Goal: Task Accomplishment & Management: Use online tool/utility

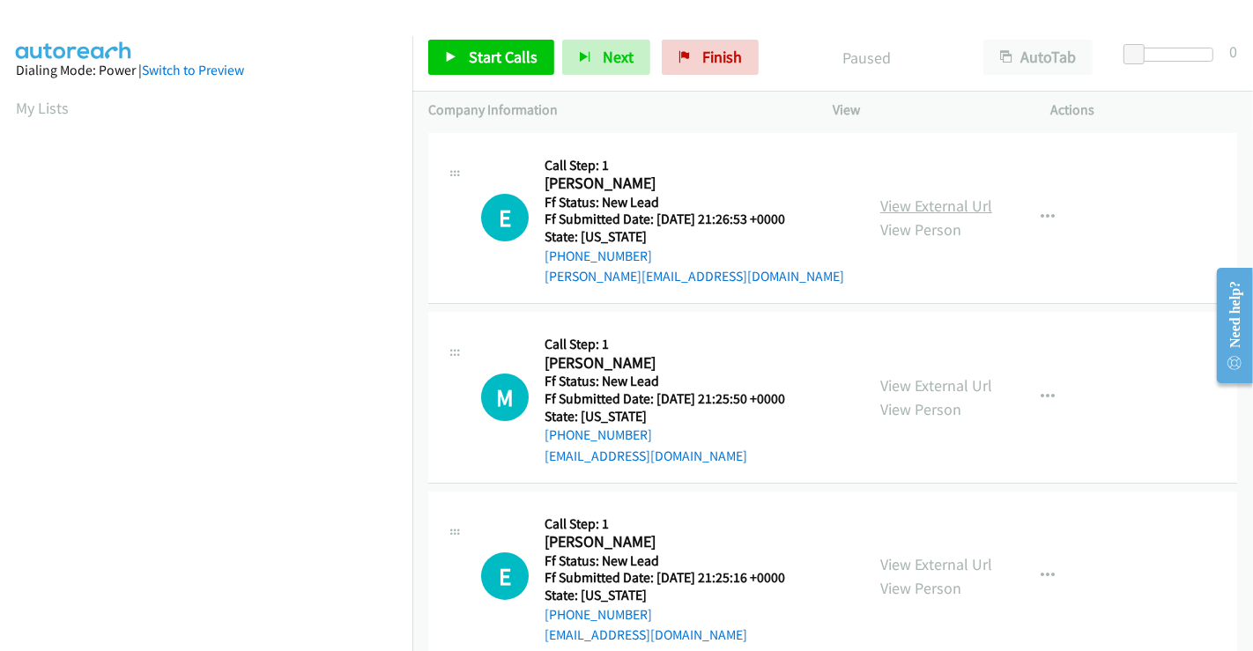
click at [969, 212] on link "View External Url" at bounding box center [936, 206] width 112 height 20
click at [925, 386] on link "View External Url" at bounding box center [936, 385] width 112 height 20
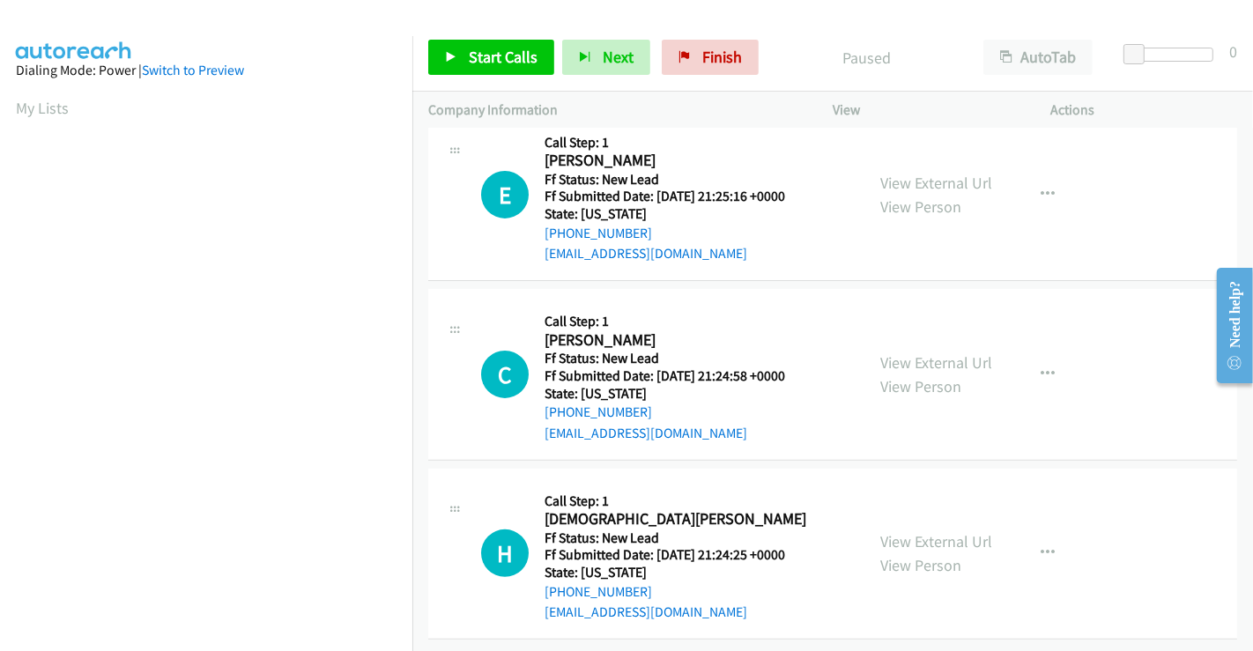
scroll to position [396, 0]
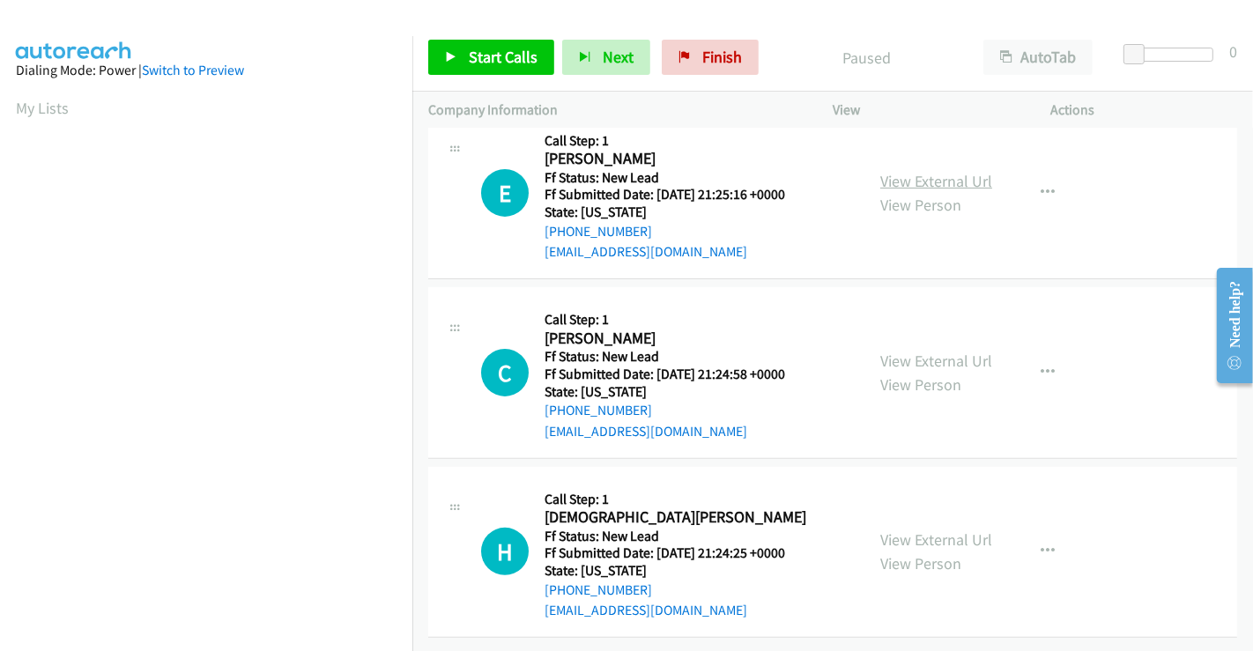
click at [928, 171] on link "View External Url" at bounding box center [936, 181] width 112 height 20
click at [918, 351] on link "View External Url" at bounding box center [936, 361] width 112 height 20
click at [932, 529] on link "View External Url" at bounding box center [936, 539] width 112 height 20
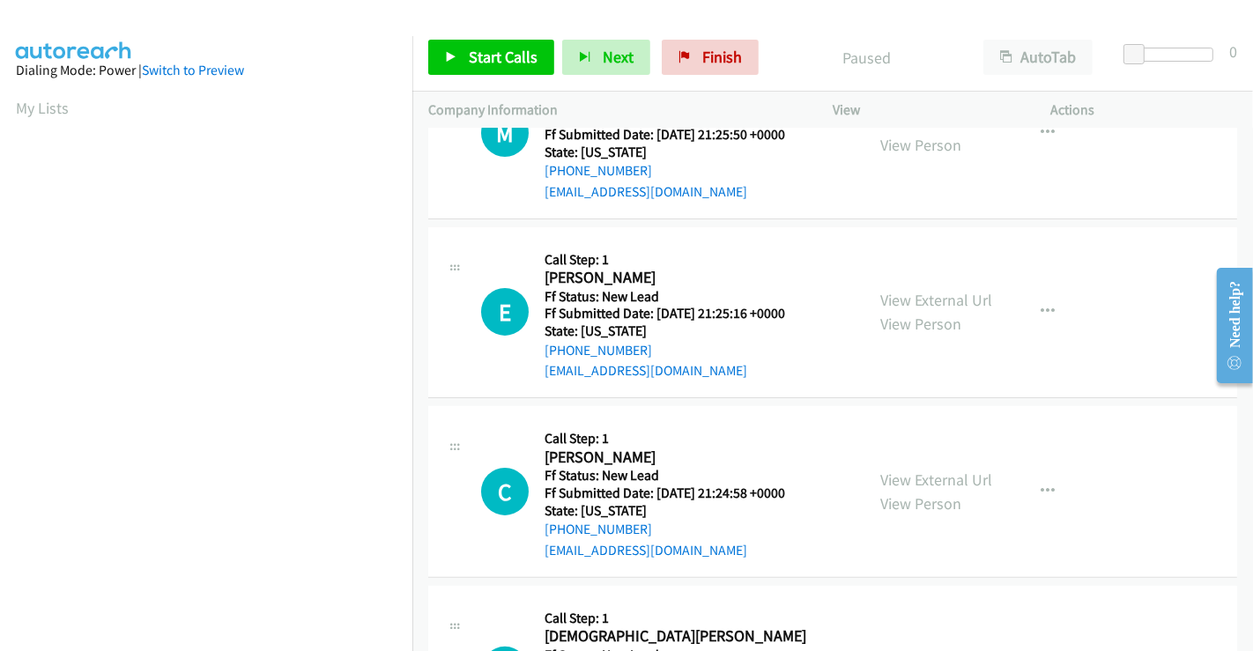
scroll to position [293, 0]
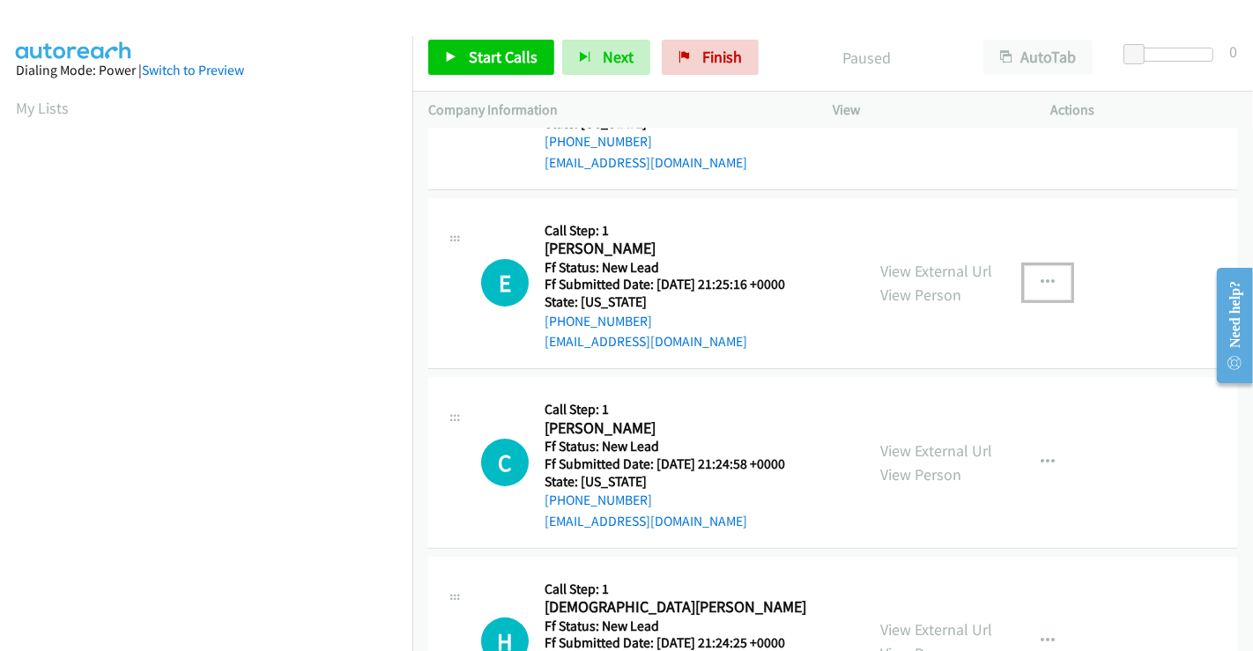
click at [1040, 284] on icon "button" at bounding box center [1047, 283] width 14 height 14
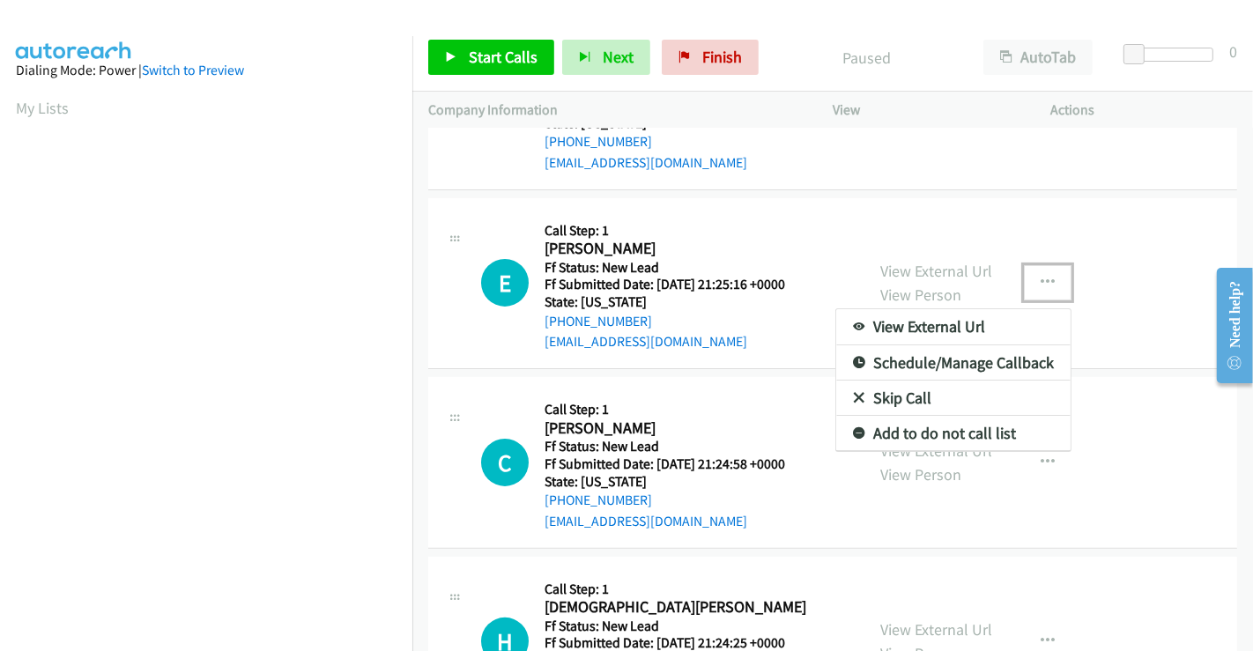
click at [878, 394] on link "Skip Call" at bounding box center [953, 398] width 234 height 35
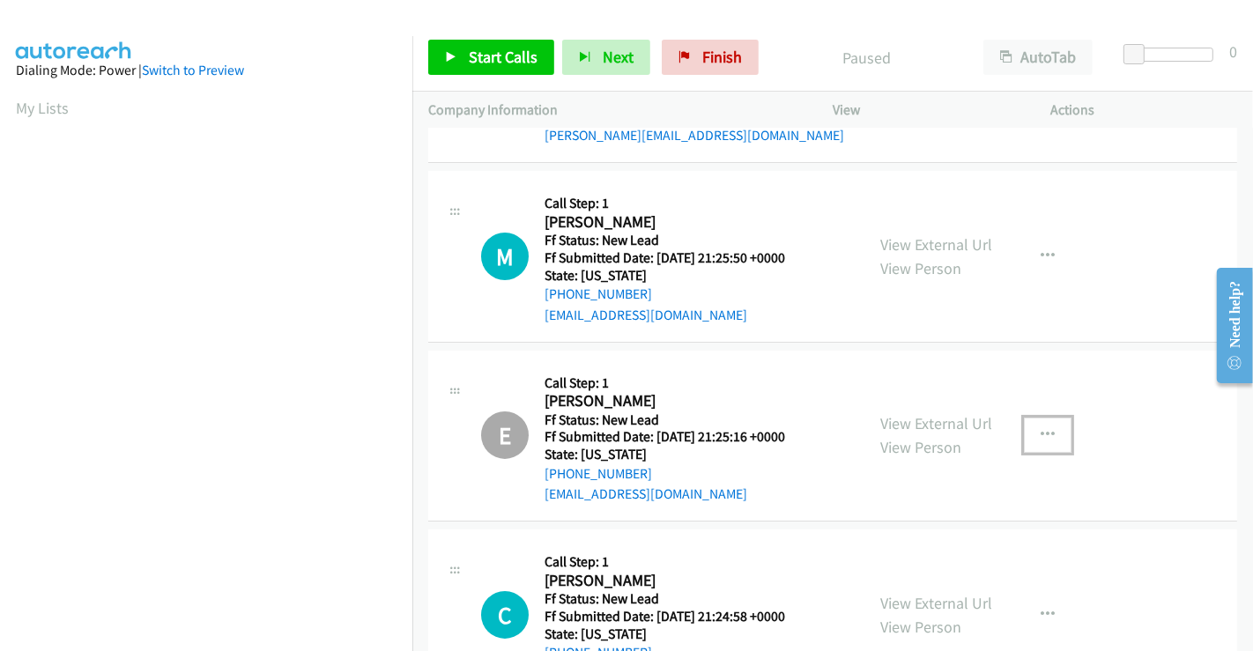
scroll to position [0, 0]
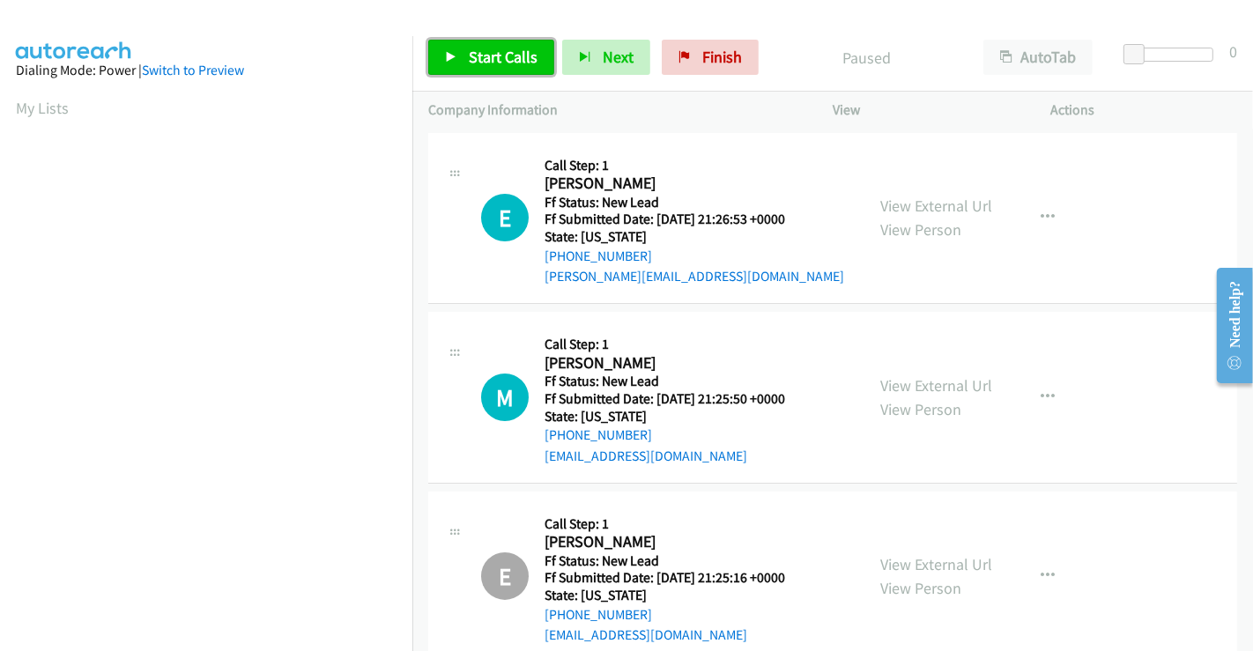
click at [498, 53] on span "Start Calls" at bounding box center [503, 57] width 69 height 20
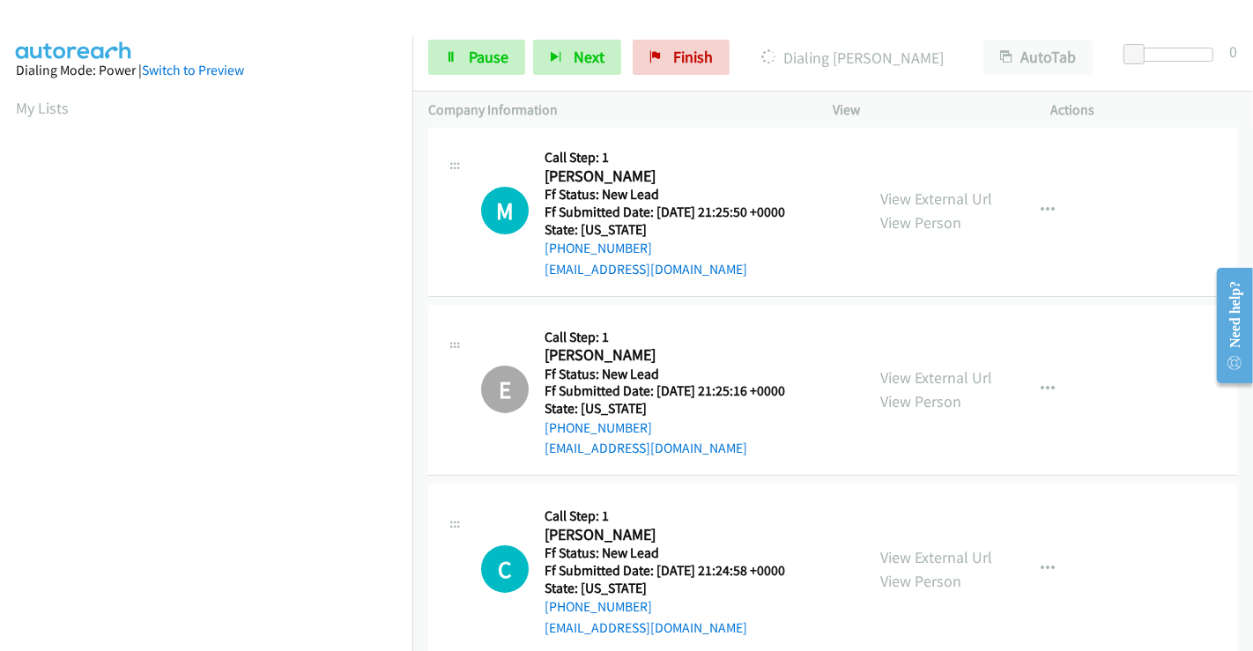
scroll to position [396, 0]
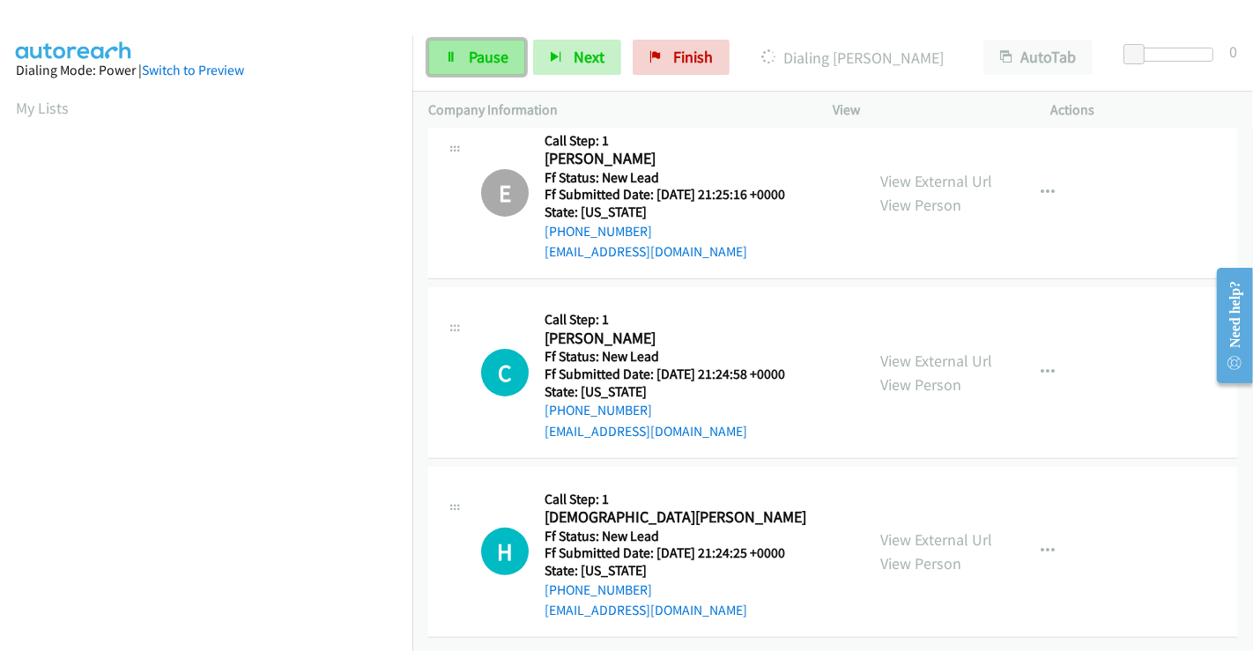
click at [483, 54] on span "Pause" at bounding box center [489, 57] width 40 height 20
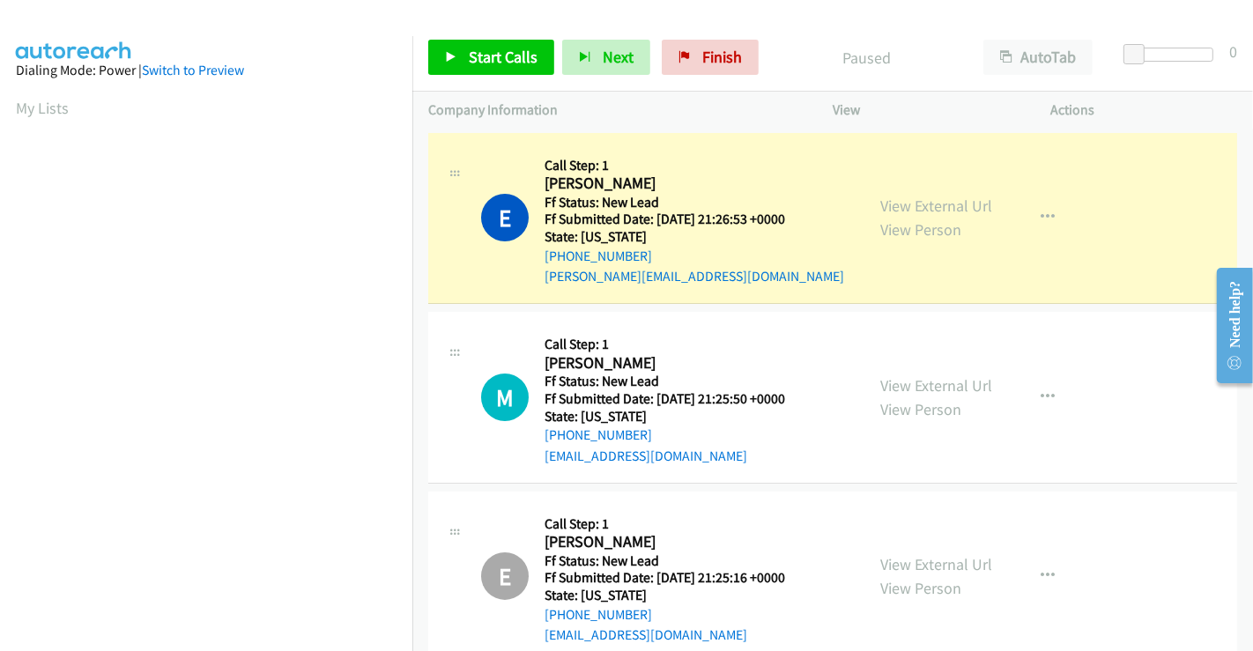
scroll to position [339, 0]
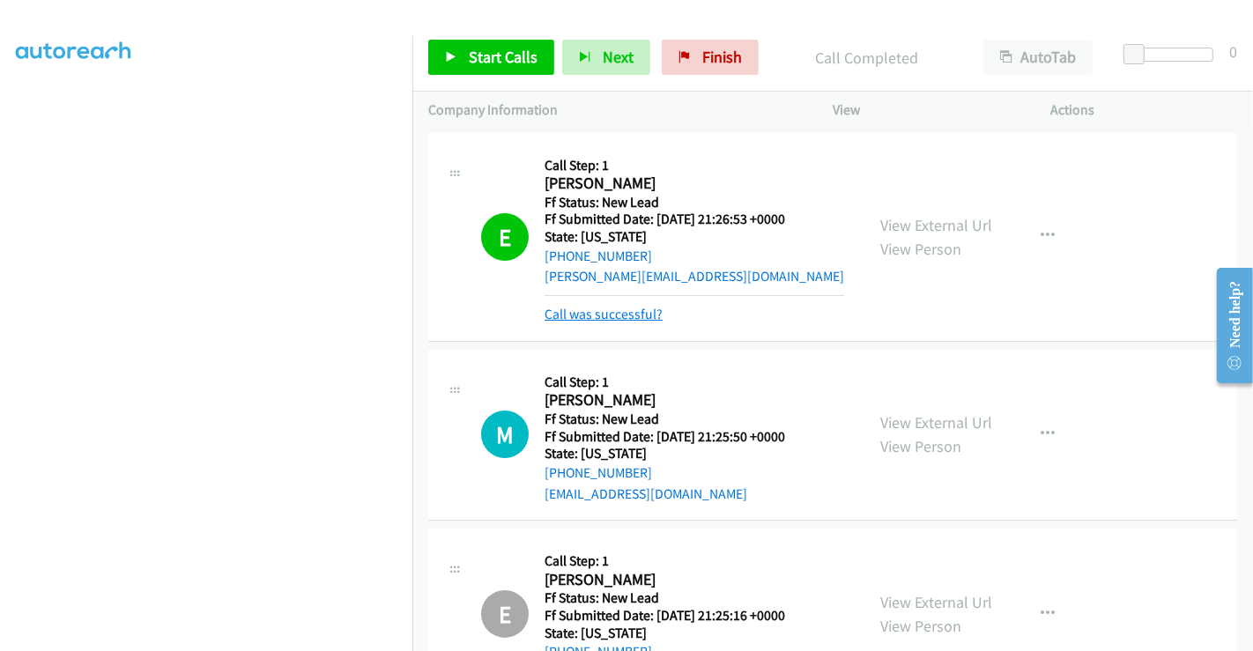
click at [626, 318] on link "Call was successful?" at bounding box center [603, 314] width 118 height 17
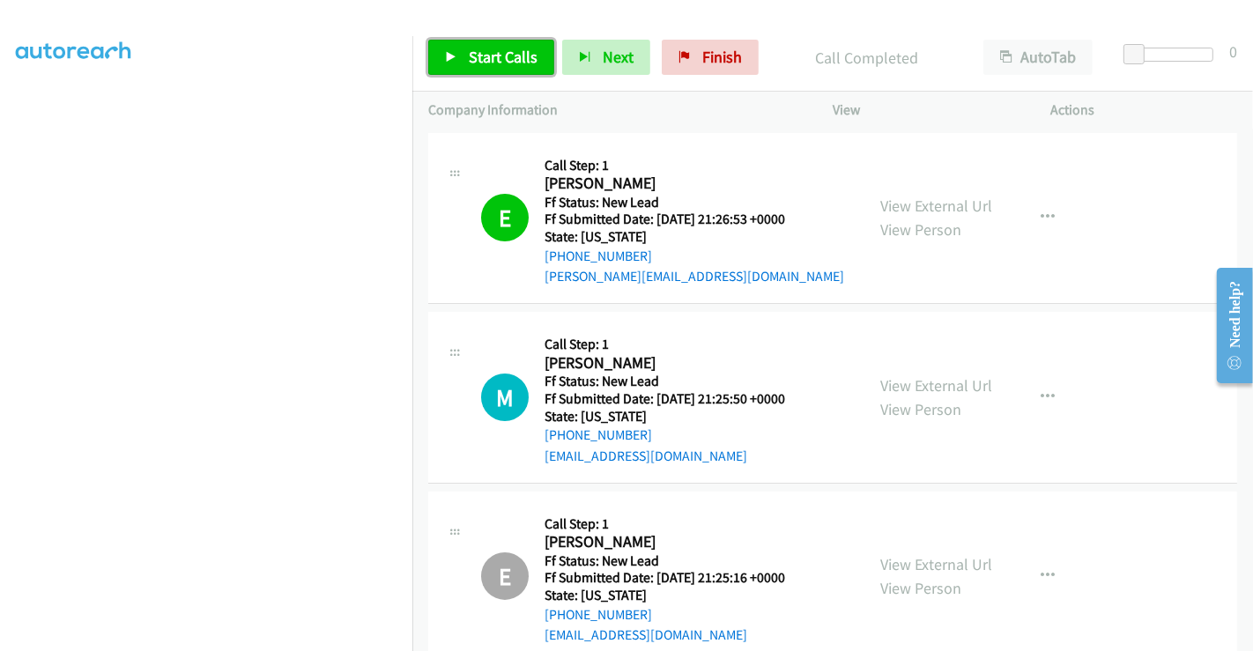
click at [498, 63] on span "Start Calls" at bounding box center [503, 57] width 69 height 20
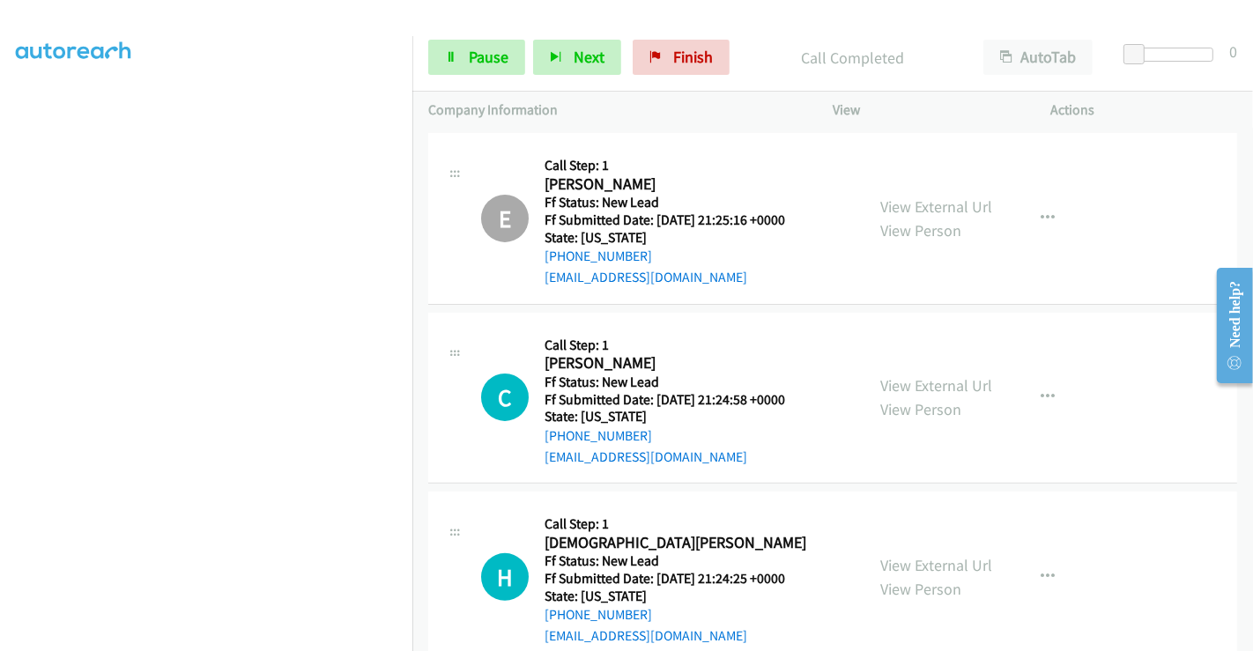
scroll to position [433, 0]
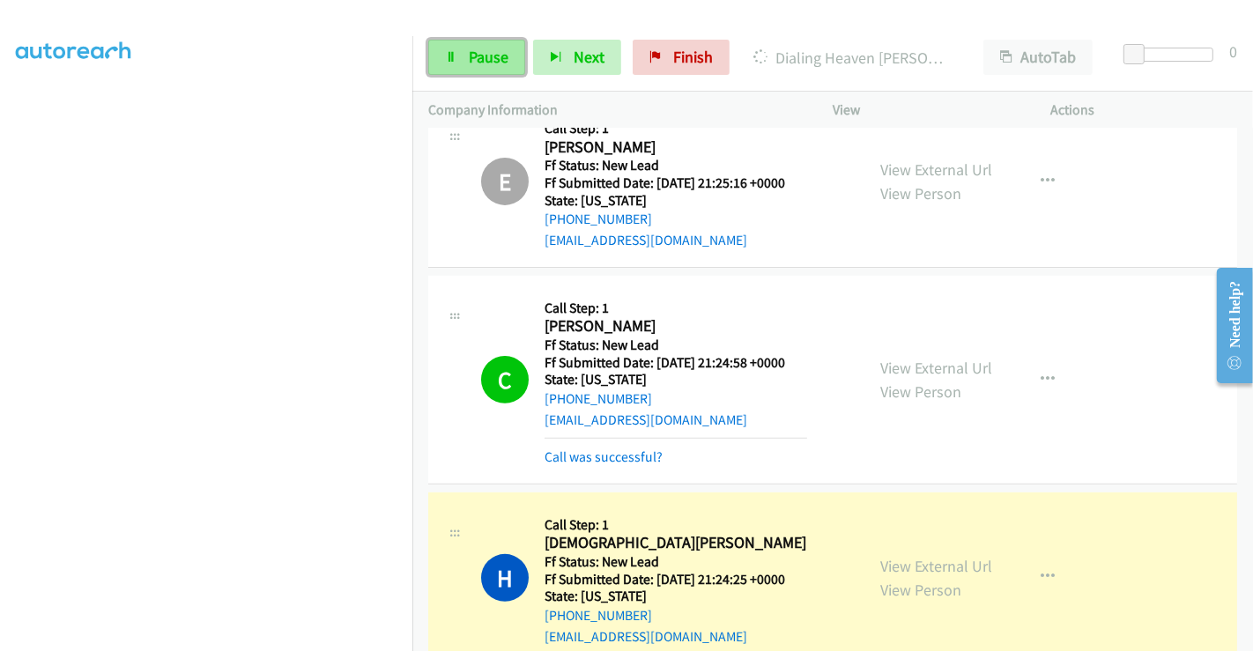
click at [488, 52] on span "Pause" at bounding box center [489, 57] width 40 height 20
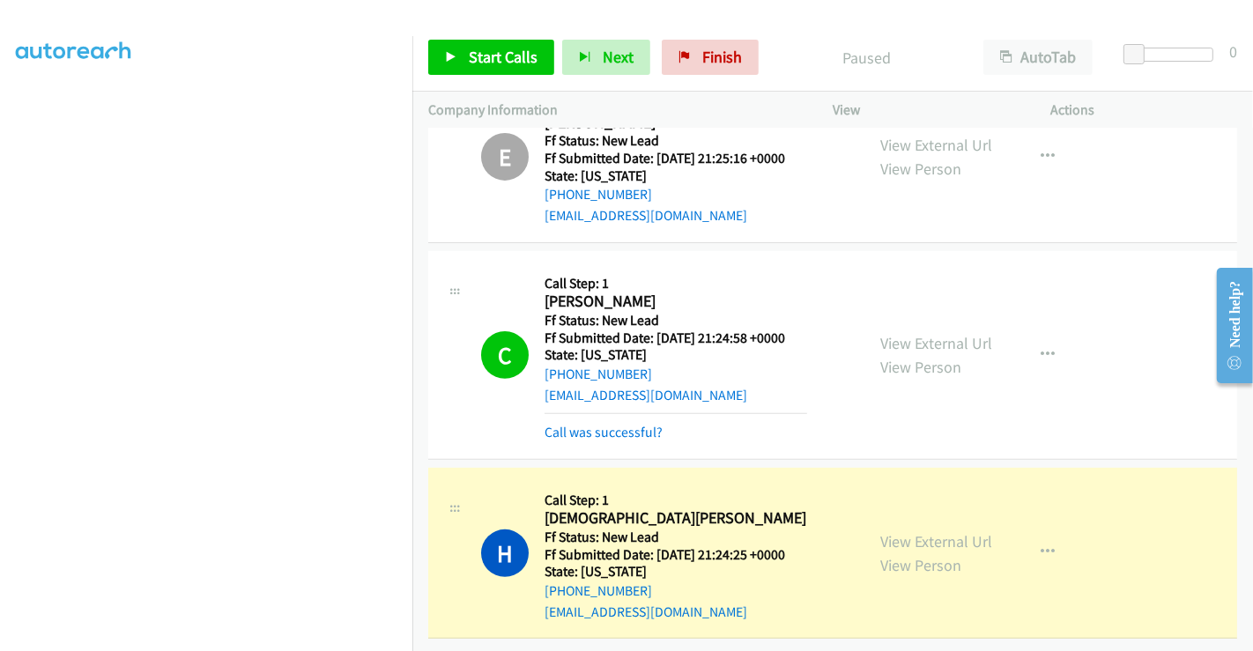
scroll to position [470, 0]
click at [618, 423] on link "Call was successful?" at bounding box center [603, 431] width 118 height 17
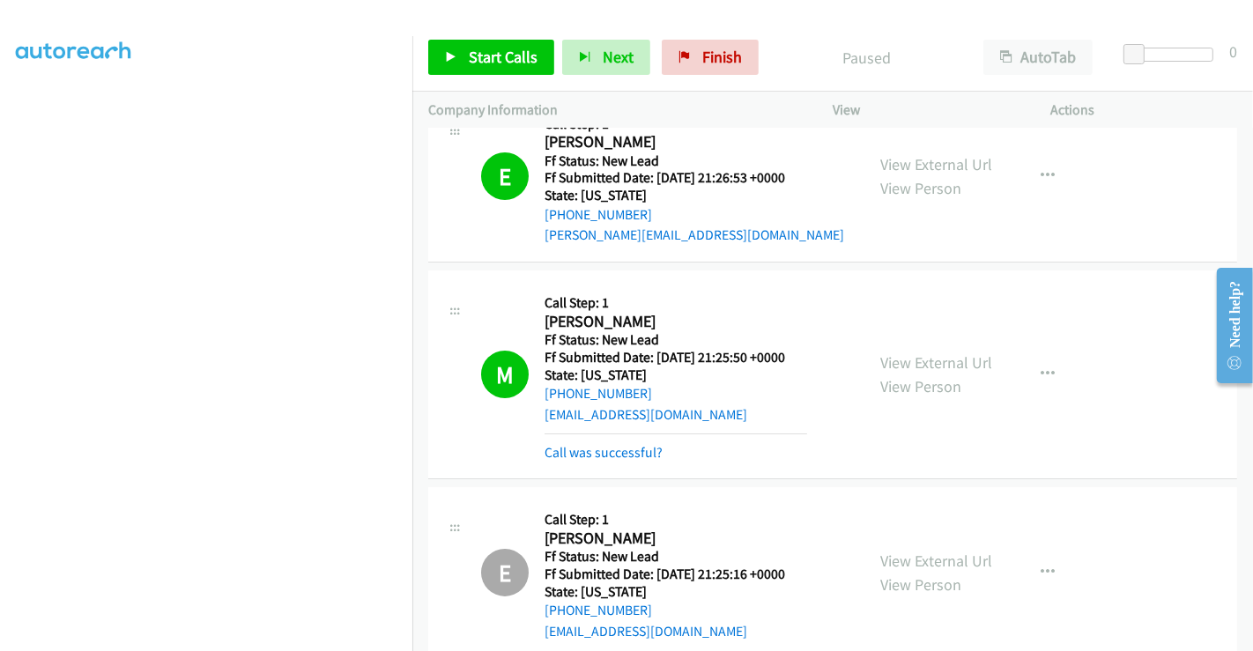
scroll to position [0, 0]
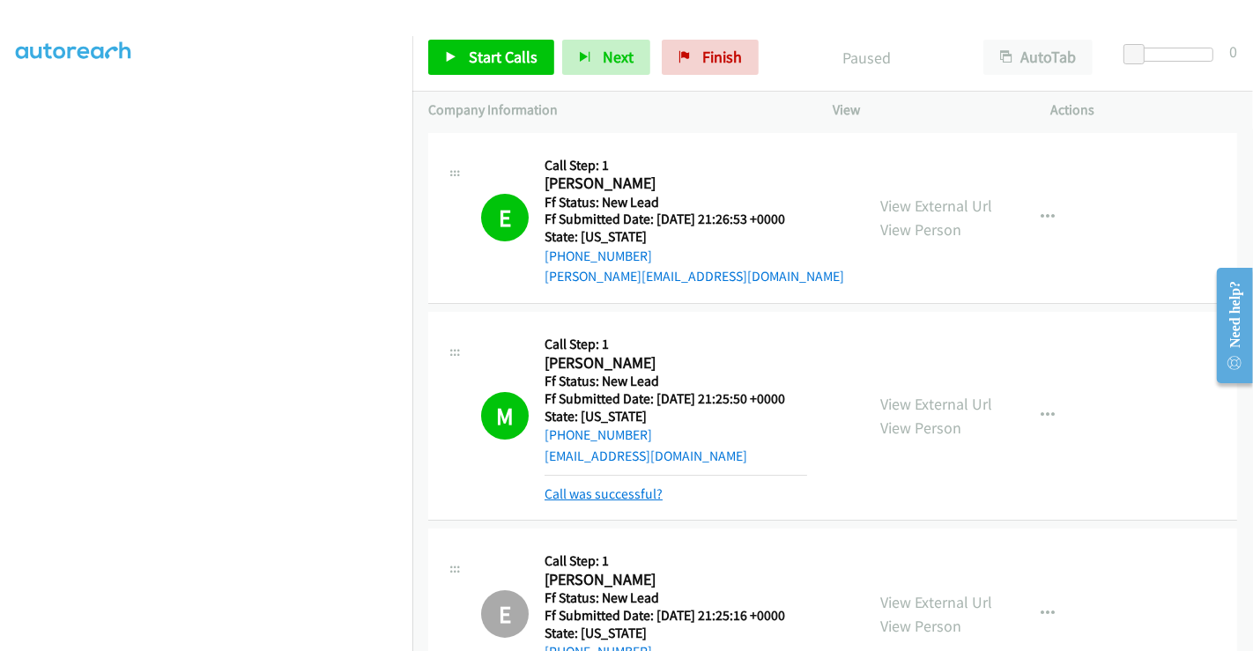
click at [602, 500] on link "Call was successful?" at bounding box center [603, 493] width 118 height 17
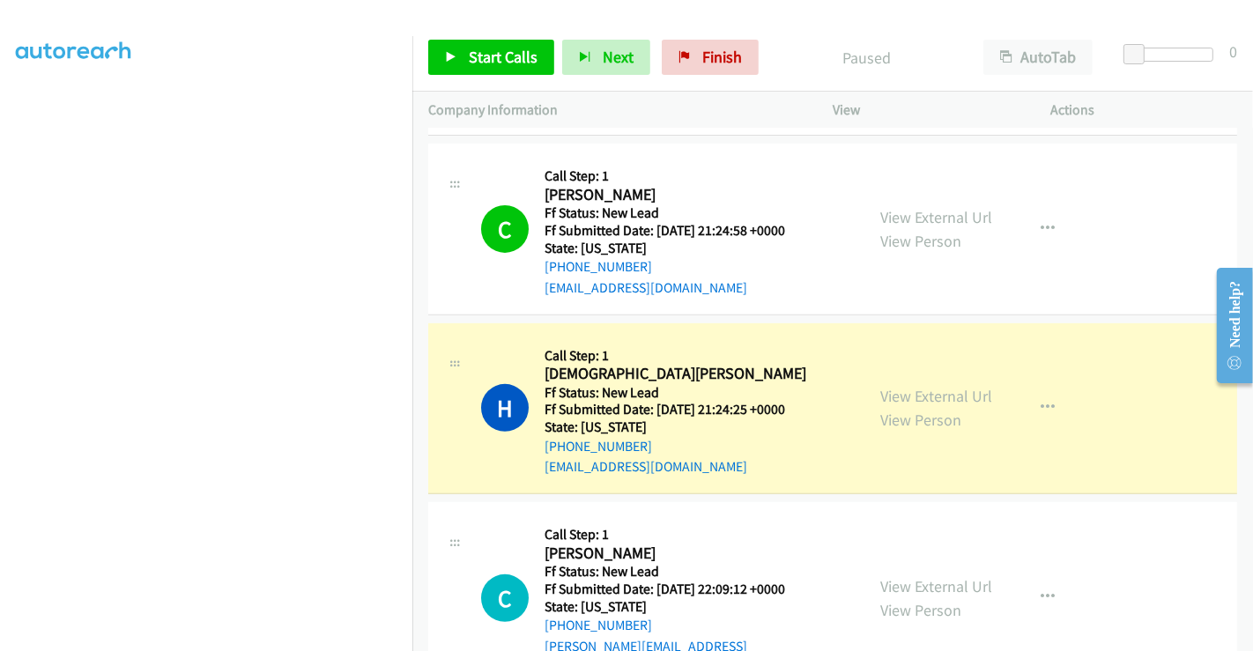
scroll to position [558, 0]
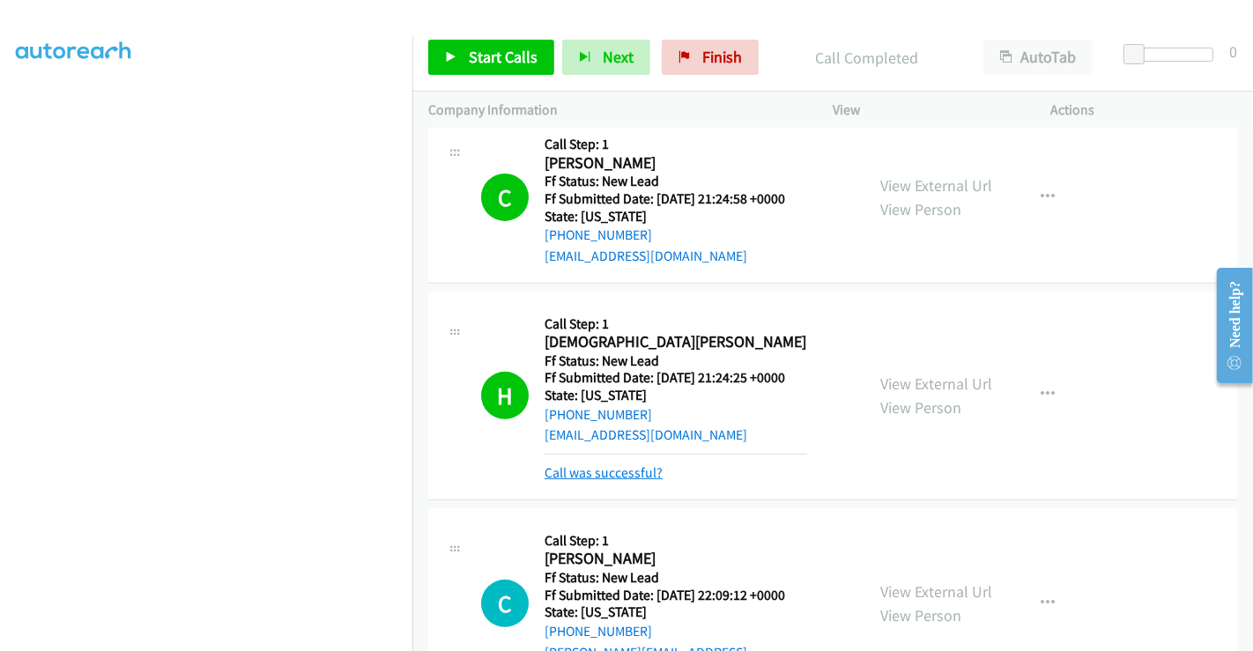
click at [611, 467] on link "Call was successful?" at bounding box center [603, 472] width 118 height 17
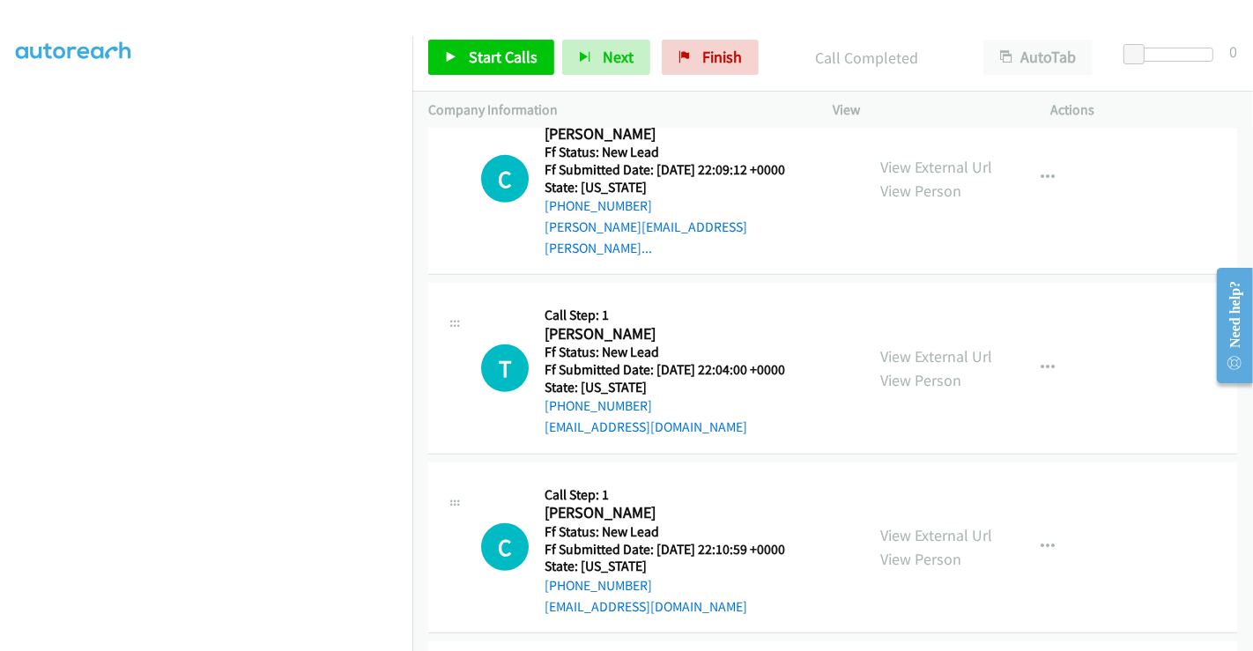
scroll to position [950, 0]
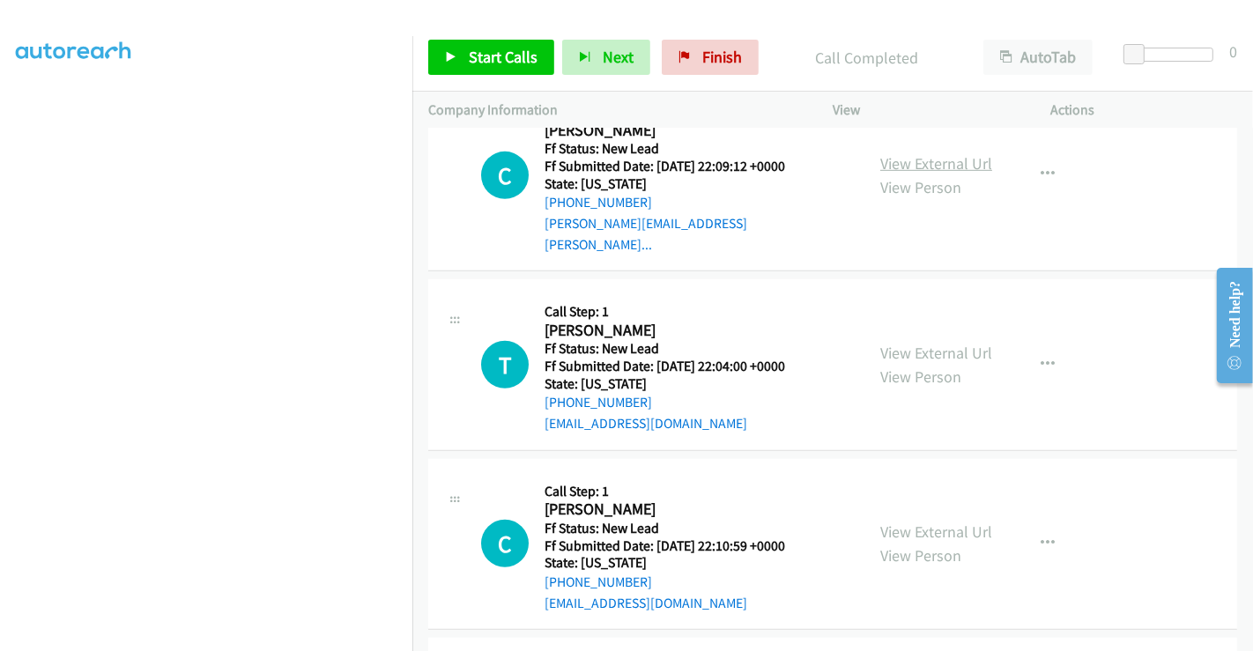
click at [915, 153] on link "View External Url" at bounding box center [936, 163] width 112 height 20
click at [916, 343] on link "View External Url" at bounding box center [936, 353] width 112 height 20
click at [906, 521] on link "View External Url" at bounding box center [936, 531] width 112 height 20
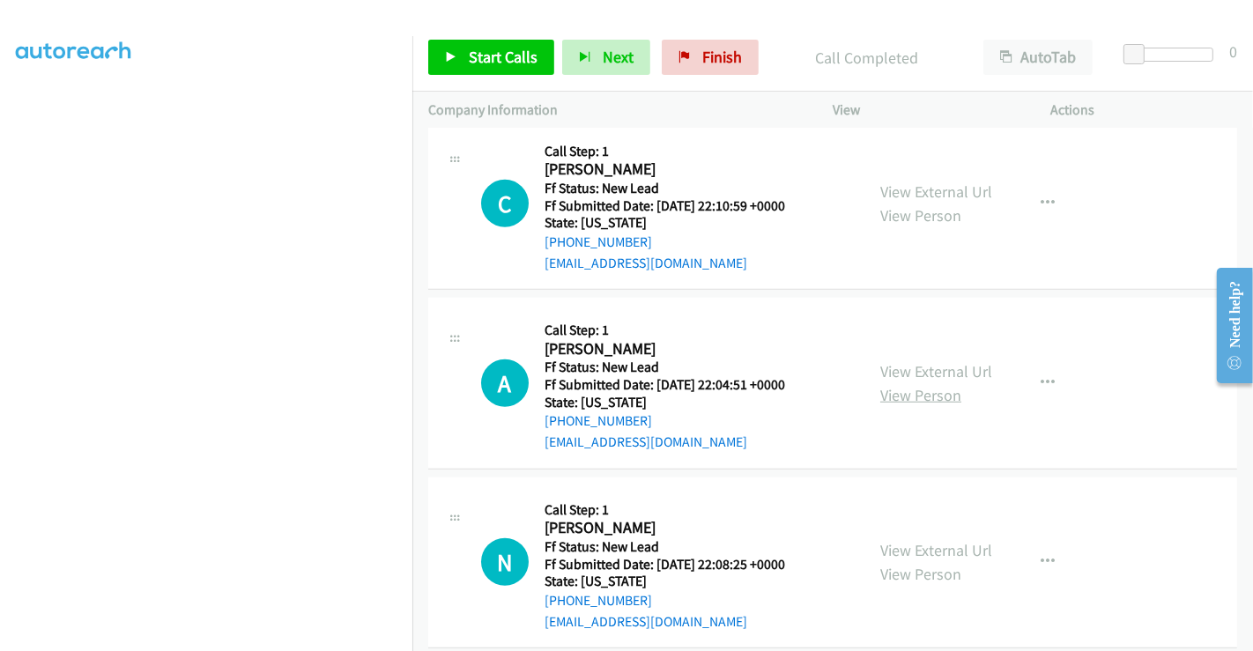
scroll to position [1290, 0]
click at [932, 360] on link "View External Url" at bounding box center [936, 370] width 112 height 20
click at [894, 539] on link "View External Url" at bounding box center [936, 549] width 112 height 20
click at [489, 56] on span "Start Calls" at bounding box center [503, 57] width 69 height 20
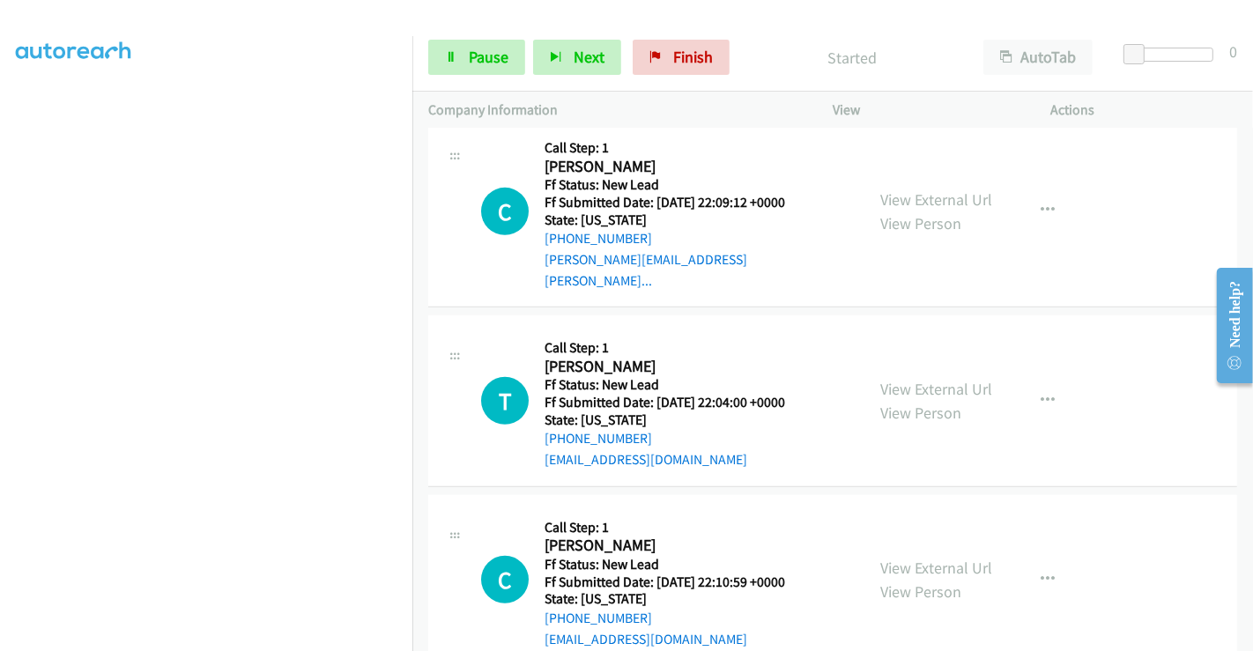
scroll to position [802, 0]
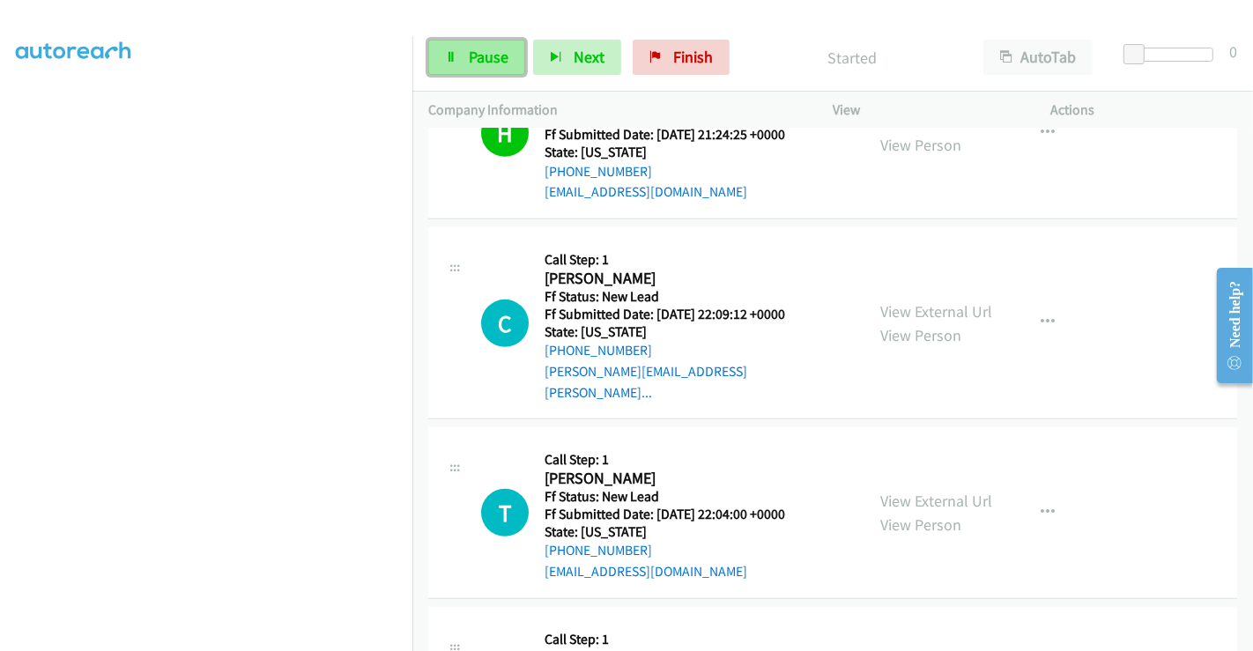
click at [488, 55] on span "Pause" at bounding box center [489, 57] width 40 height 20
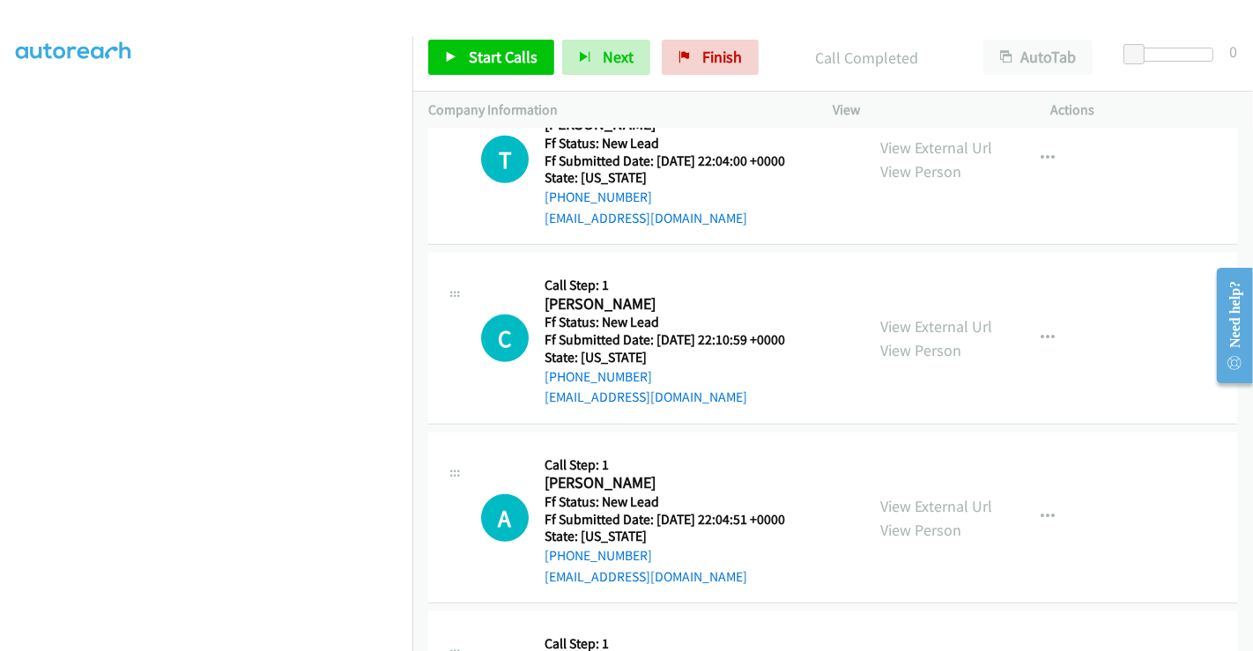
scroll to position [1328, 0]
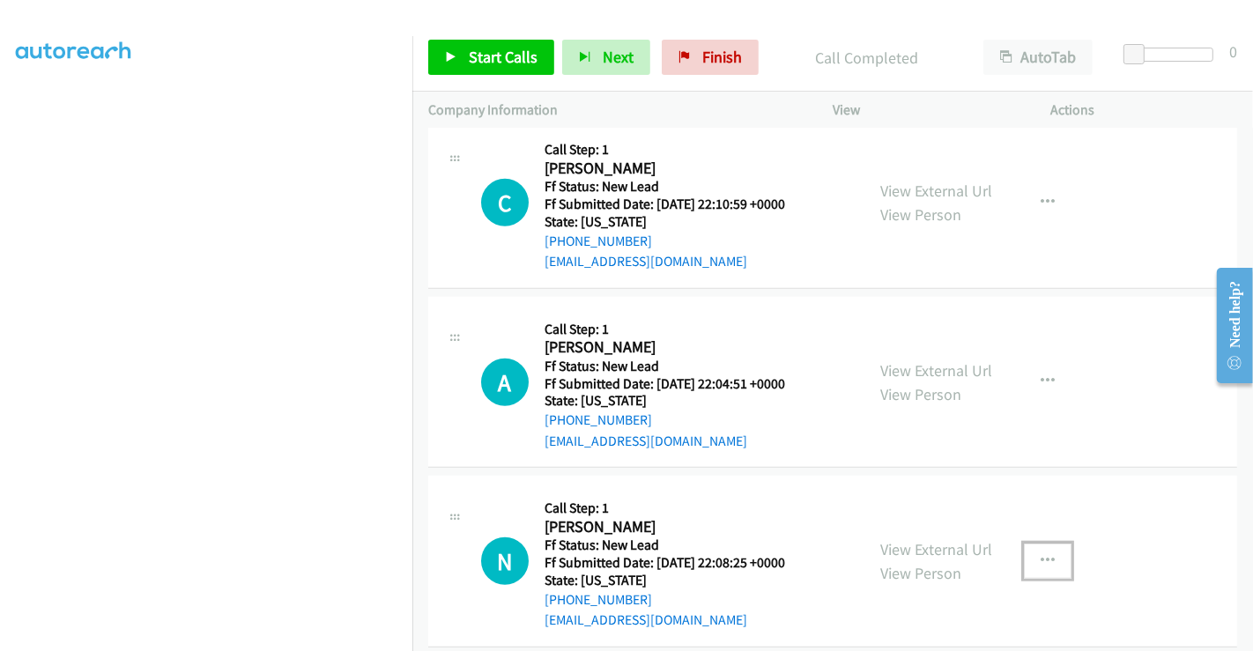
click at [1040, 554] on icon "button" at bounding box center [1047, 561] width 14 height 14
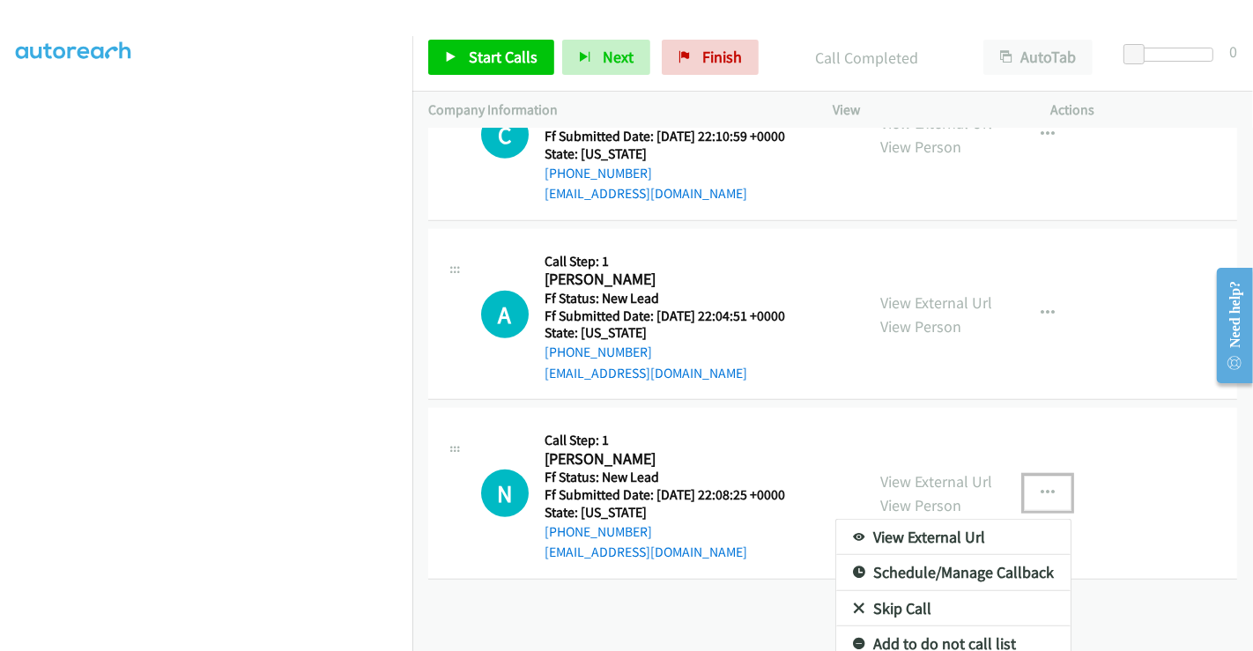
click at [883, 591] on link "Skip Call" at bounding box center [953, 608] width 234 height 35
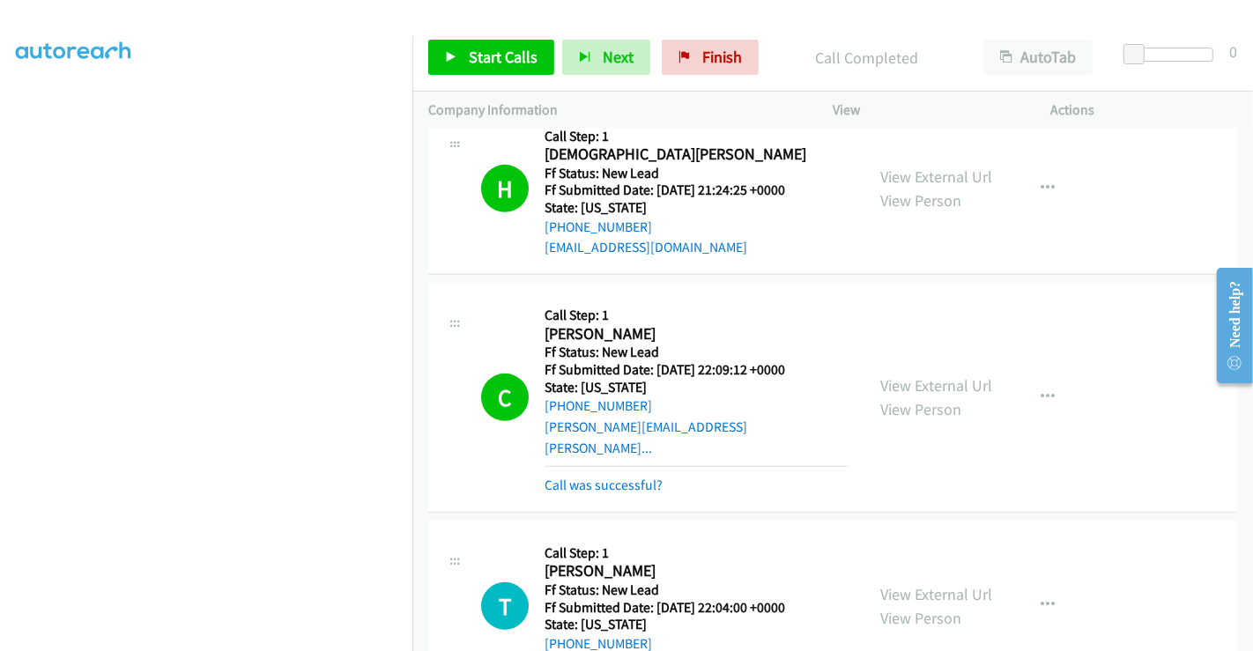
scroll to position [741, 0]
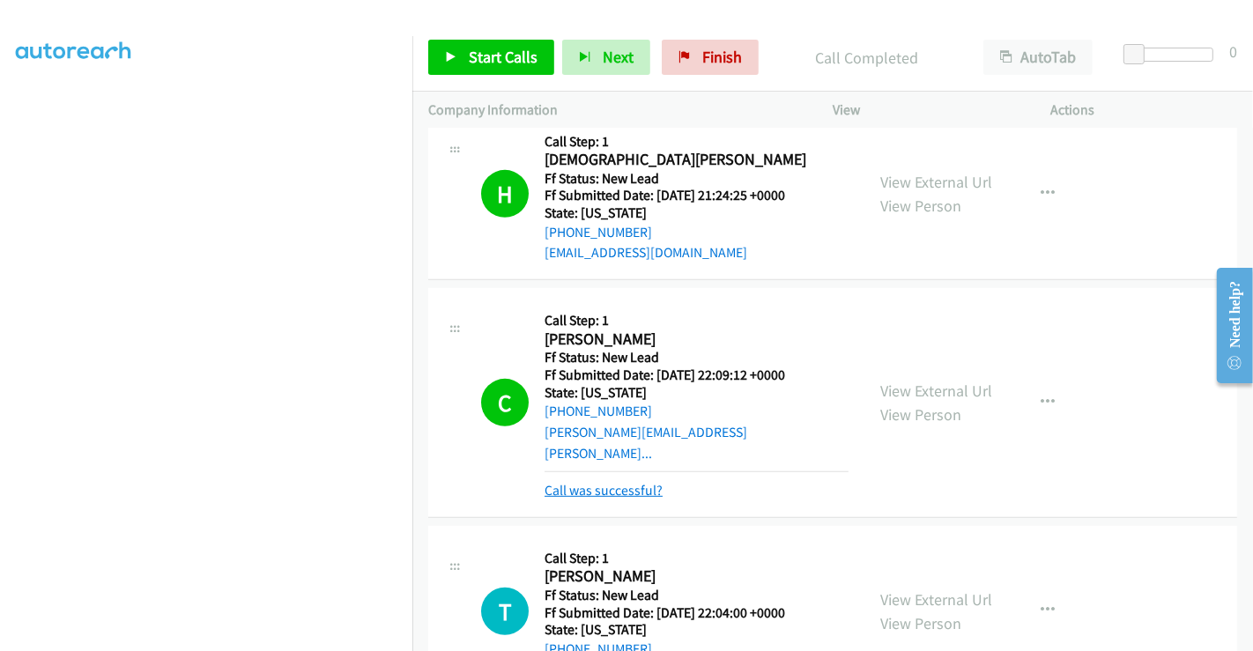
click at [598, 482] on link "Call was successful?" at bounding box center [603, 490] width 118 height 17
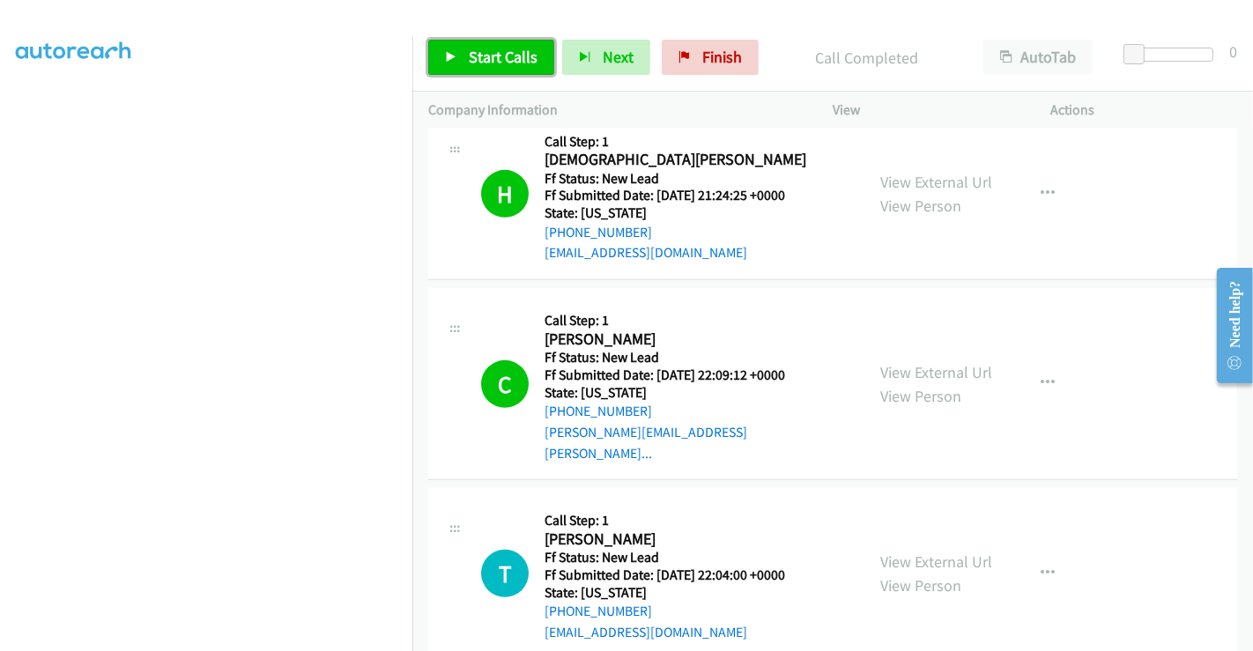
click at [504, 54] on span "Start Calls" at bounding box center [503, 57] width 69 height 20
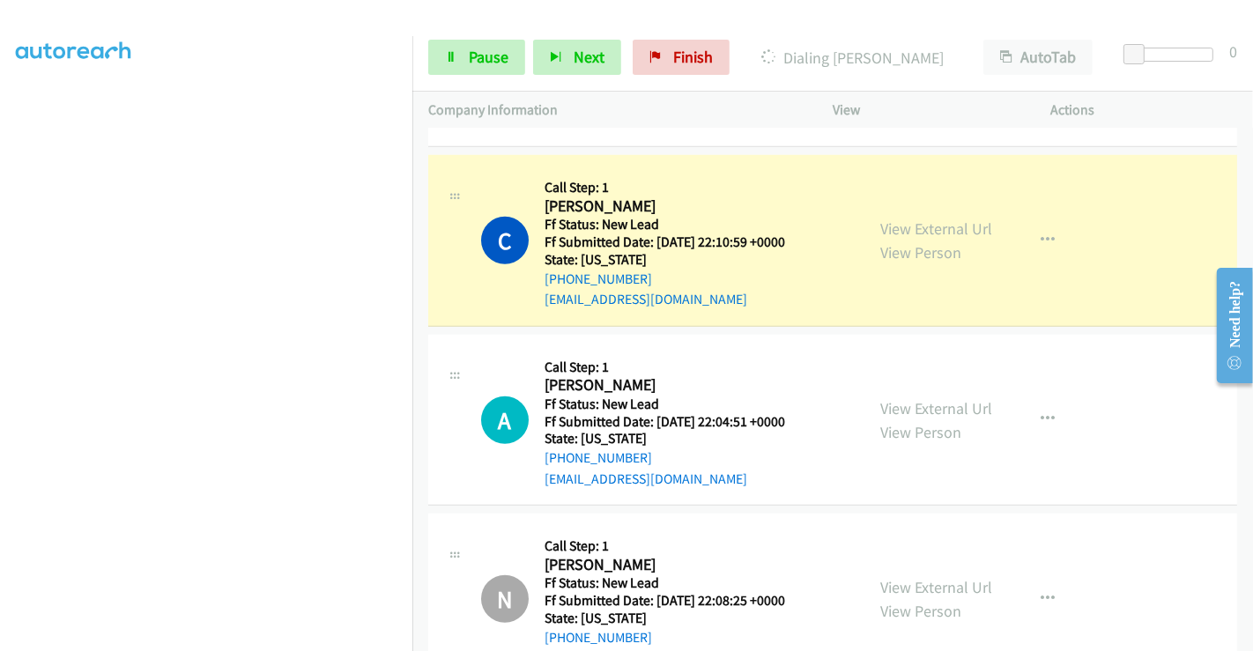
scroll to position [1328, 0]
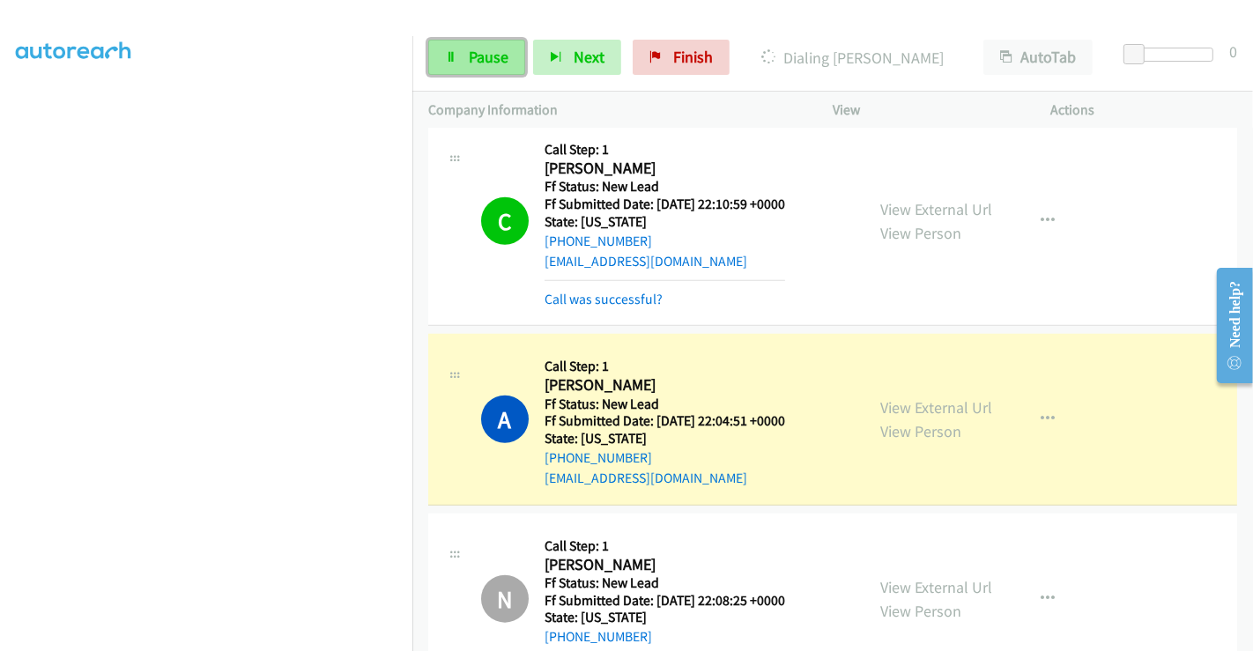
click at [492, 63] on span "Pause" at bounding box center [489, 57] width 40 height 20
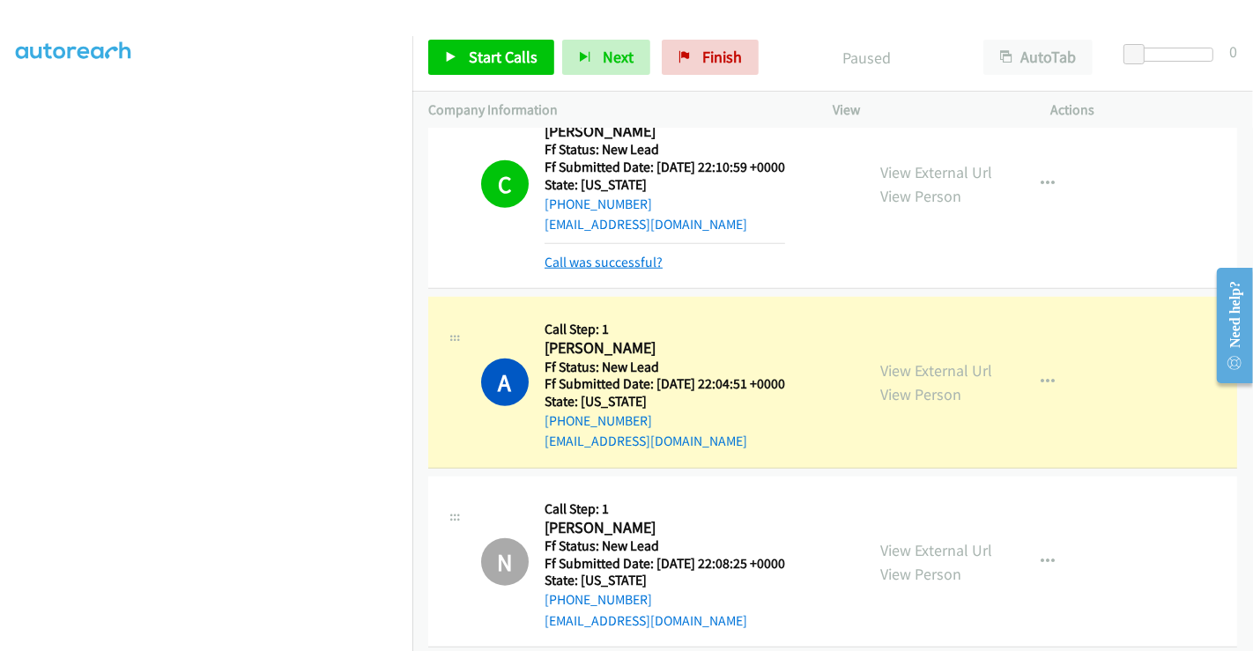
click at [607, 254] on link "Call was successful?" at bounding box center [603, 262] width 118 height 17
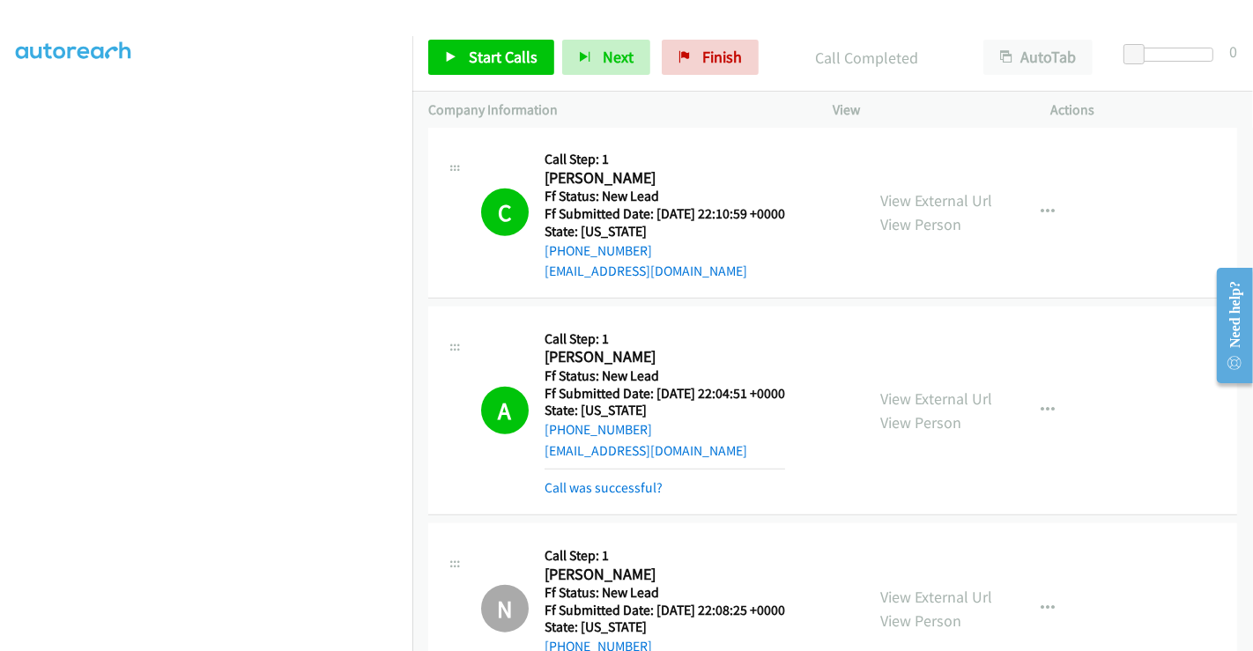
scroll to position [1445, 0]
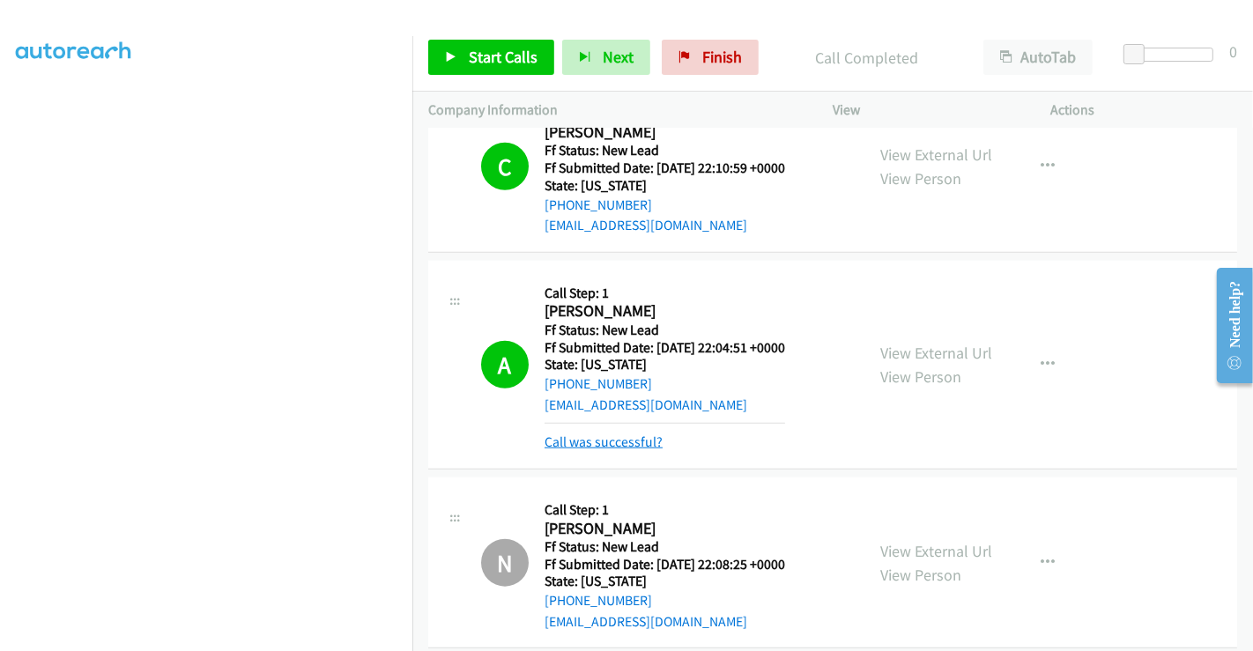
click at [624, 433] on link "Call was successful?" at bounding box center [603, 441] width 118 height 17
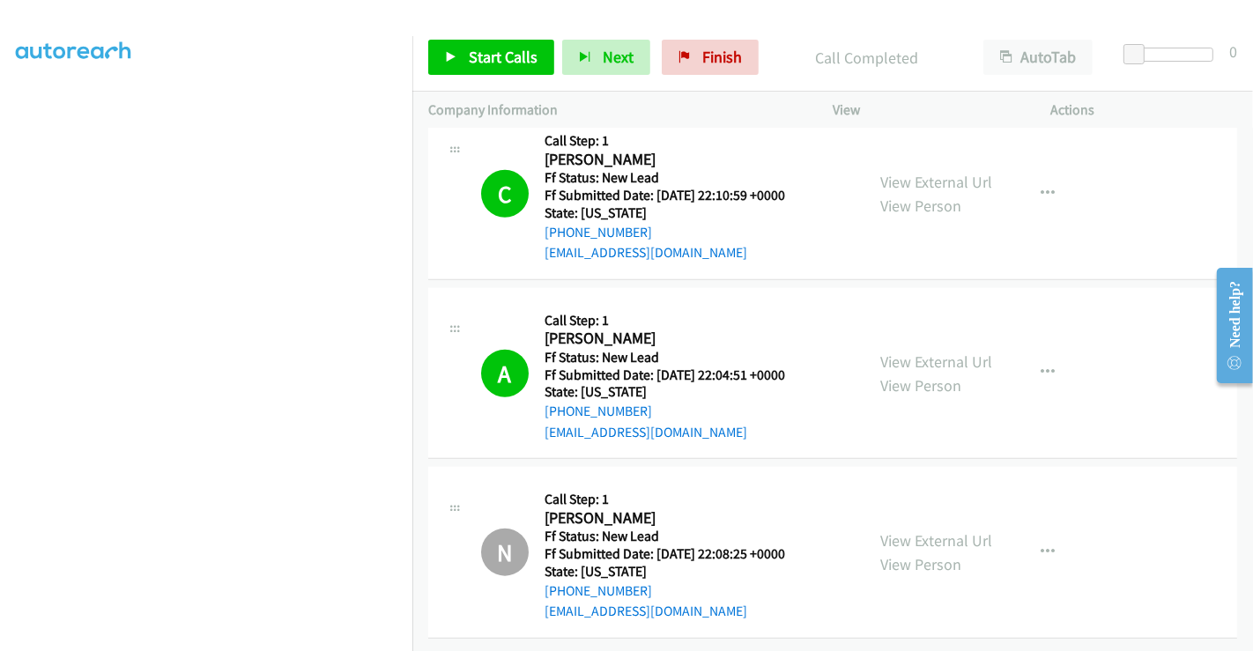
scroll to position [1408, 0]
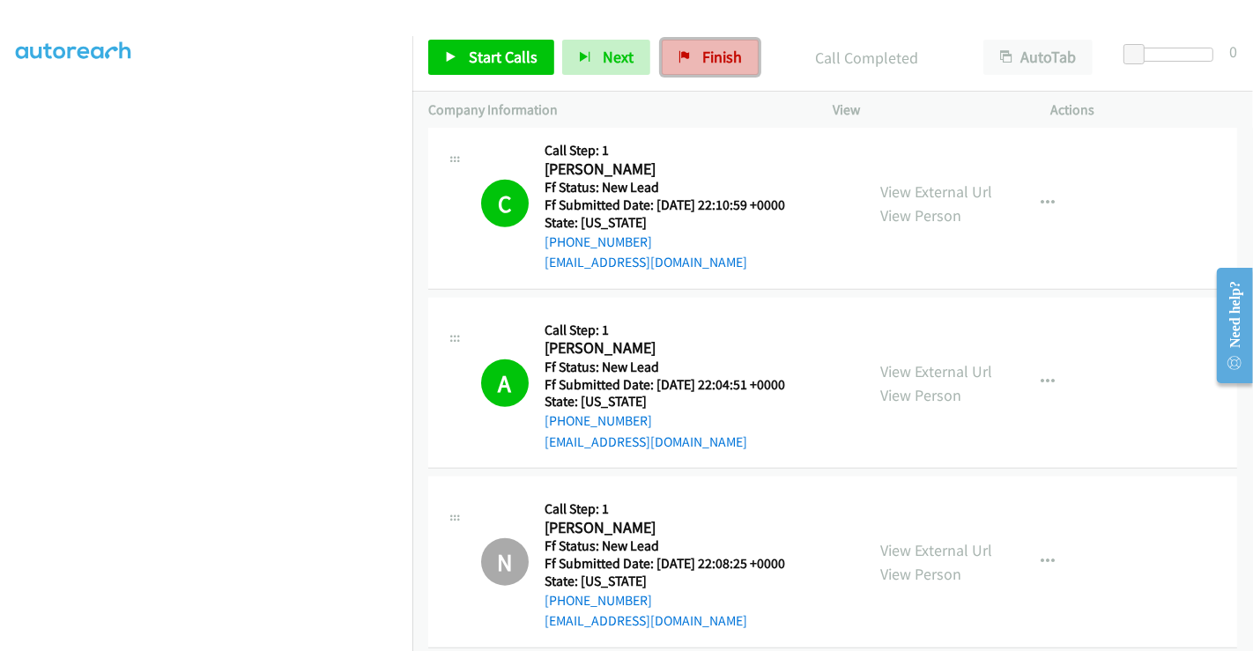
click at [709, 54] on span "Finish" at bounding box center [722, 57] width 40 height 20
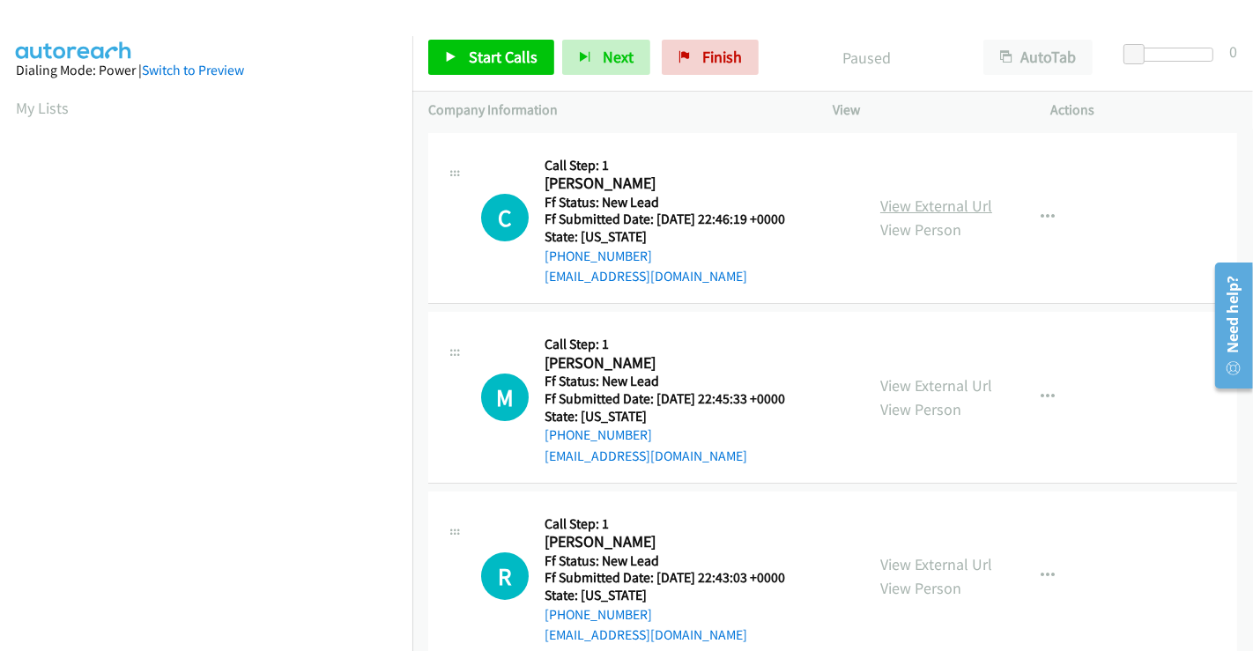
click at [931, 212] on link "View External Url" at bounding box center [936, 206] width 112 height 20
click at [913, 381] on link "View External Url" at bounding box center [936, 385] width 112 height 20
click at [911, 566] on link "View External Url" at bounding box center [936, 564] width 112 height 20
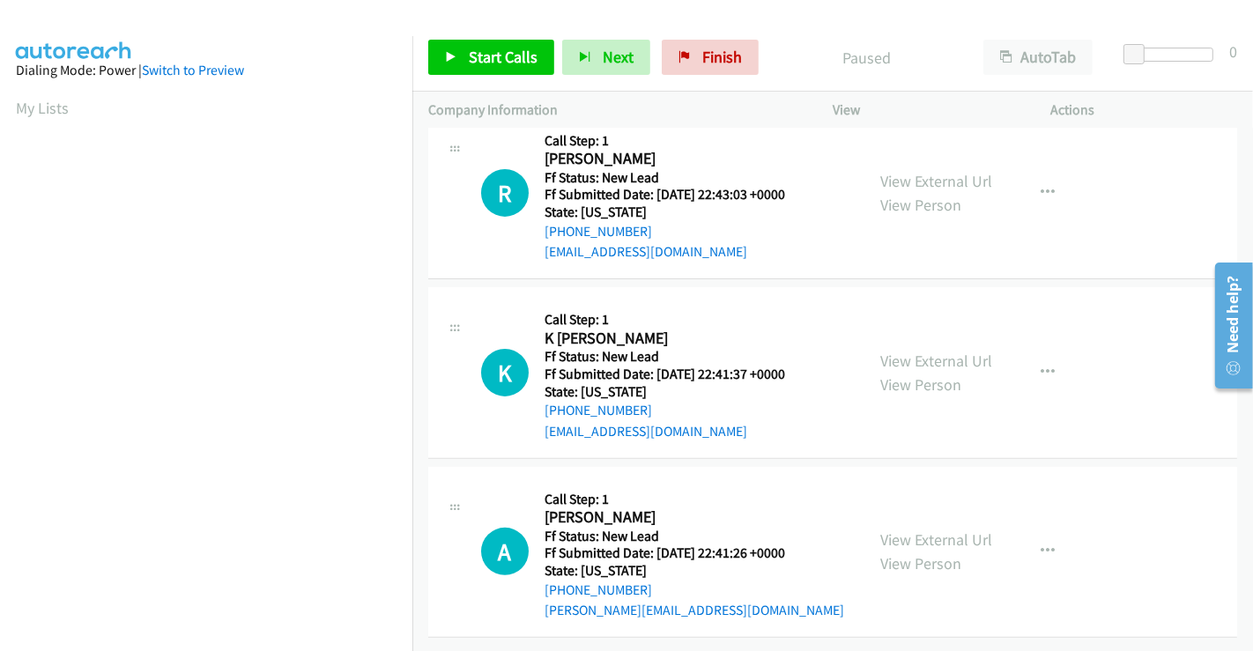
click at [913, 356] on div "View External Url View Person" at bounding box center [936, 373] width 112 height 48
click at [915, 351] on link "View External Url" at bounding box center [936, 361] width 112 height 20
click at [921, 529] on link "View External Url" at bounding box center [936, 539] width 112 height 20
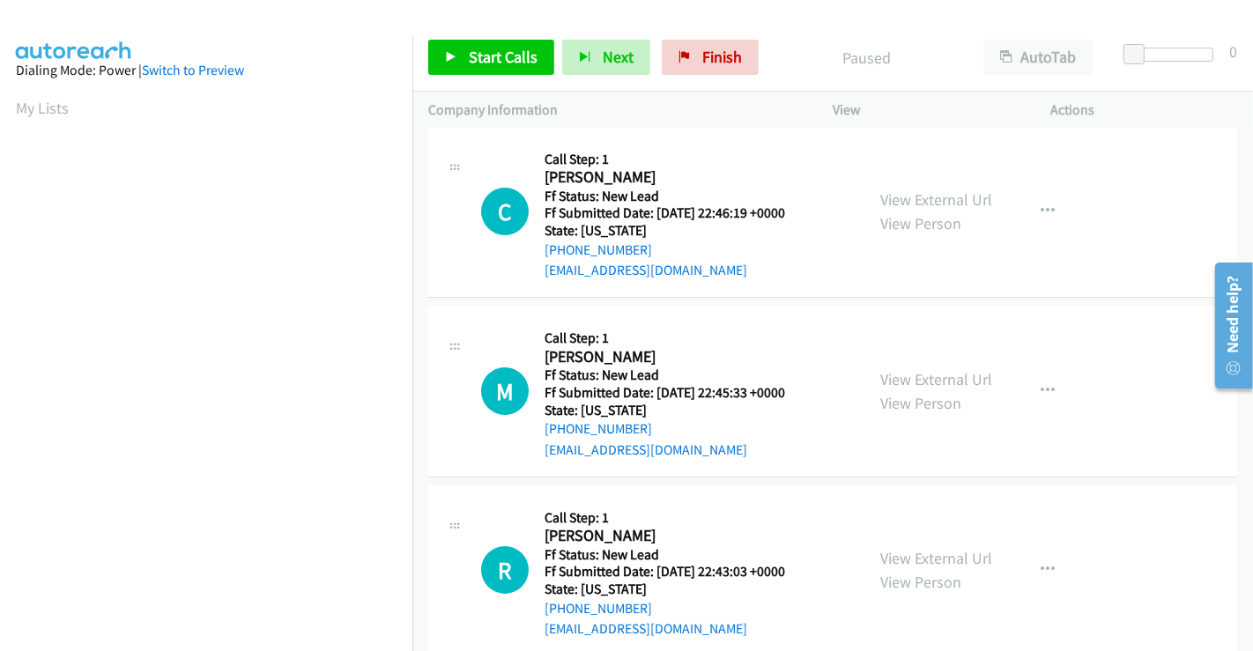
scroll to position [0, 0]
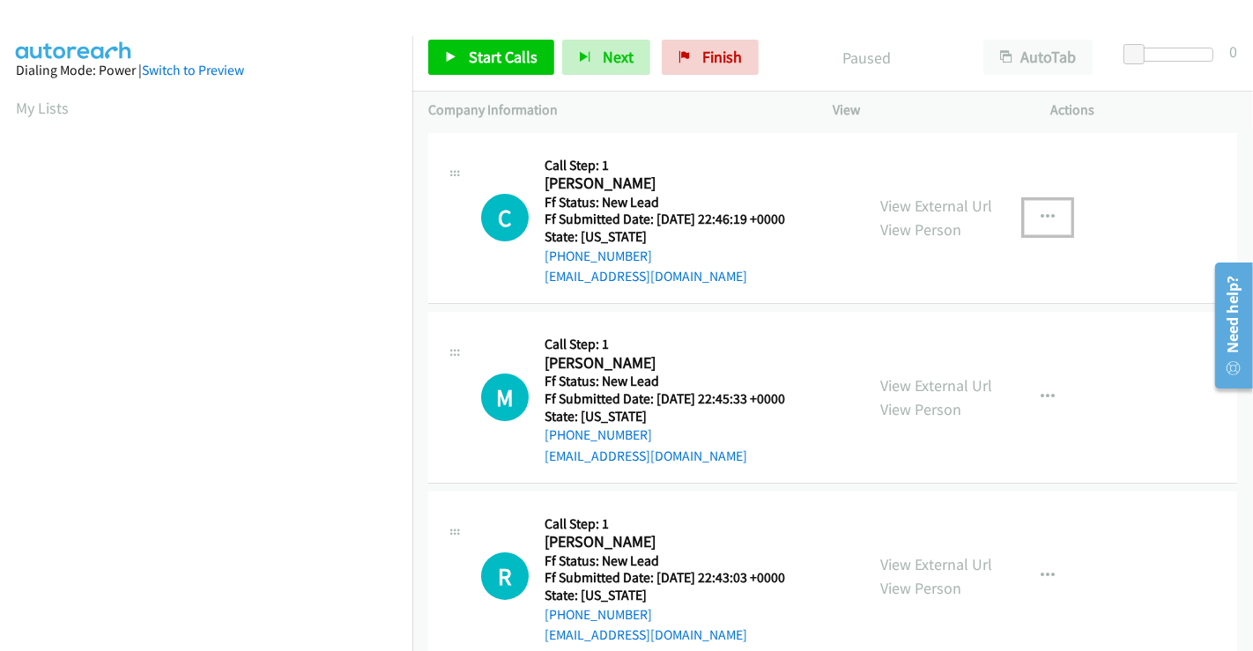
drag, startPoint x: 1042, startPoint y: 218, endPoint x: 1017, endPoint y: 228, distance: 27.3
click at [1041, 218] on icon "button" at bounding box center [1047, 218] width 14 height 14
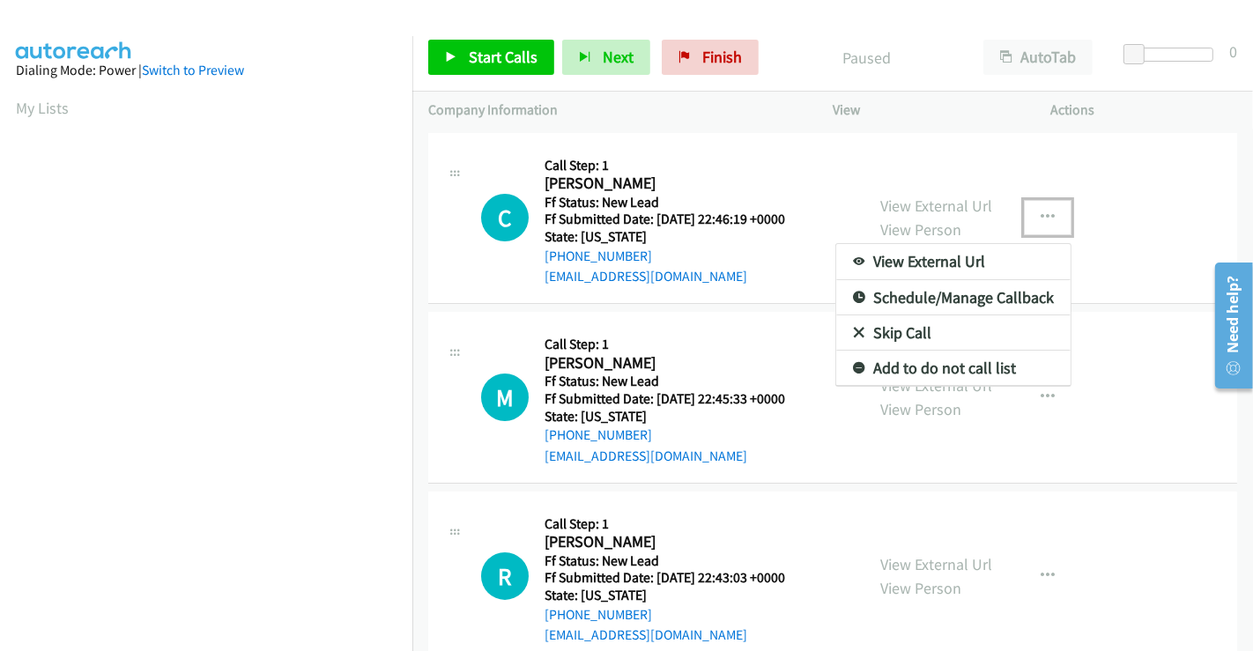
click at [1035, 214] on div at bounding box center [626, 325] width 1253 height 651
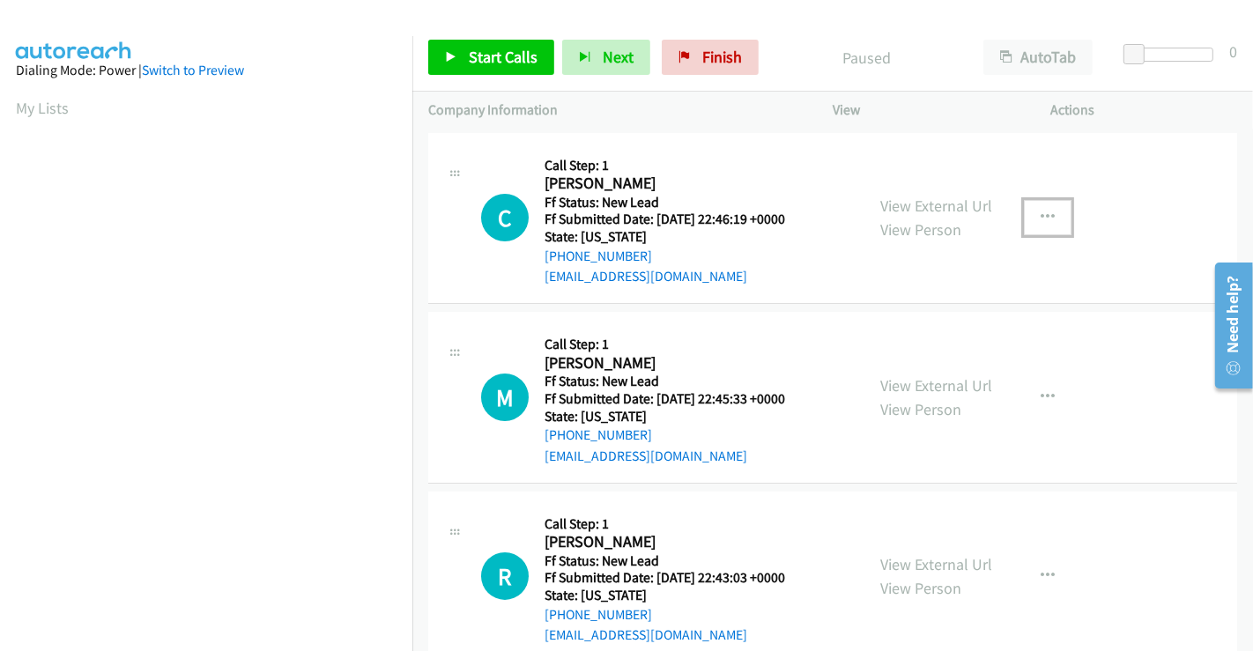
click at [1040, 212] on icon "button" at bounding box center [1047, 218] width 14 height 14
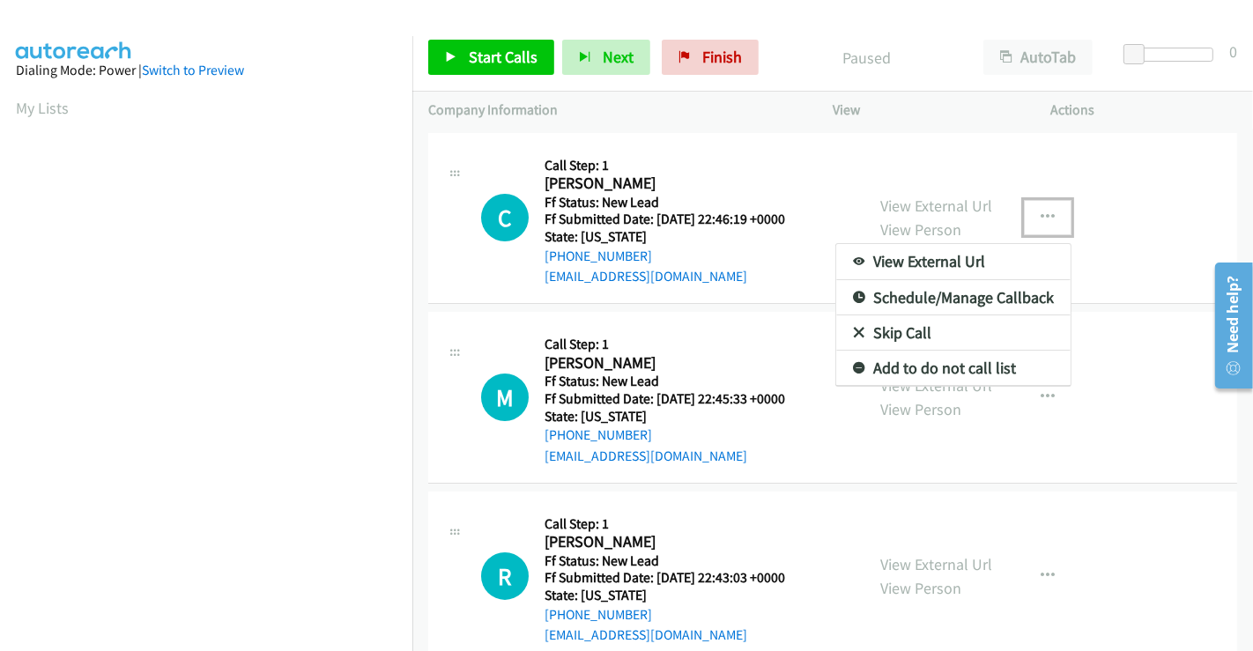
click at [896, 322] on link "Skip Call" at bounding box center [953, 332] width 234 height 35
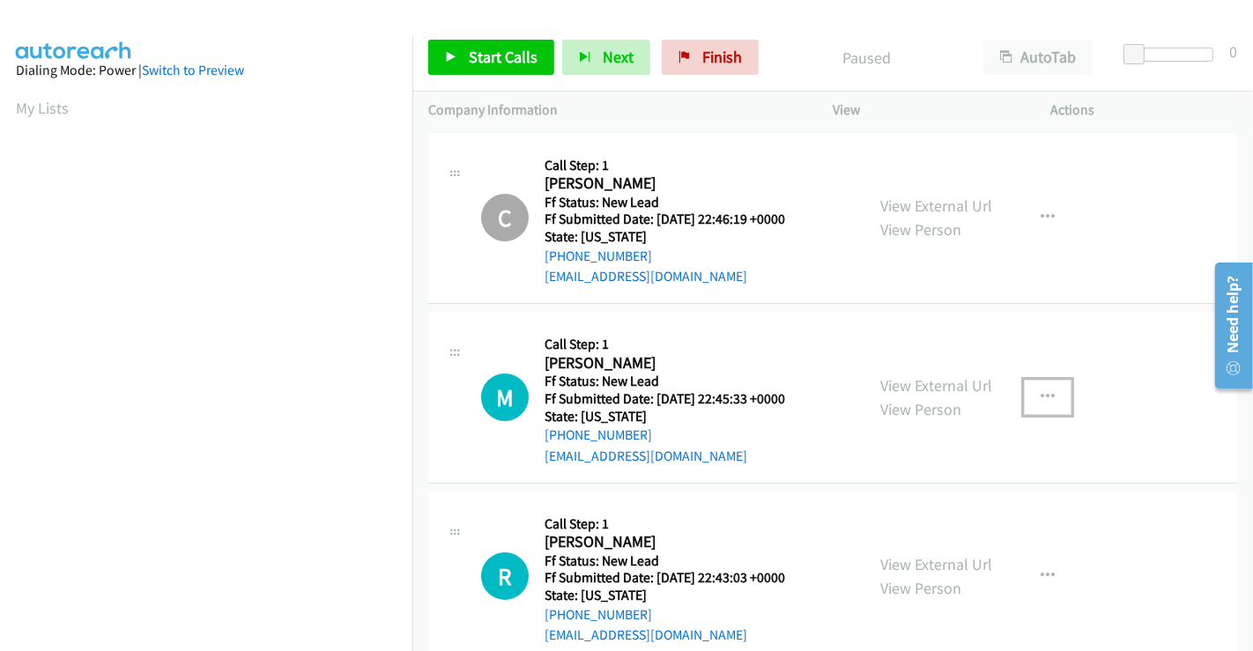
click at [1041, 393] on icon "button" at bounding box center [1047, 397] width 14 height 14
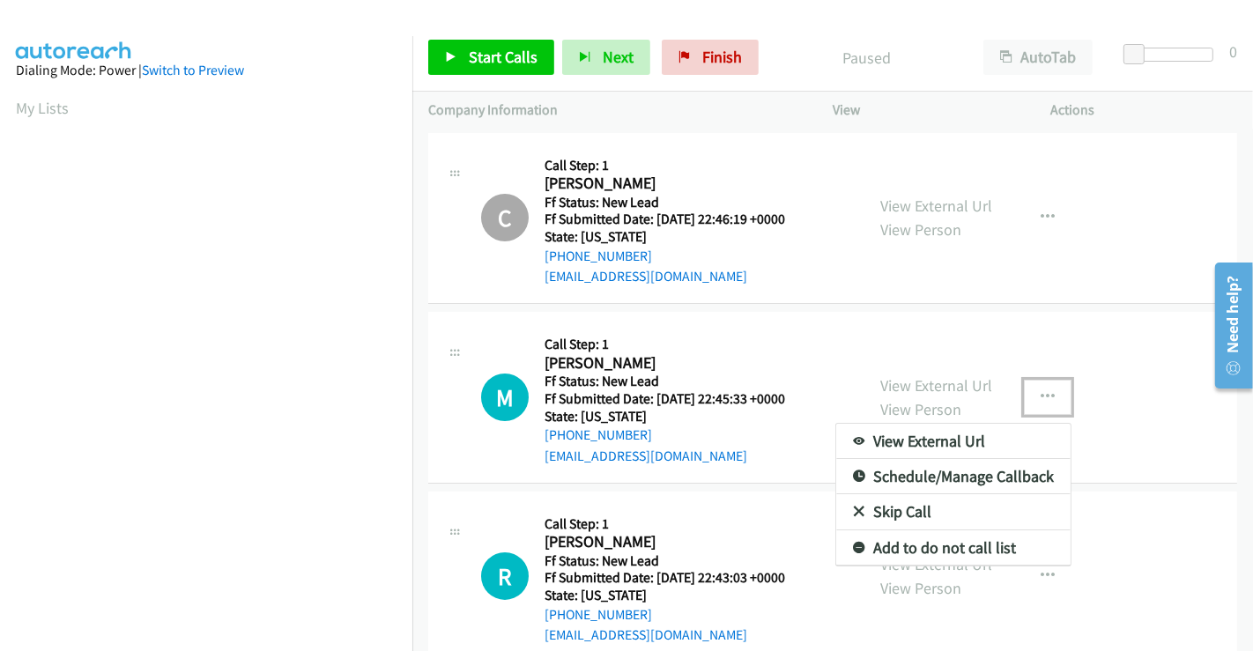
click at [898, 506] on link "Skip Call" at bounding box center [953, 511] width 234 height 35
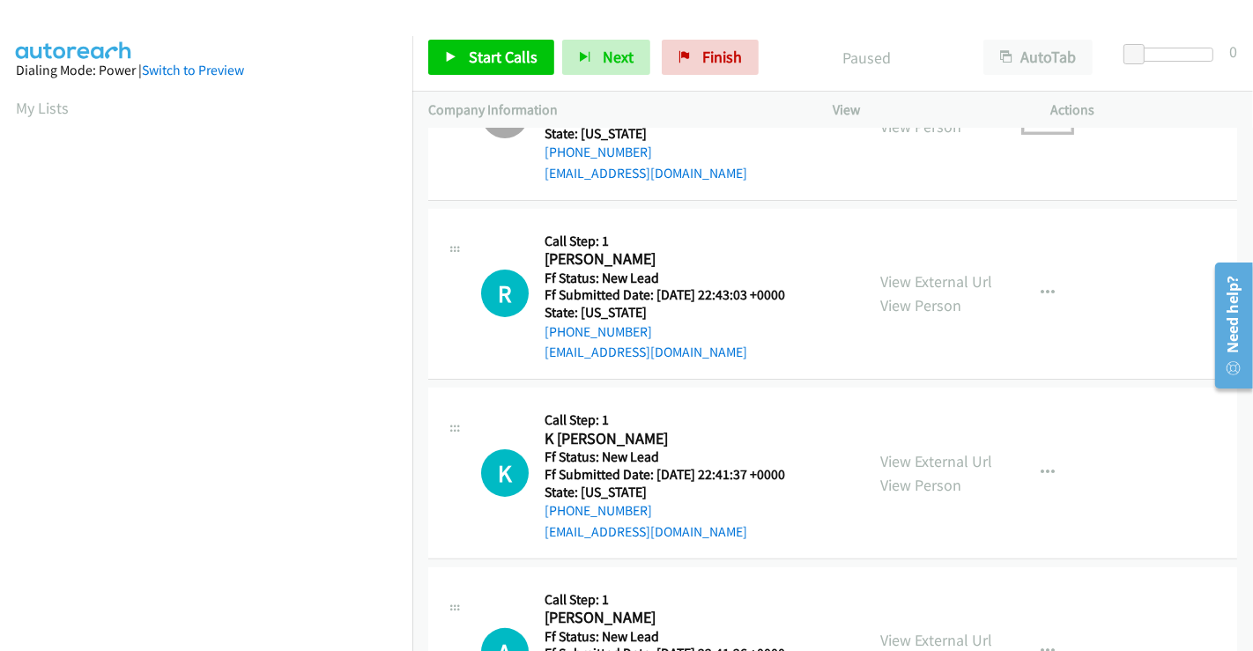
scroll to position [293, 0]
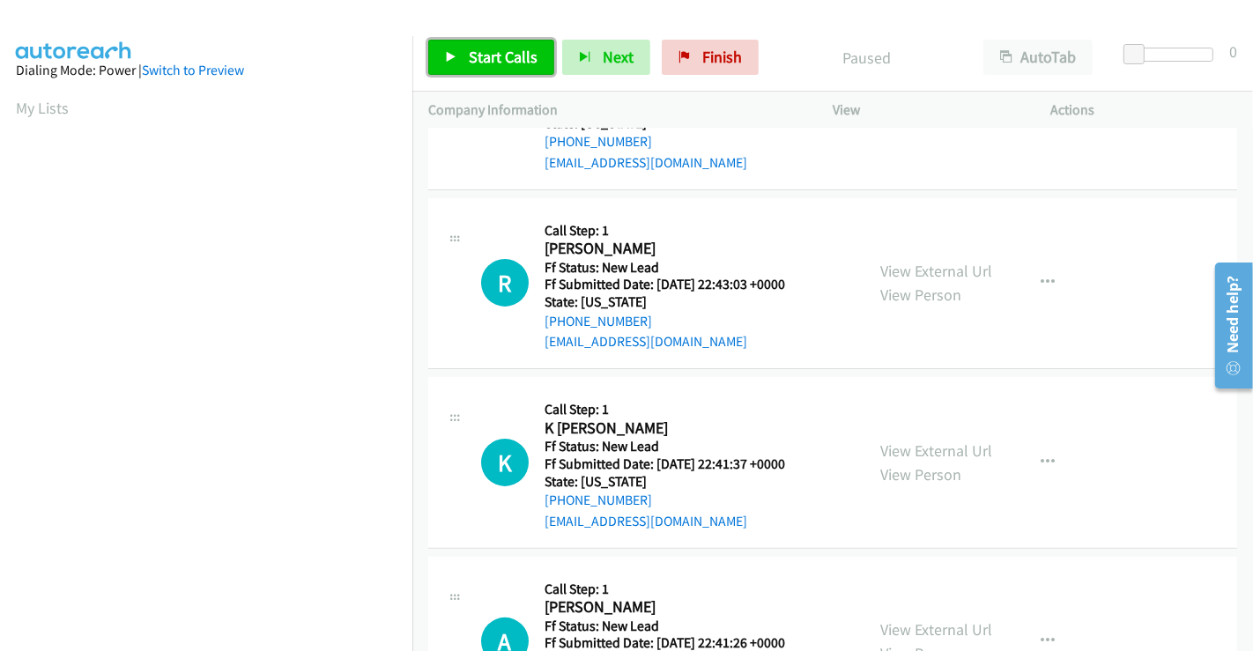
click at [476, 51] on span "Start Calls" at bounding box center [503, 57] width 69 height 20
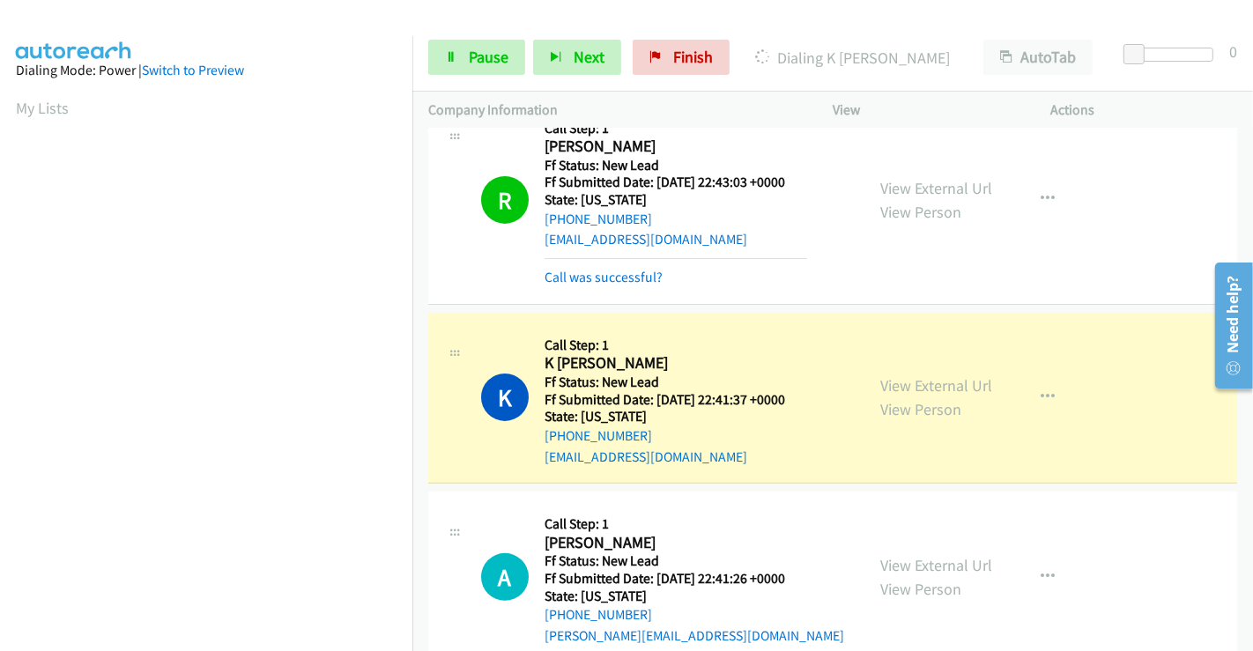
scroll to position [339, 0]
click at [636, 277] on link "Call was successful?" at bounding box center [603, 277] width 118 height 17
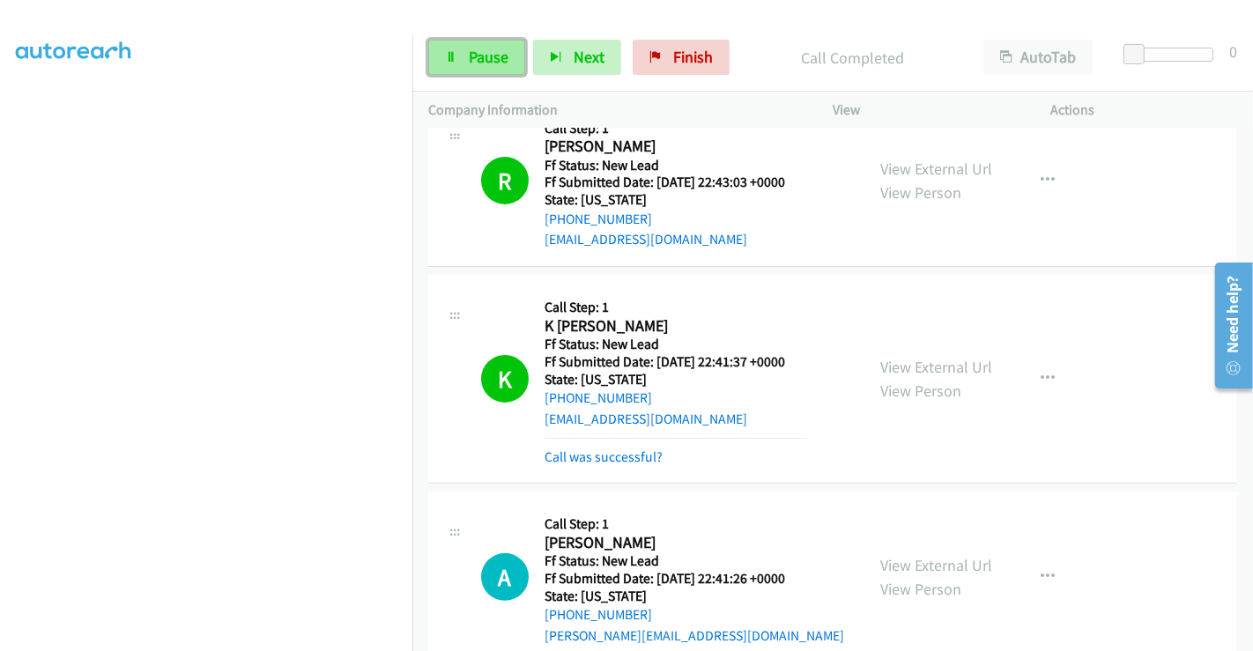
click at [455, 52] on icon at bounding box center [451, 58] width 12 height 12
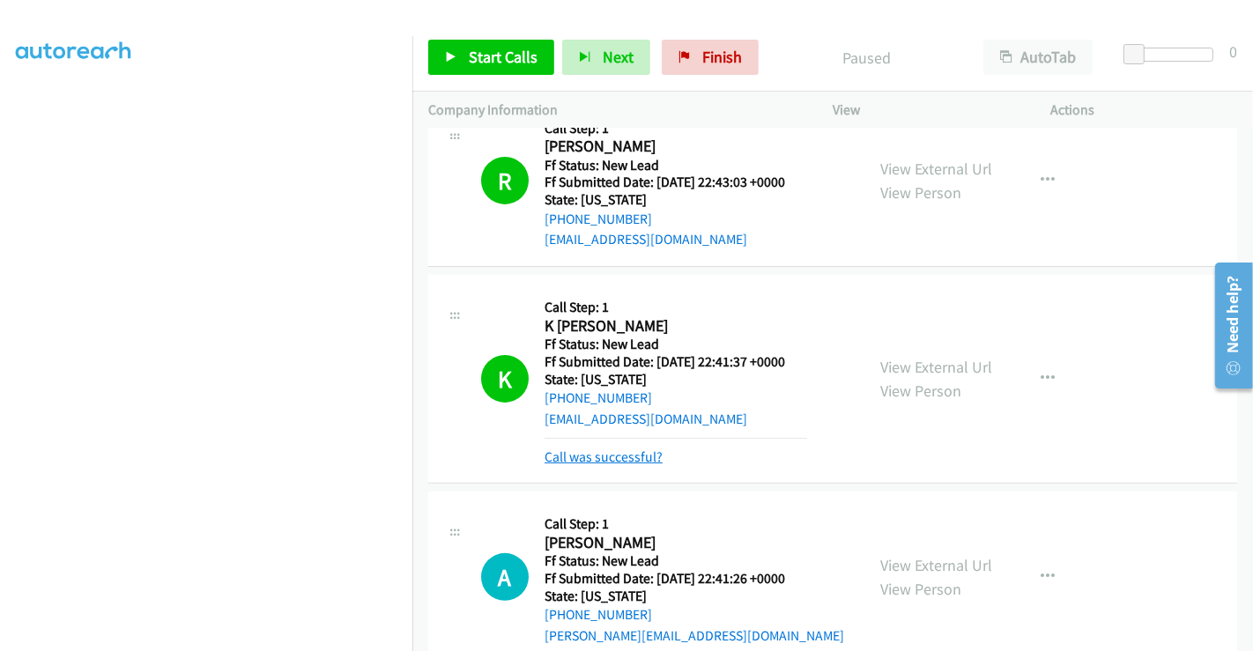
click at [641, 451] on link "Call was successful?" at bounding box center [603, 456] width 118 height 17
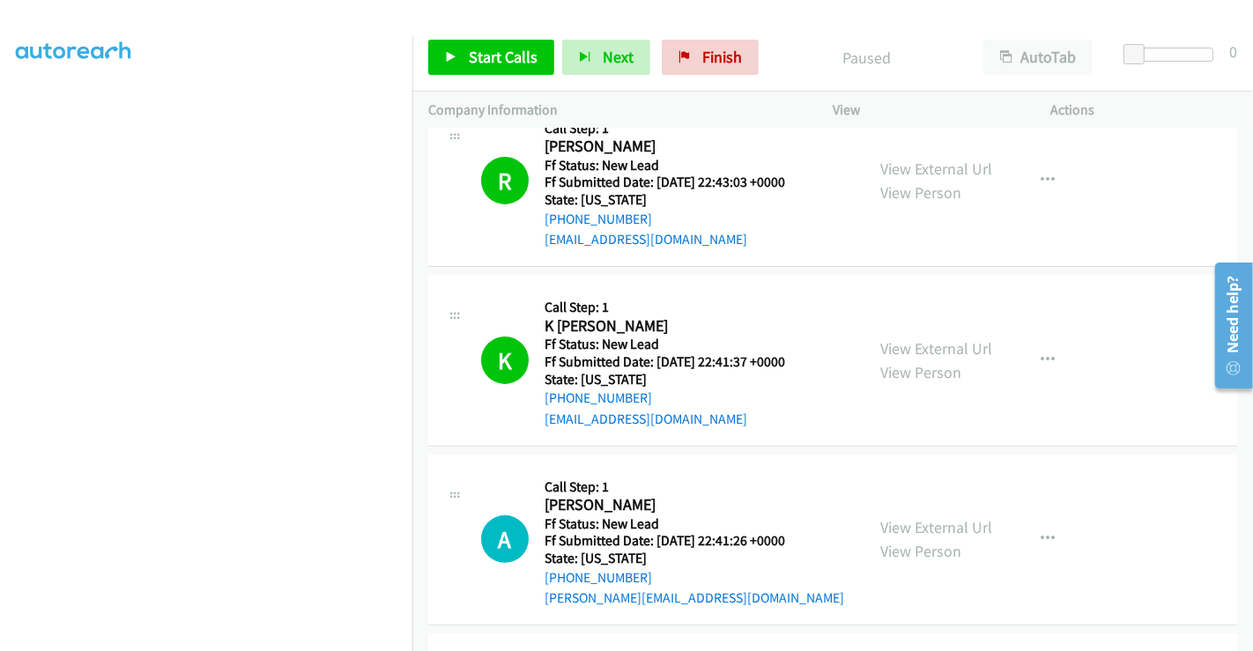
click at [6, 401] on aside "Dialing Mode: Power | Switch to Preview My Lists" at bounding box center [206, 199] width 412 height 975
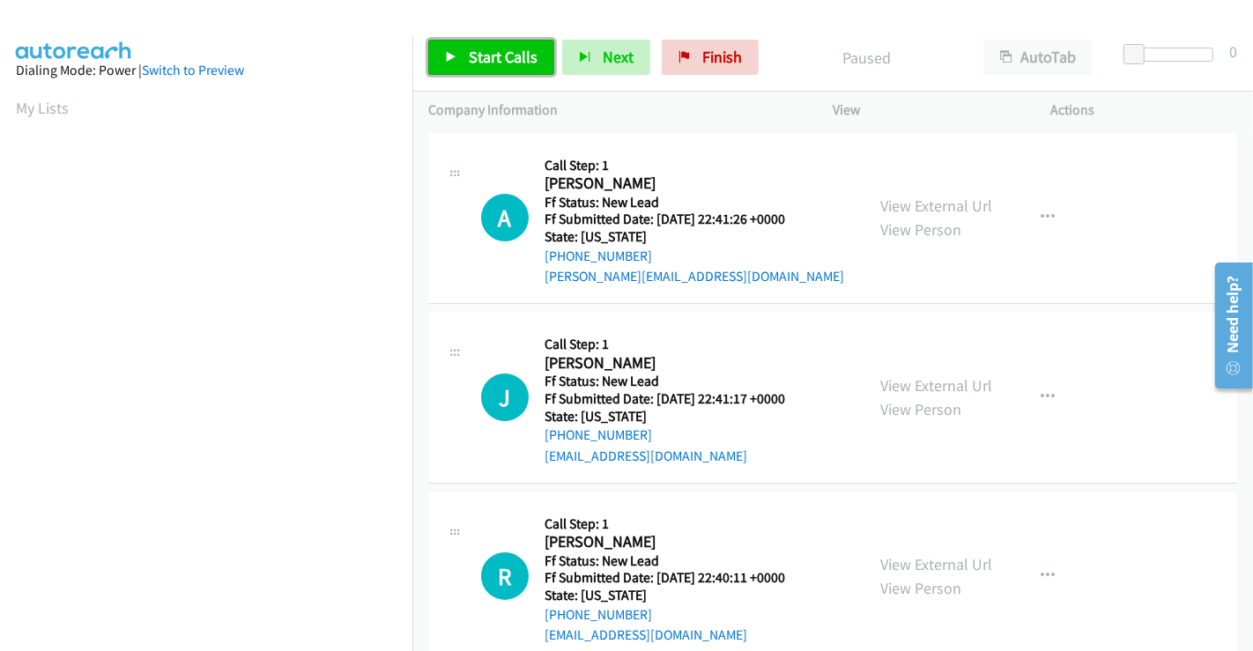
click at [489, 49] on span "Start Calls" at bounding box center [503, 57] width 69 height 20
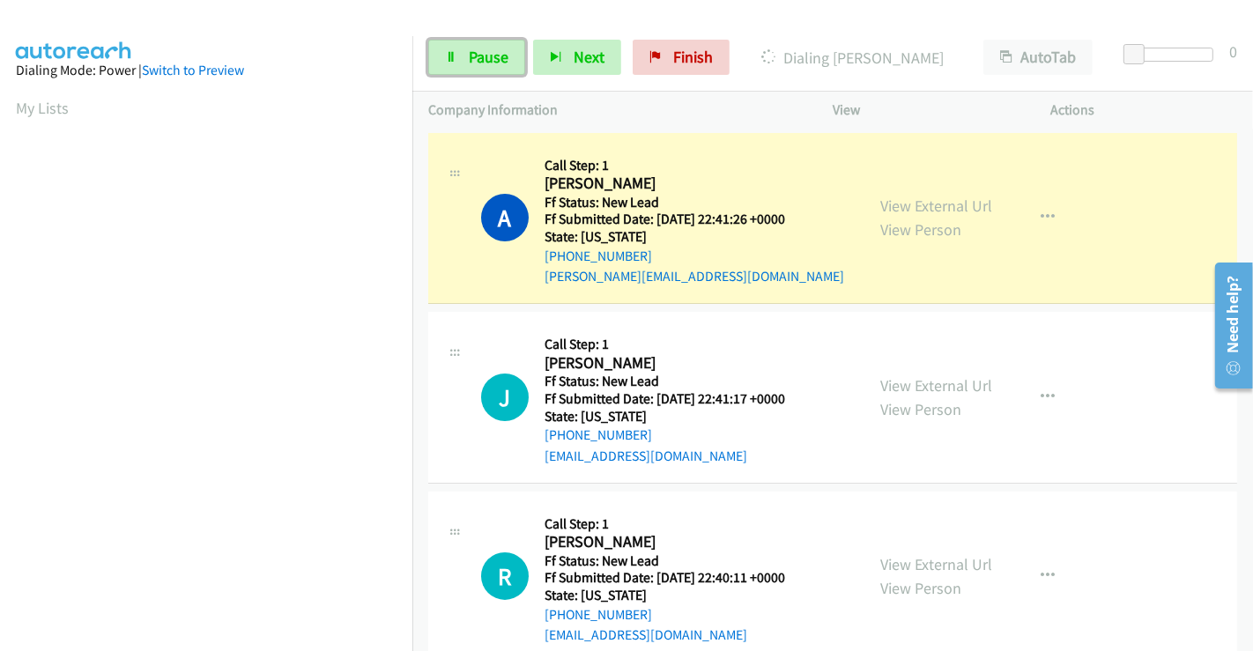
click at [489, 49] on span "Pause" at bounding box center [489, 57] width 40 height 20
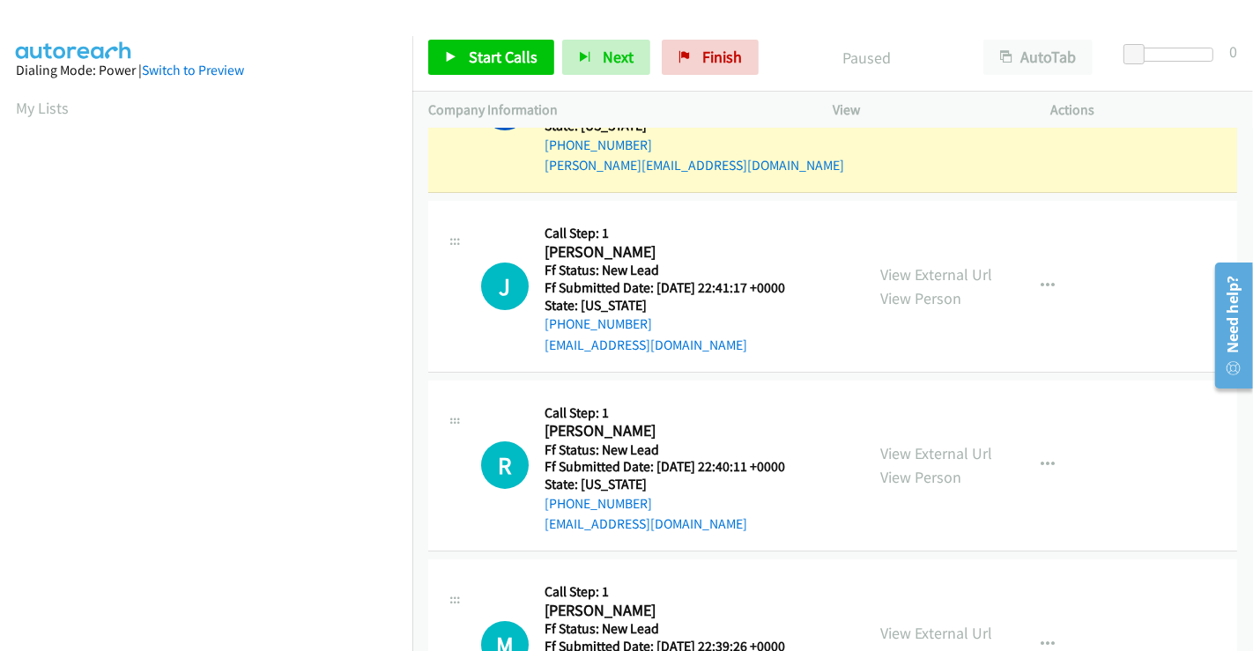
scroll to position [217, 0]
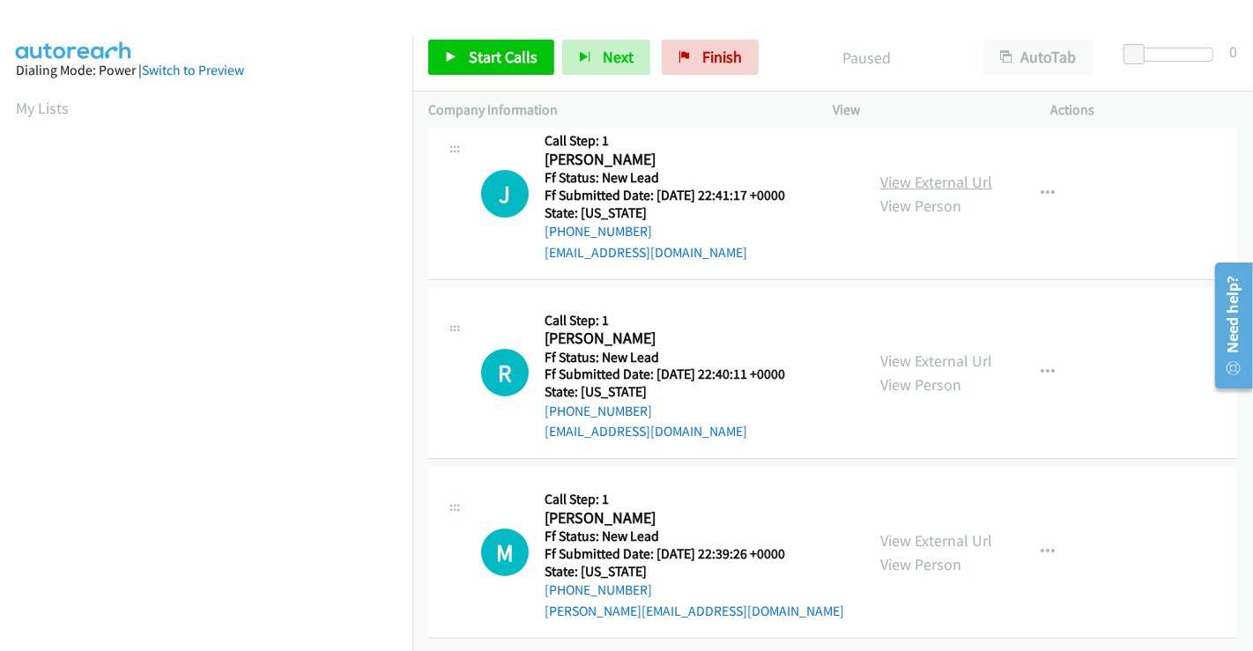
click at [938, 172] on link "View External Url" at bounding box center [936, 182] width 112 height 20
click at [910, 351] on link "View External Url" at bounding box center [936, 361] width 112 height 20
click at [913, 530] on link "View External Url" at bounding box center [936, 540] width 112 height 20
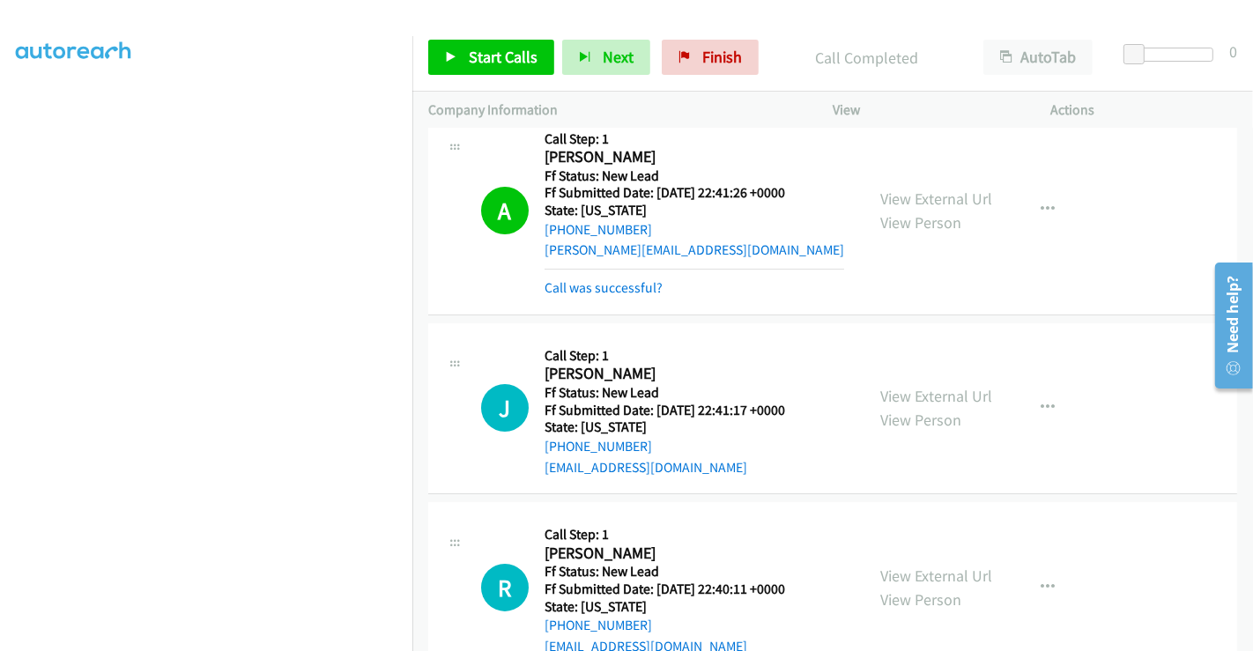
scroll to position [0, 0]
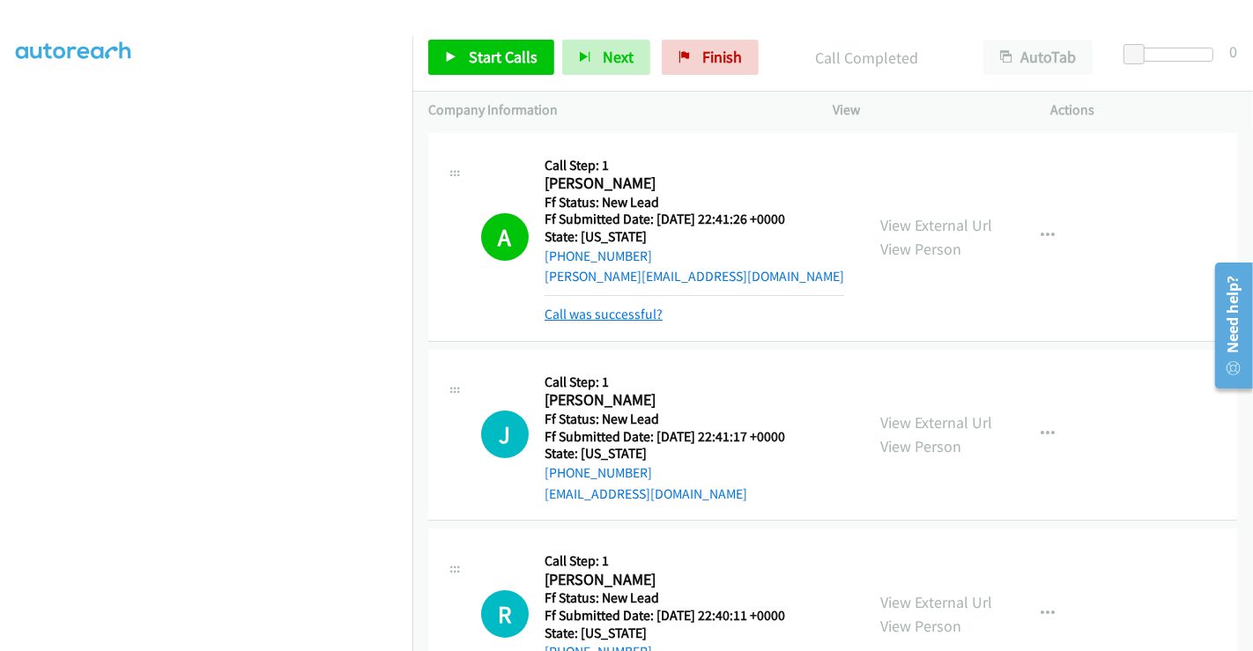
click at [603, 313] on link "Call was successful?" at bounding box center [603, 314] width 118 height 17
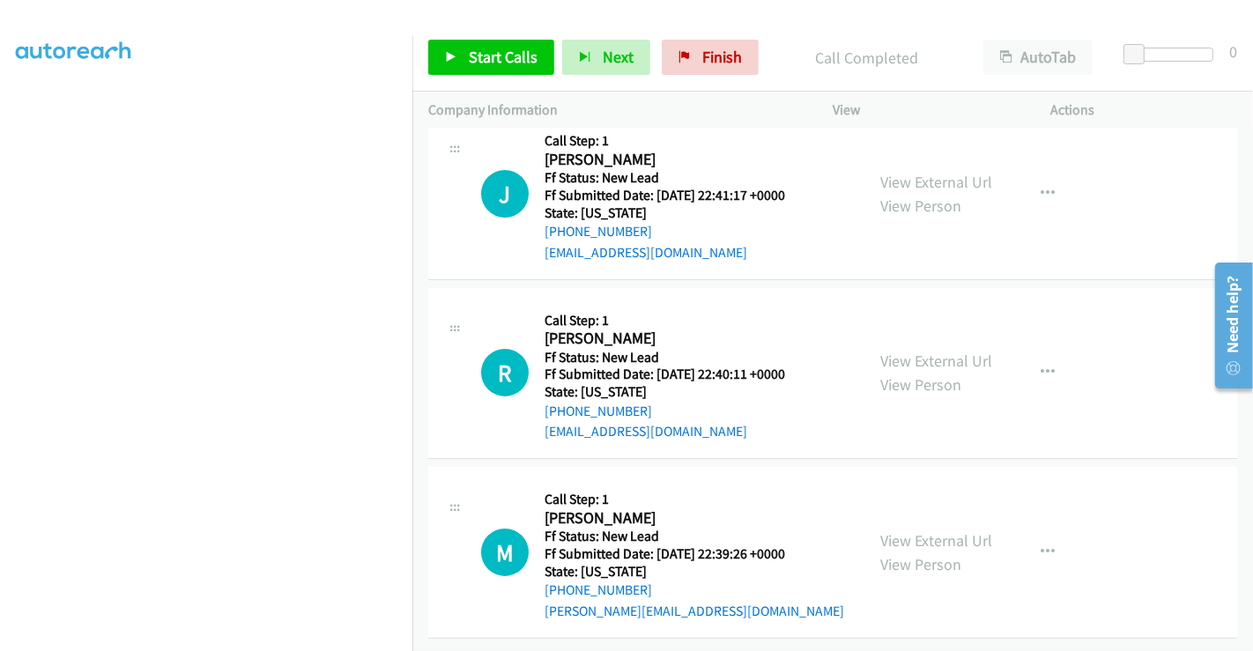
scroll to position [217, 0]
click at [507, 58] on span "Start Calls" at bounding box center [503, 57] width 69 height 20
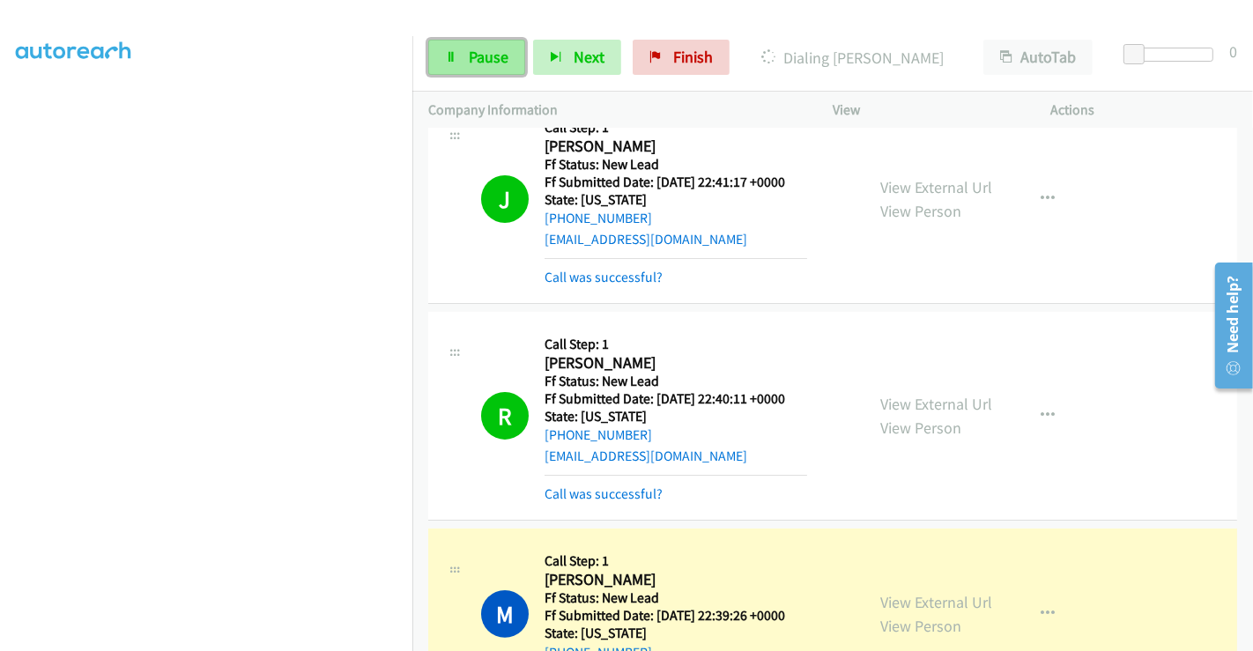
click at [471, 48] on span "Pause" at bounding box center [489, 57] width 40 height 20
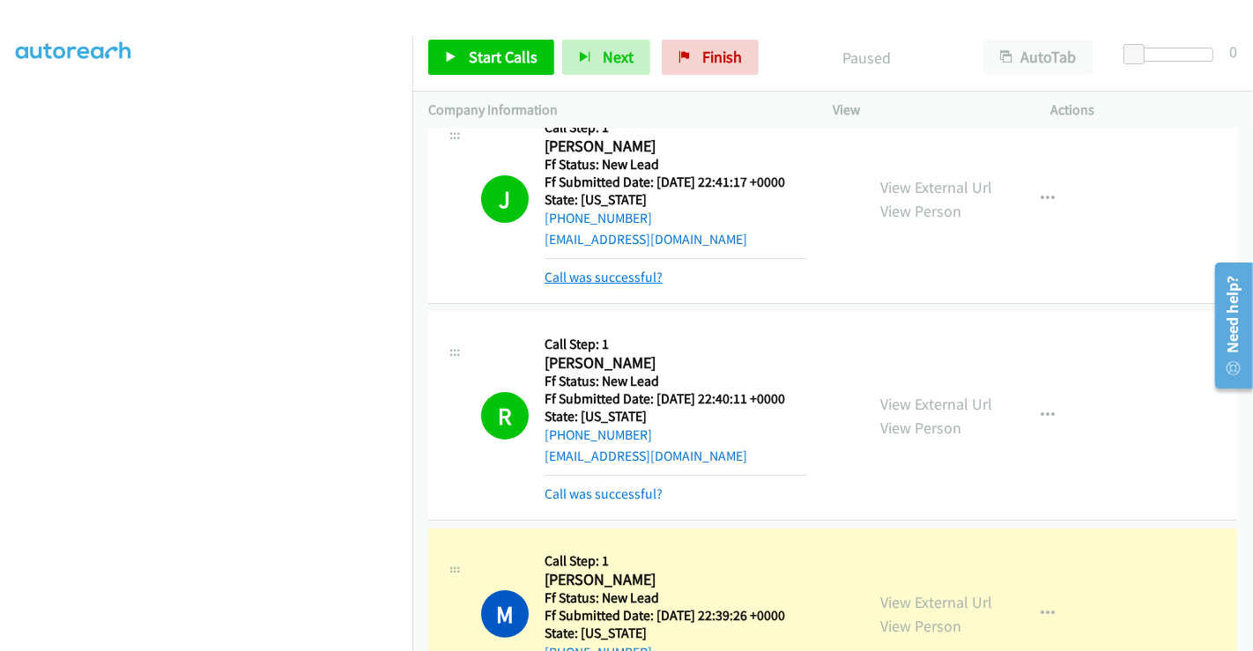
click at [619, 277] on link "Call was successful?" at bounding box center [603, 277] width 118 height 17
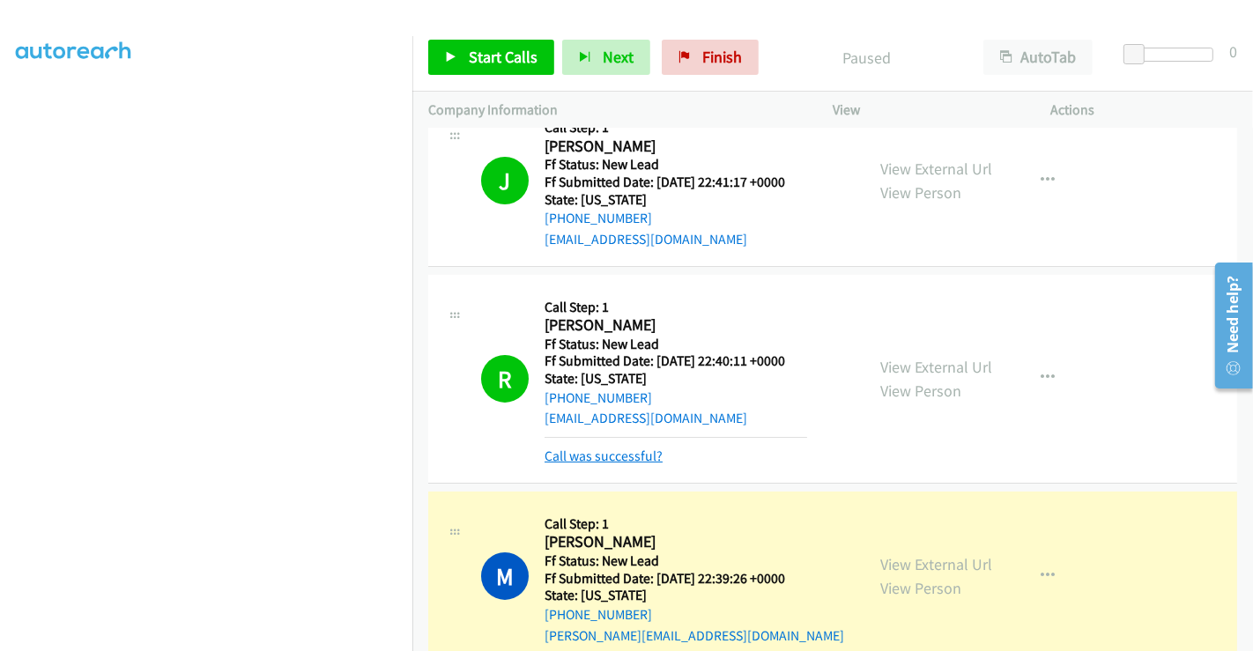
click at [630, 454] on link "Call was successful?" at bounding box center [603, 455] width 118 height 17
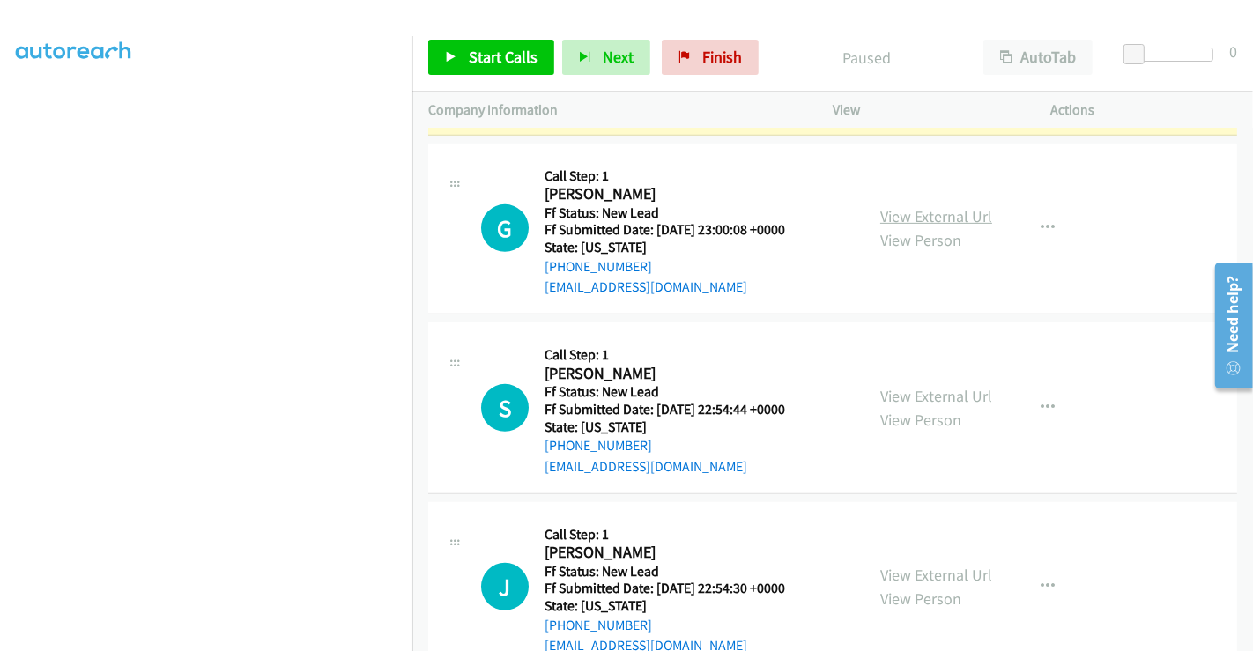
scroll to position [706, 0]
click at [919, 215] on link "View External Url" at bounding box center [936, 216] width 112 height 20
click at [931, 386] on link "View External Url" at bounding box center [936, 396] width 112 height 20
click at [923, 570] on link "View External Url" at bounding box center [936, 575] width 112 height 20
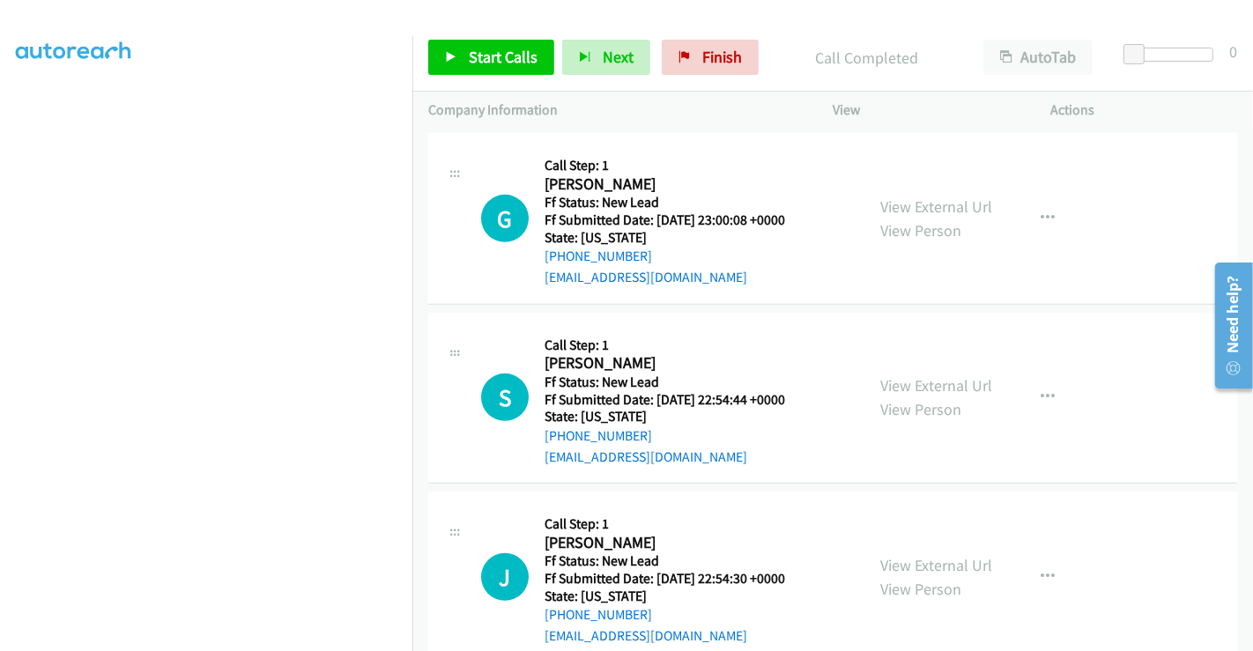
scroll to position [791, 0]
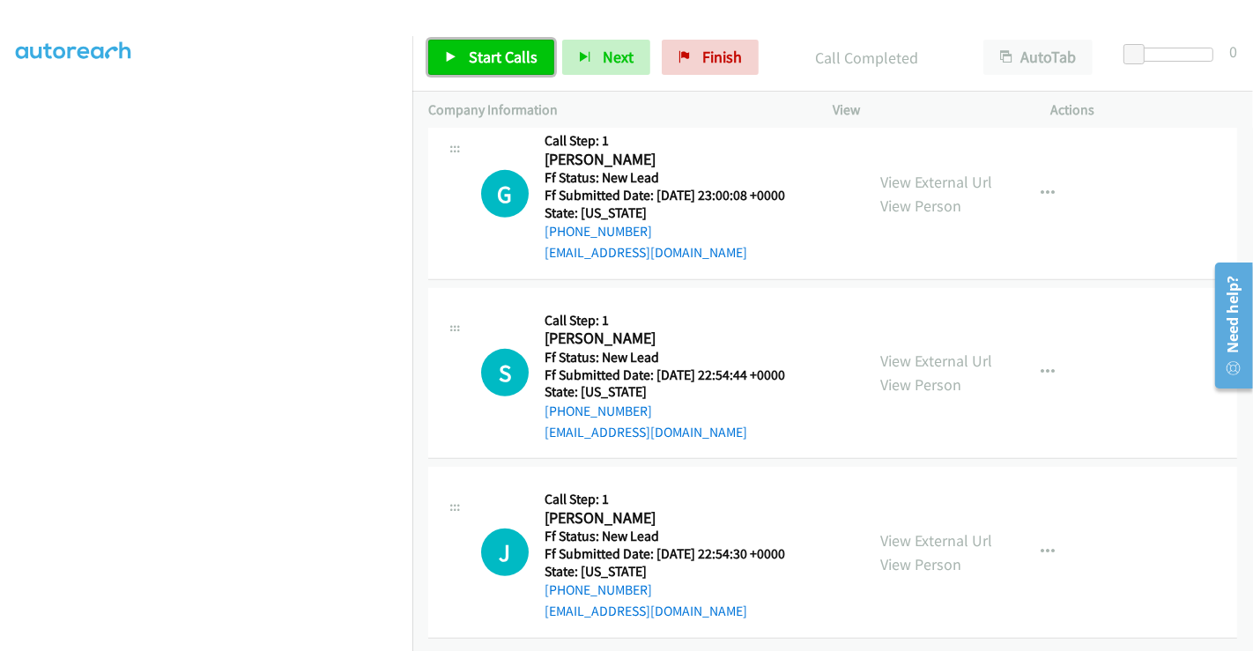
click at [507, 50] on span "Start Calls" at bounding box center [503, 57] width 69 height 20
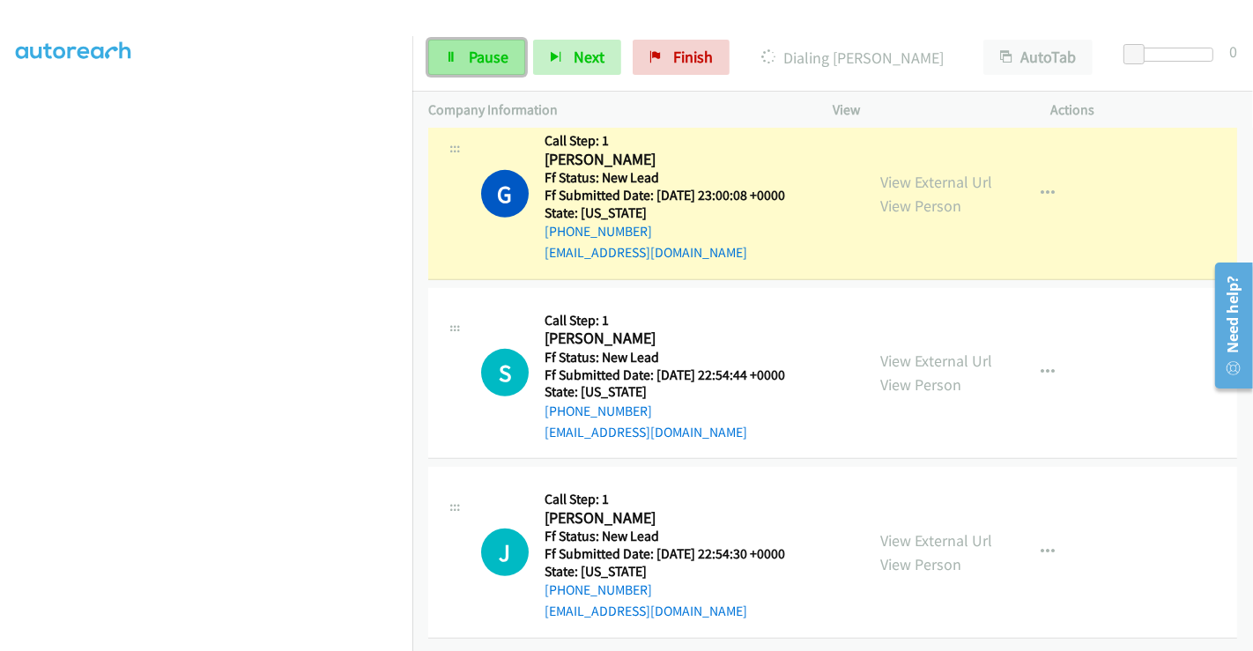
click at [471, 68] on link "Pause" at bounding box center [476, 57] width 97 height 35
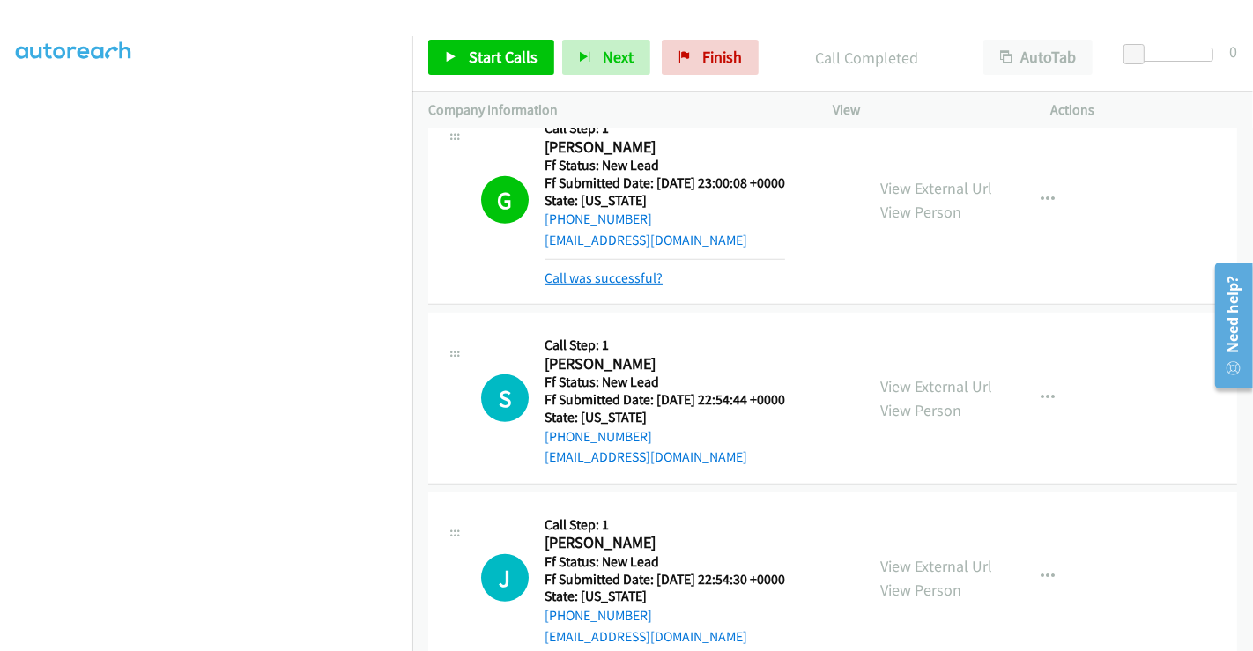
click at [611, 270] on link "Call was successful?" at bounding box center [603, 278] width 118 height 17
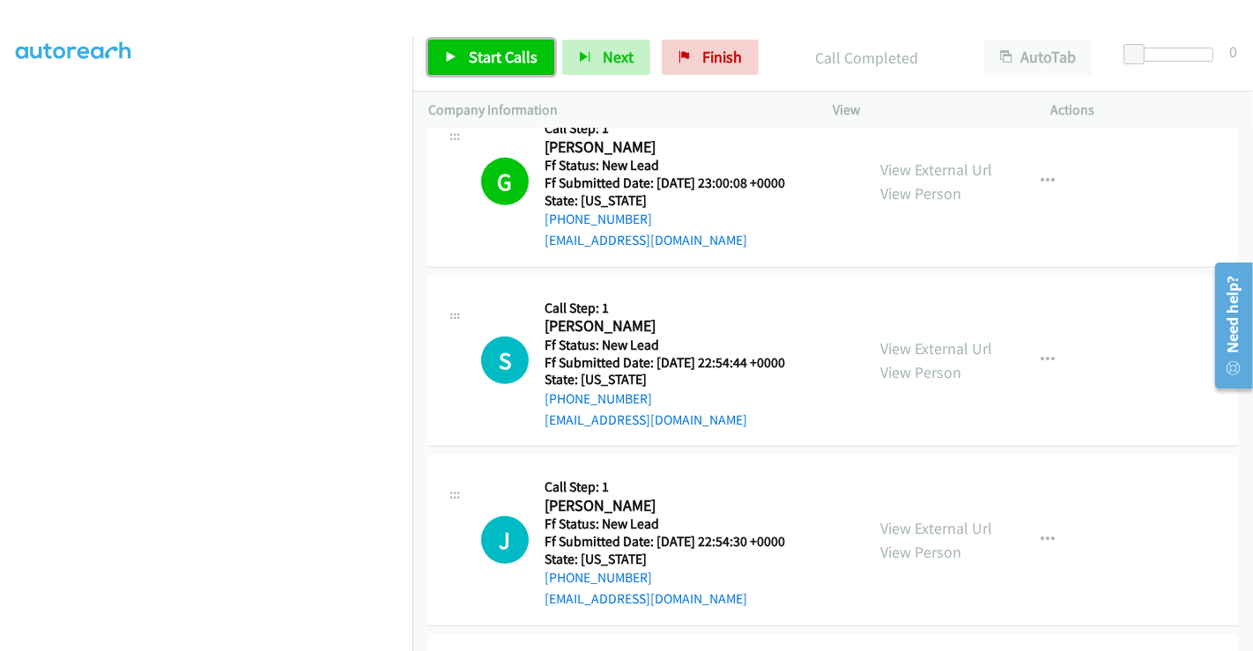
click at [469, 48] on span "Start Calls" at bounding box center [503, 57] width 69 height 20
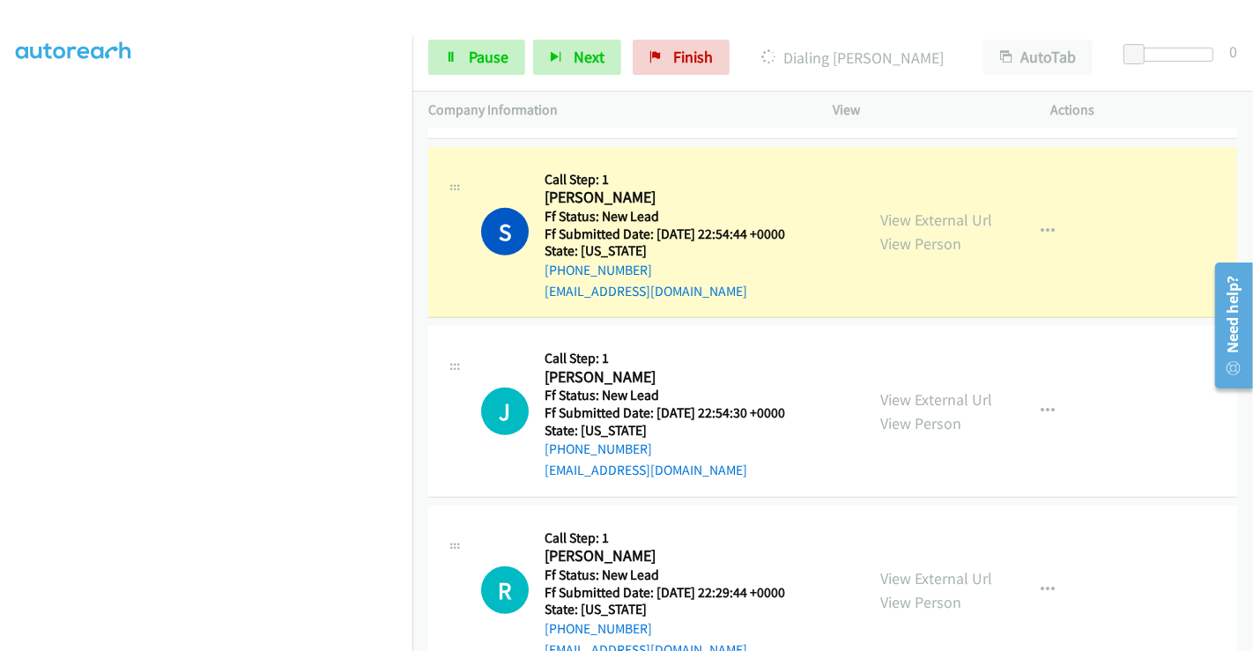
scroll to position [889, 0]
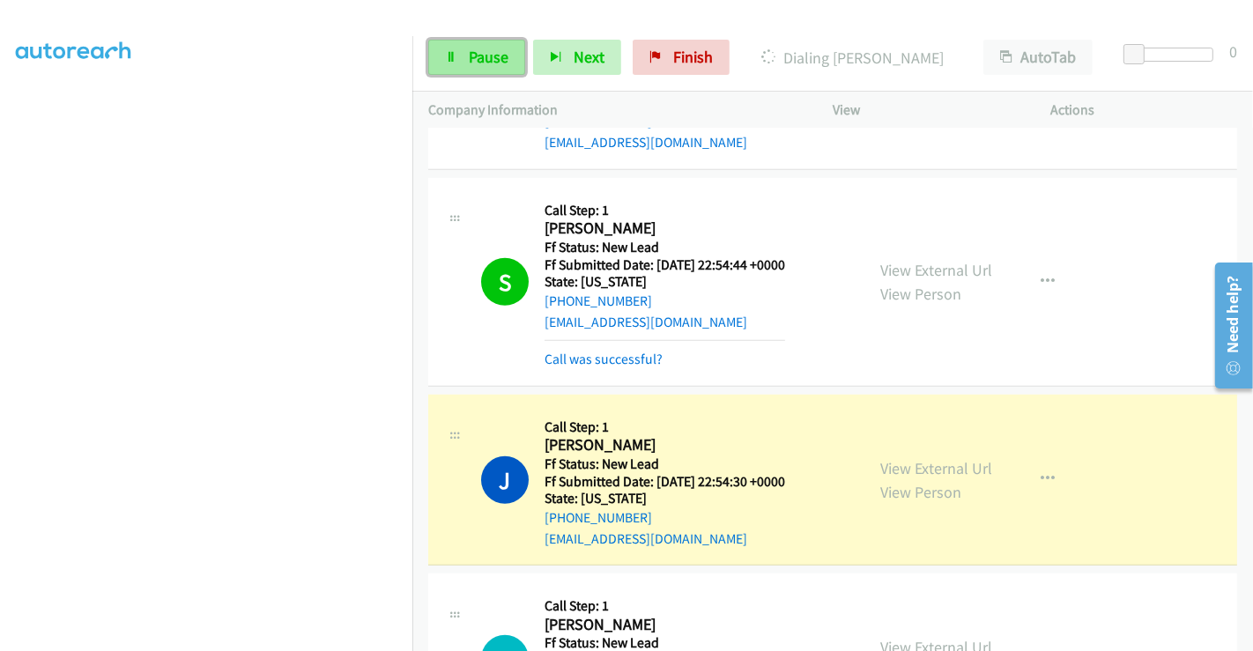
click at [491, 46] on link "Pause" at bounding box center [476, 57] width 97 height 35
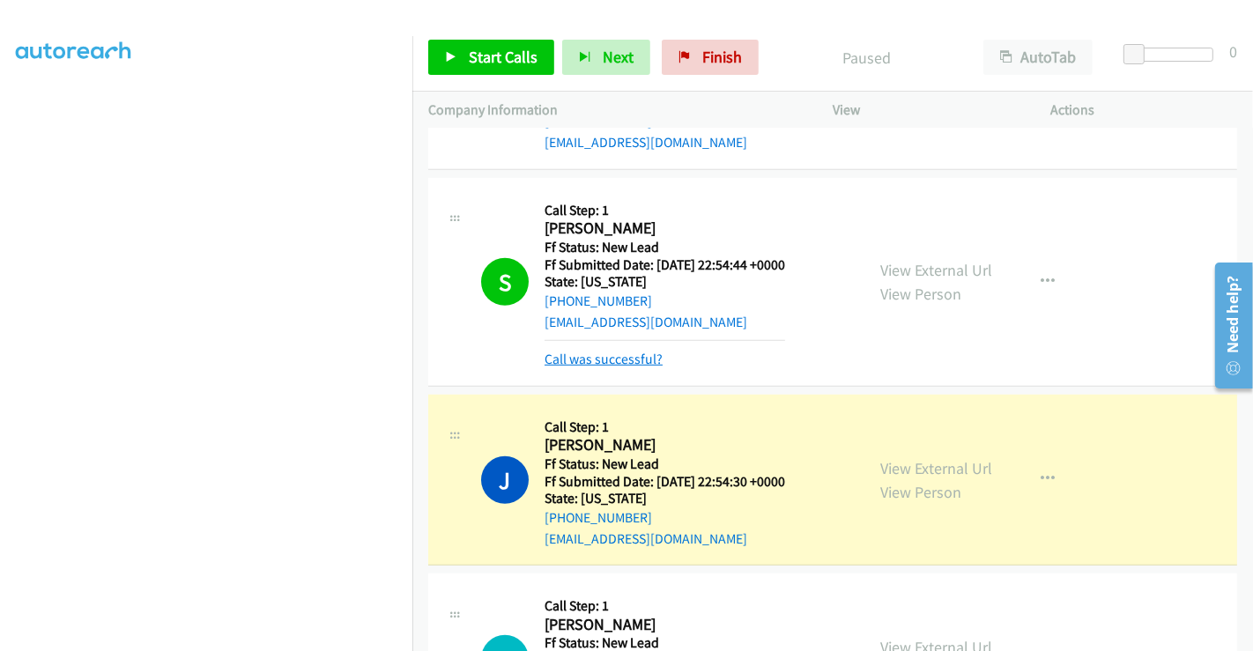
click at [611, 359] on link "Call was successful?" at bounding box center [603, 359] width 118 height 17
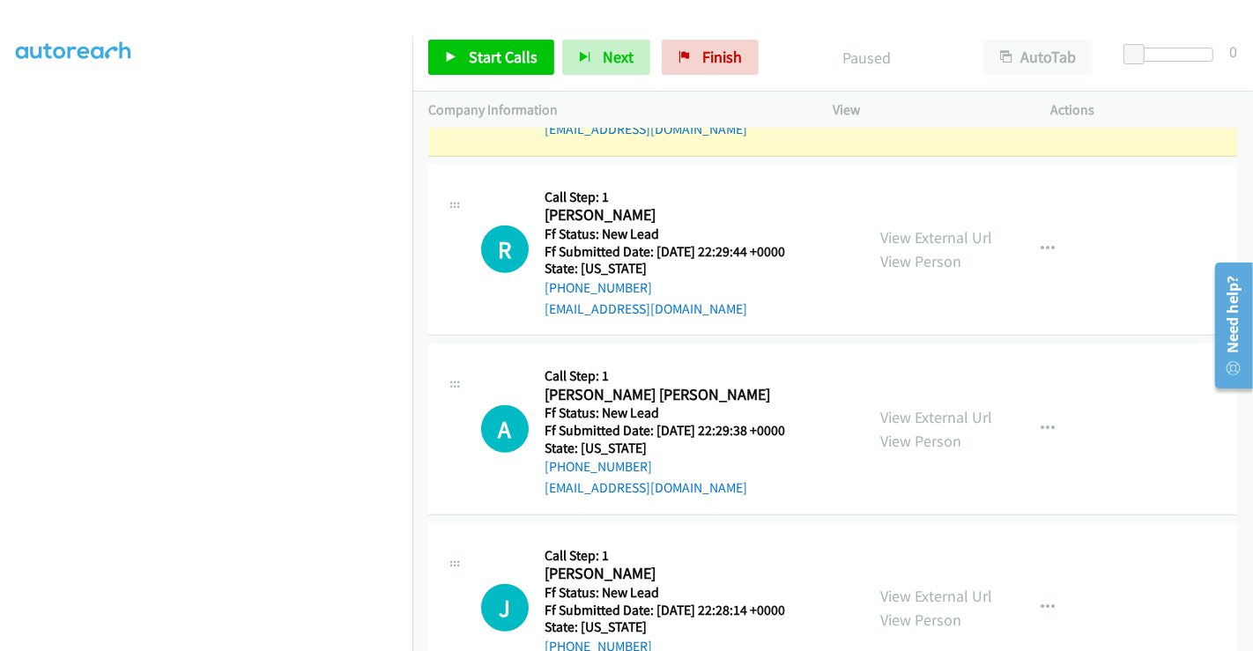
scroll to position [1328, 0]
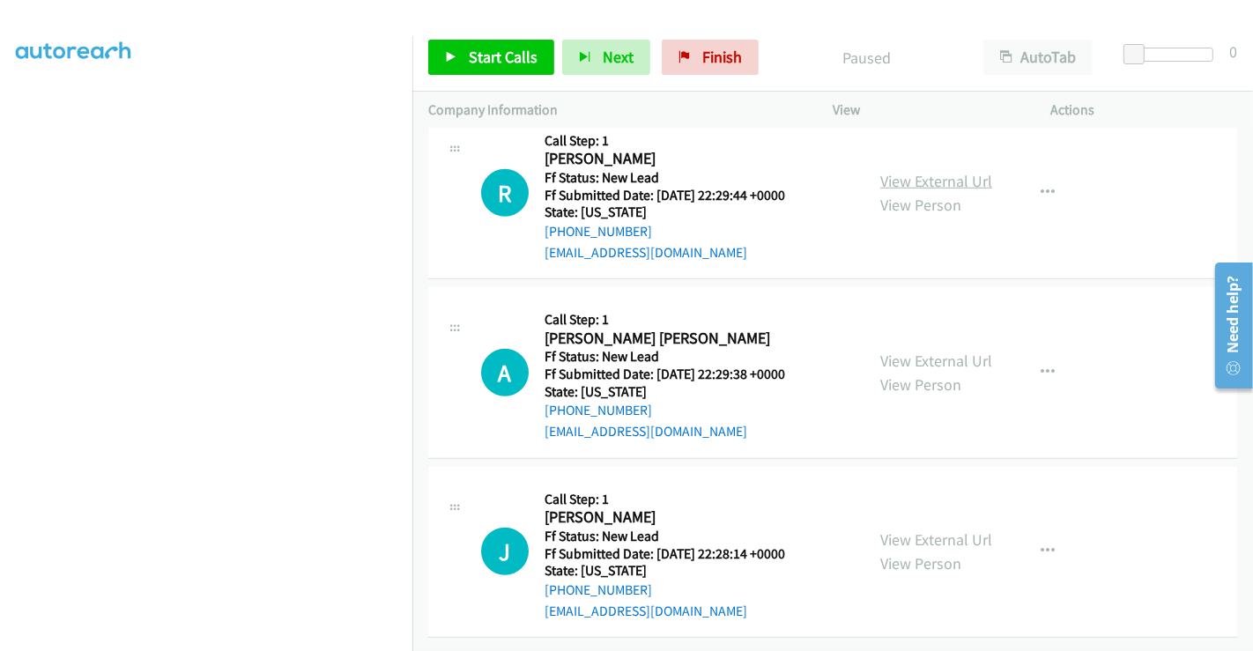
click at [891, 171] on link "View External Url" at bounding box center [936, 181] width 112 height 20
click at [921, 351] on link "View External Url" at bounding box center [936, 361] width 112 height 20
click at [924, 529] on link "View External Url" at bounding box center [936, 539] width 112 height 20
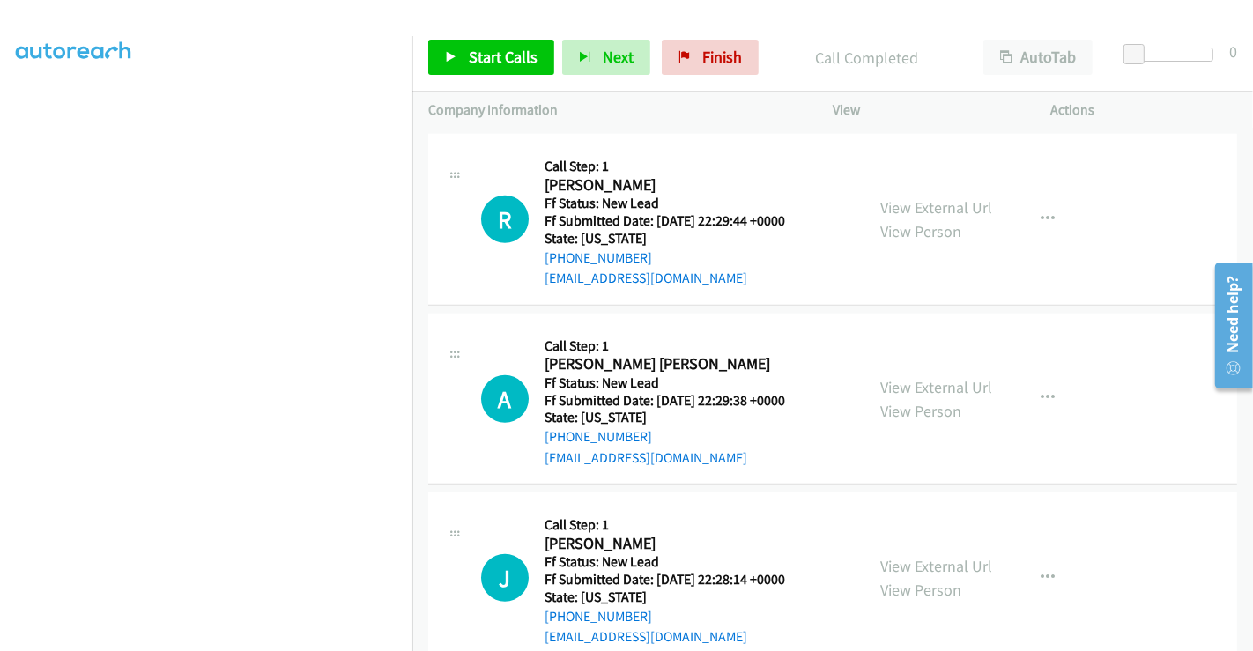
scroll to position [1365, 0]
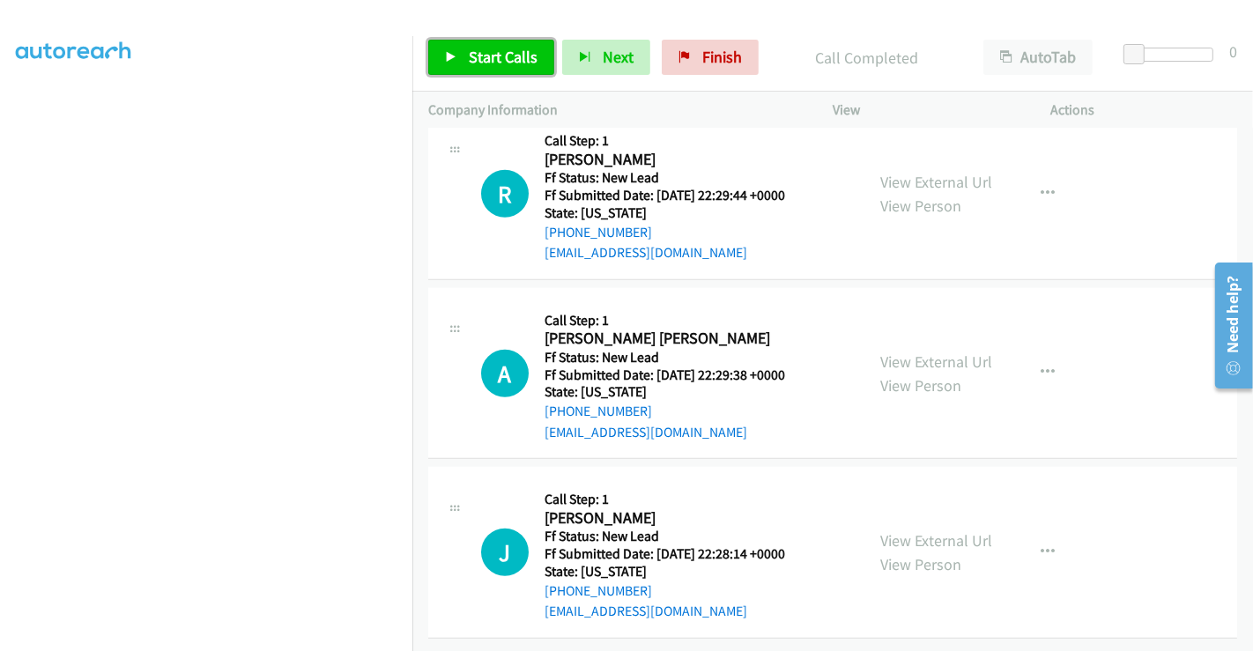
click at [499, 54] on span "Start Calls" at bounding box center [503, 57] width 69 height 20
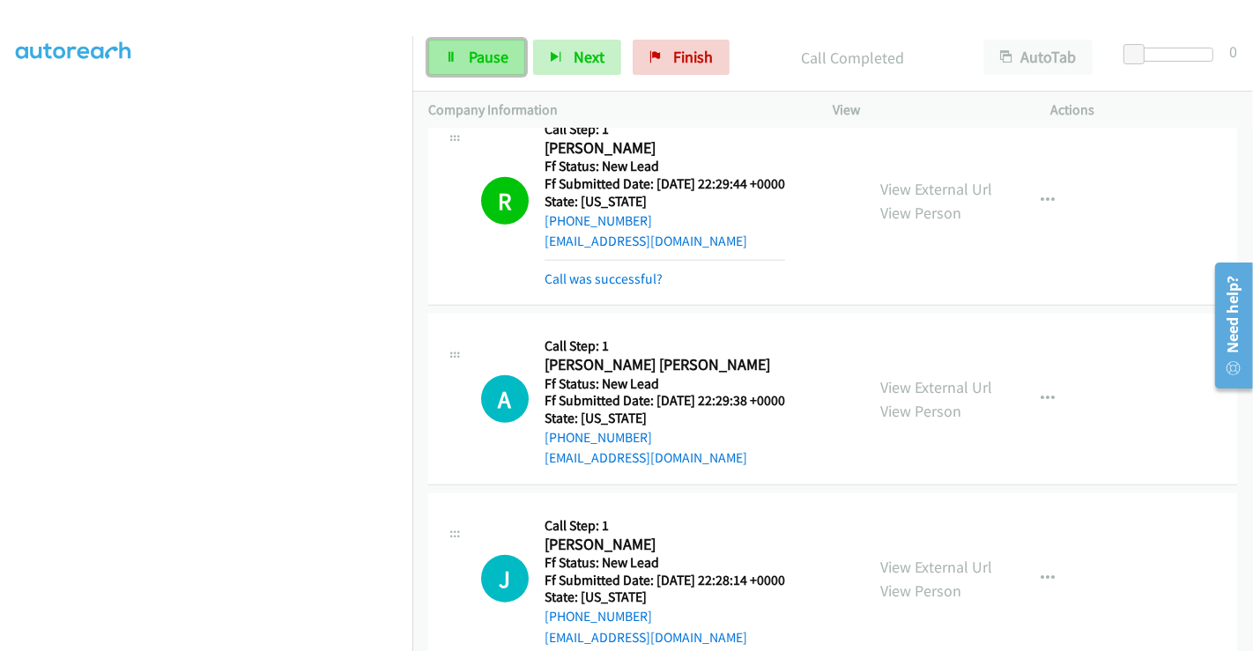
click at [480, 52] on span "Pause" at bounding box center [489, 57] width 40 height 20
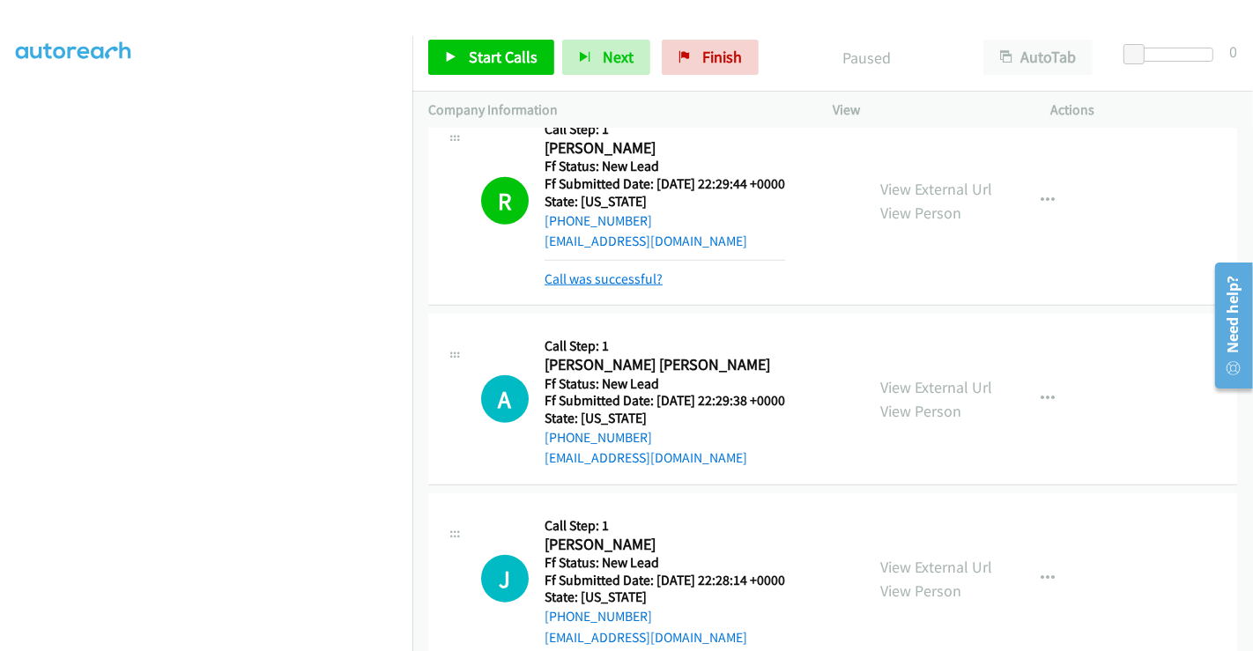
click at [585, 282] on link "Call was successful?" at bounding box center [603, 278] width 118 height 17
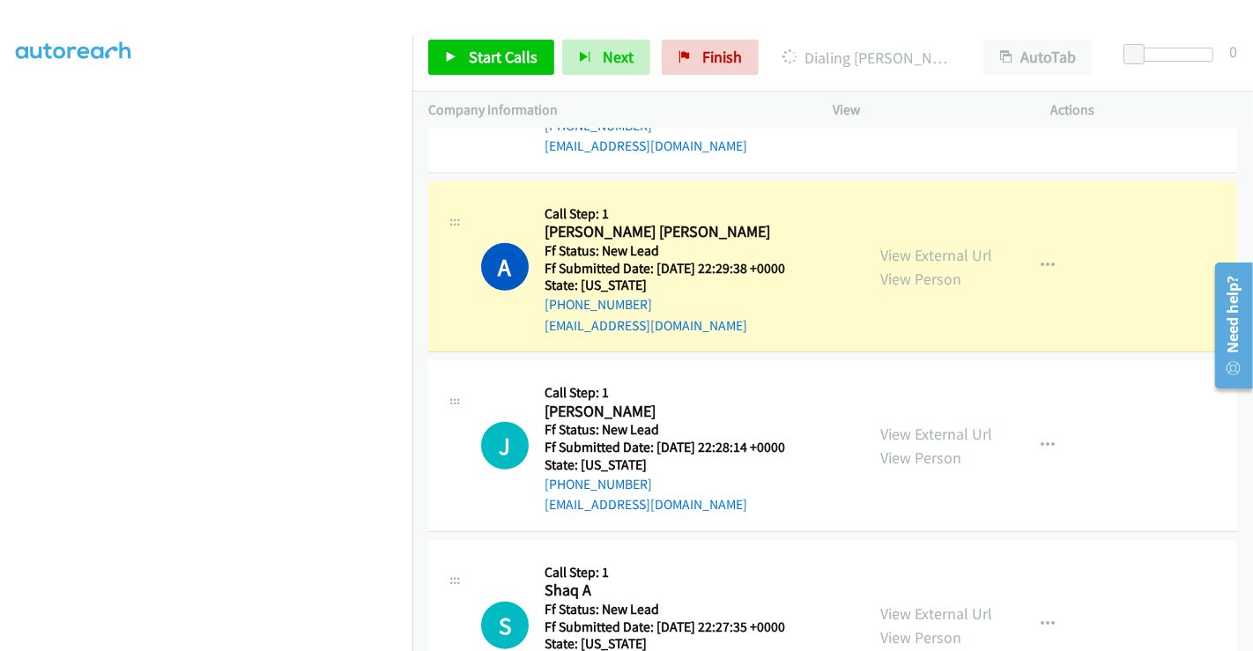
scroll to position [1511, 0]
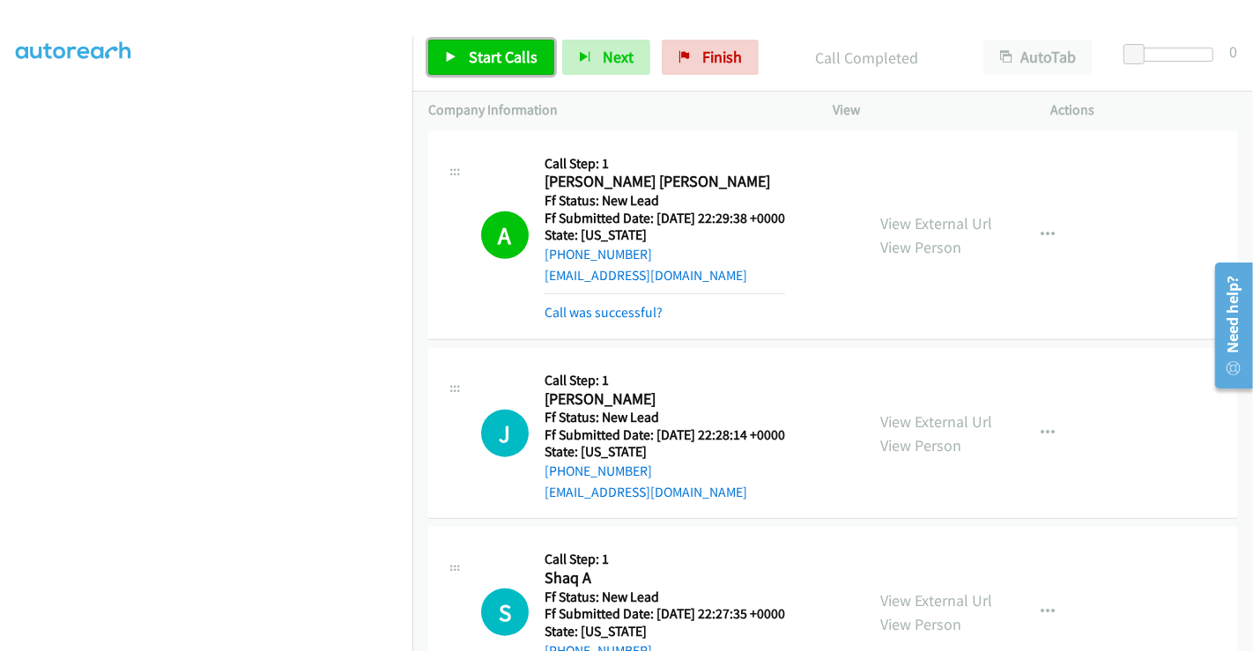
click at [496, 55] on span "Start Calls" at bounding box center [503, 57] width 69 height 20
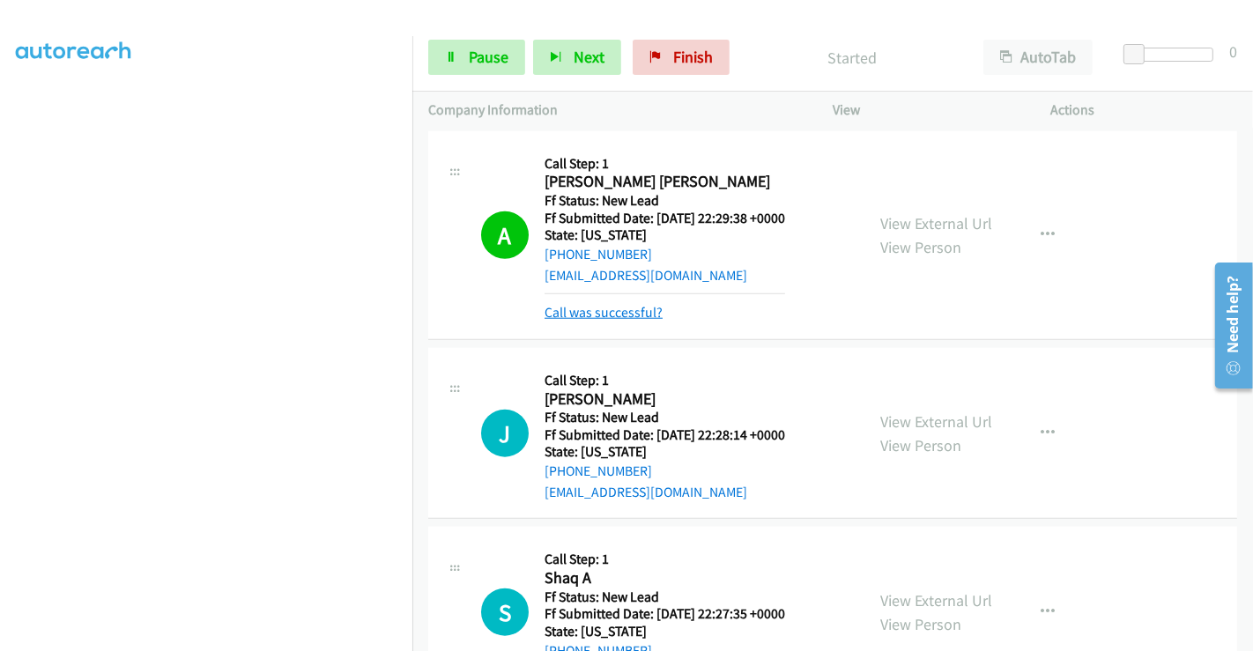
click at [618, 312] on link "Call was successful?" at bounding box center [603, 312] width 118 height 17
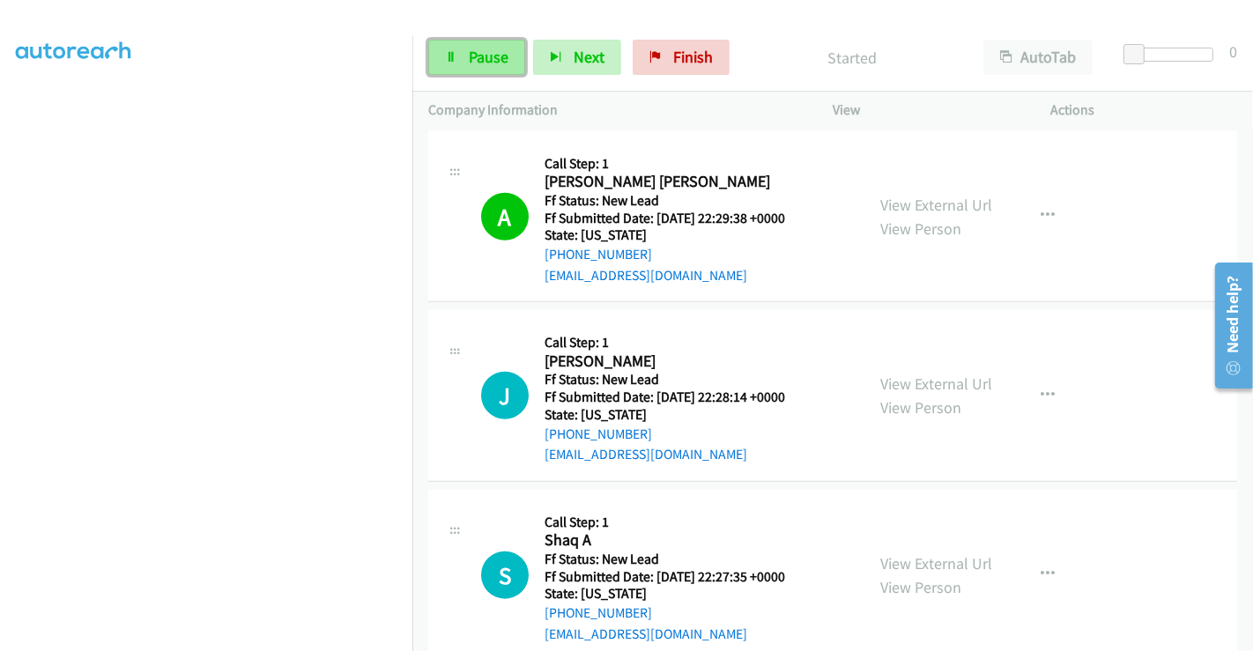
click at [485, 55] on span "Pause" at bounding box center [489, 57] width 40 height 20
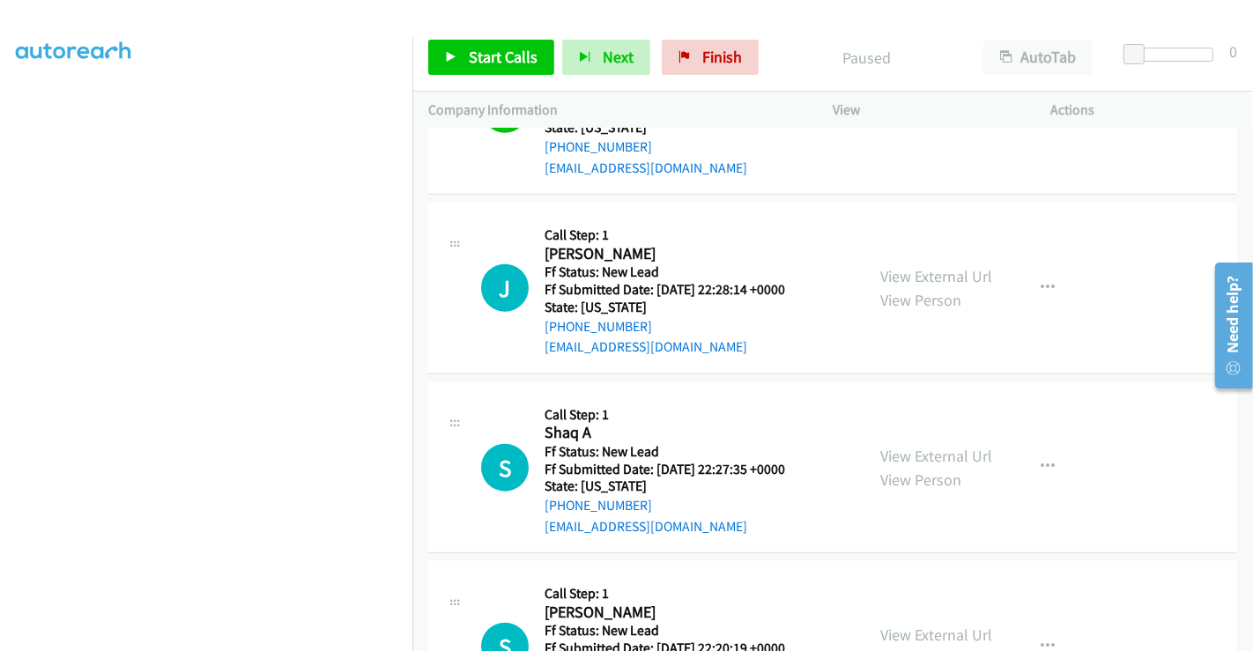
scroll to position [1804, 0]
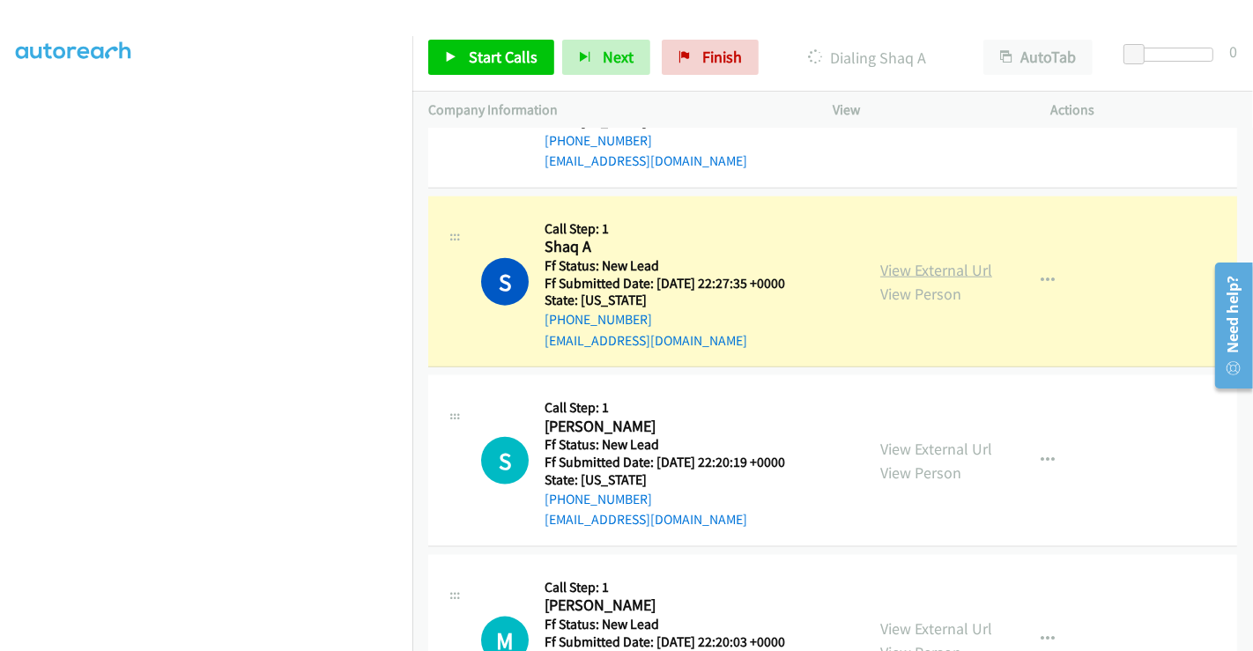
click at [926, 260] on link "View External Url" at bounding box center [936, 270] width 112 height 20
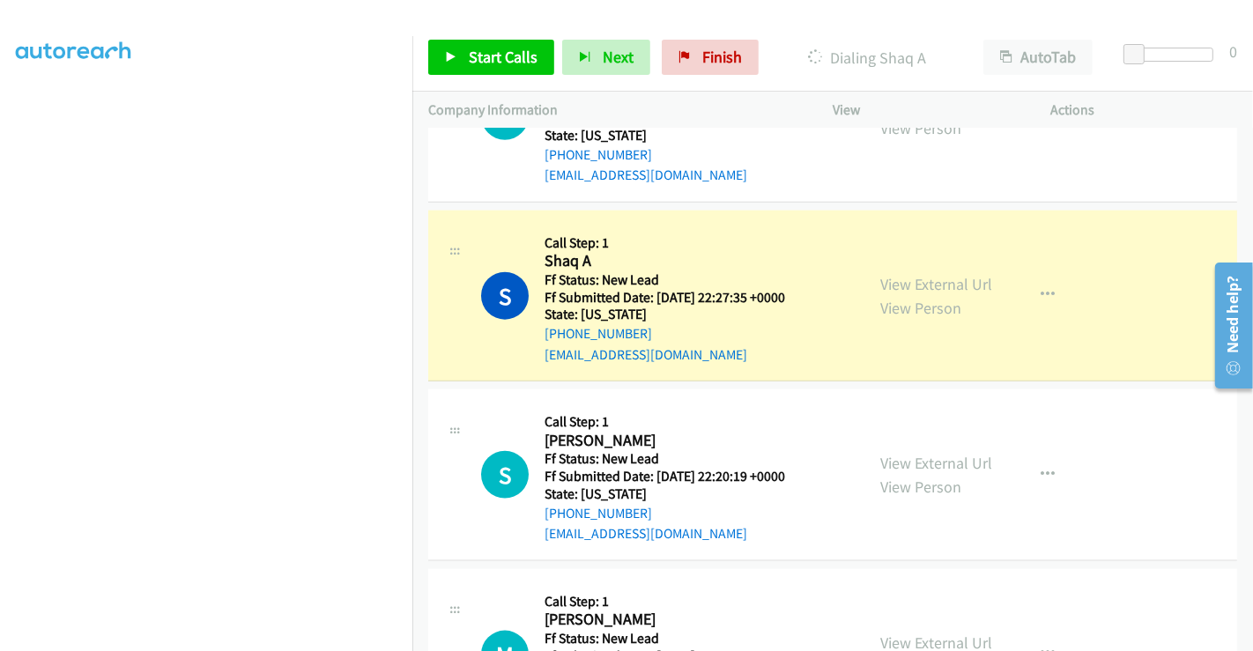
scroll to position [1706, 0]
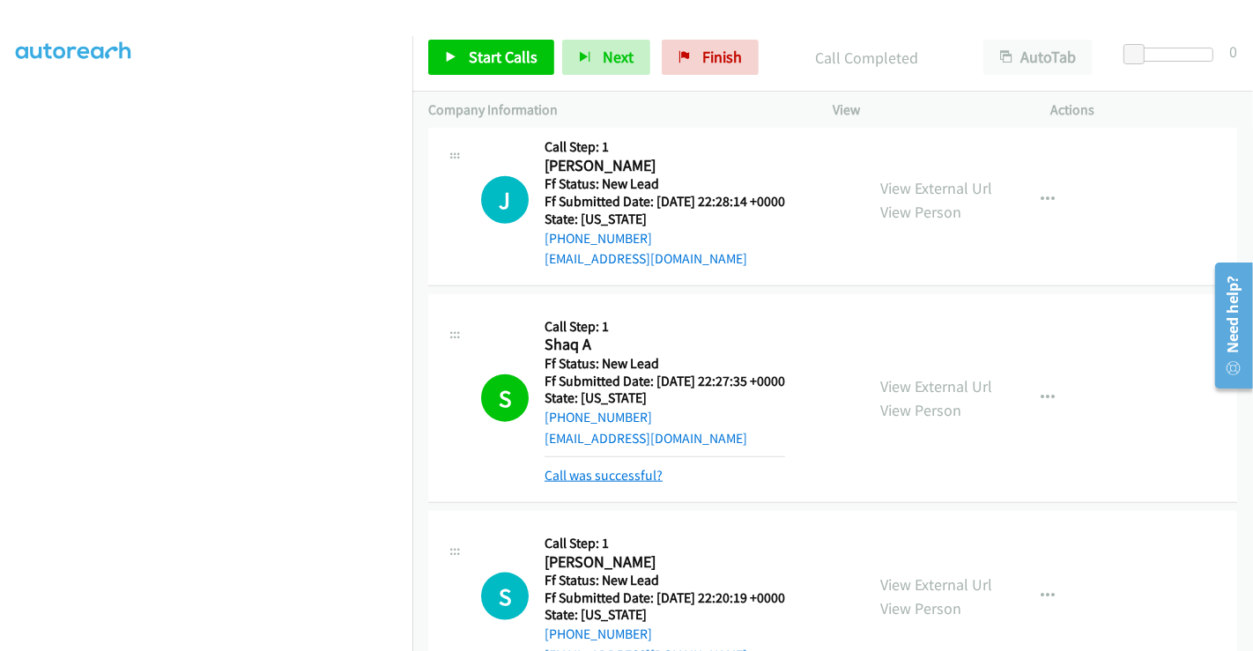
click at [599, 472] on link "Call was successful?" at bounding box center [603, 475] width 118 height 17
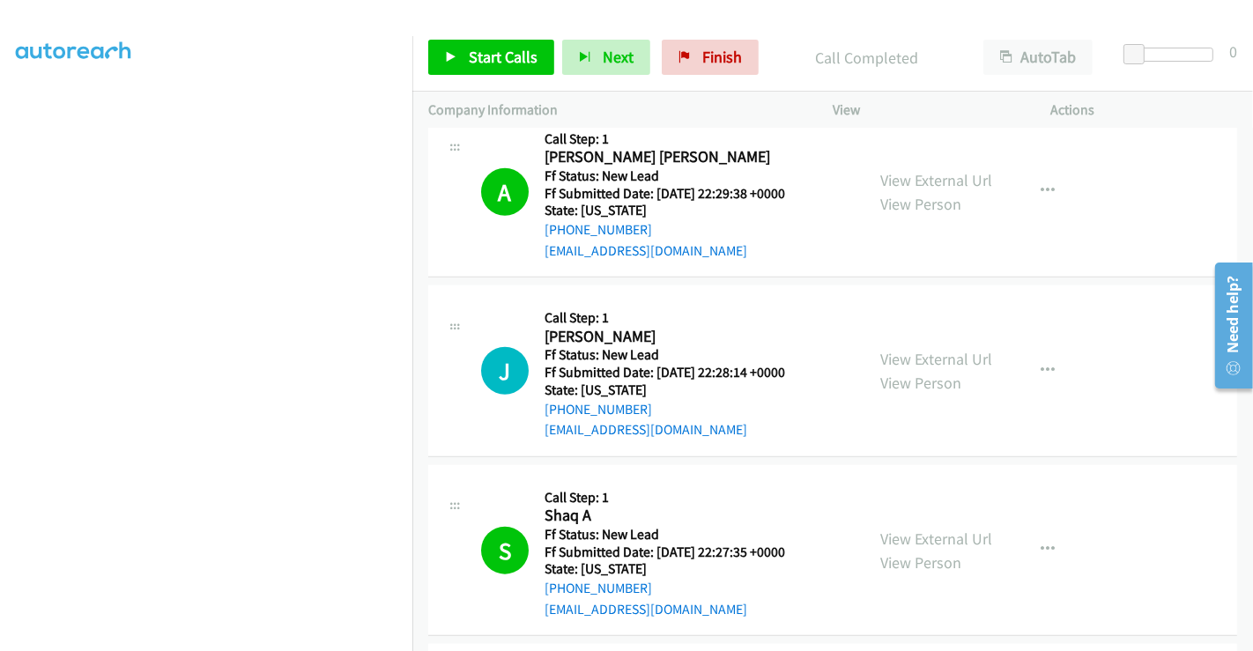
scroll to position [1413, 0]
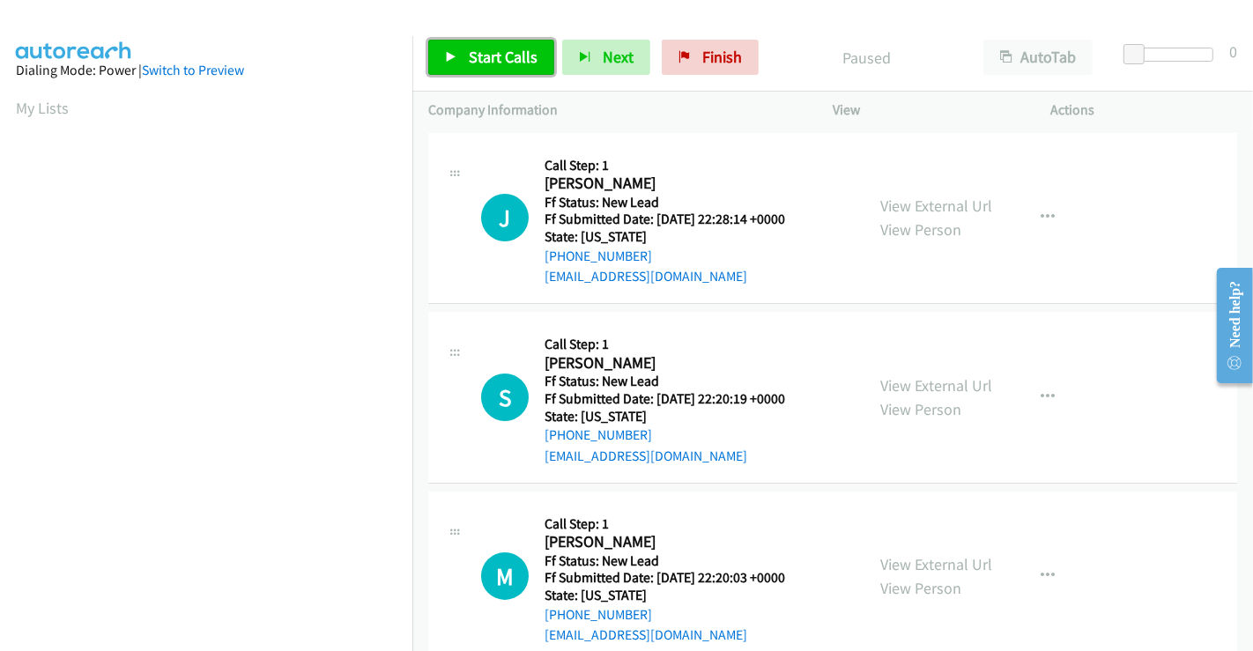
click at [483, 47] on span "Start Calls" at bounding box center [503, 57] width 69 height 20
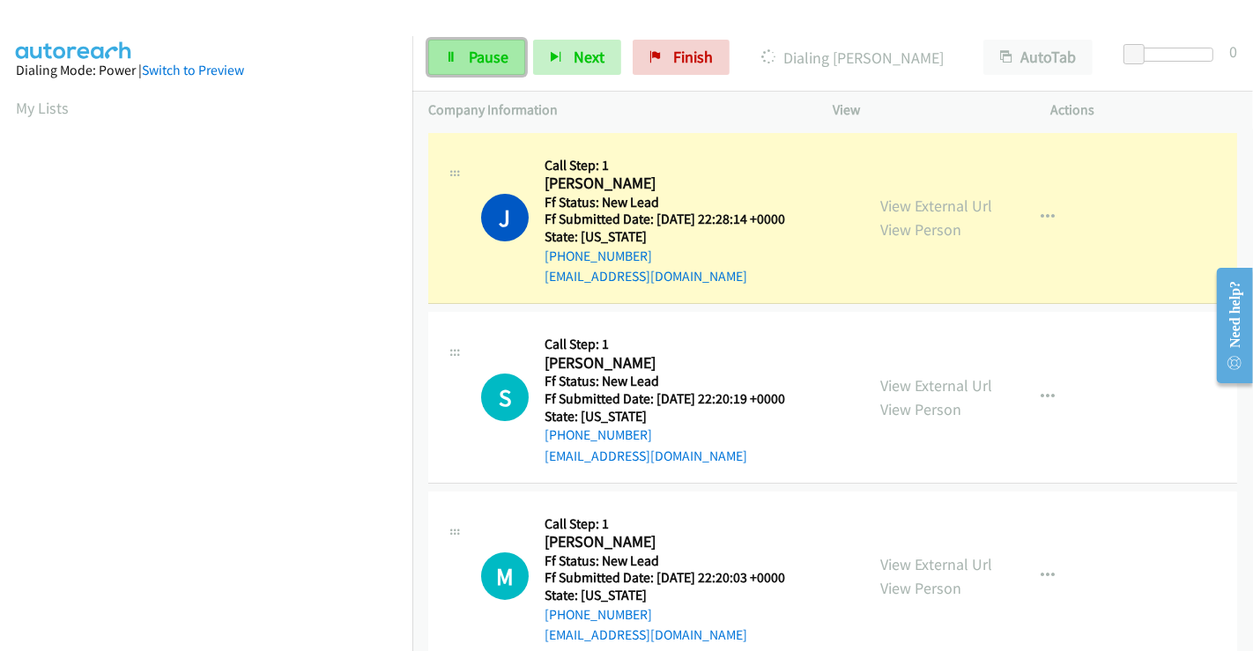
click at [481, 52] on span "Pause" at bounding box center [489, 57] width 40 height 20
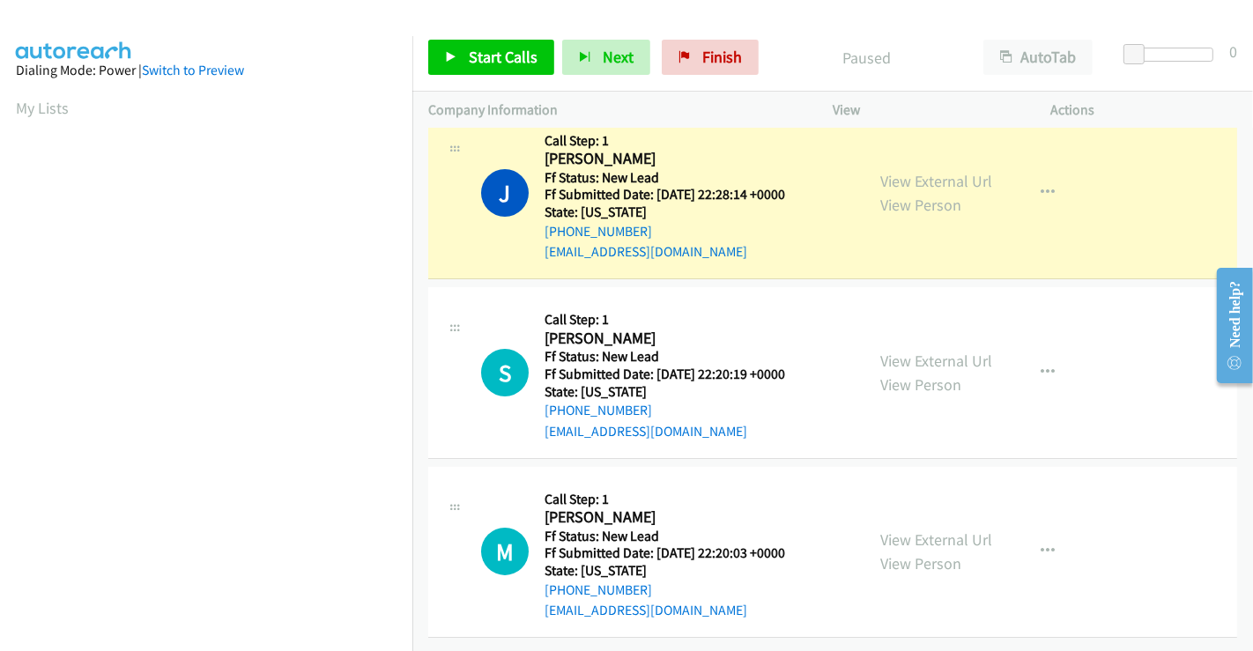
scroll to position [37, 0]
click at [923, 351] on link "View External Url" at bounding box center [936, 361] width 112 height 20
click at [906, 529] on link "View External Url" at bounding box center [936, 539] width 112 height 20
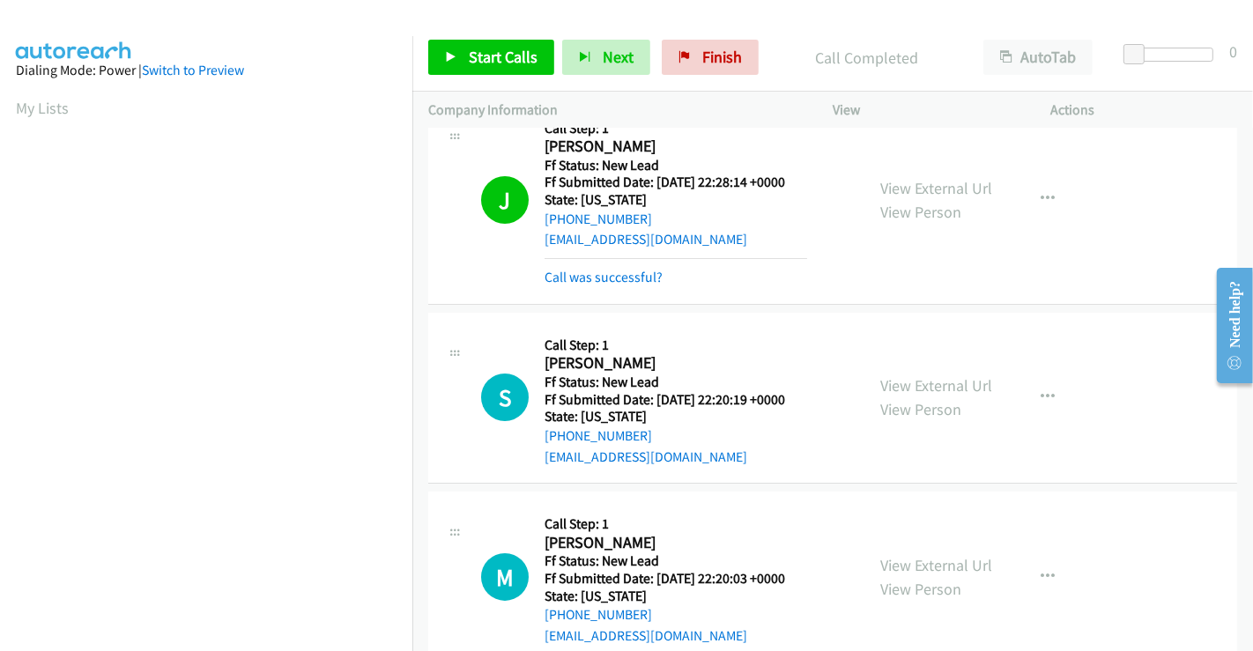
scroll to position [339, 0]
click at [621, 277] on link "Call was successful?" at bounding box center [603, 277] width 118 height 17
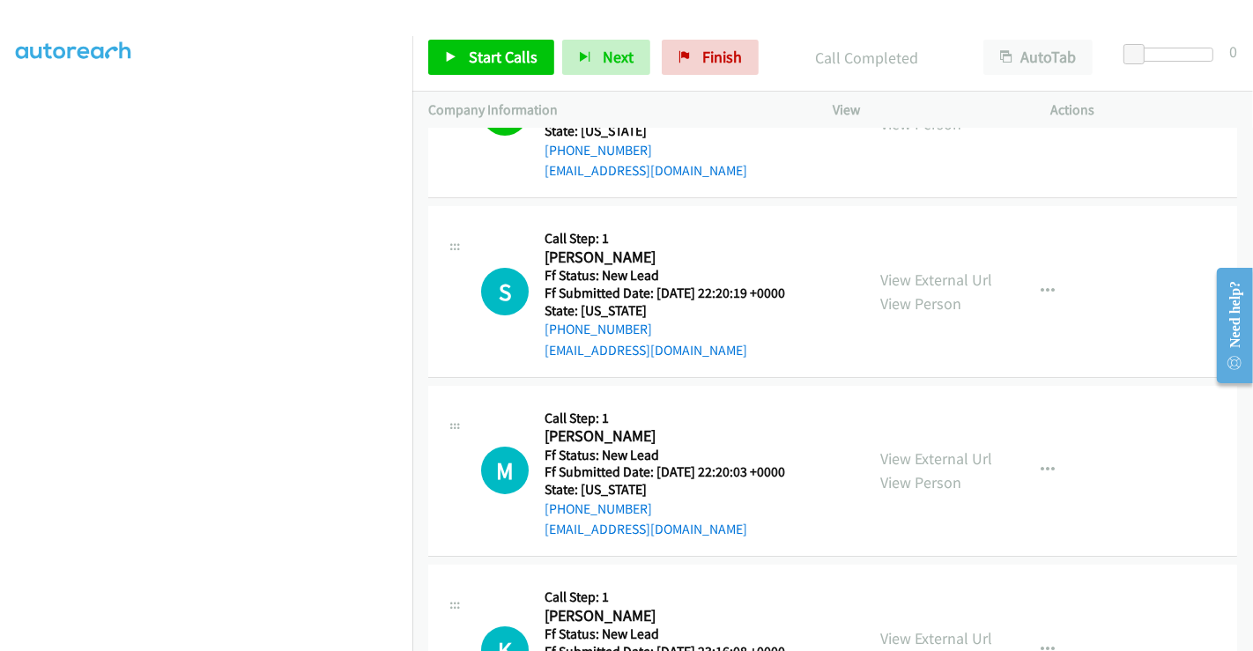
scroll to position [233, 0]
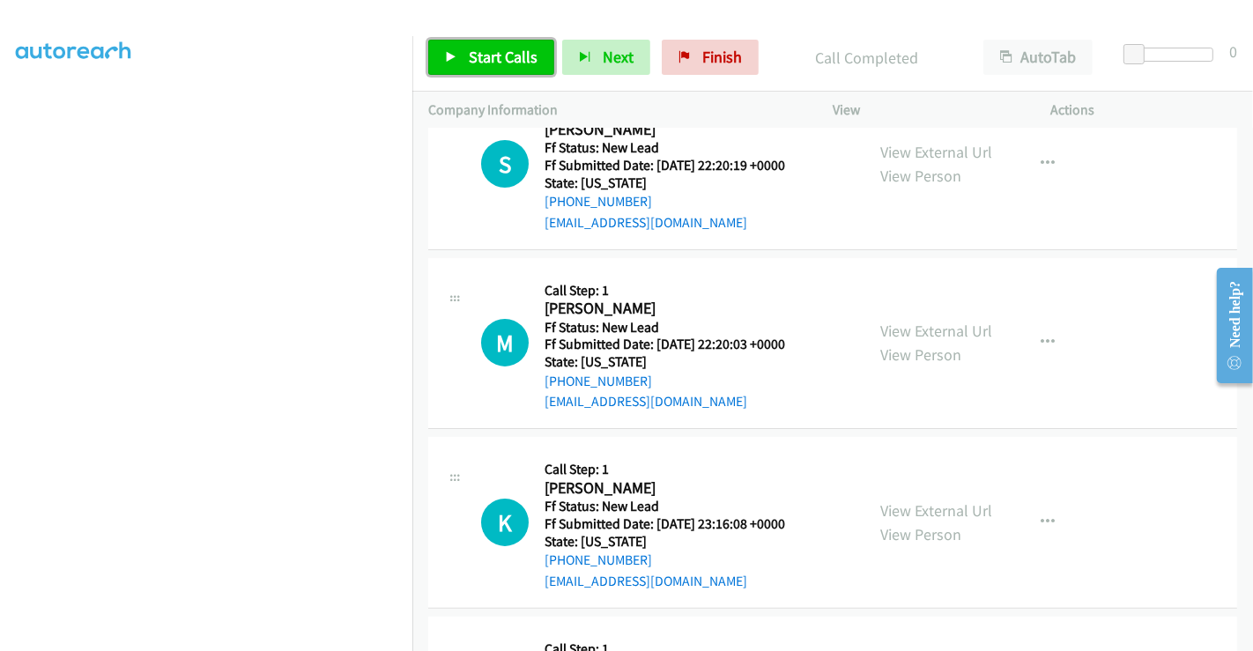
click at [498, 47] on span "Start Calls" at bounding box center [503, 57] width 69 height 20
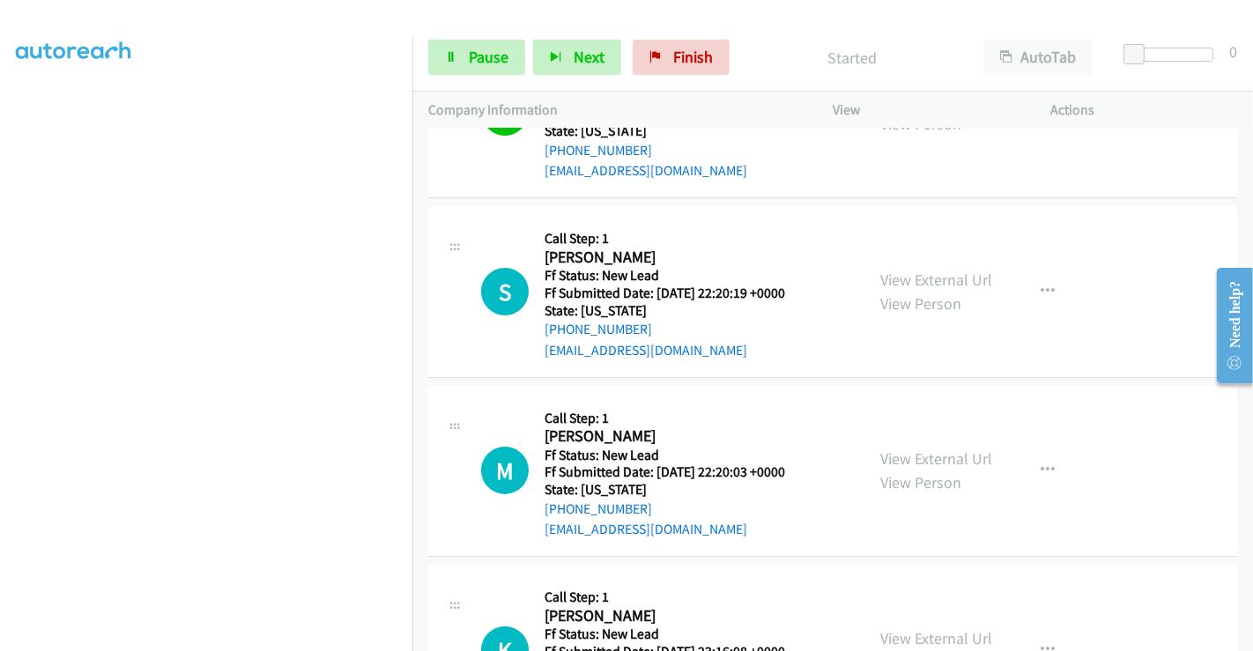
scroll to position [136, 0]
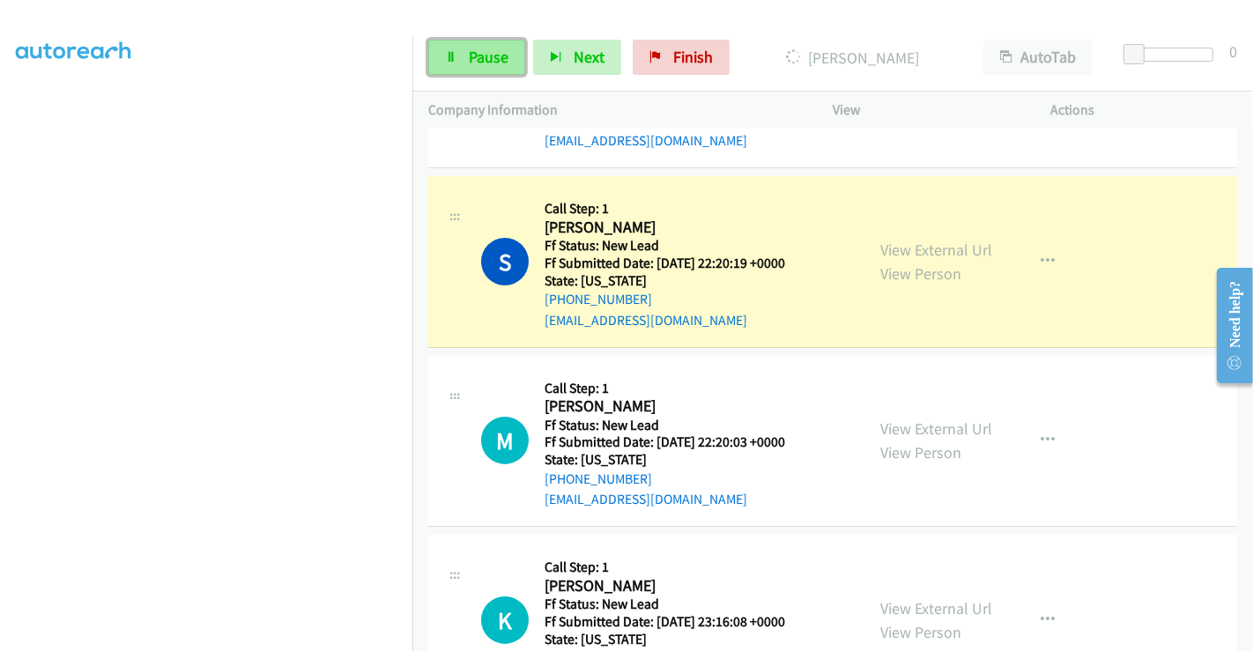
click at [482, 50] on span "Pause" at bounding box center [489, 57] width 40 height 20
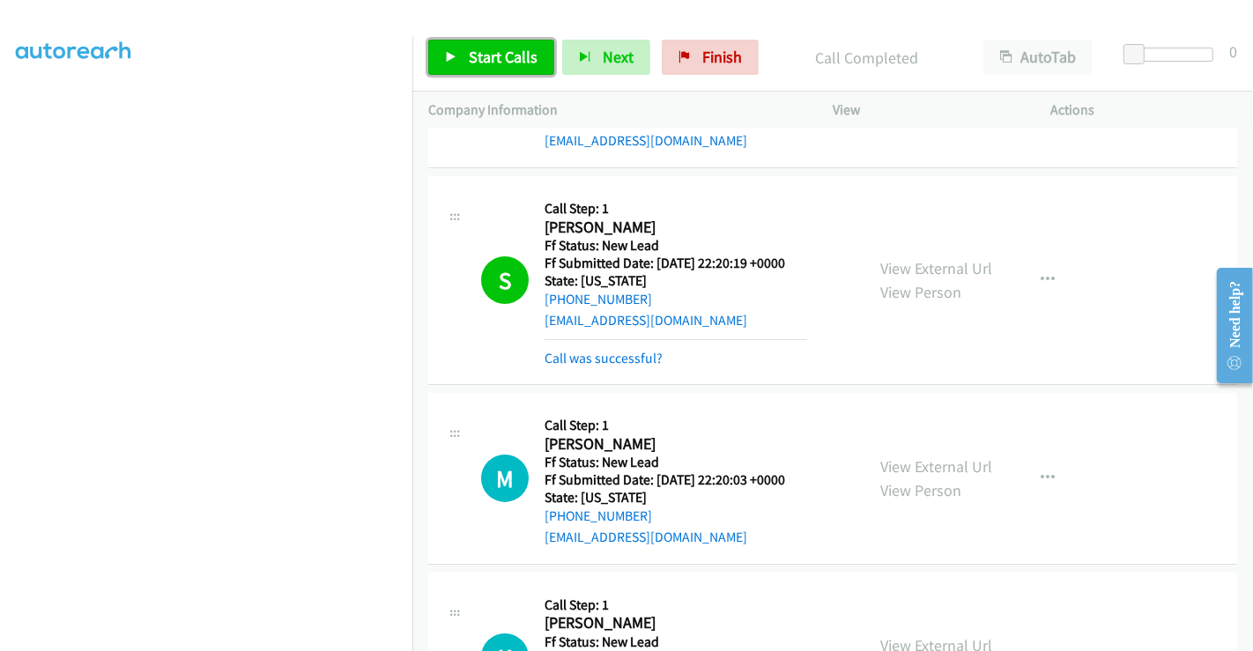
click at [505, 66] on span "Start Calls" at bounding box center [503, 57] width 69 height 20
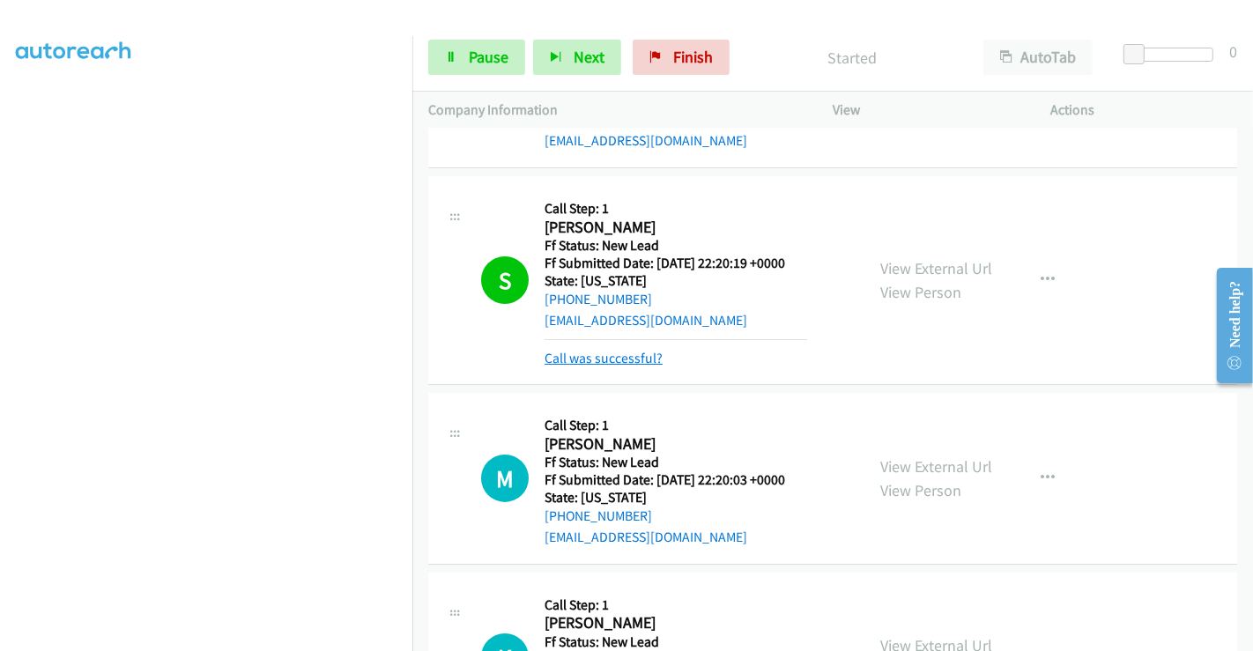
click at [600, 356] on link "Call was successful?" at bounding box center [603, 358] width 118 height 17
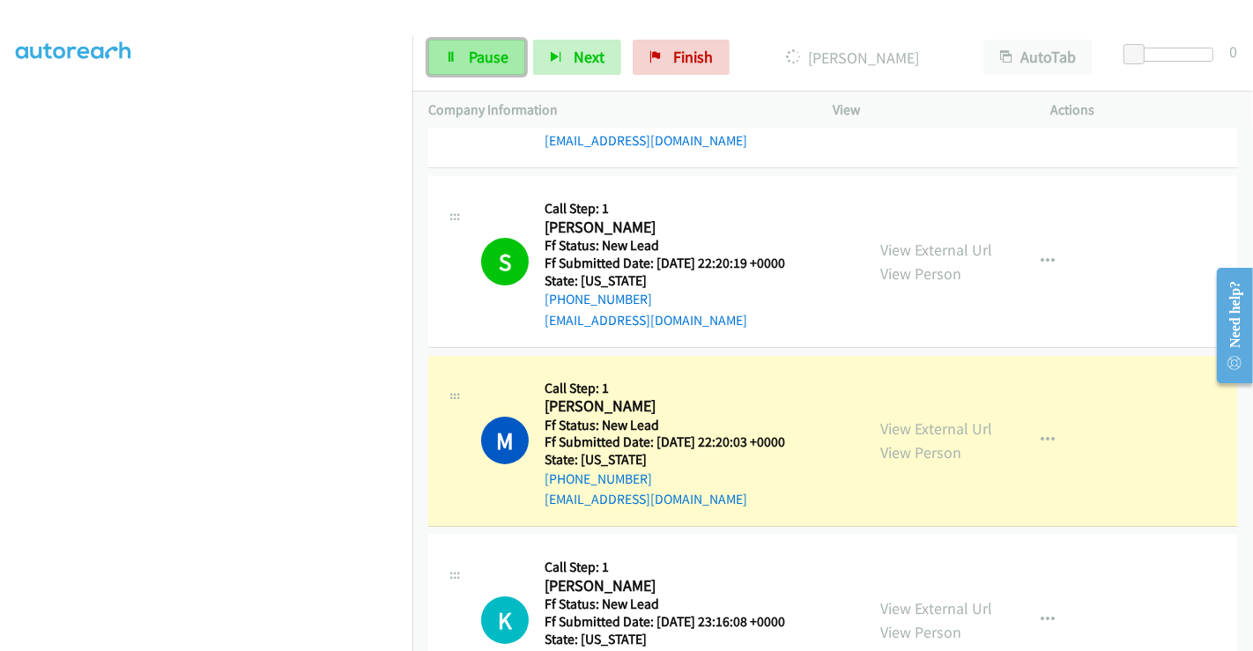
click at [469, 52] on span "Pause" at bounding box center [489, 57] width 40 height 20
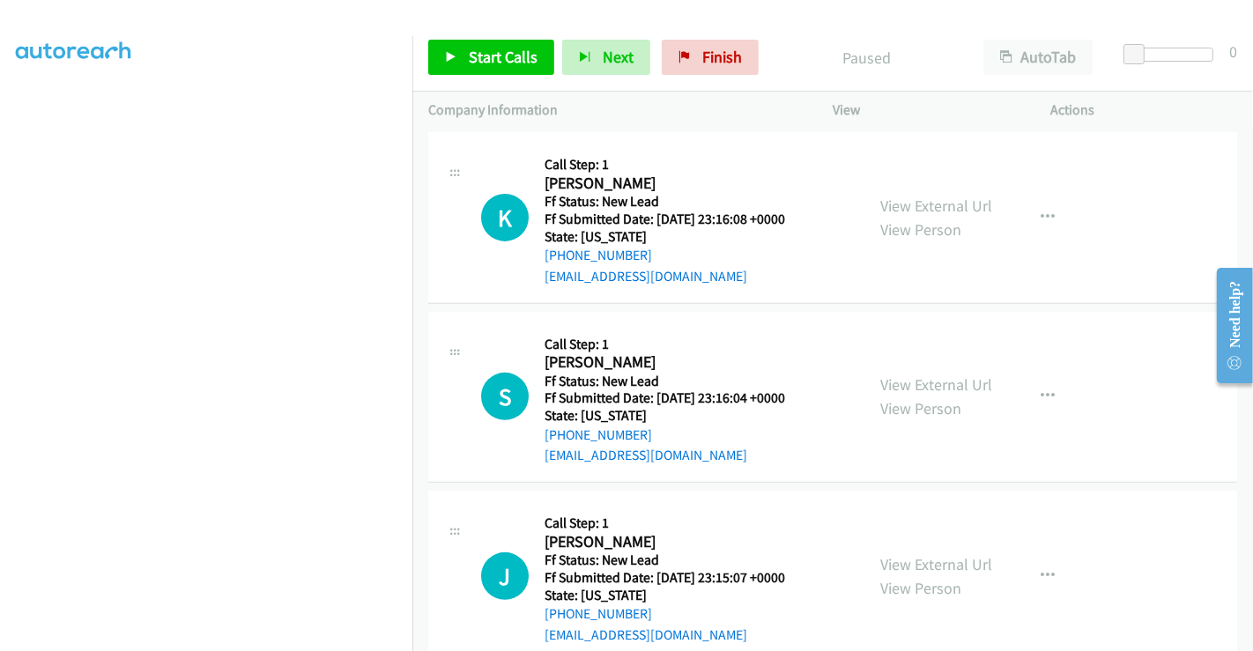
scroll to position [574, 0]
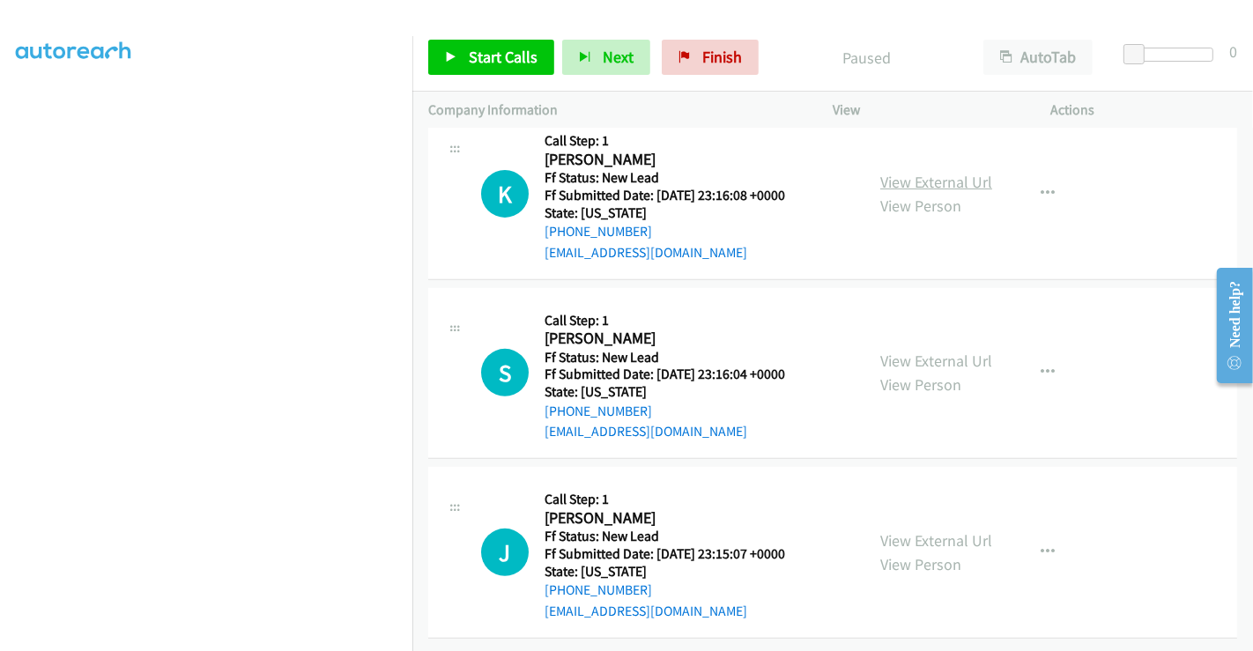
click at [933, 172] on link "View External Url" at bounding box center [936, 182] width 112 height 20
click at [913, 351] on link "View External Url" at bounding box center [936, 361] width 112 height 20
click at [924, 530] on link "View External Url" at bounding box center [936, 540] width 112 height 20
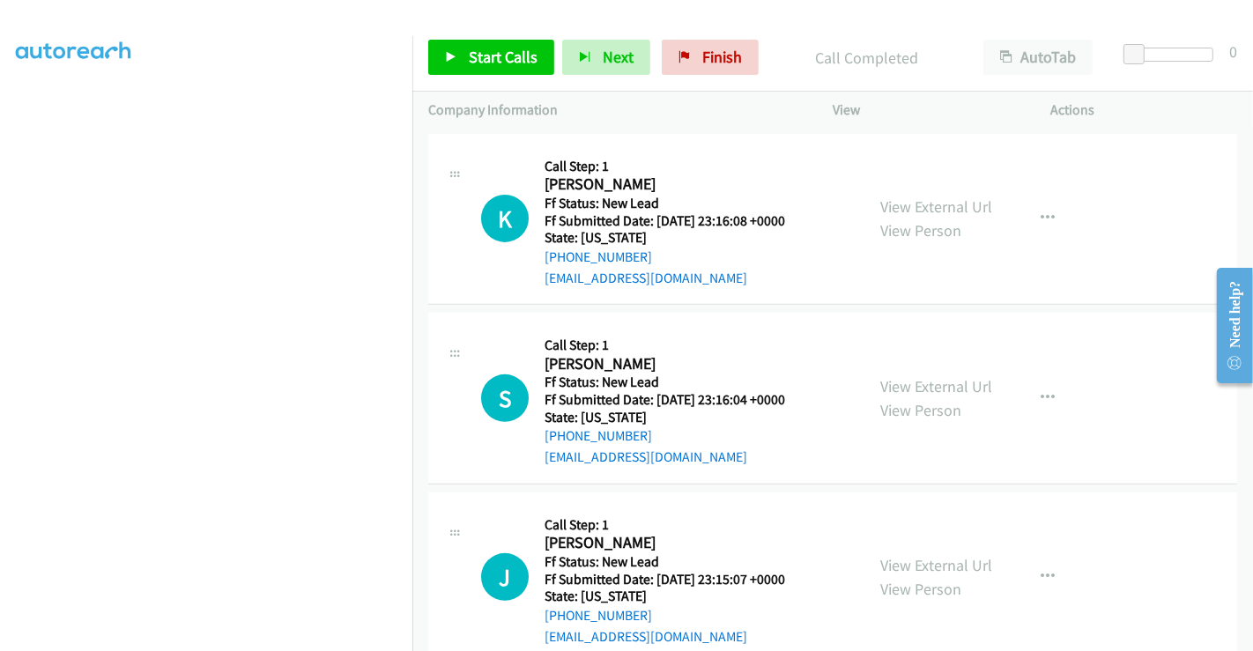
scroll to position [612, 0]
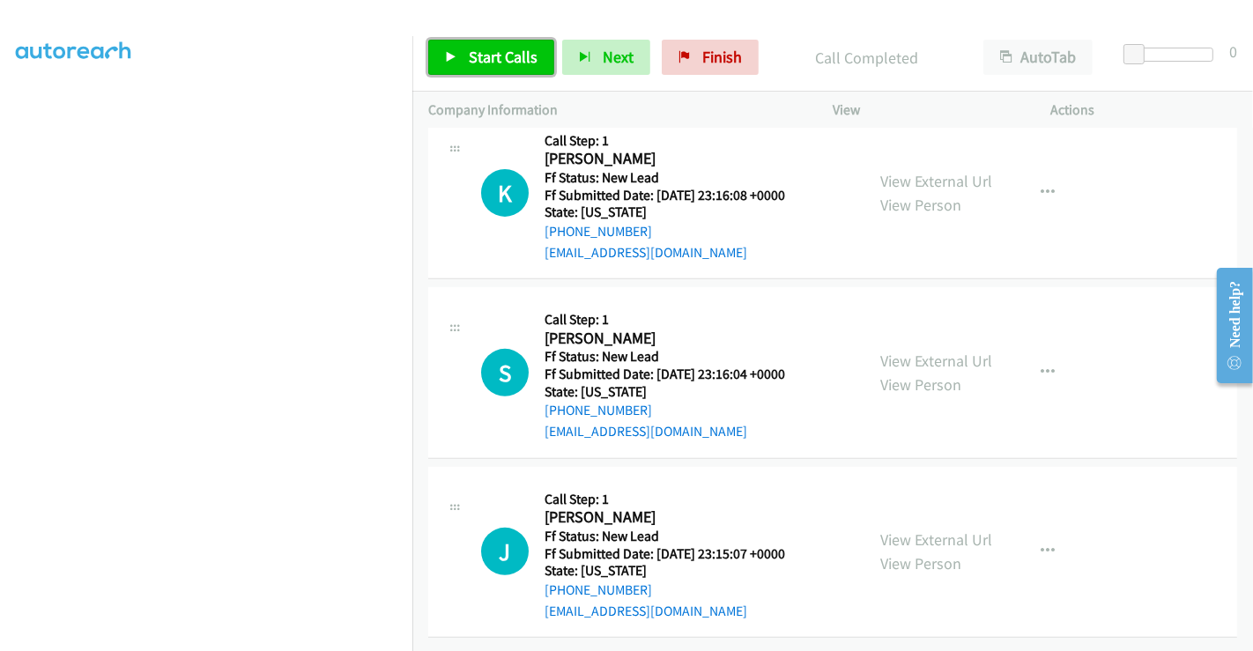
click at [483, 60] on span "Start Calls" at bounding box center [503, 57] width 69 height 20
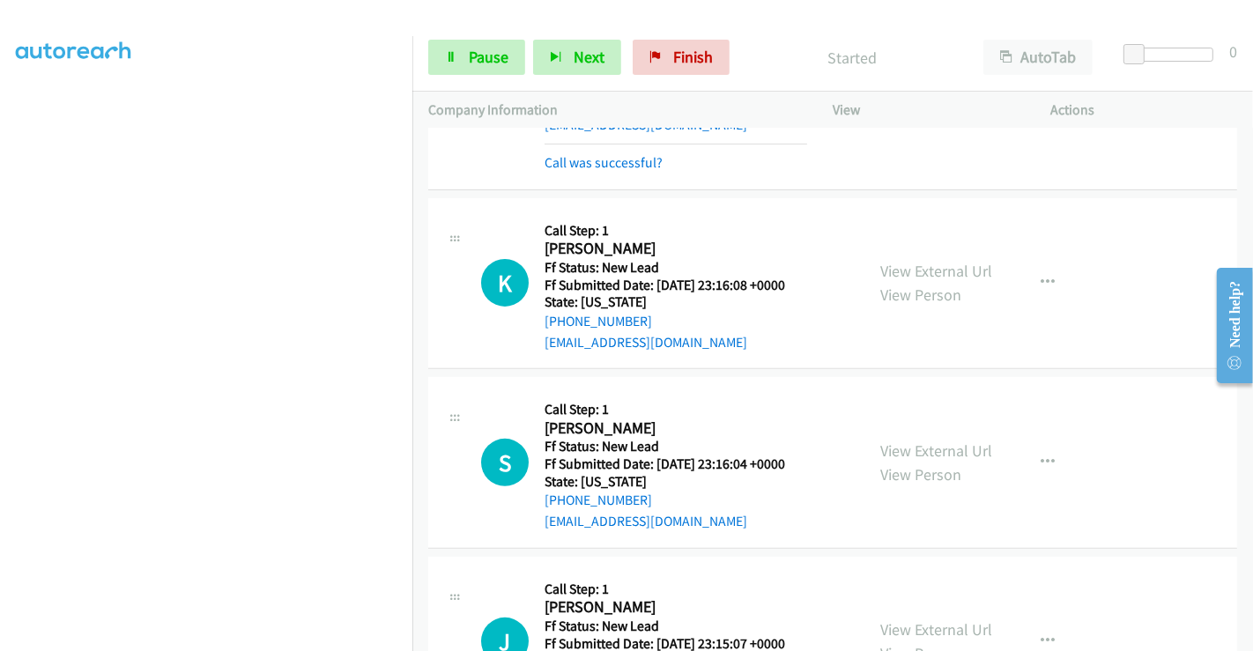
scroll to position [514, 0]
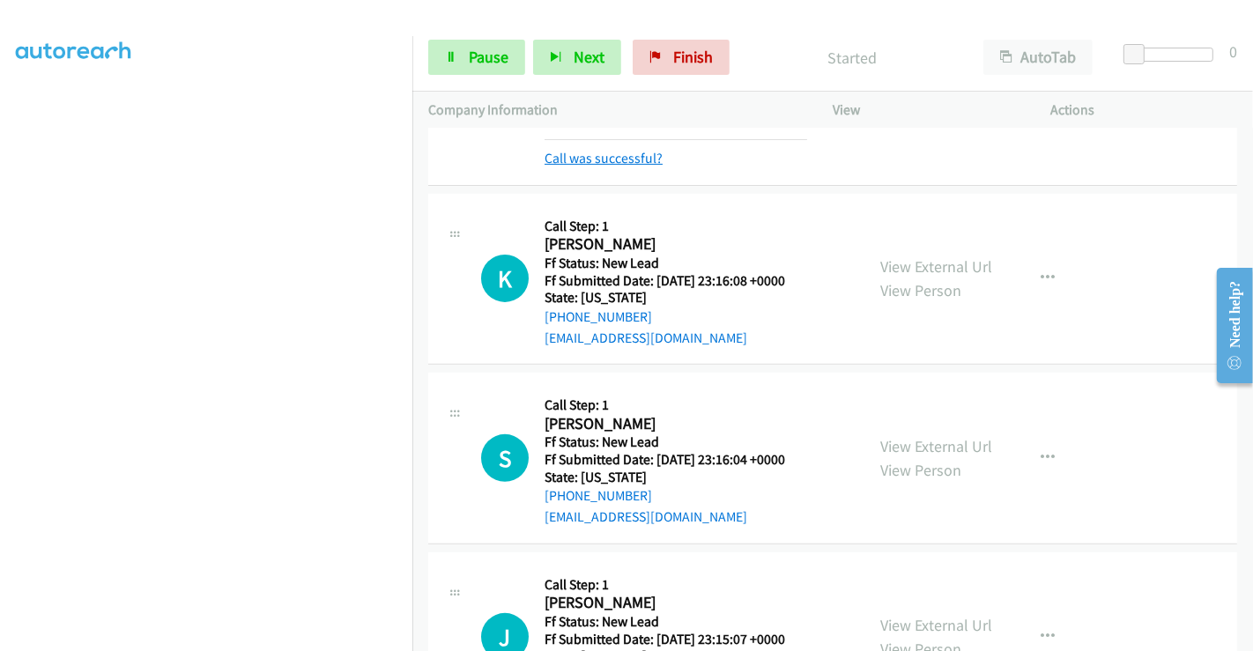
click at [586, 153] on link "Call was successful?" at bounding box center [603, 158] width 118 height 17
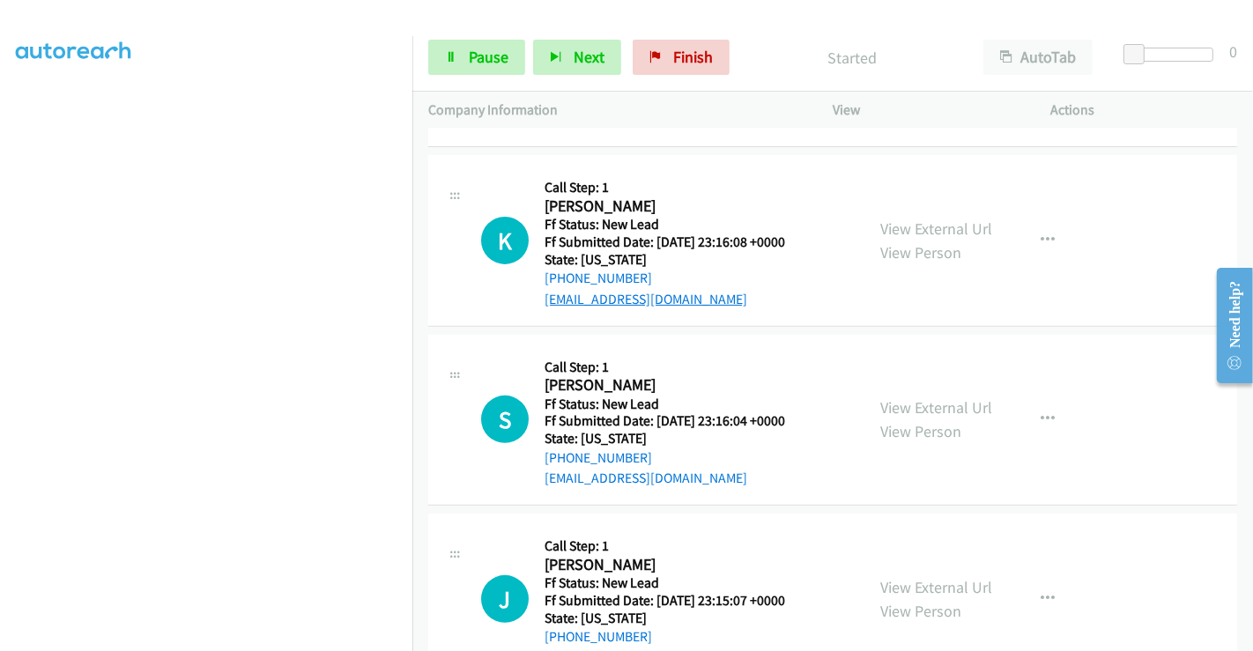
scroll to position [574, 0]
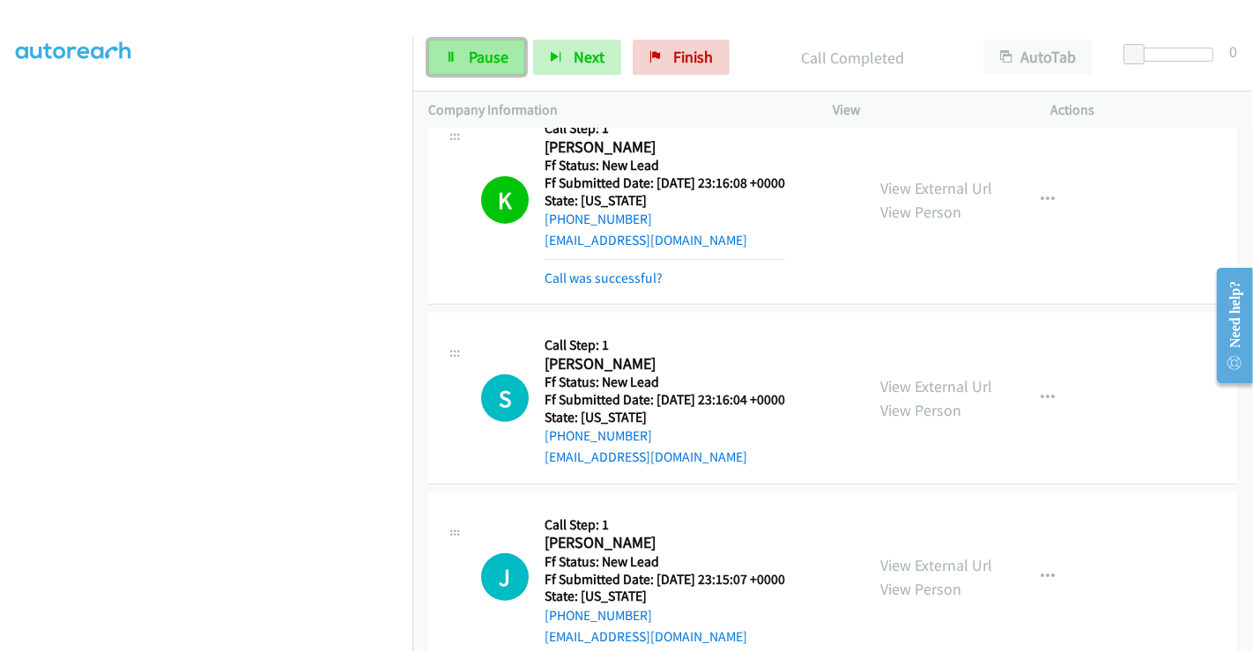
click at [470, 57] on span "Pause" at bounding box center [489, 57] width 40 height 20
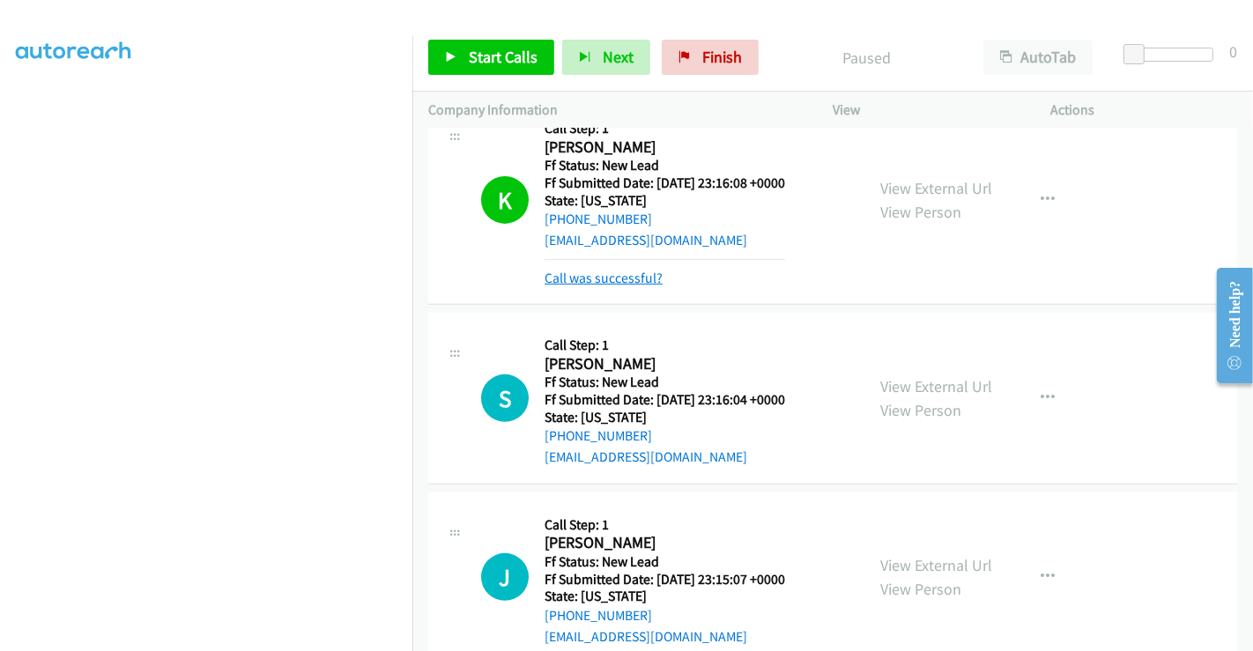
click at [618, 272] on link "Call was successful?" at bounding box center [603, 278] width 118 height 17
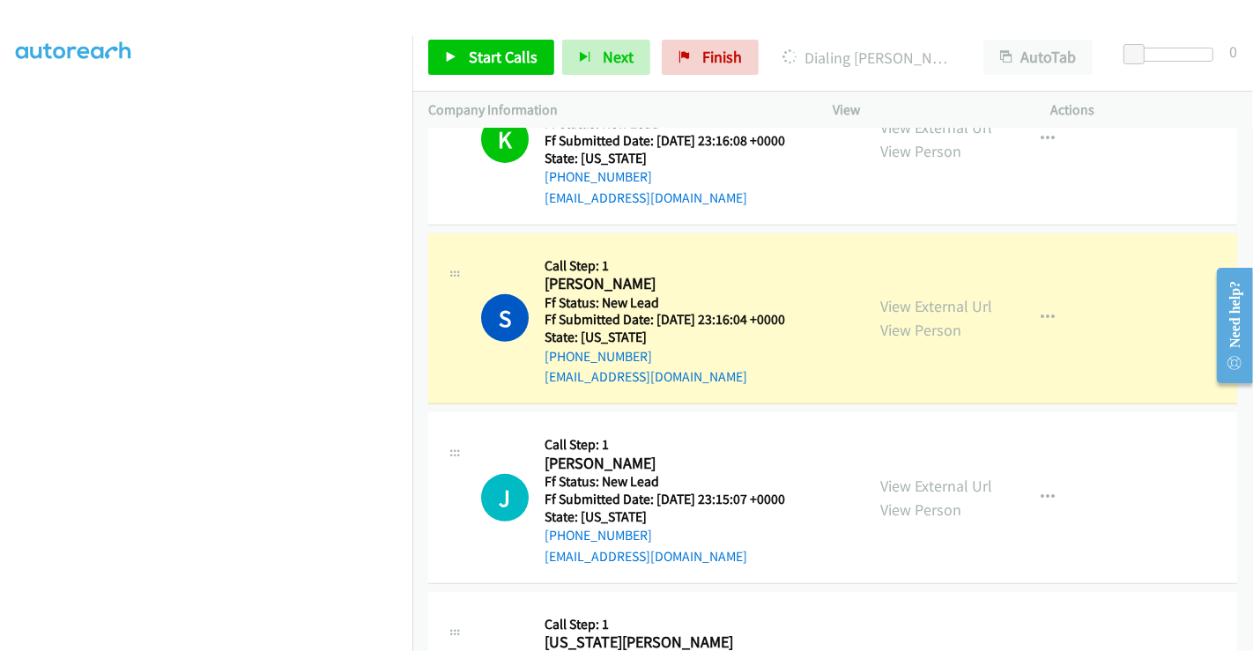
scroll to position [477, 0]
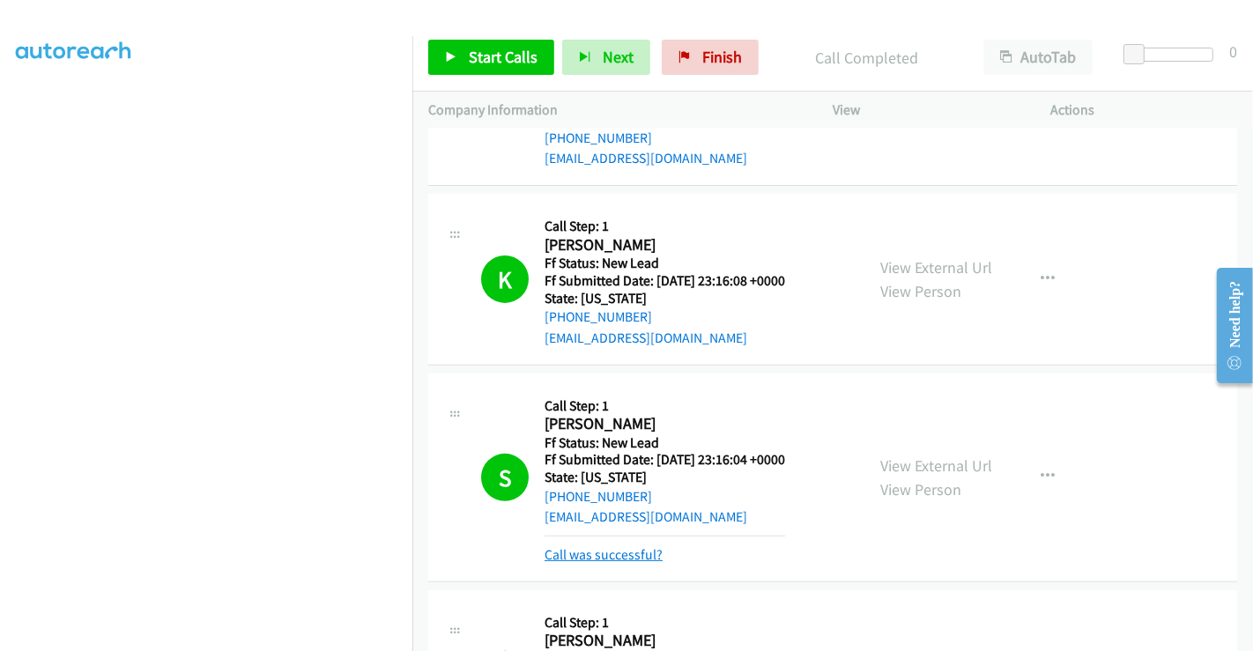
click at [607, 550] on link "Call was successful?" at bounding box center [603, 554] width 118 height 17
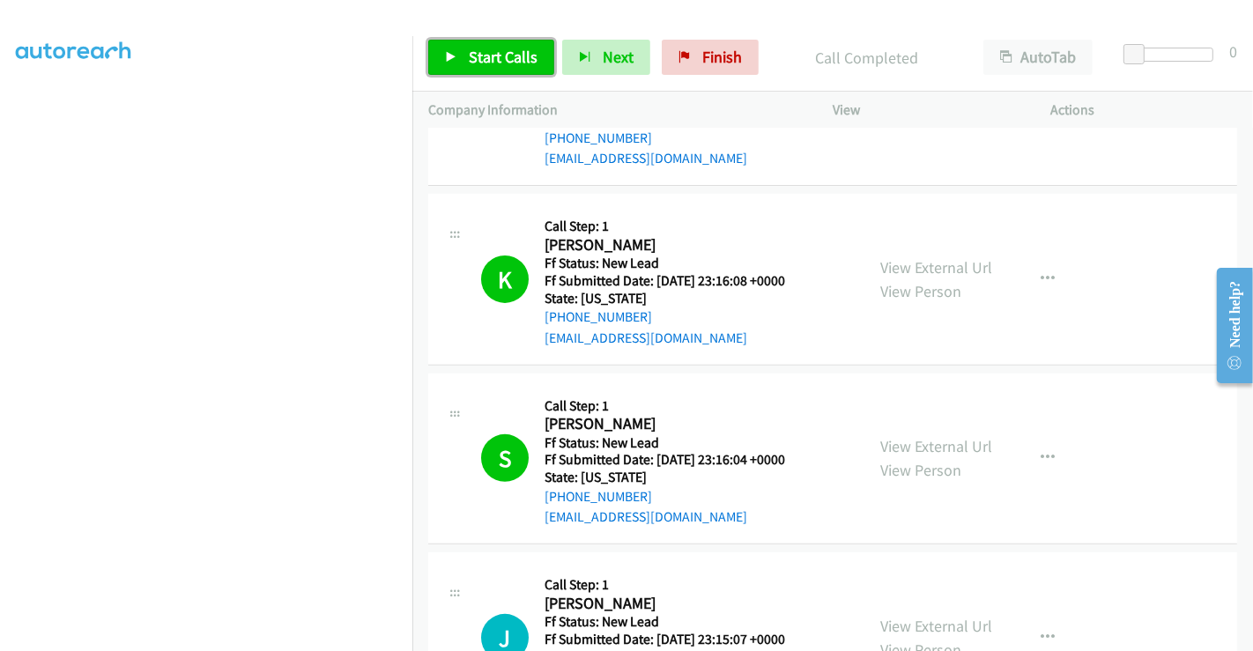
click at [503, 57] on span "Start Calls" at bounding box center [503, 57] width 69 height 20
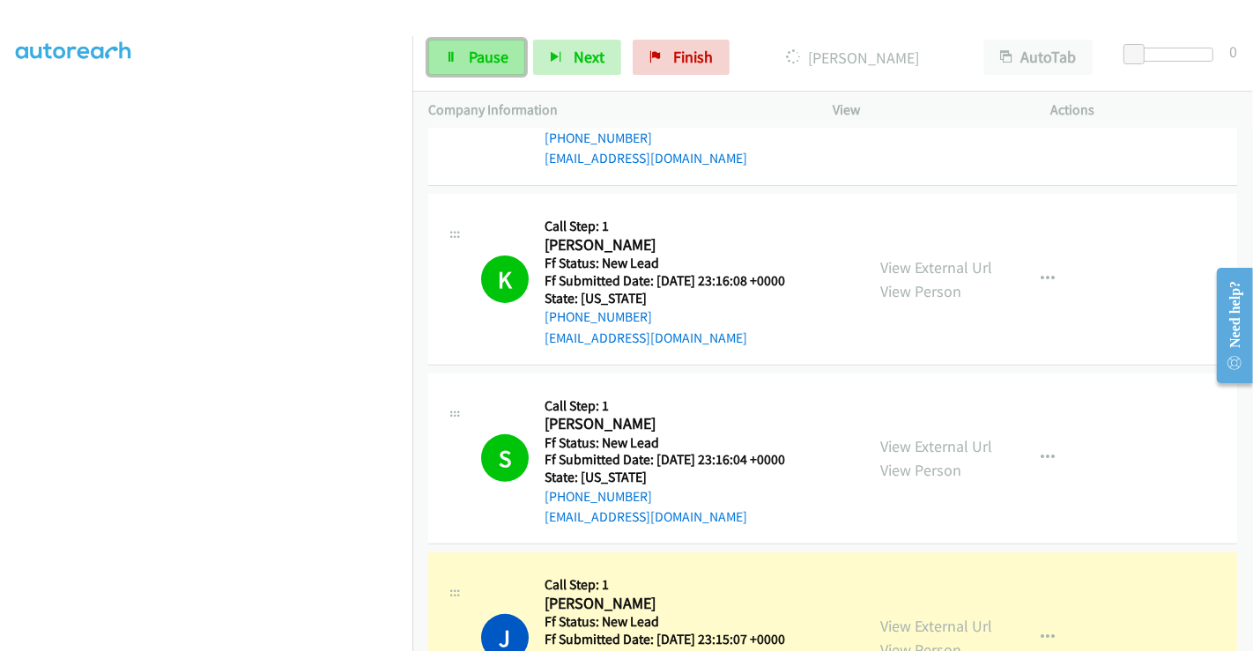
click at [470, 56] on span "Pause" at bounding box center [489, 57] width 40 height 20
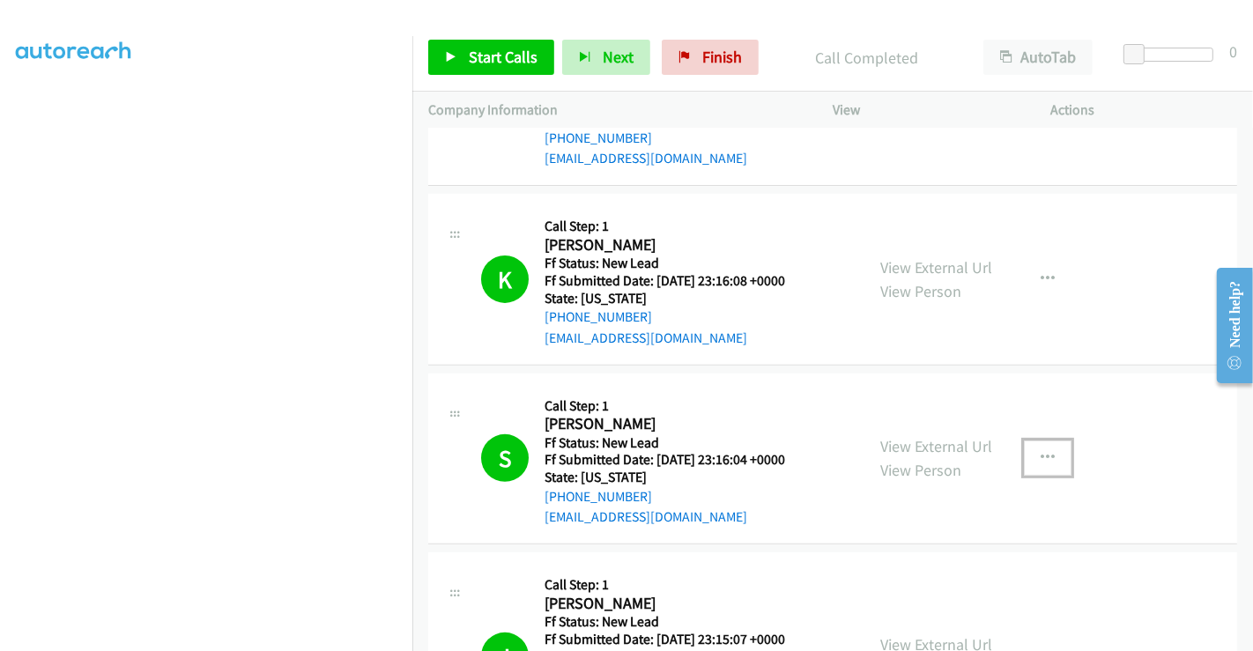
click at [1050, 455] on button "button" at bounding box center [1048, 457] width 48 height 35
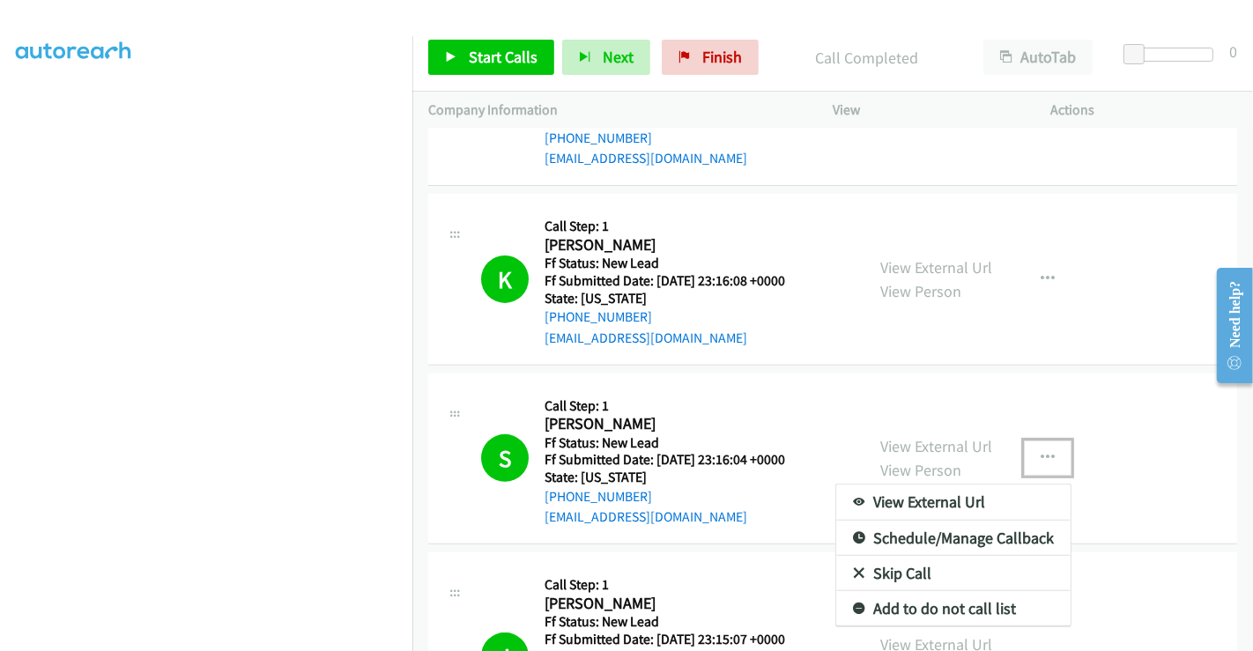
click at [912, 600] on link "Add to do not call list" at bounding box center [953, 608] width 234 height 35
click at [912, 600] on div "View External Url View Person View External Url Email Schedule/Manage Callback …" at bounding box center [981, 656] width 234 height 176
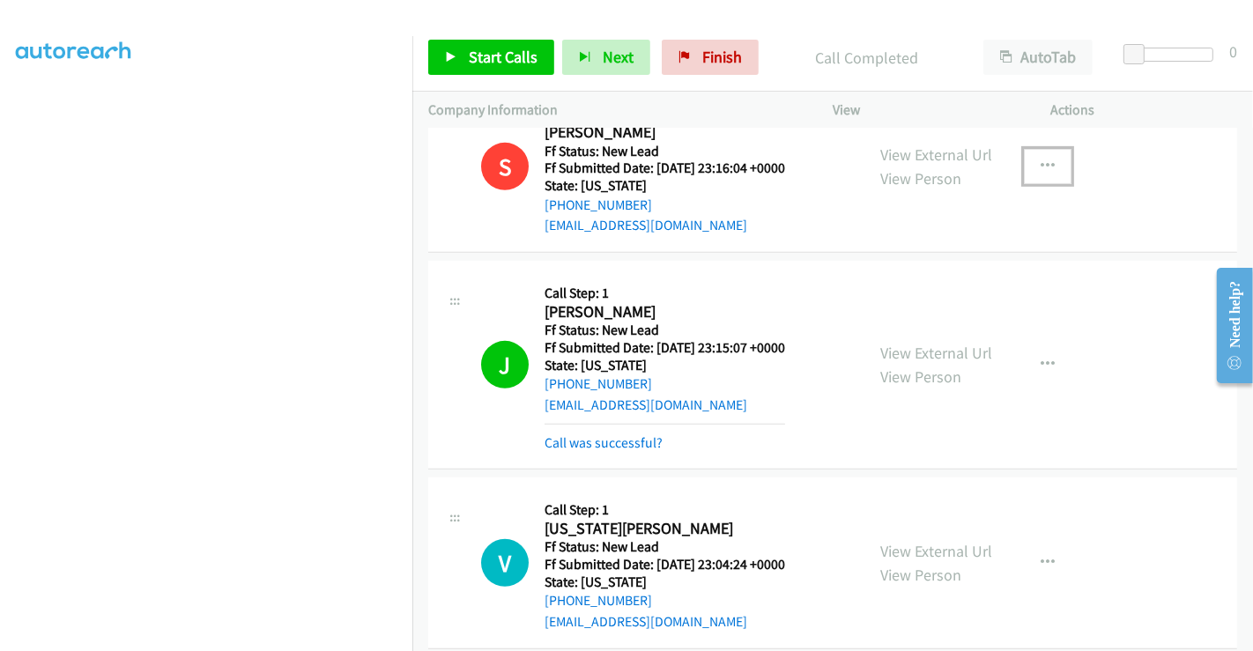
scroll to position [770, 0]
click at [1040, 160] on icon "button" at bounding box center [1047, 165] width 14 height 14
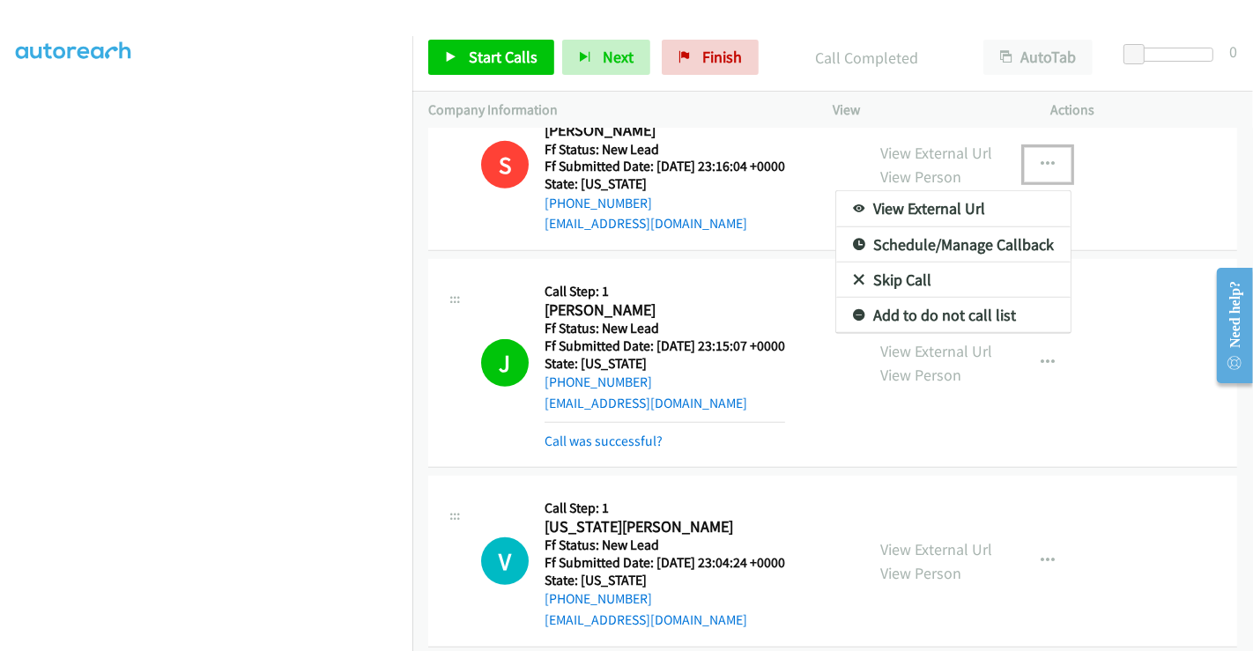
click at [858, 314] on link "Add to do not call list" at bounding box center [953, 315] width 234 height 35
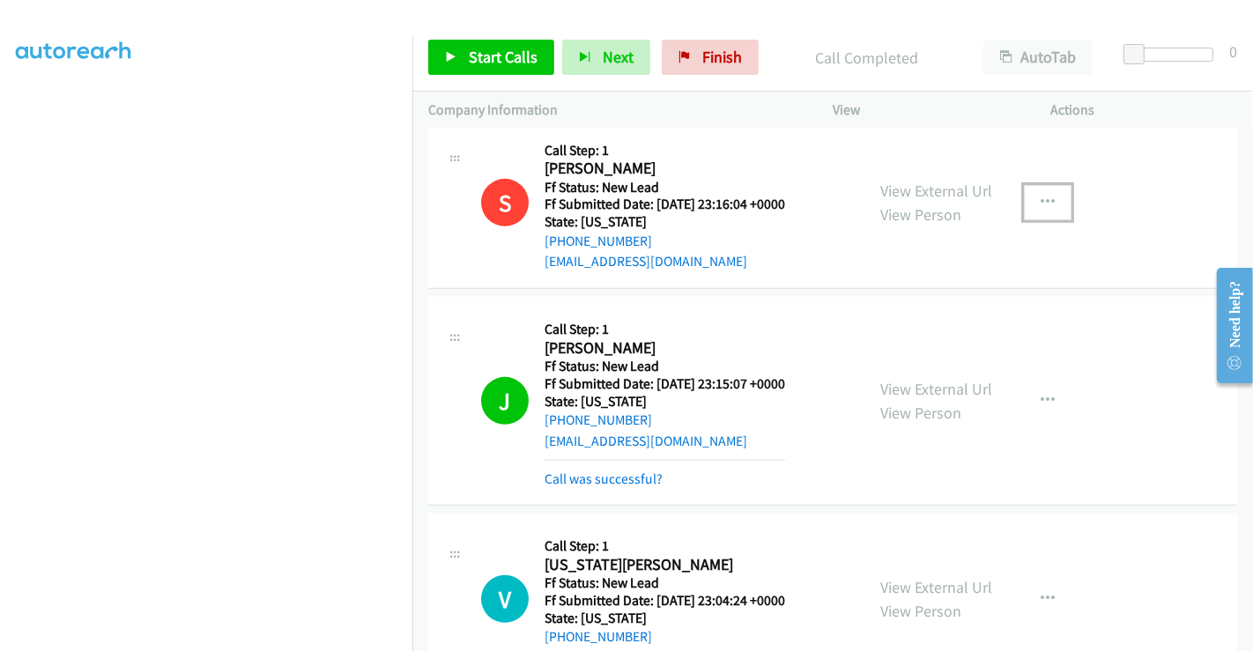
scroll to position [672, 0]
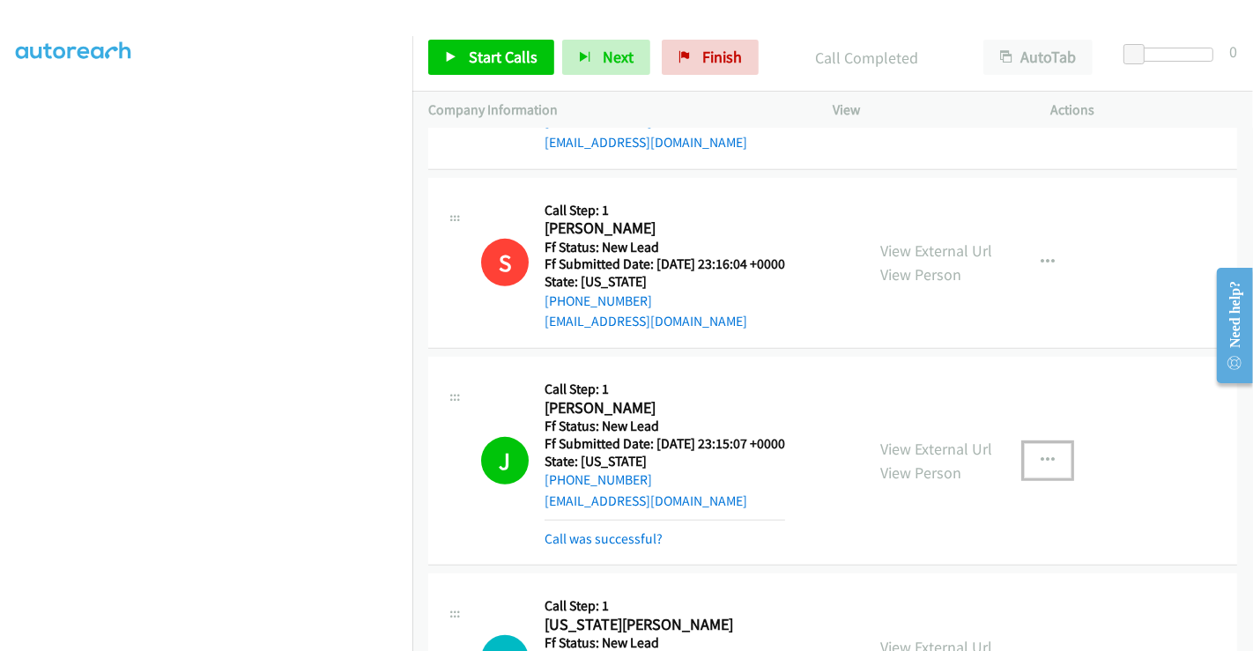
click at [1040, 454] on icon "button" at bounding box center [1047, 461] width 14 height 14
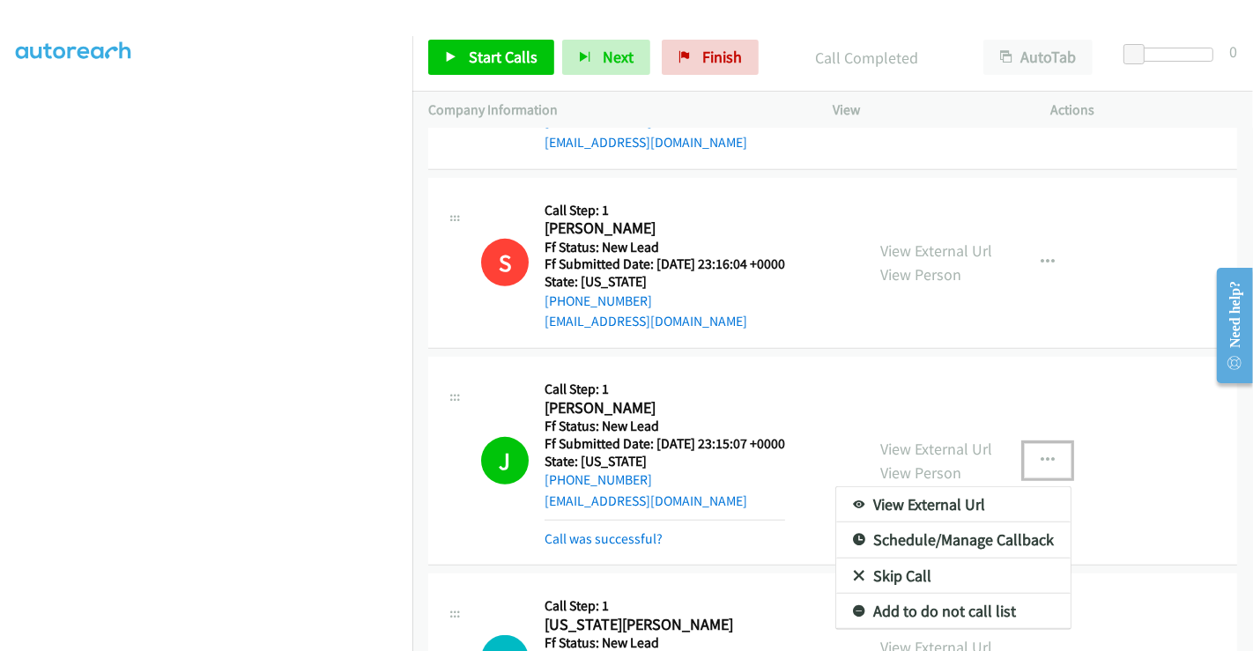
click at [878, 610] on link "Add to do not call list" at bounding box center [953, 611] width 234 height 35
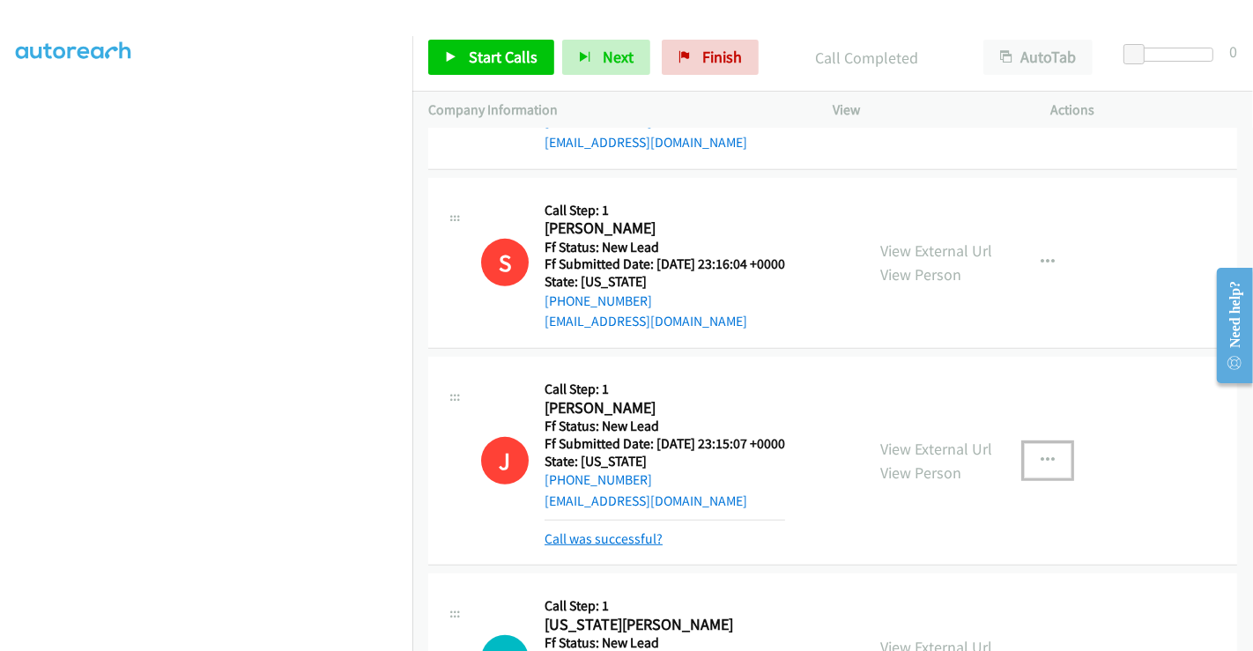
click at [619, 530] on link "Call was successful?" at bounding box center [603, 538] width 118 height 17
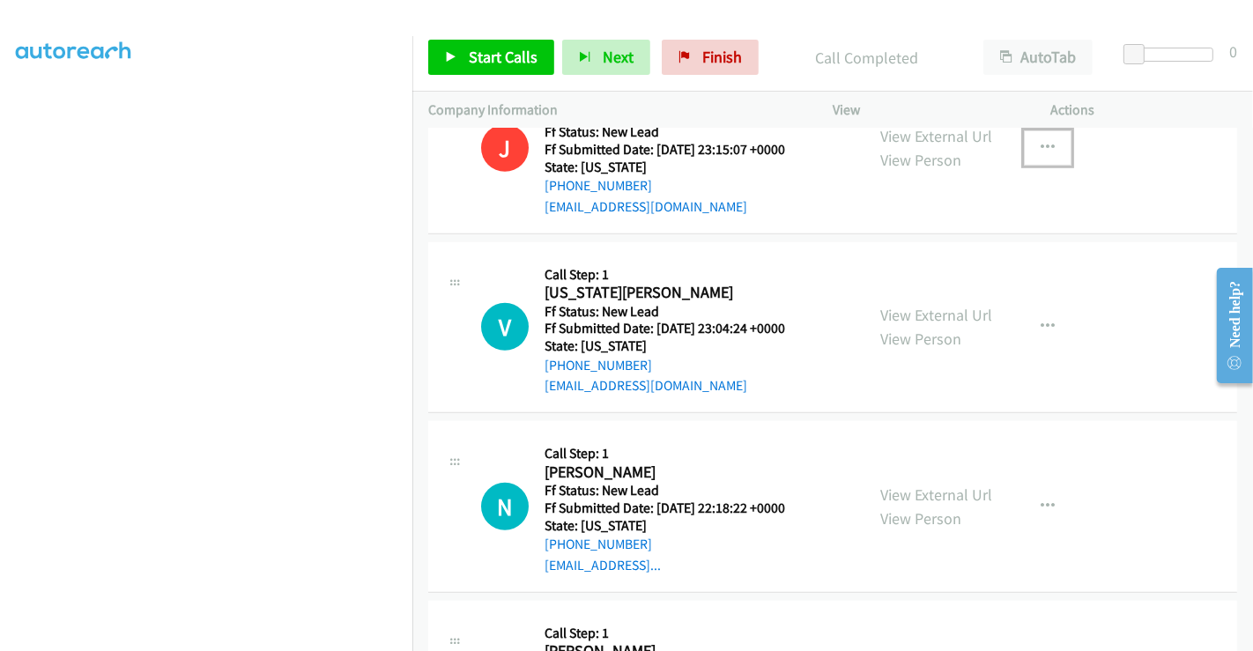
scroll to position [1064, 0]
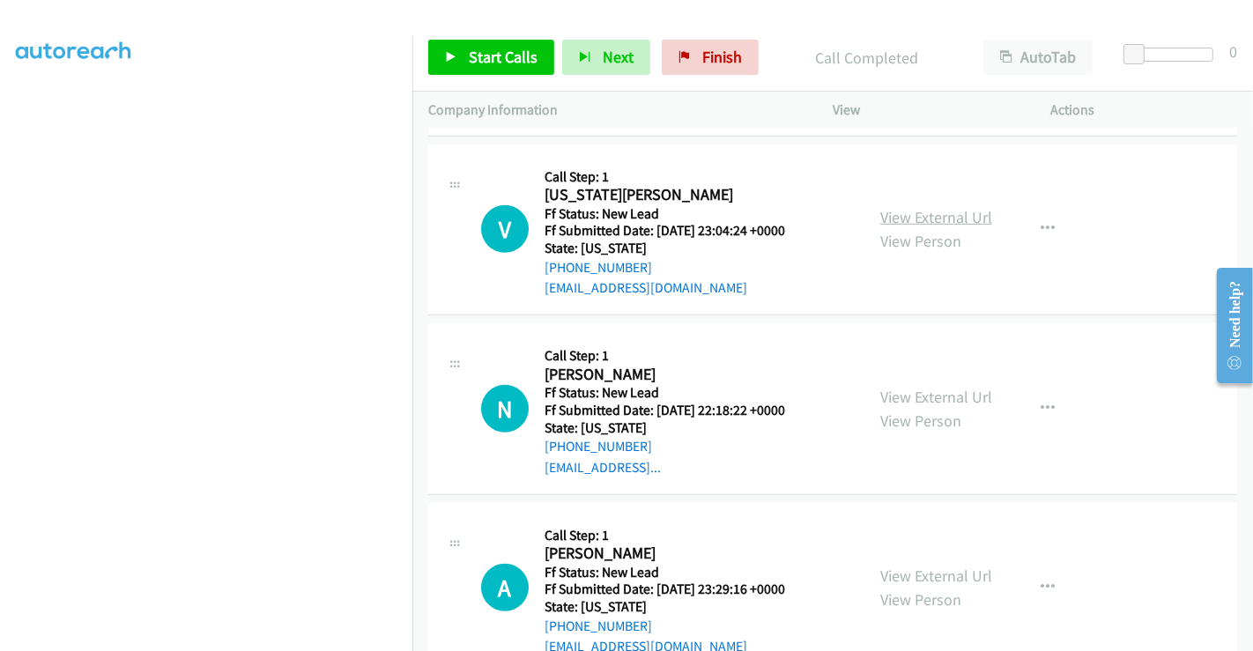
click at [930, 218] on link "View External Url" at bounding box center [936, 217] width 112 height 20
click at [916, 396] on link "View External Url" at bounding box center [936, 397] width 112 height 20
click at [918, 574] on link "View External Url" at bounding box center [936, 576] width 112 height 20
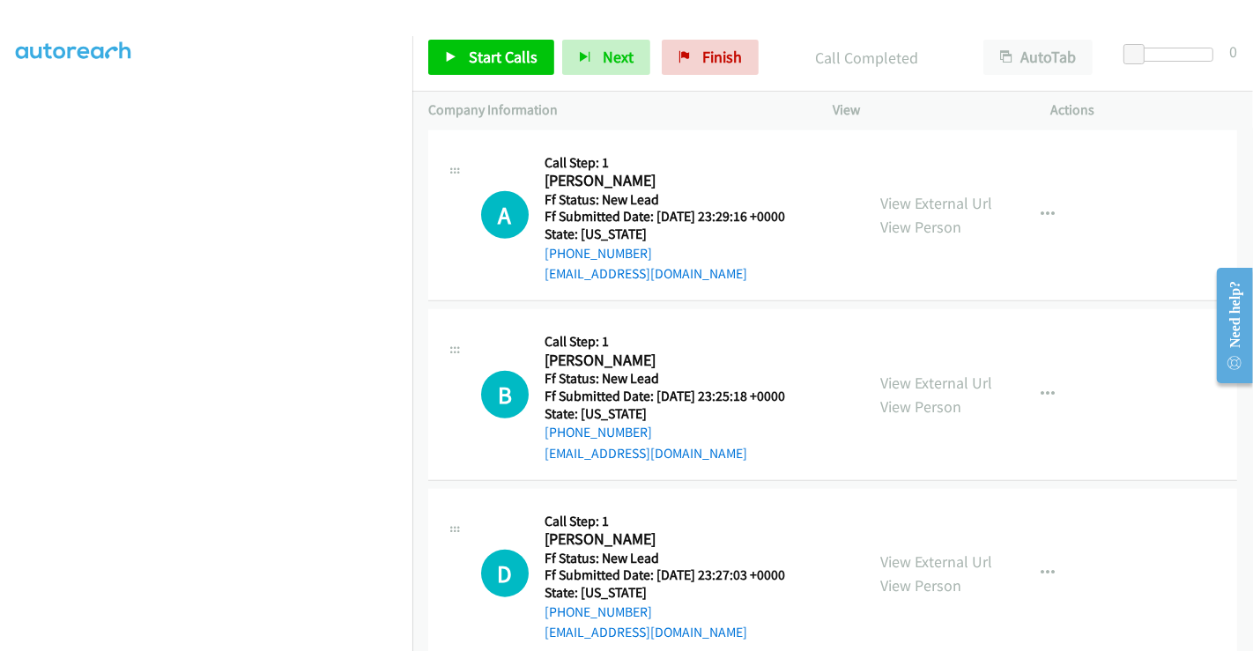
scroll to position [1469, 0]
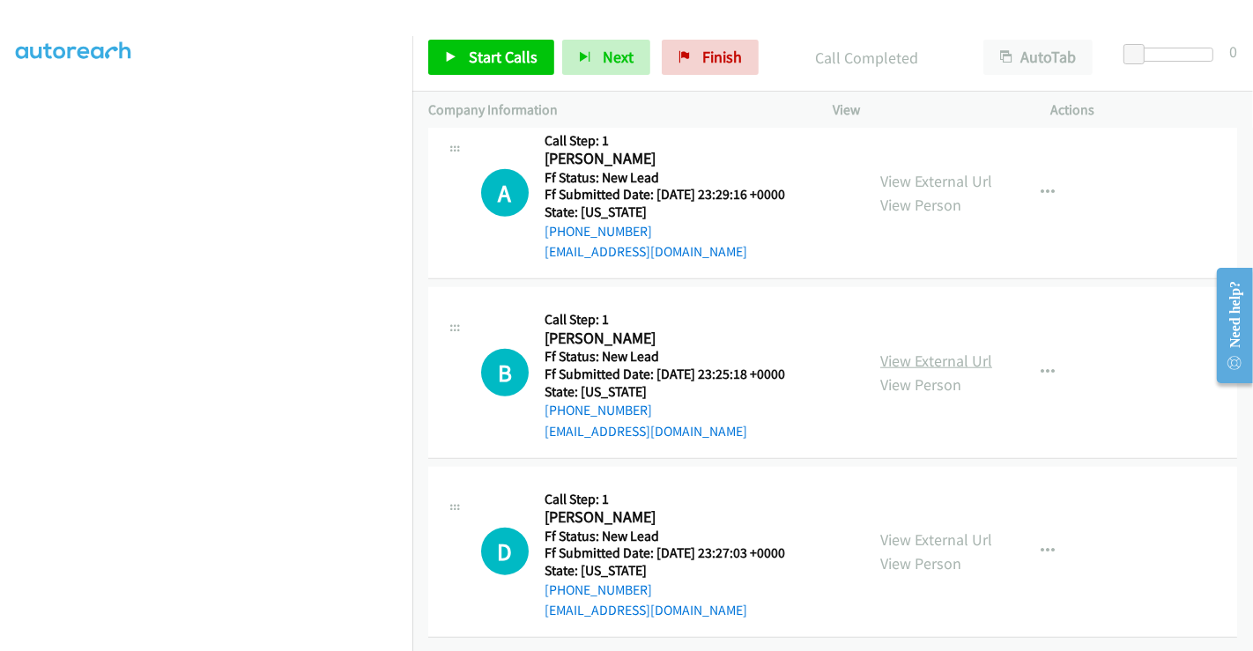
click at [898, 351] on link "View External Url" at bounding box center [936, 361] width 112 height 20
click at [921, 533] on link "View External Url" at bounding box center [936, 539] width 112 height 20
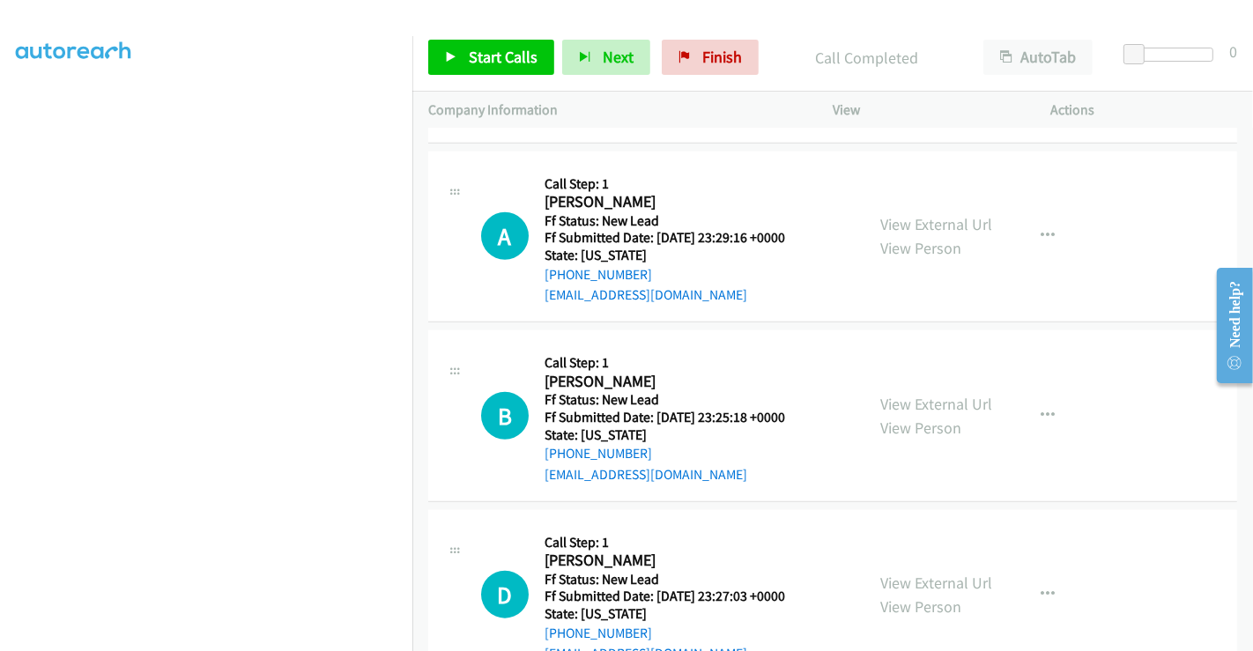
scroll to position [1372, 0]
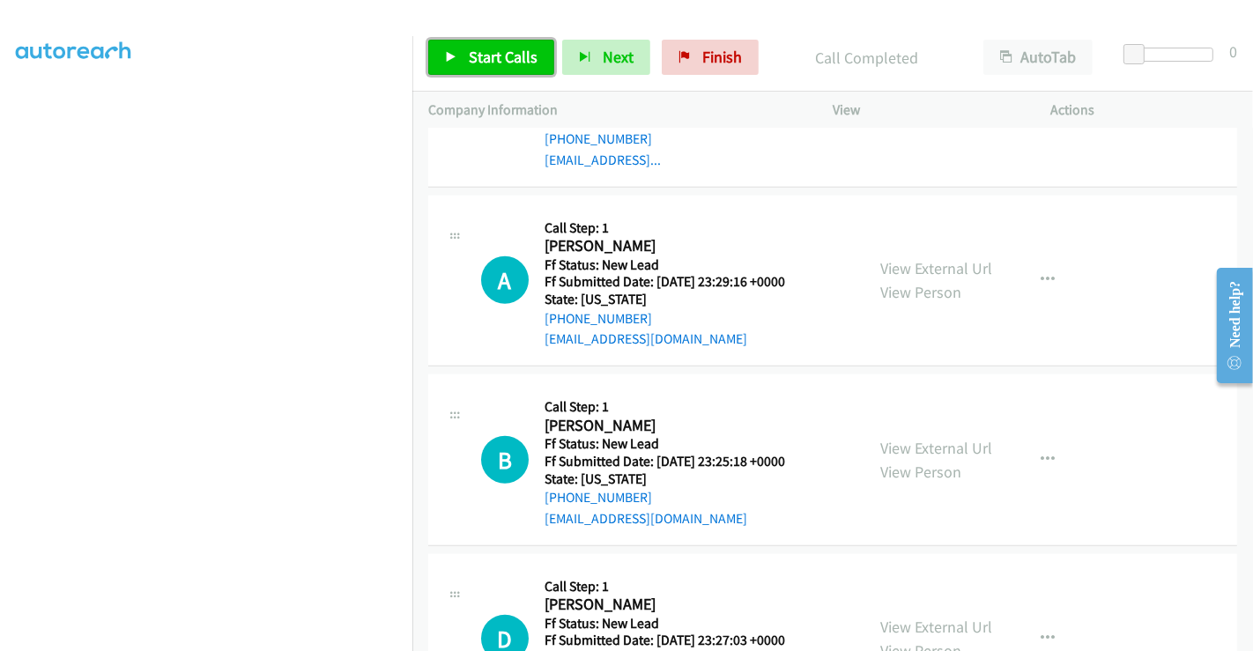
click at [495, 66] on span "Start Calls" at bounding box center [503, 57] width 69 height 20
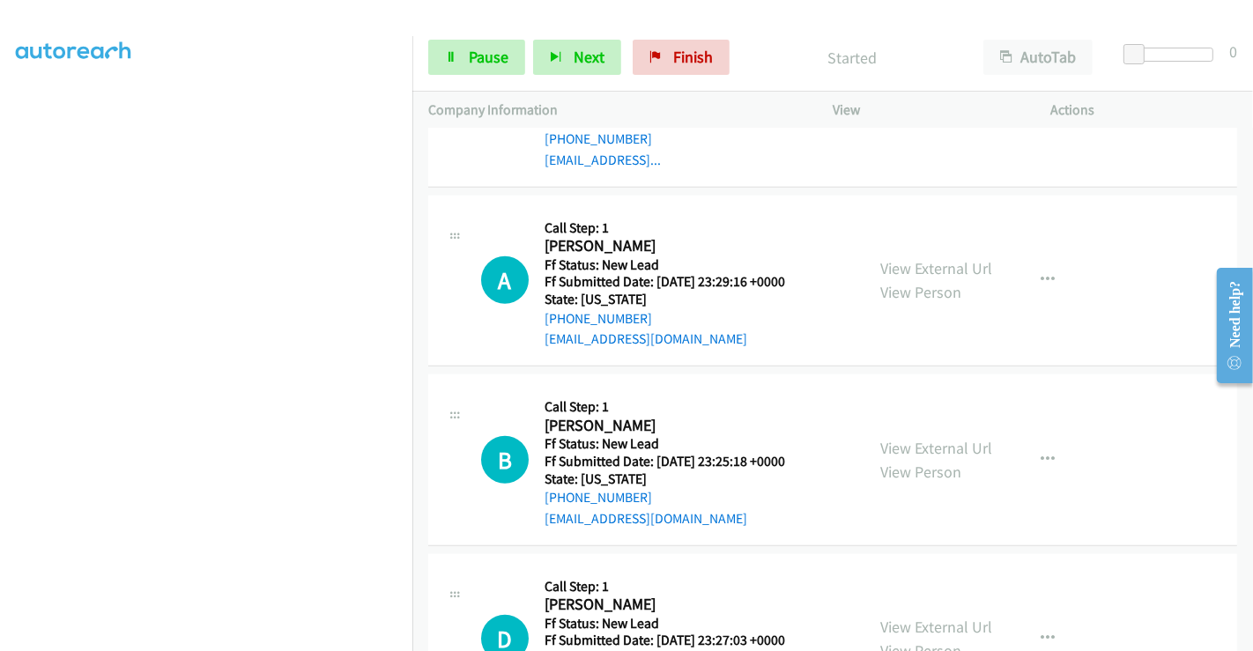
scroll to position [1469, 0]
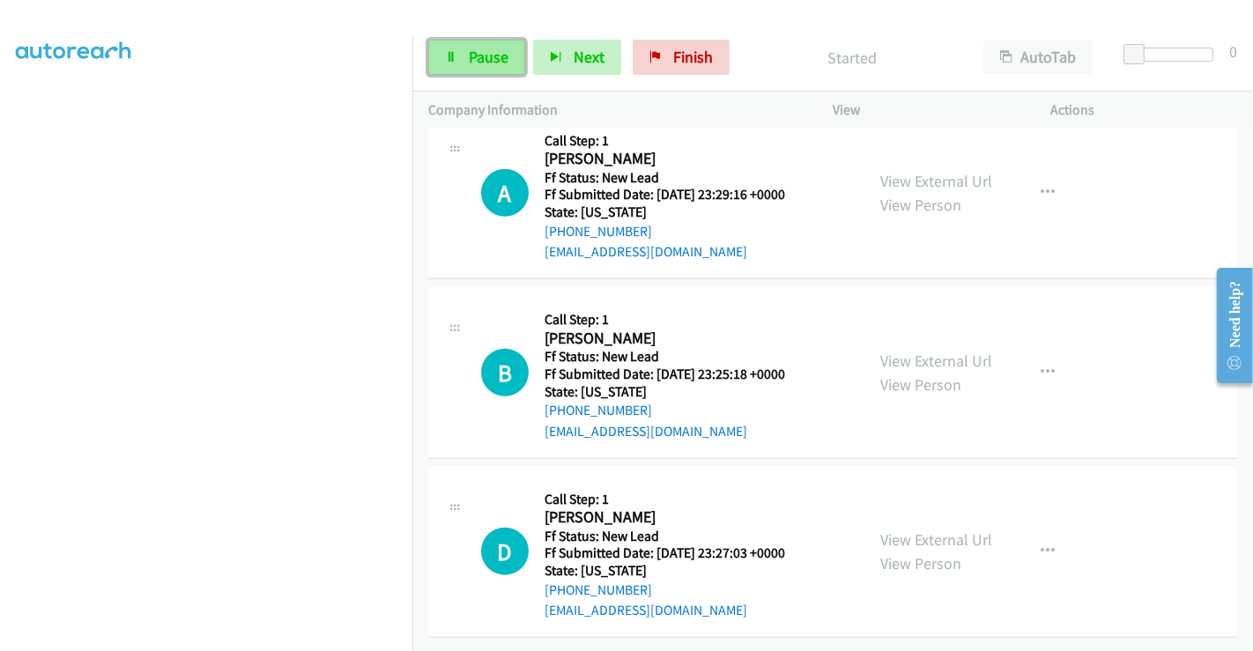
click at [486, 54] on span "Pause" at bounding box center [489, 57] width 40 height 20
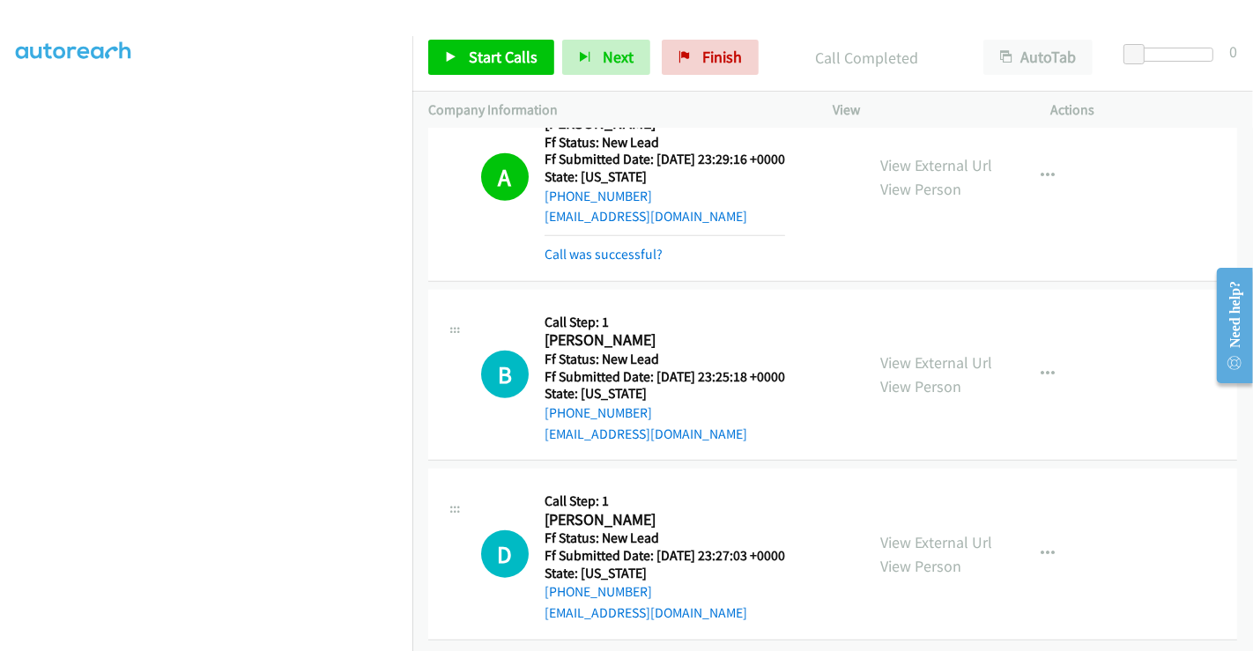
scroll to position [1507, 0]
click at [636, 244] on link "Call was successful?" at bounding box center [603, 252] width 118 height 17
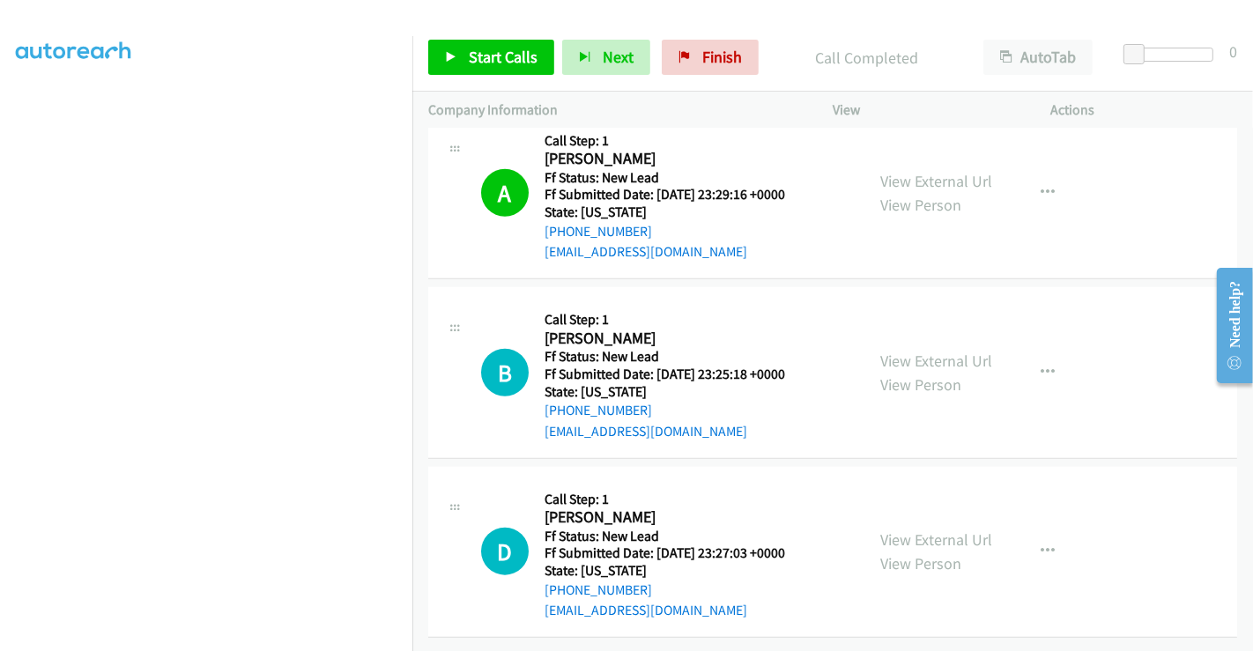
scroll to position [1469, 0]
click at [497, 50] on span "Start Calls" at bounding box center [503, 57] width 69 height 20
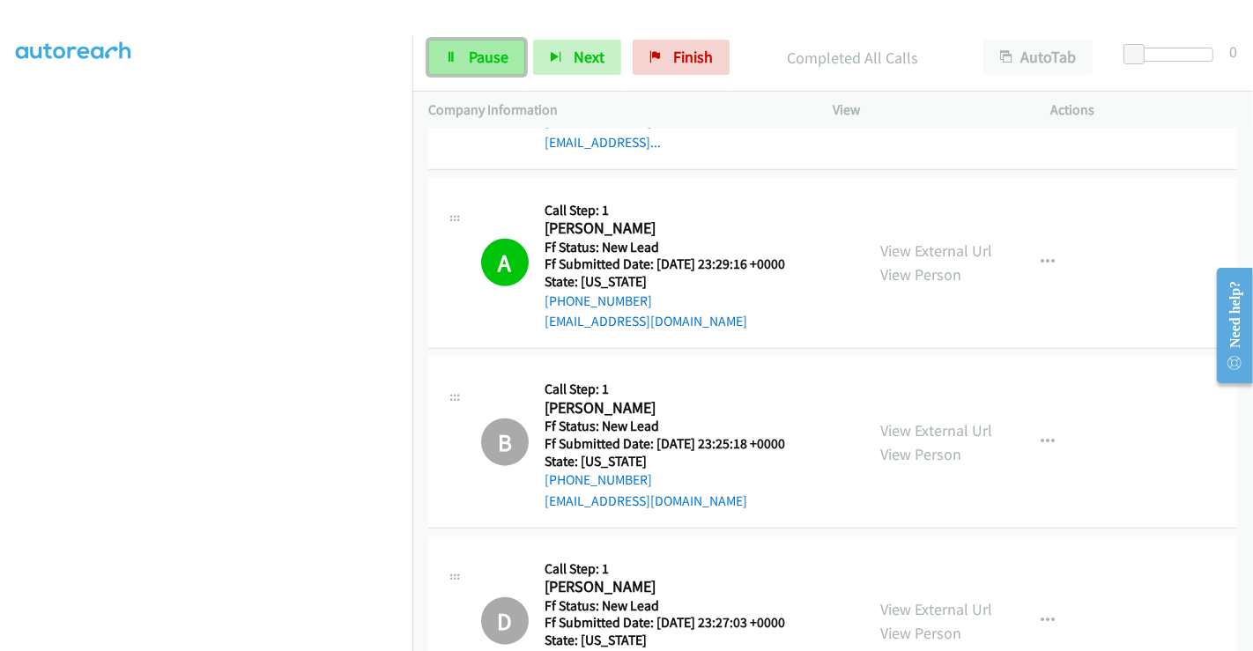
click at [477, 53] on span "Pause" at bounding box center [489, 57] width 40 height 20
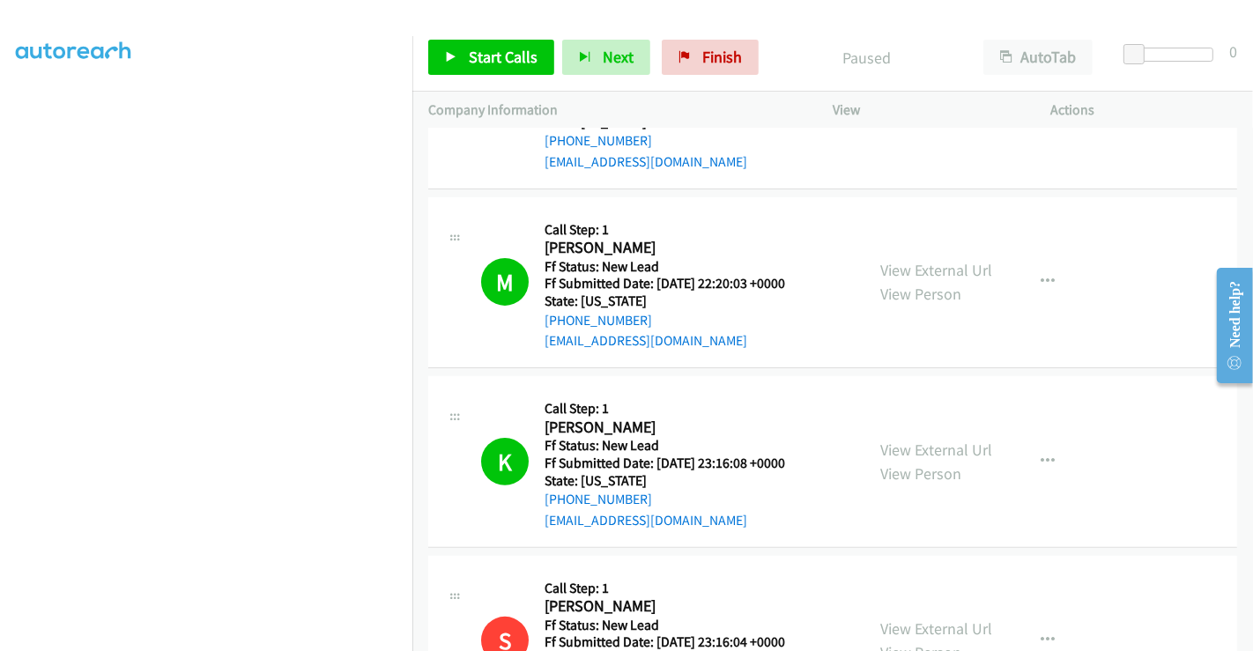
scroll to position [0, 0]
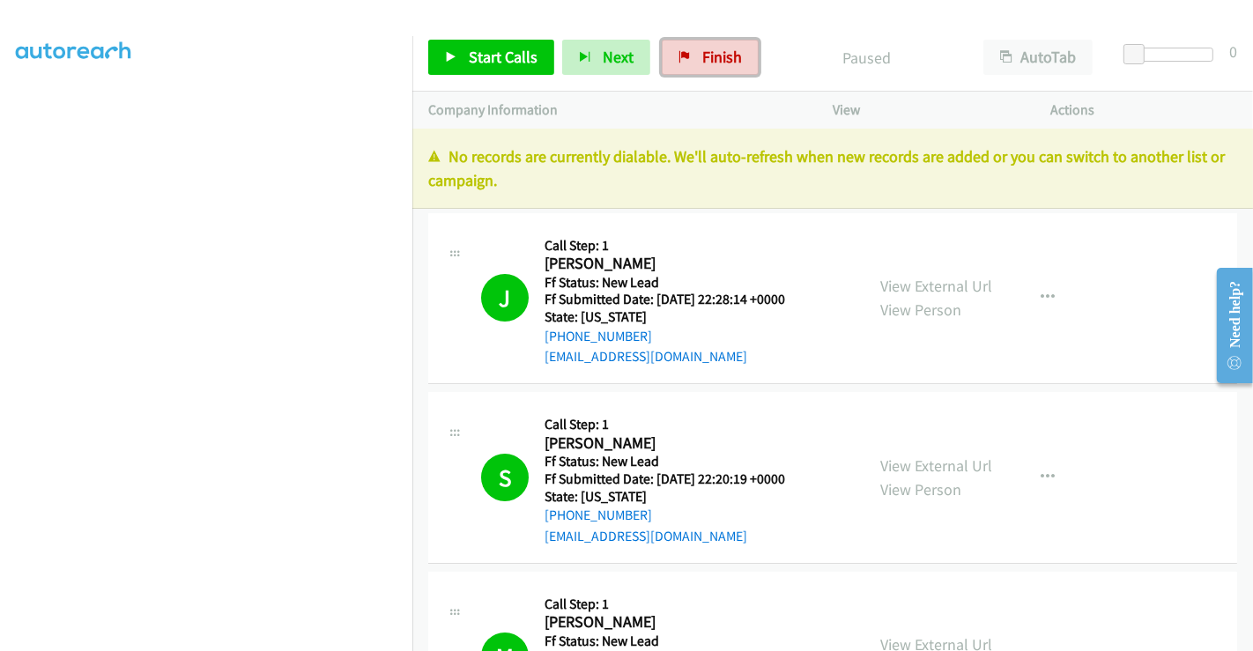
drag, startPoint x: 709, startPoint y: 59, endPoint x: 674, endPoint y: 100, distance: 53.7
click at [707, 60] on span "Finish" at bounding box center [722, 57] width 40 height 20
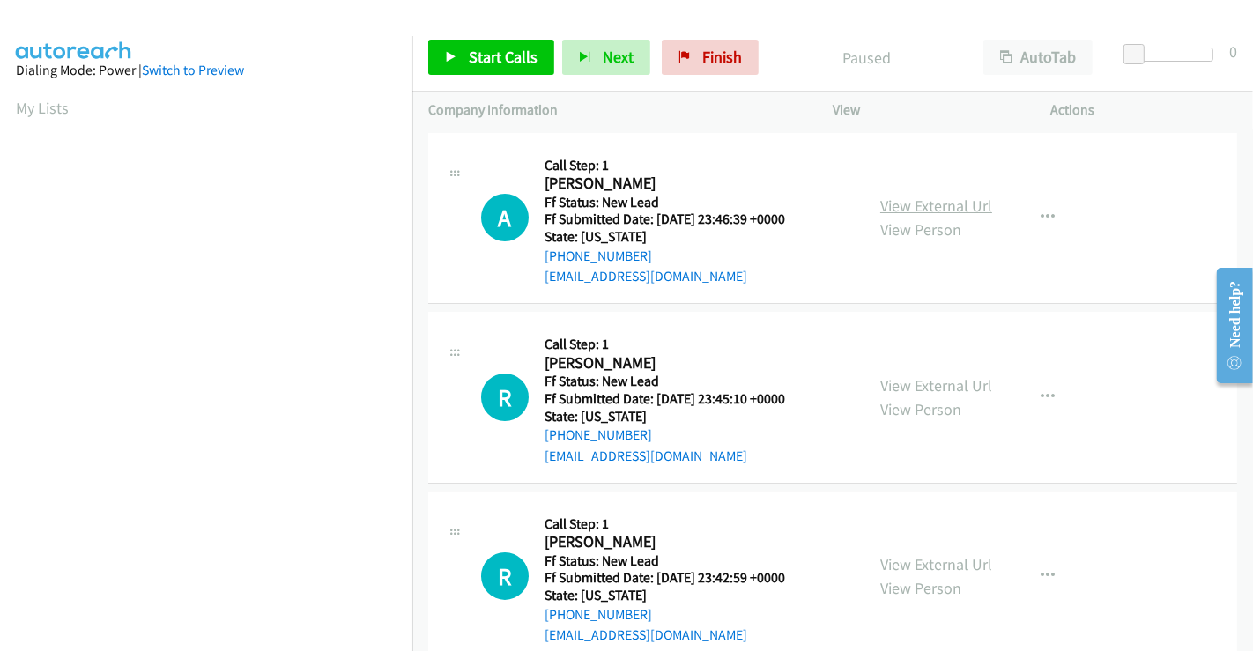
drag, startPoint x: 881, startPoint y: 204, endPoint x: 881, endPoint y: 215, distance: 10.6
click at [881, 204] on link "View External Url" at bounding box center [936, 206] width 112 height 20
click at [907, 376] on link "View External Url" at bounding box center [936, 385] width 112 height 20
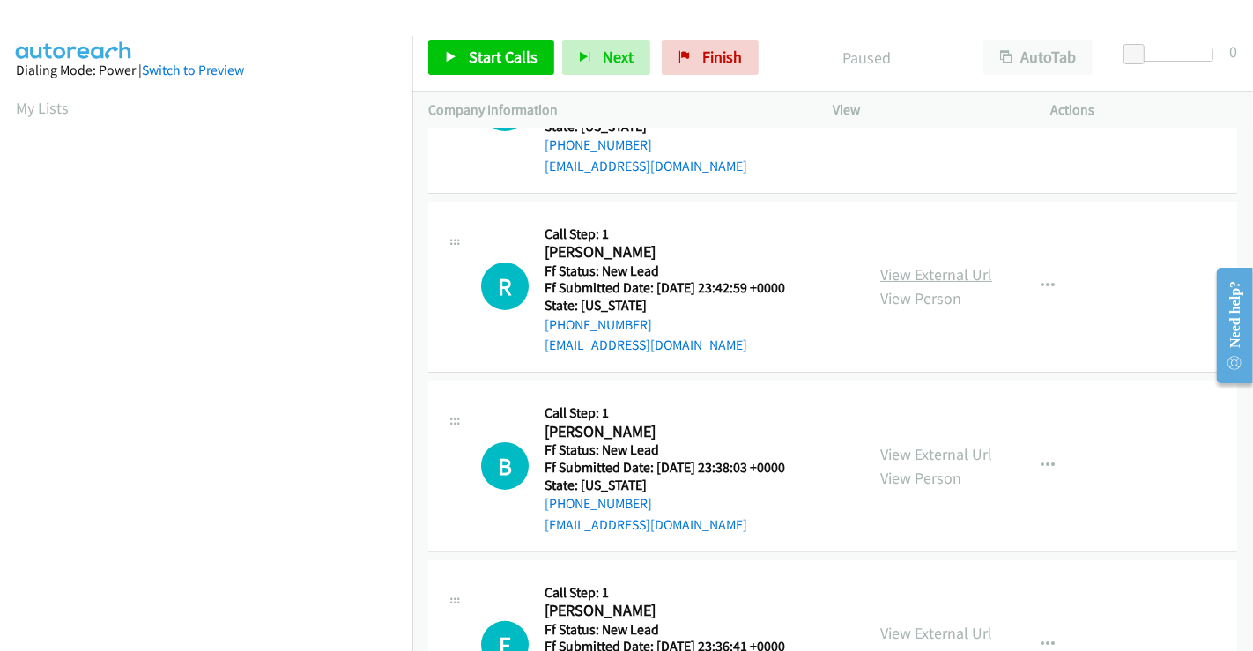
scroll to position [293, 0]
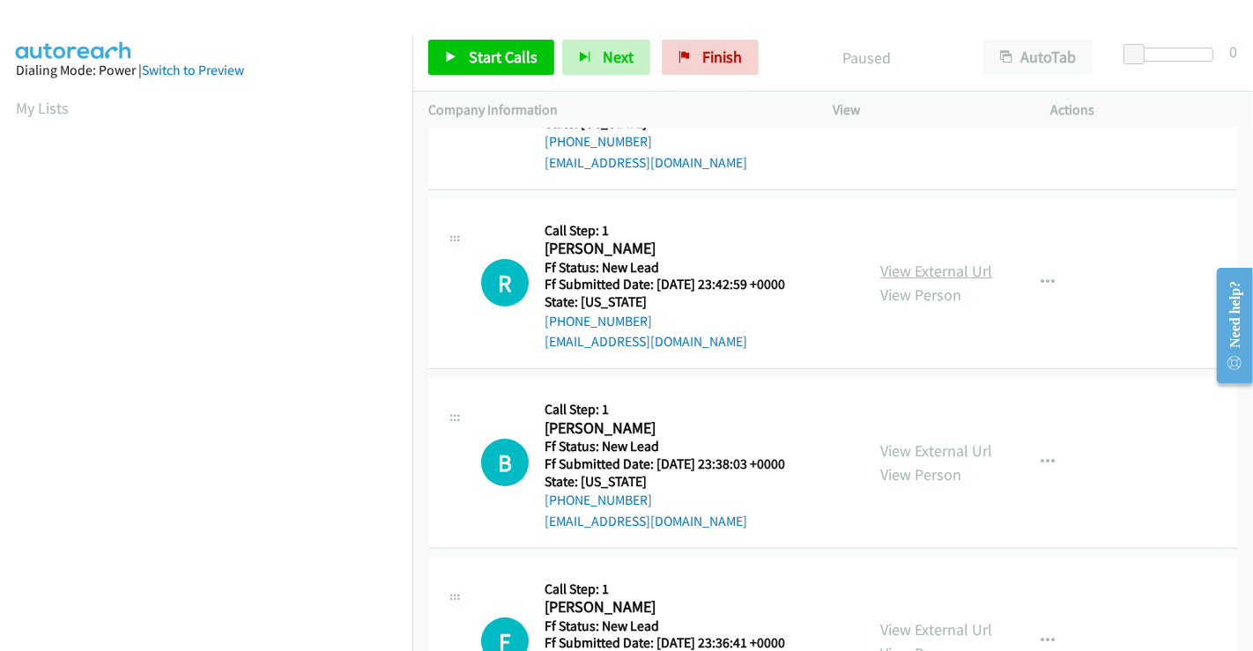
click at [911, 268] on link "View External Url" at bounding box center [936, 271] width 112 height 20
click at [917, 440] on link "View External Url" at bounding box center [936, 450] width 112 height 20
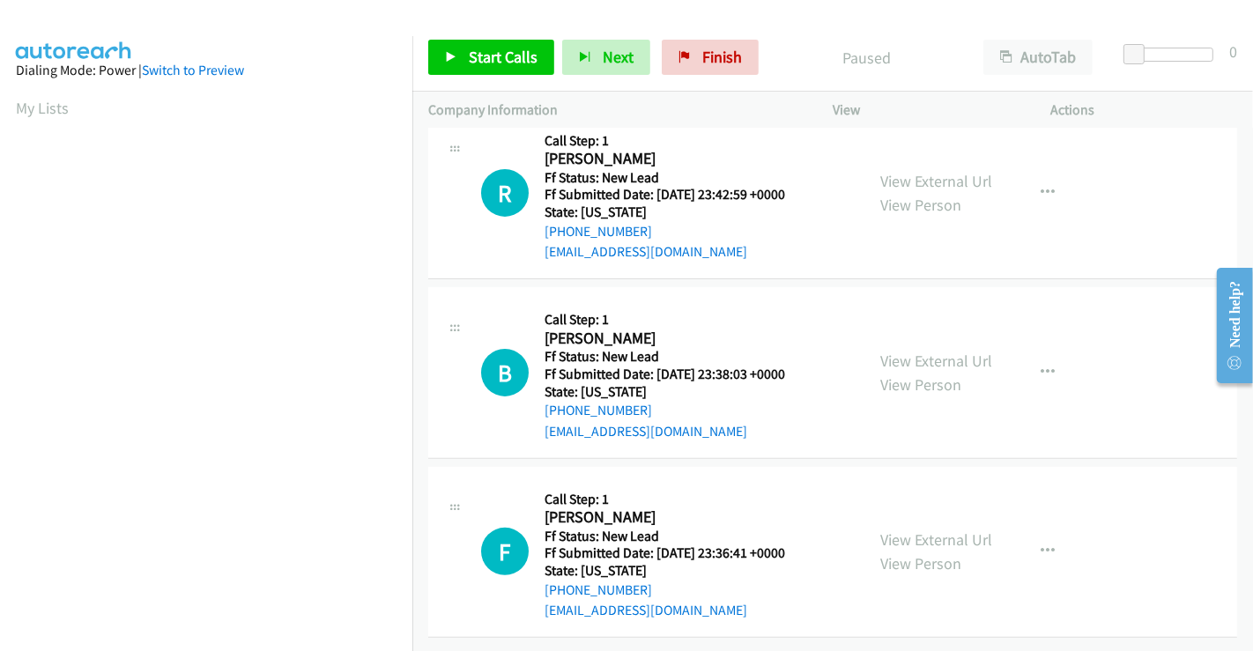
scroll to position [396, 0]
click at [916, 512] on div "View External Url View Person View External Url Email Schedule/Manage Callback …" at bounding box center [981, 552] width 234 height 139
click at [916, 529] on link "View External Url" at bounding box center [936, 539] width 112 height 20
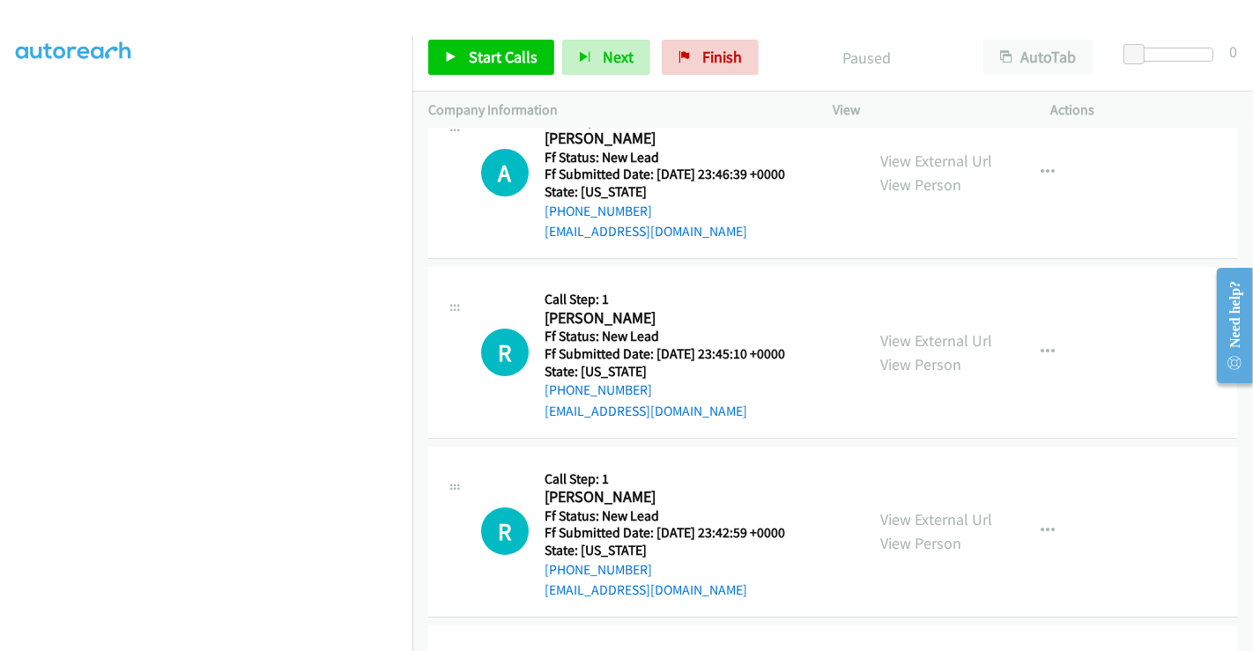
scroll to position [0, 0]
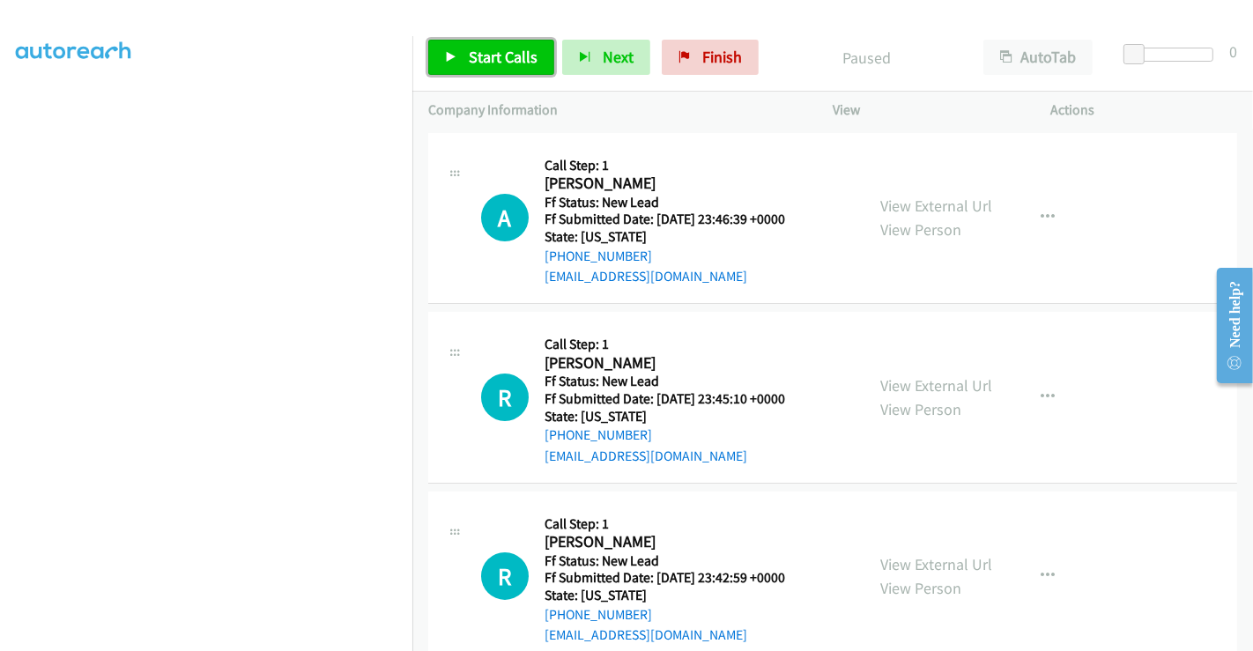
click at [500, 53] on span "Start Calls" at bounding box center [503, 57] width 69 height 20
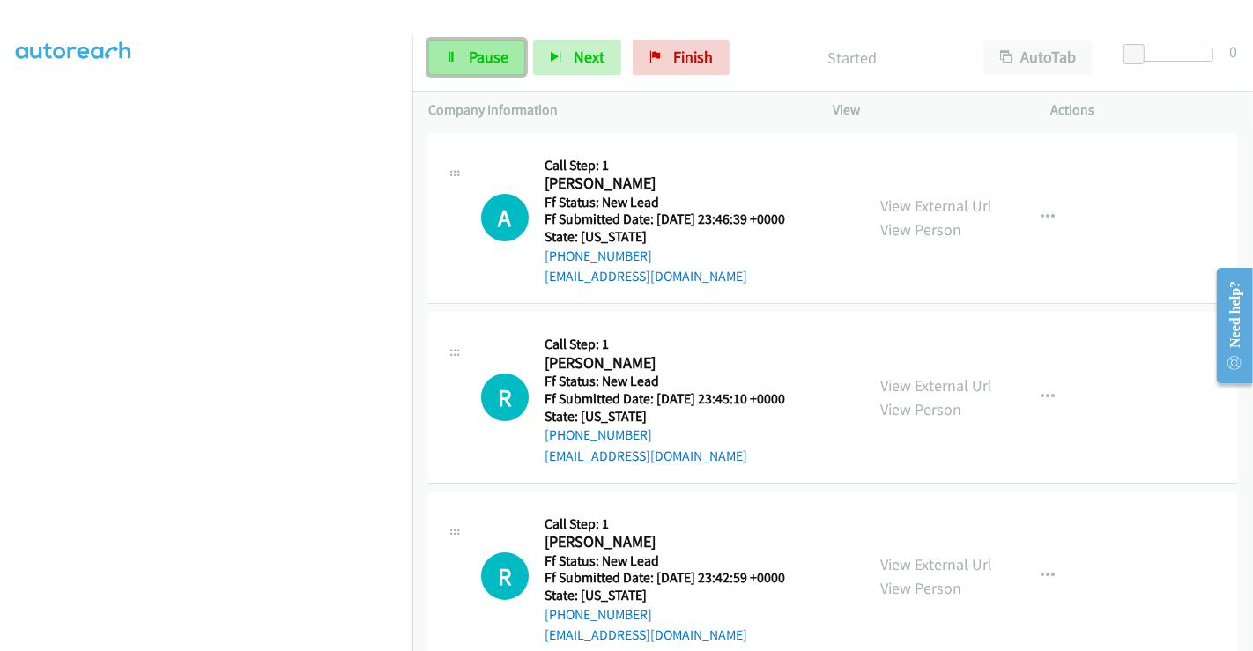
click at [477, 57] on span "Pause" at bounding box center [489, 57] width 40 height 20
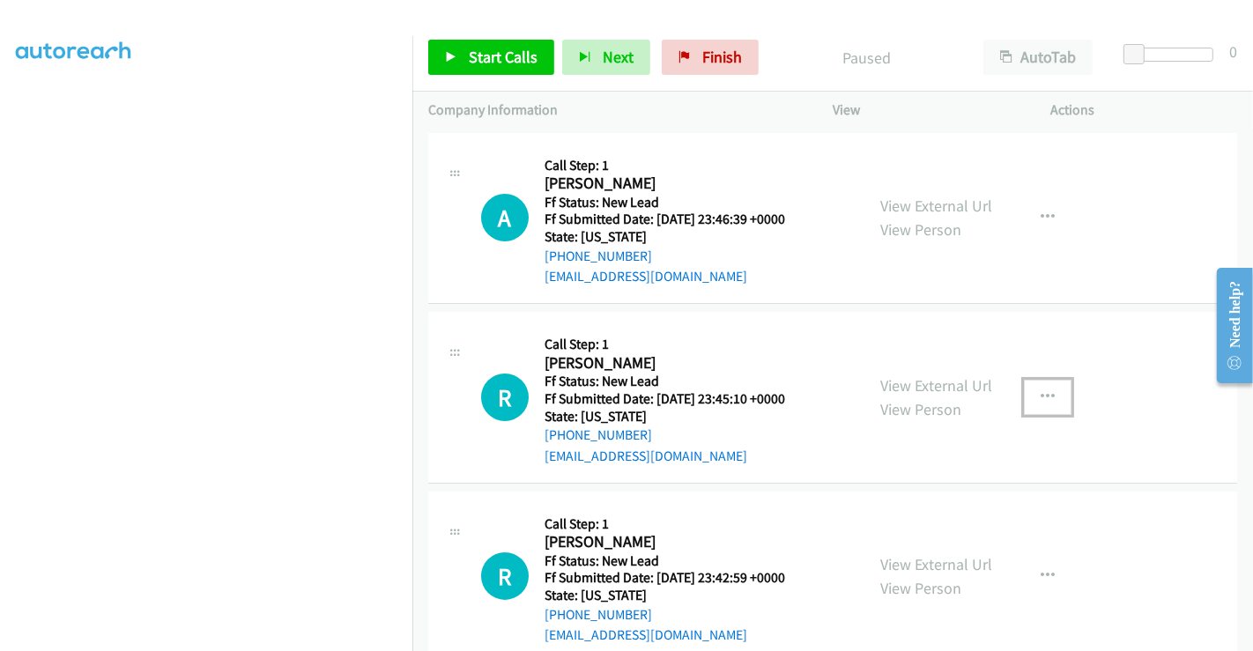
click at [1040, 396] on icon "button" at bounding box center [1047, 397] width 14 height 14
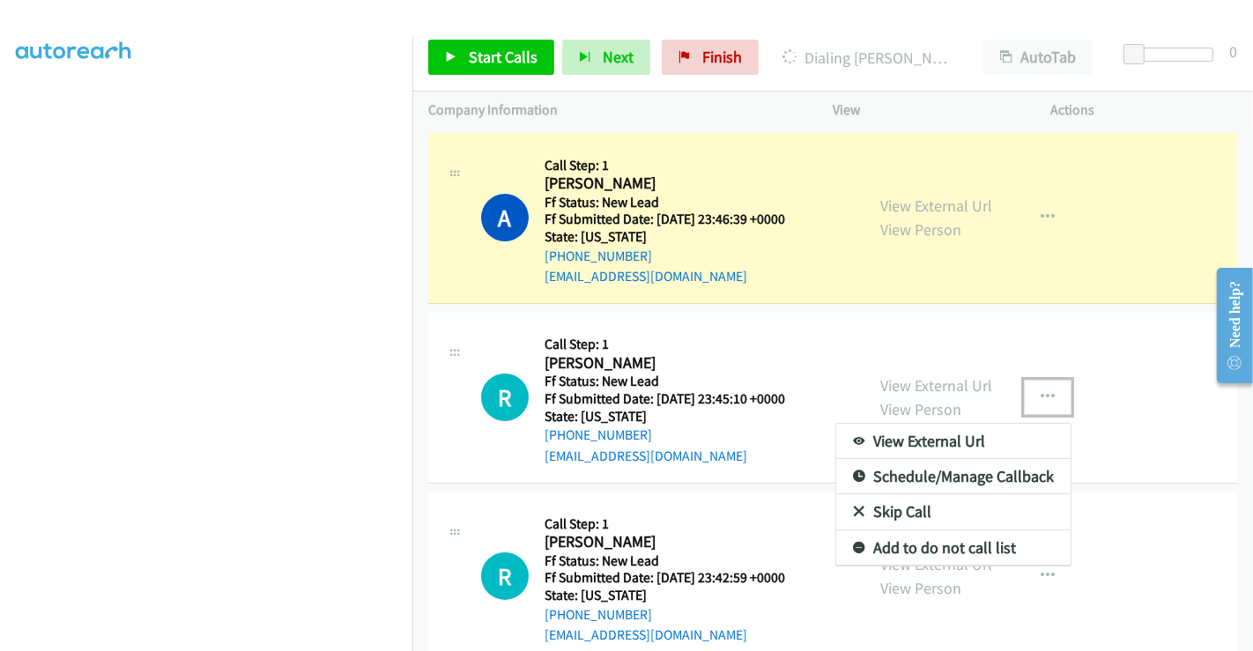
click at [890, 514] on link "Skip Call" at bounding box center [953, 511] width 234 height 35
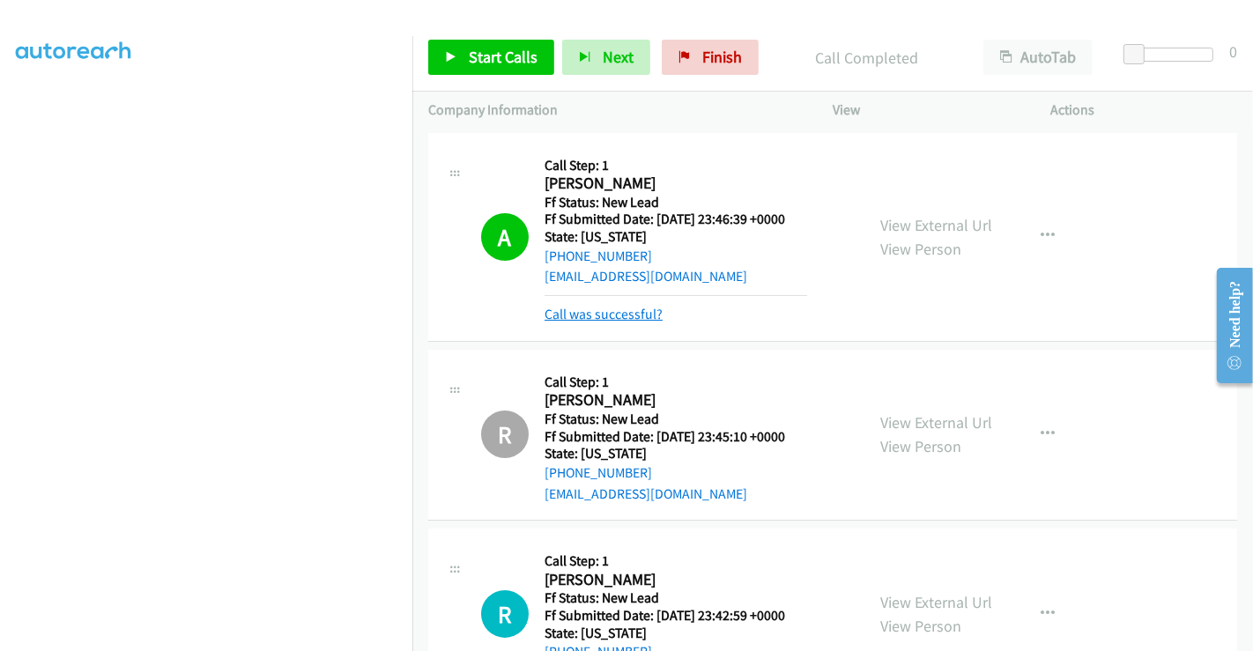
click at [617, 306] on link "Call was successful?" at bounding box center [603, 314] width 118 height 17
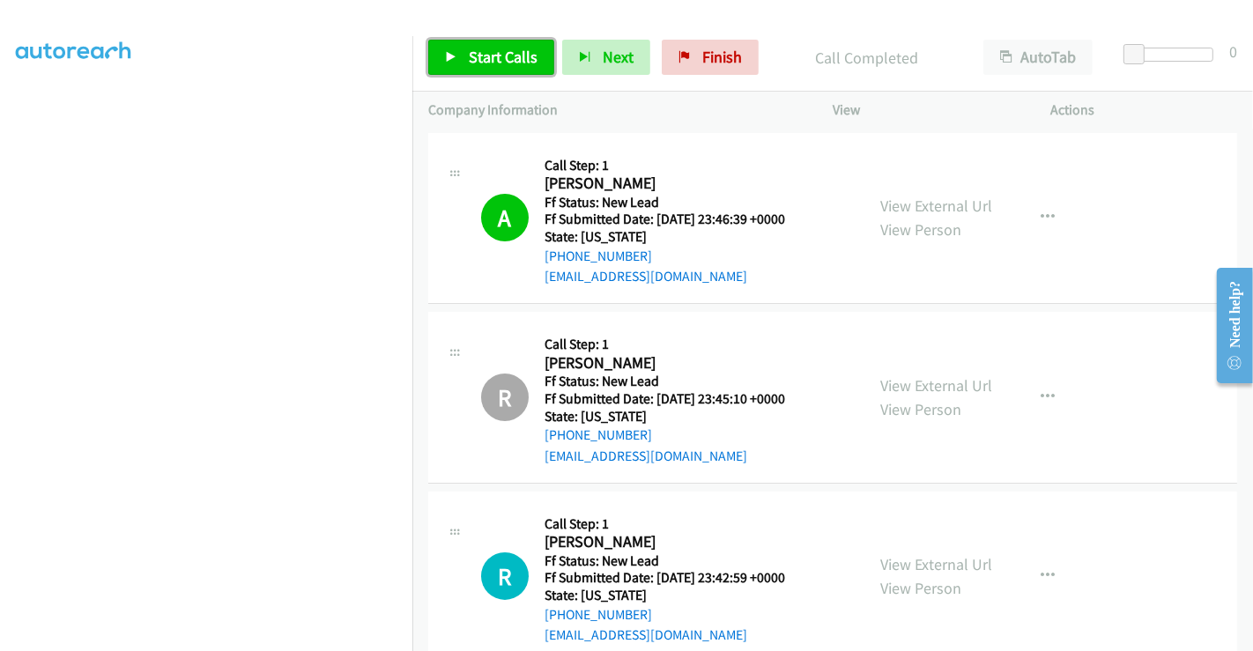
click at [508, 57] on span "Start Calls" at bounding box center [503, 57] width 69 height 20
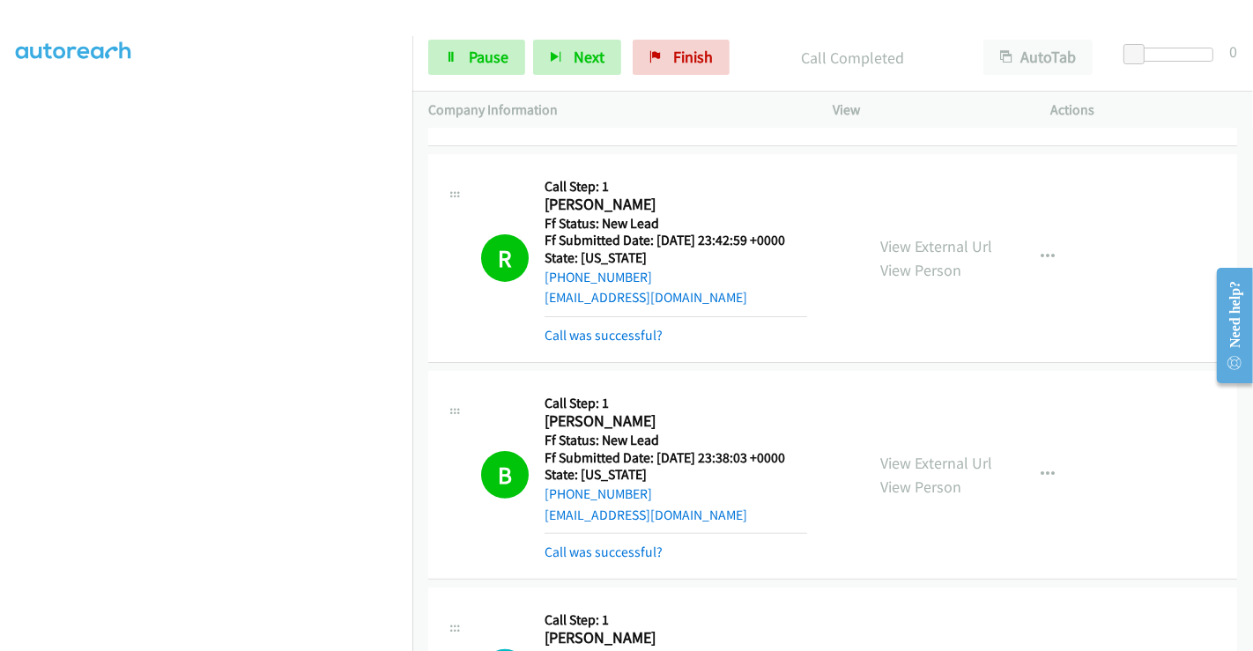
scroll to position [391, 0]
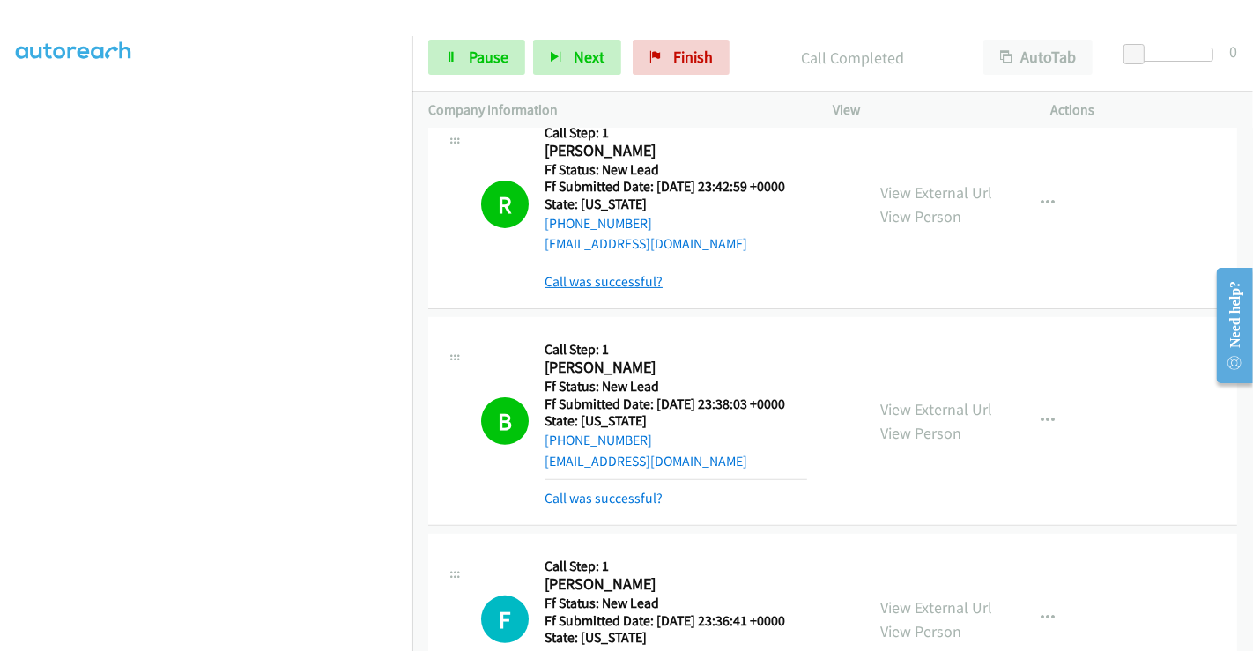
click at [611, 277] on link "Call was successful?" at bounding box center [603, 281] width 118 height 17
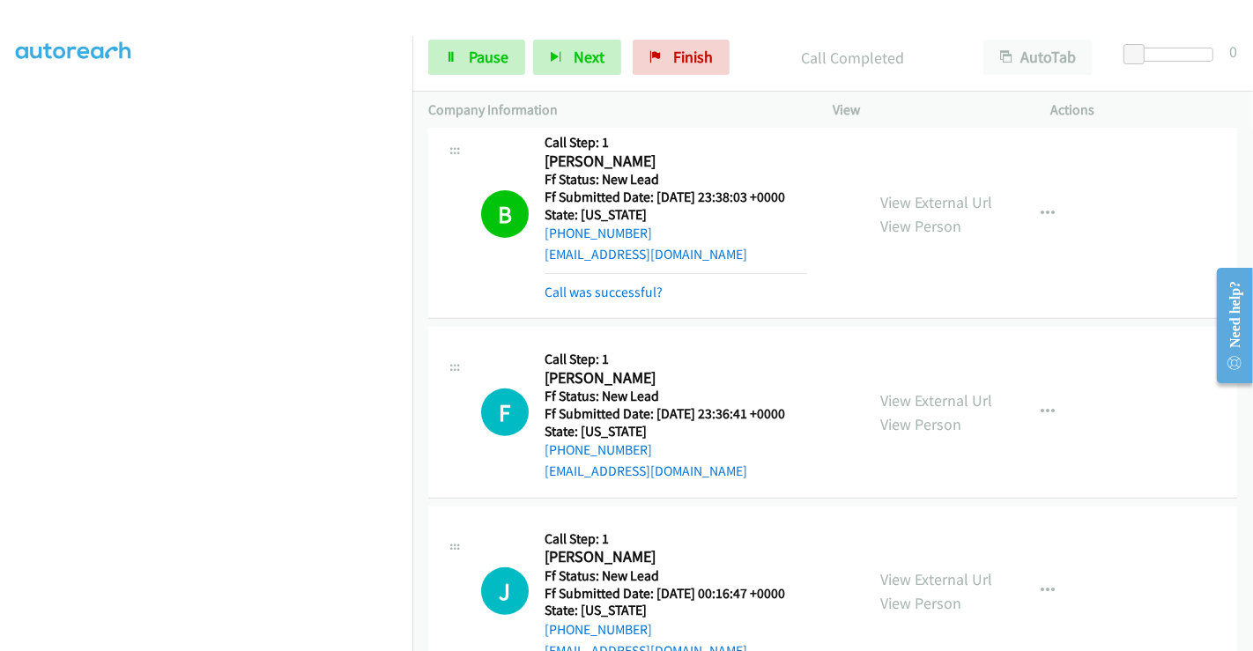
scroll to position [489, 0]
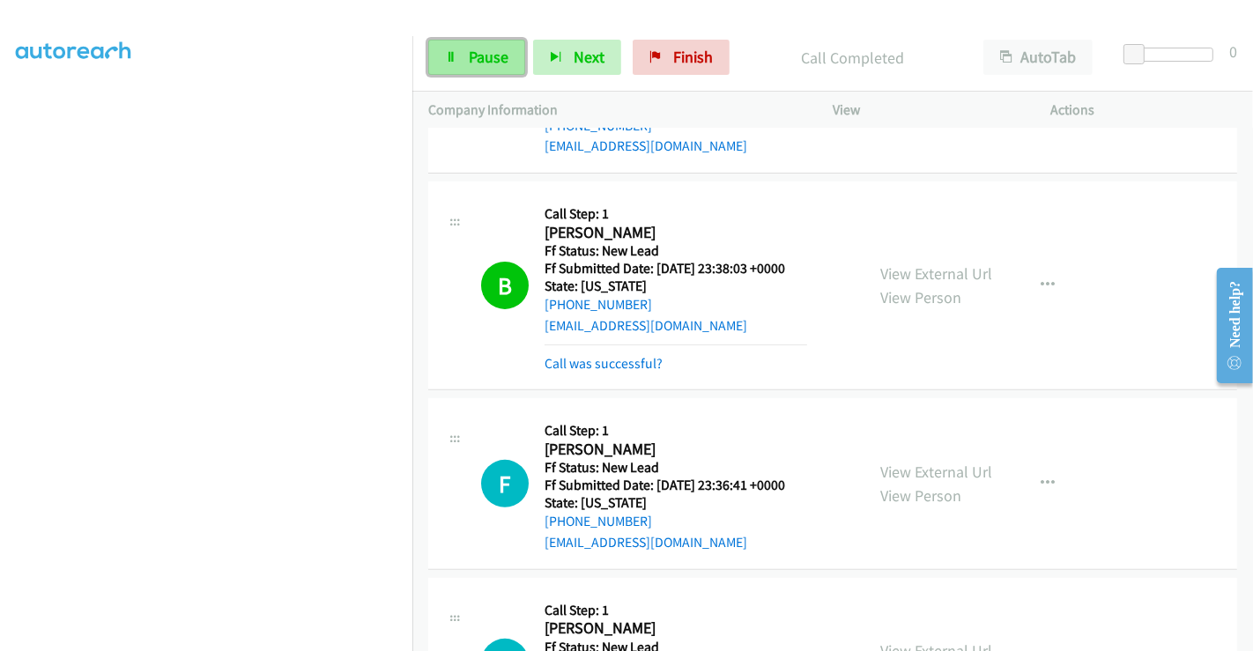
click at [487, 50] on span "Pause" at bounding box center [489, 57] width 40 height 20
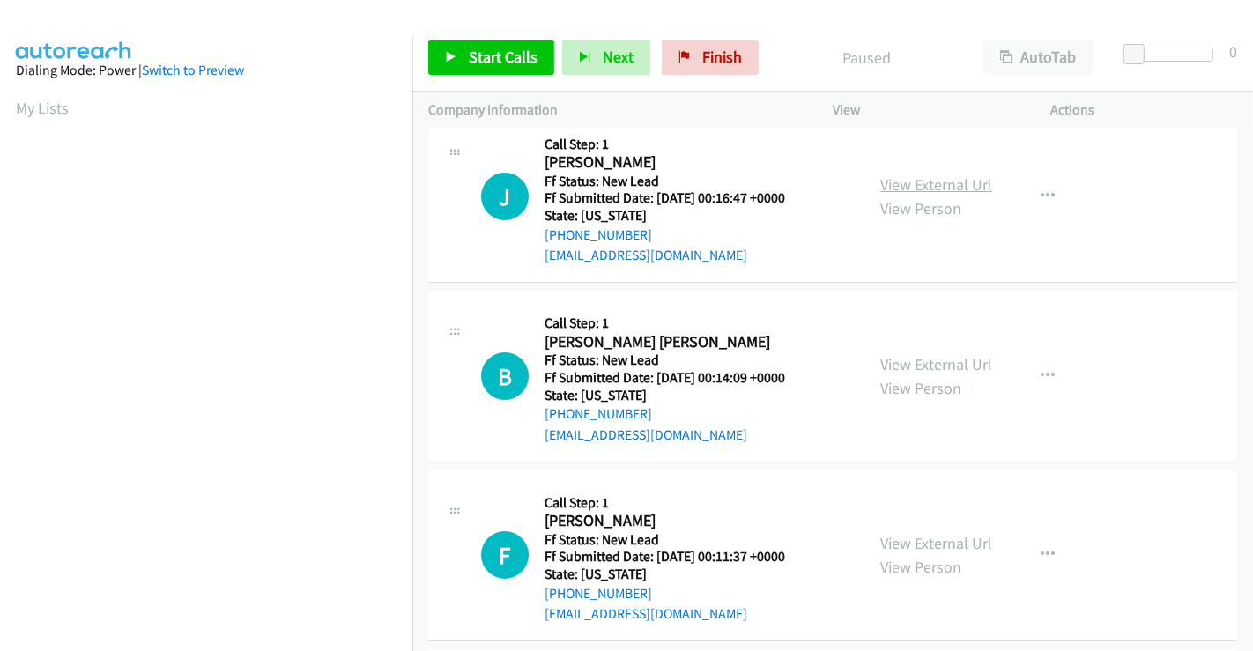
click at [916, 184] on link "View External Url" at bounding box center [936, 184] width 112 height 20
click at [923, 358] on link "View External Url" at bounding box center [936, 364] width 112 height 20
click at [913, 538] on link "View External Url" at bounding box center [936, 543] width 112 height 20
click at [479, 62] on span "Start Calls" at bounding box center [503, 57] width 69 height 20
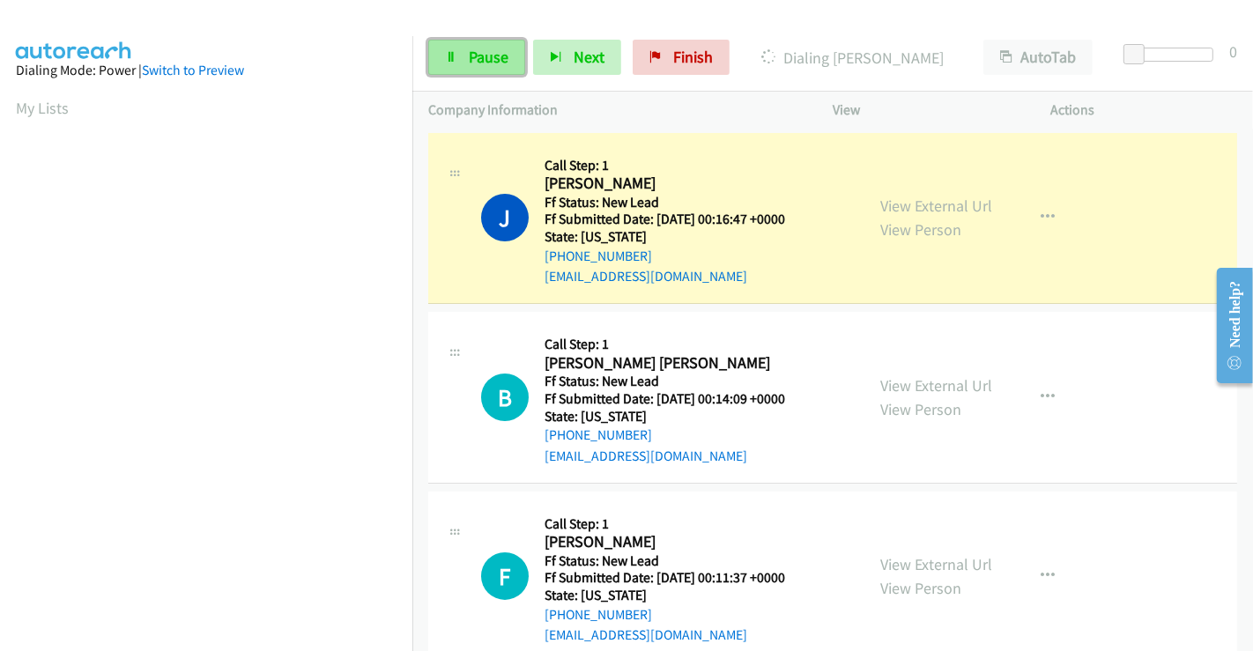
click at [476, 55] on span "Pause" at bounding box center [489, 57] width 40 height 20
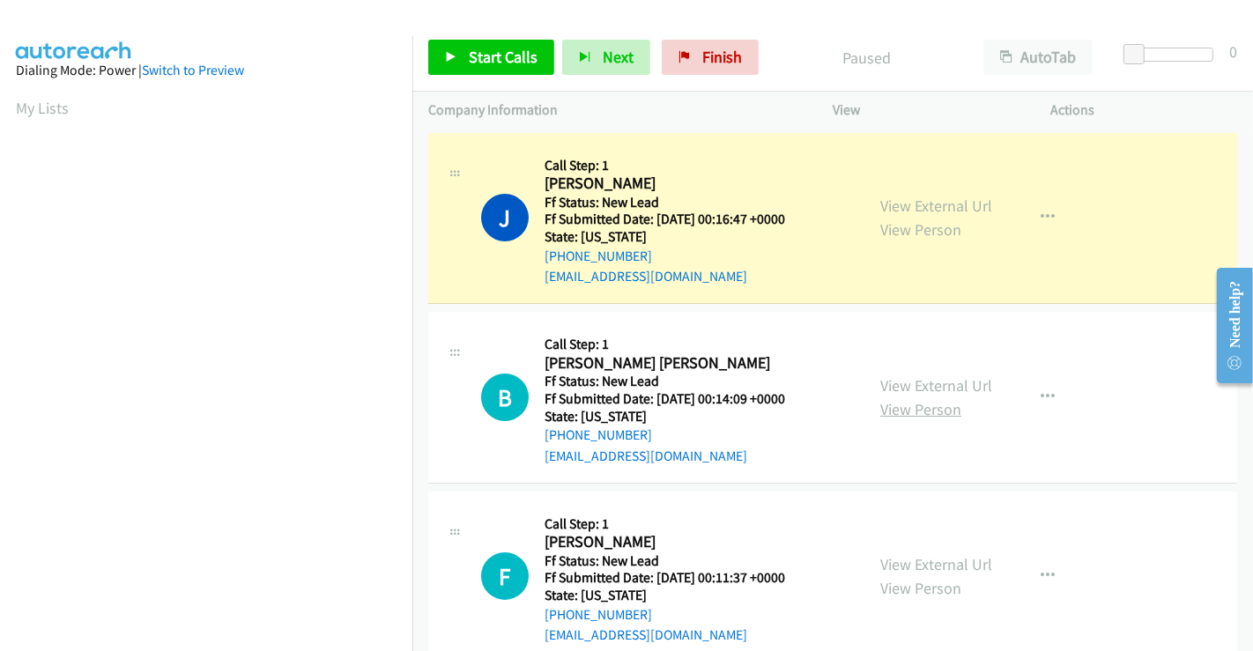
scroll to position [339, 0]
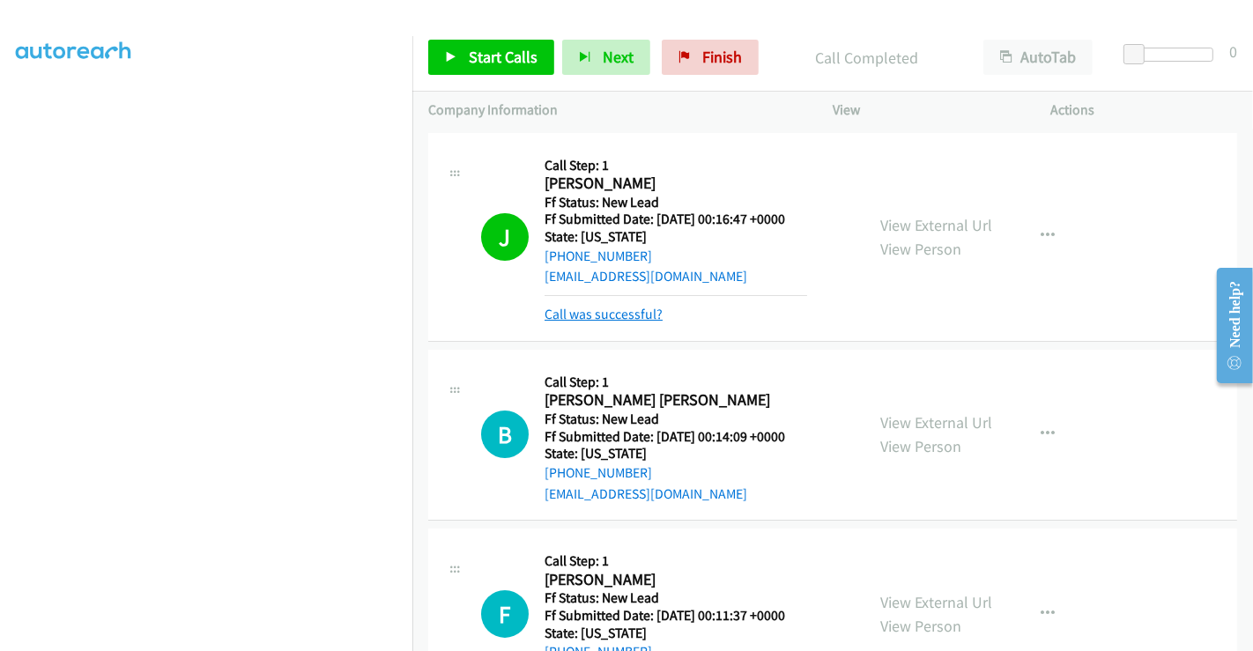
click at [624, 307] on link "Call was successful?" at bounding box center [603, 314] width 118 height 17
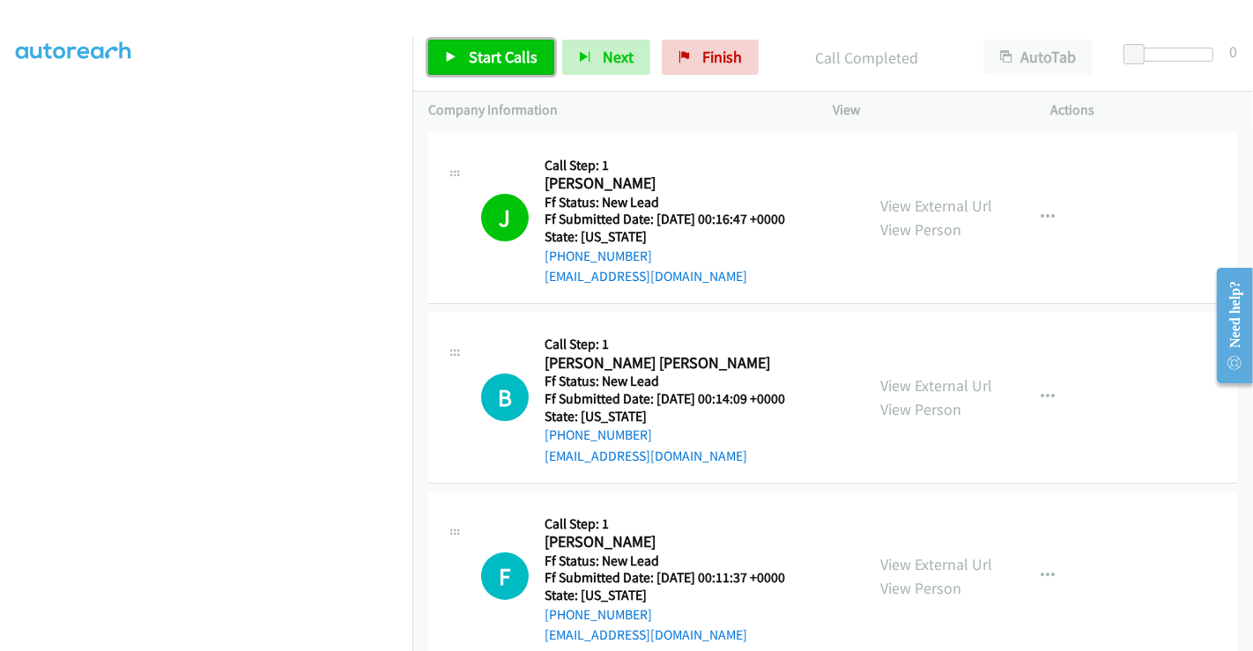
click at [478, 47] on span "Start Calls" at bounding box center [503, 57] width 69 height 20
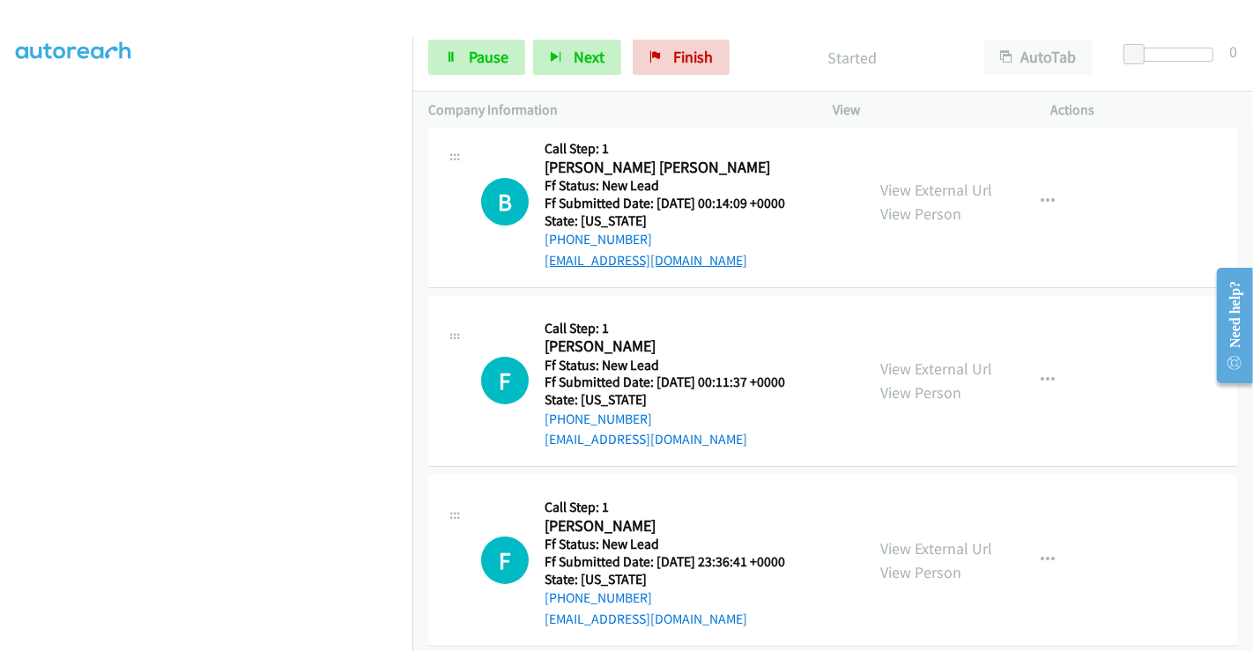
scroll to position [217, 0]
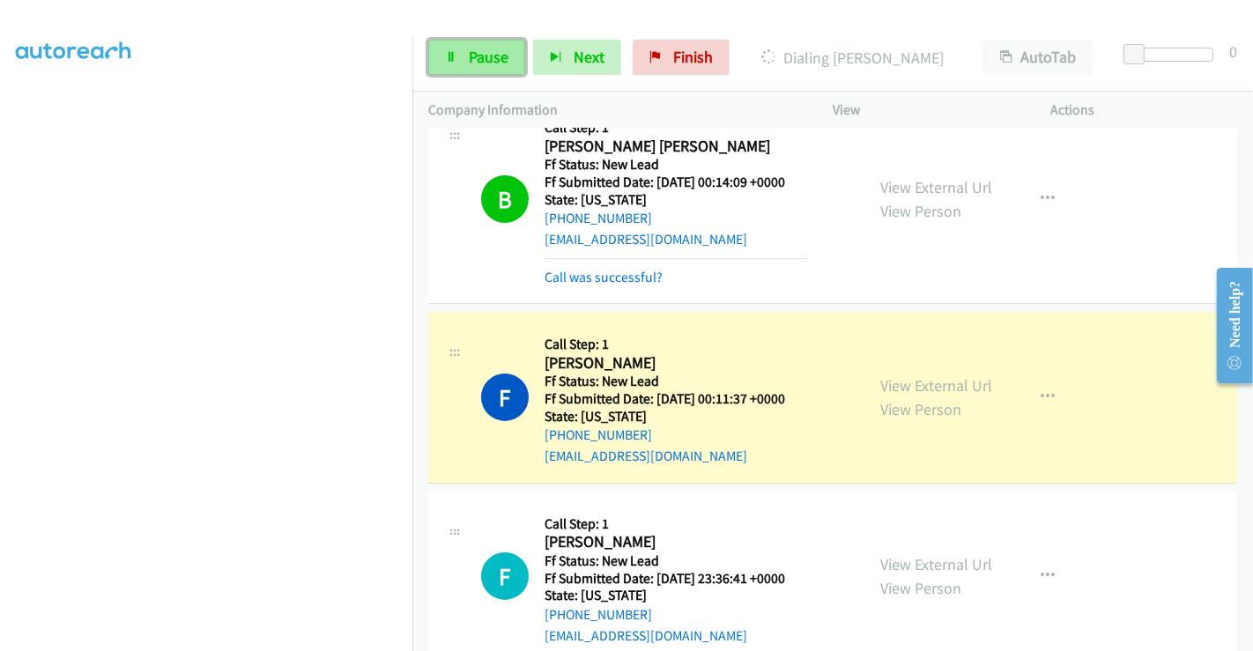
click at [469, 46] on link "Pause" at bounding box center [476, 57] width 97 height 35
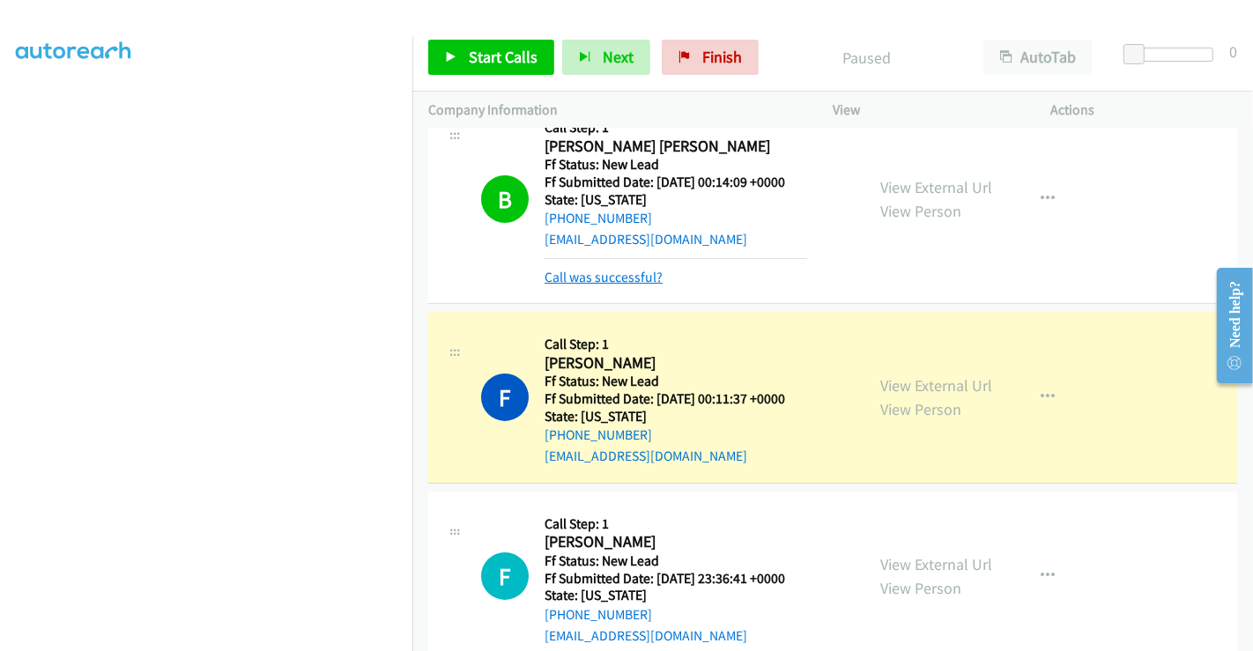
click at [609, 272] on link "Call was successful?" at bounding box center [603, 277] width 118 height 17
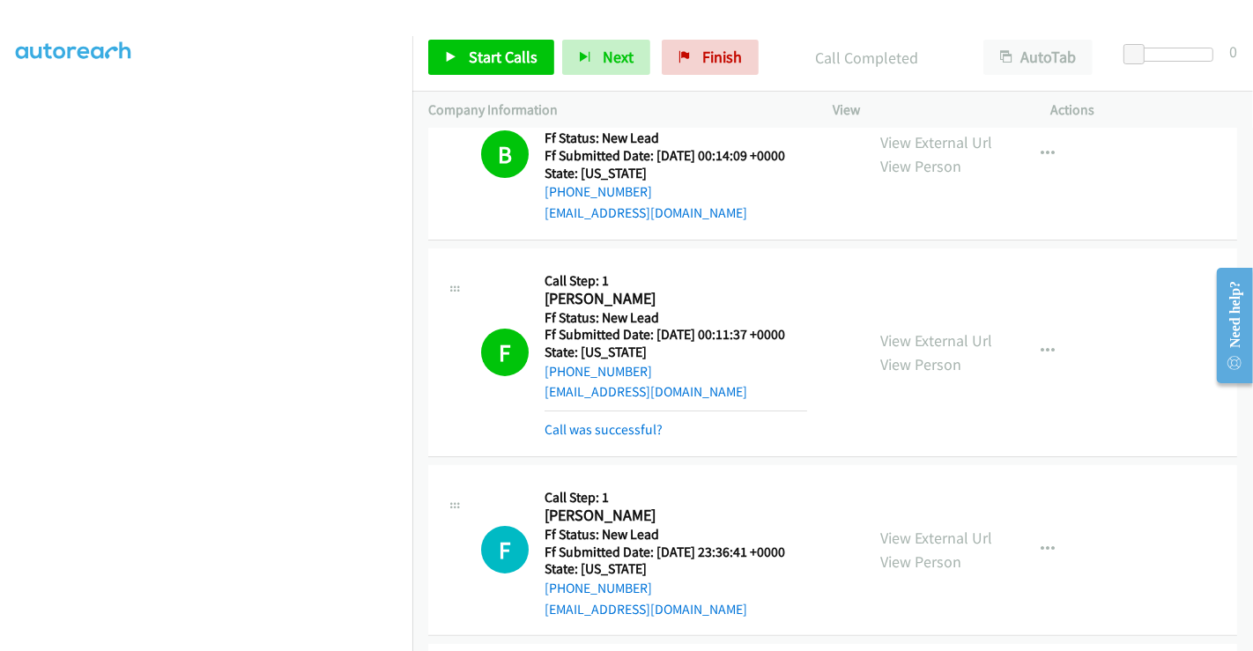
scroll to position [314, 0]
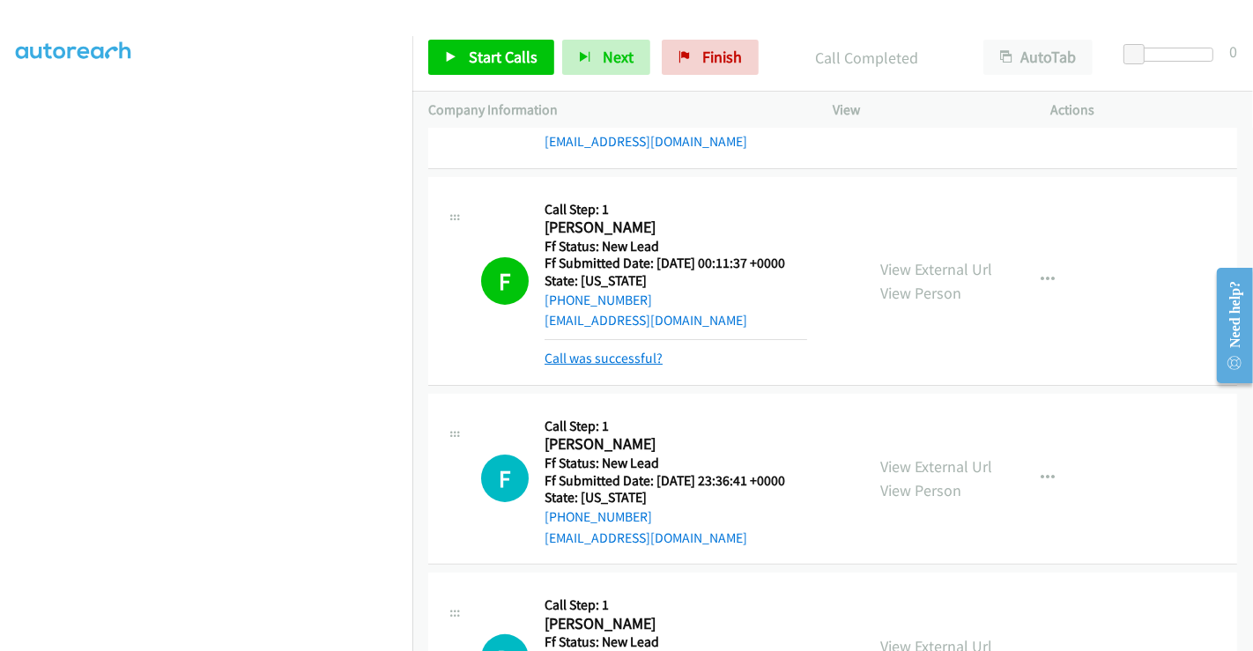
click at [606, 353] on link "Call was successful?" at bounding box center [603, 358] width 118 height 17
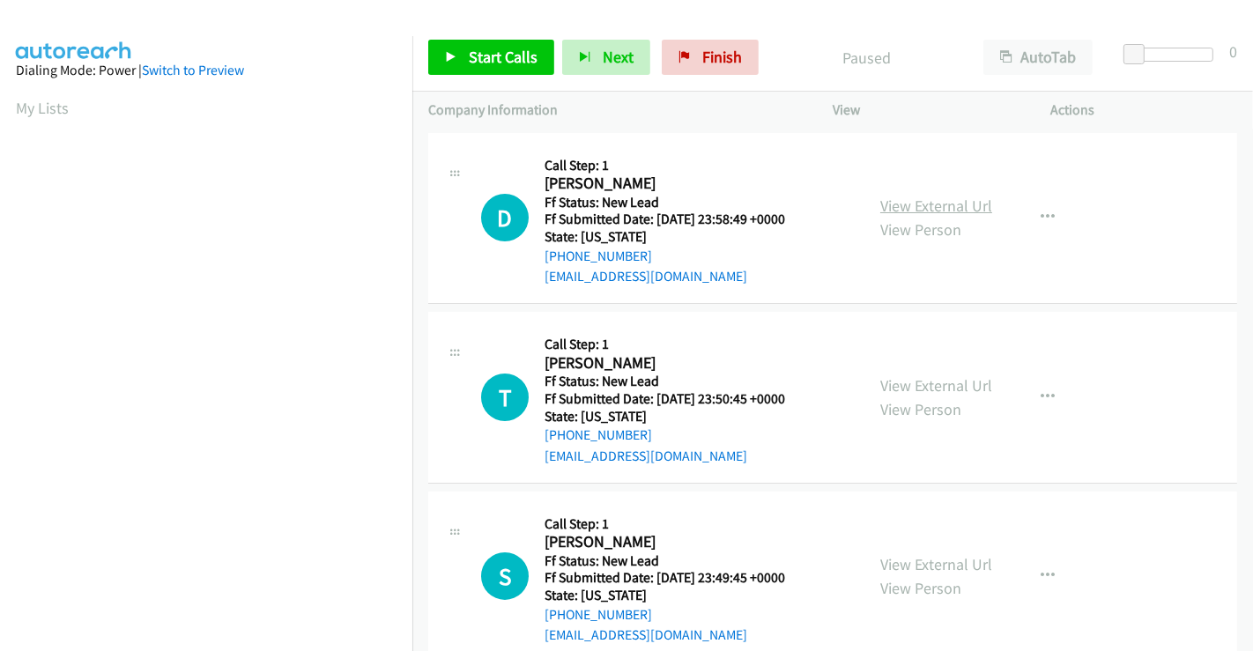
click at [937, 196] on link "View External Url" at bounding box center [936, 206] width 112 height 20
click at [915, 384] on link "View External Url" at bounding box center [936, 385] width 112 height 20
click at [896, 559] on link "View External Url" at bounding box center [936, 564] width 112 height 20
click at [474, 58] on span "Start Calls" at bounding box center [503, 57] width 69 height 20
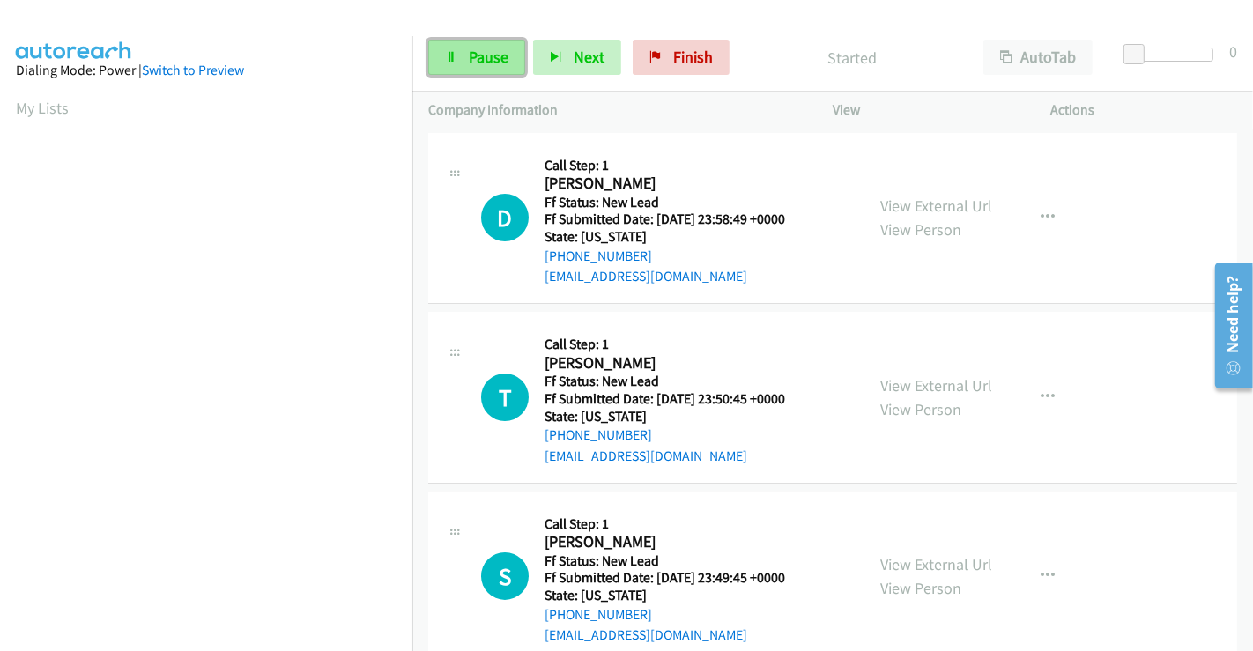
click at [476, 51] on span "Pause" at bounding box center [489, 57] width 40 height 20
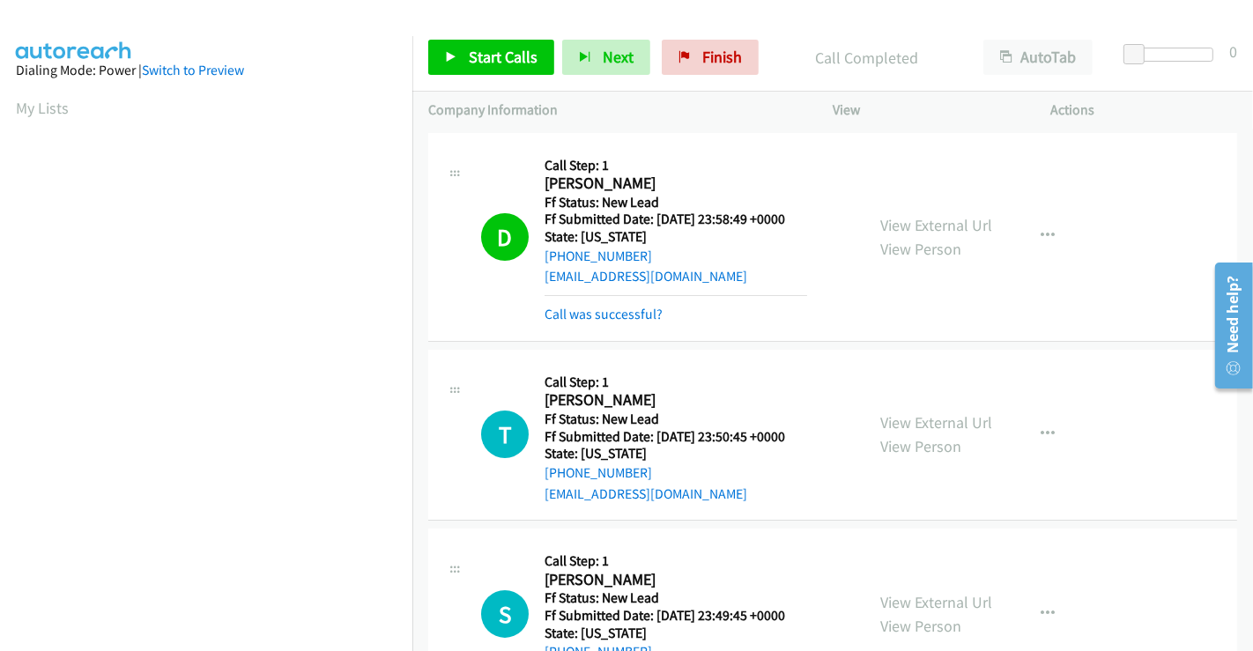
scroll to position [339, 0]
click at [588, 306] on link "Call was successful?" at bounding box center [603, 314] width 118 height 17
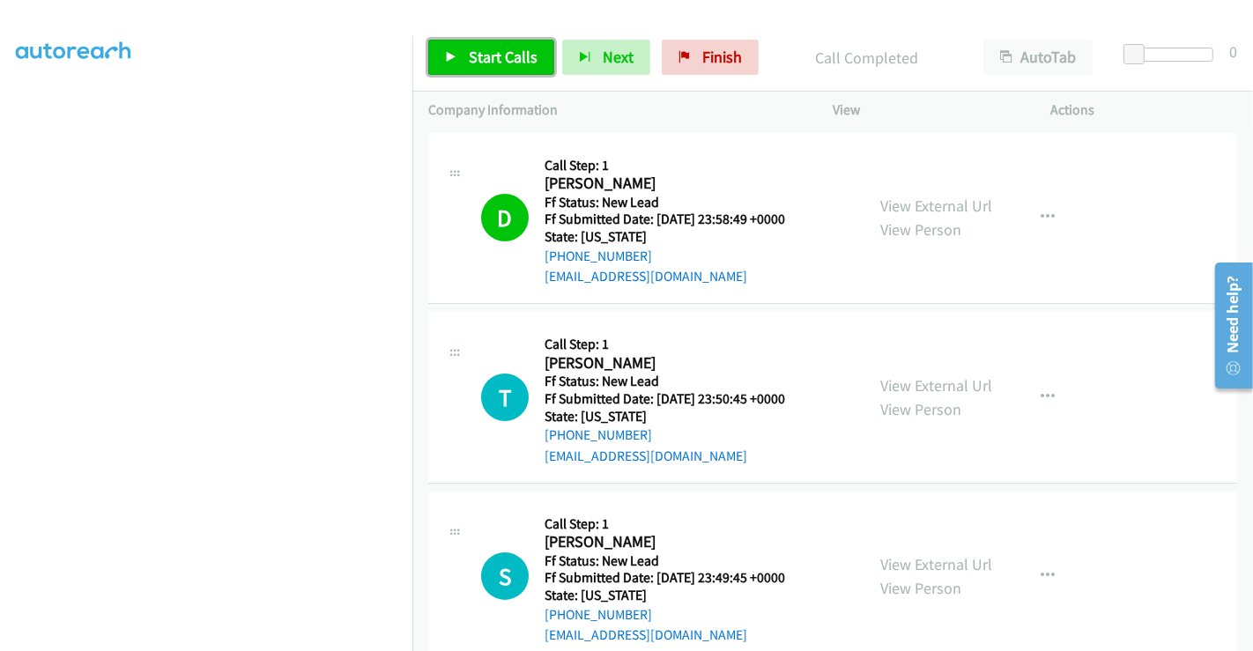
click at [459, 62] on link "Start Calls" at bounding box center [491, 57] width 126 height 35
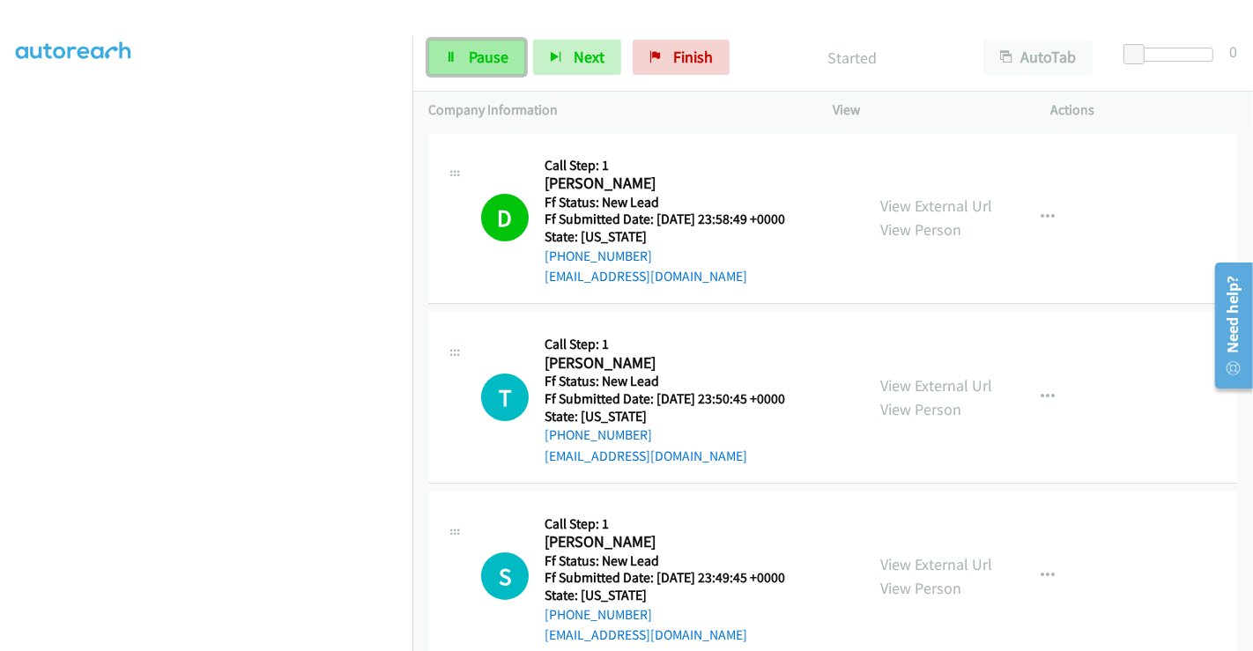
click at [469, 55] on span "Pause" at bounding box center [489, 57] width 40 height 20
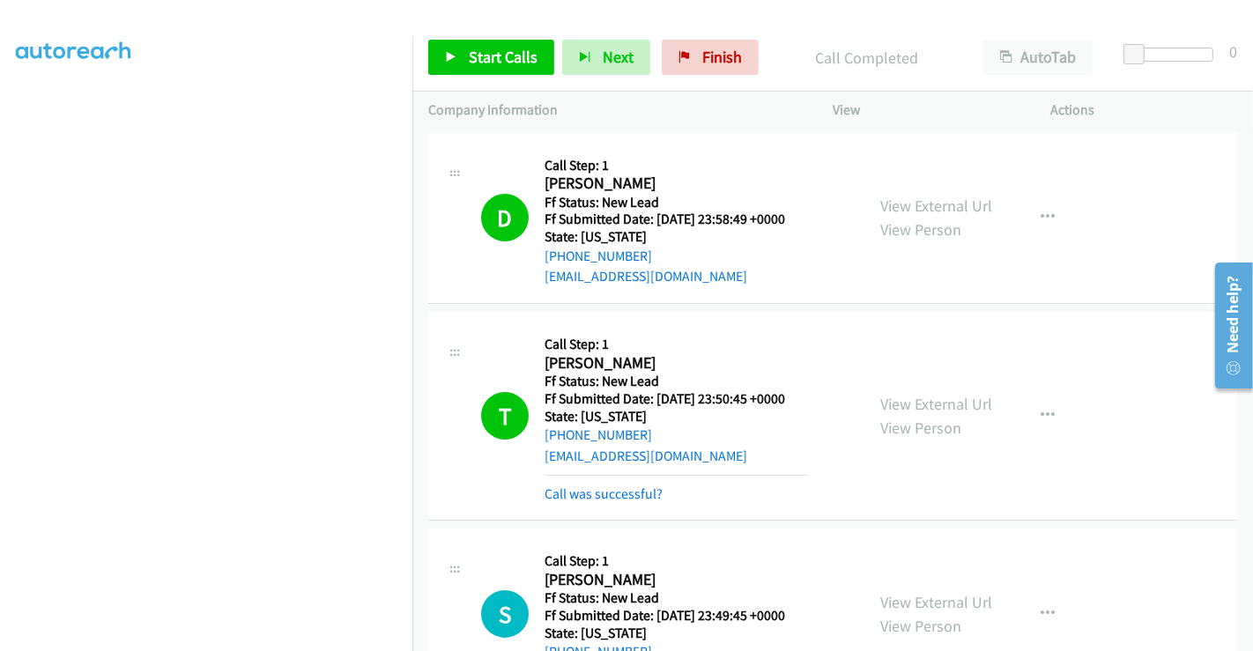
scroll to position [196, 0]
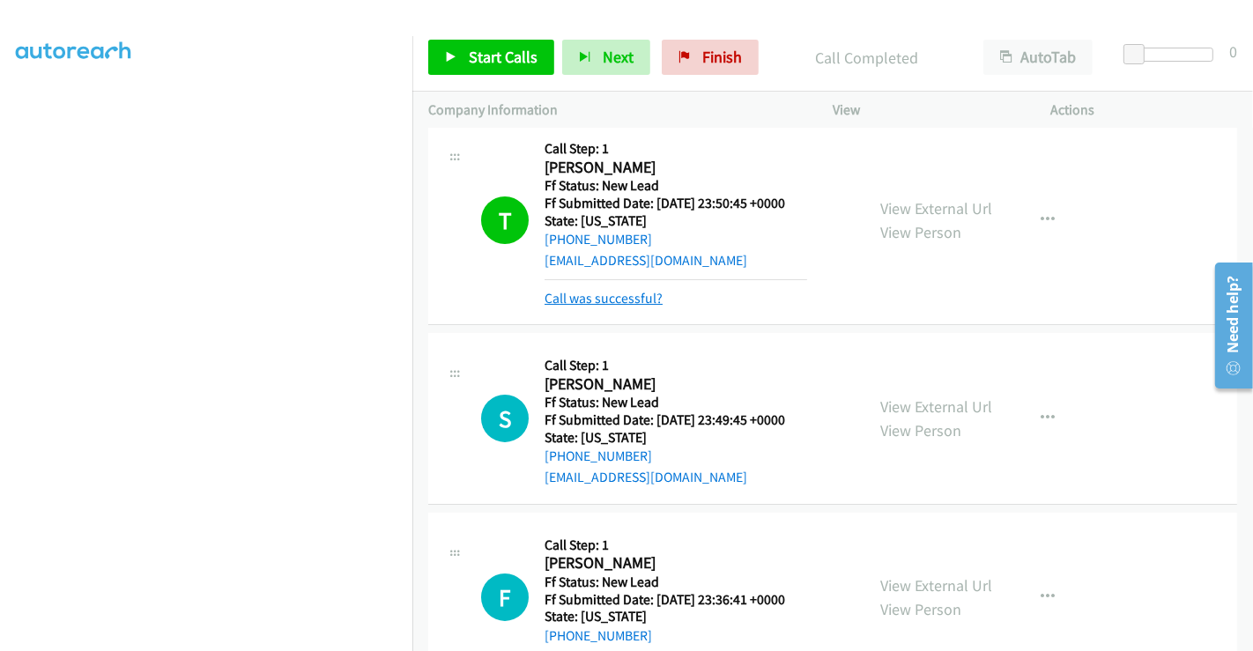
click at [624, 298] on link "Call was successful?" at bounding box center [603, 298] width 118 height 17
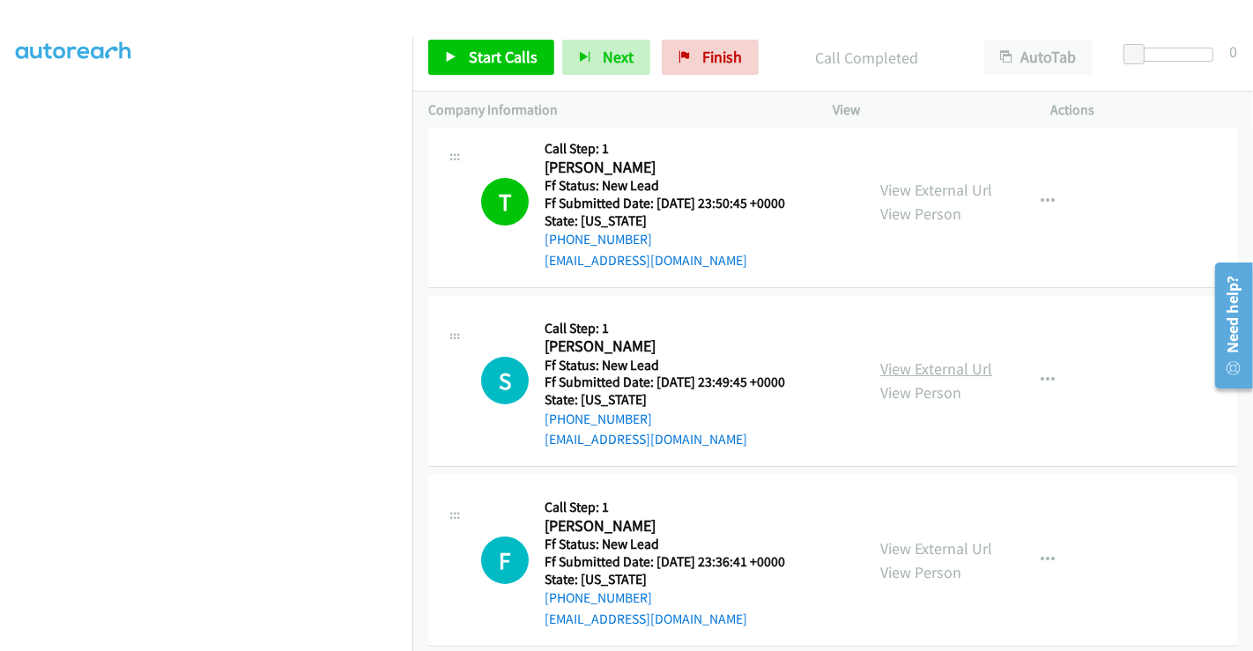
click at [910, 366] on link "View External Url" at bounding box center [936, 369] width 112 height 20
click at [506, 54] on span "Start Calls" at bounding box center [503, 57] width 69 height 20
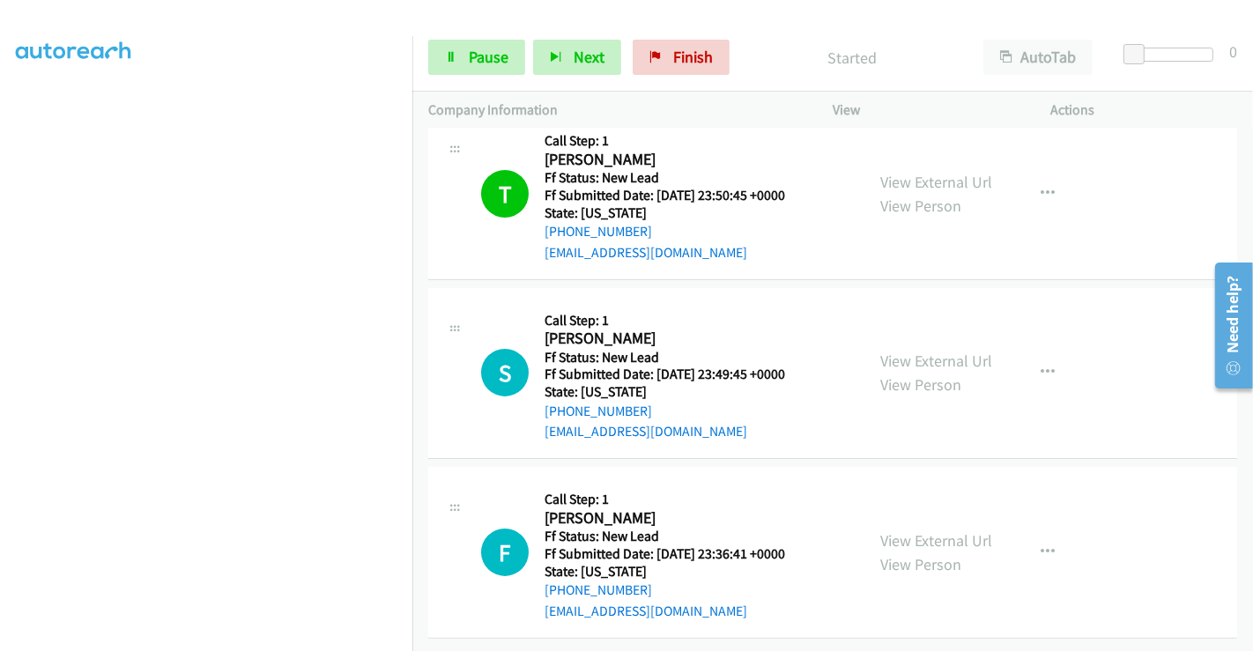
scroll to position [217, 0]
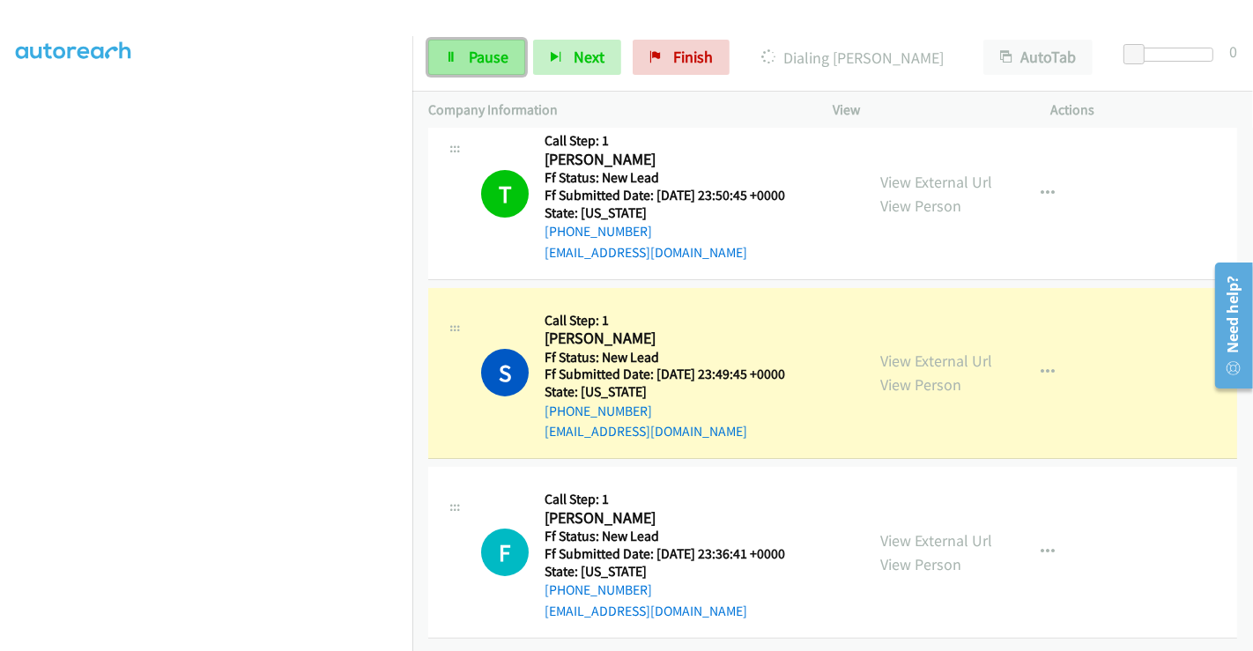
click at [483, 65] on span "Pause" at bounding box center [489, 57] width 40 height 20
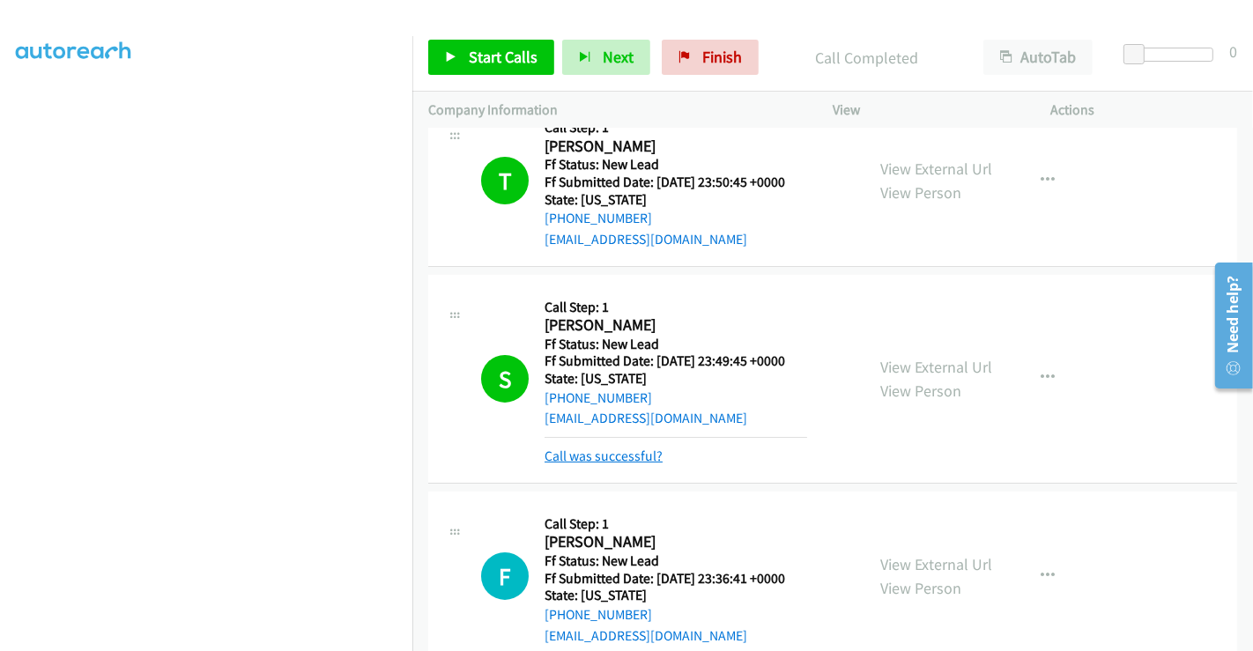
click at [620, 454] on link "Call was successful?" at bounding box center [603, 455] width 118 height 17
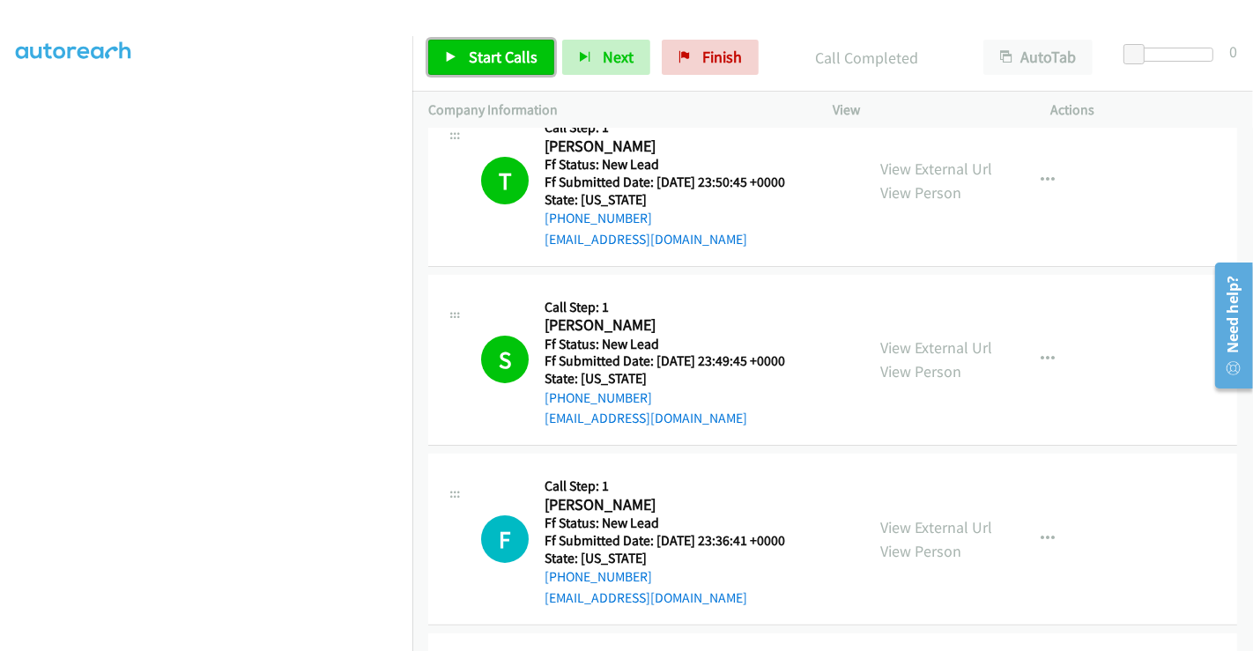
click at [499, 48] on span "Start Calls" at bounding box center [503, 57] width 69 height 20
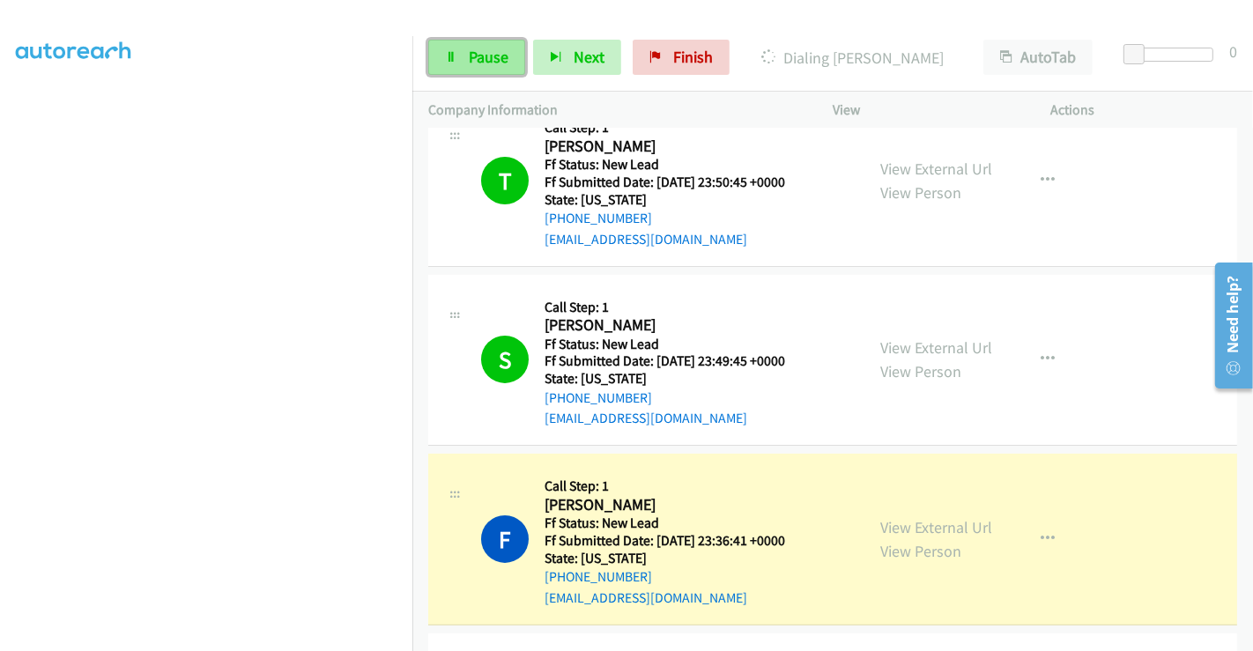
click at [492, 54] on span "Pause" at bounding box center [489, 57] width 40 height 20
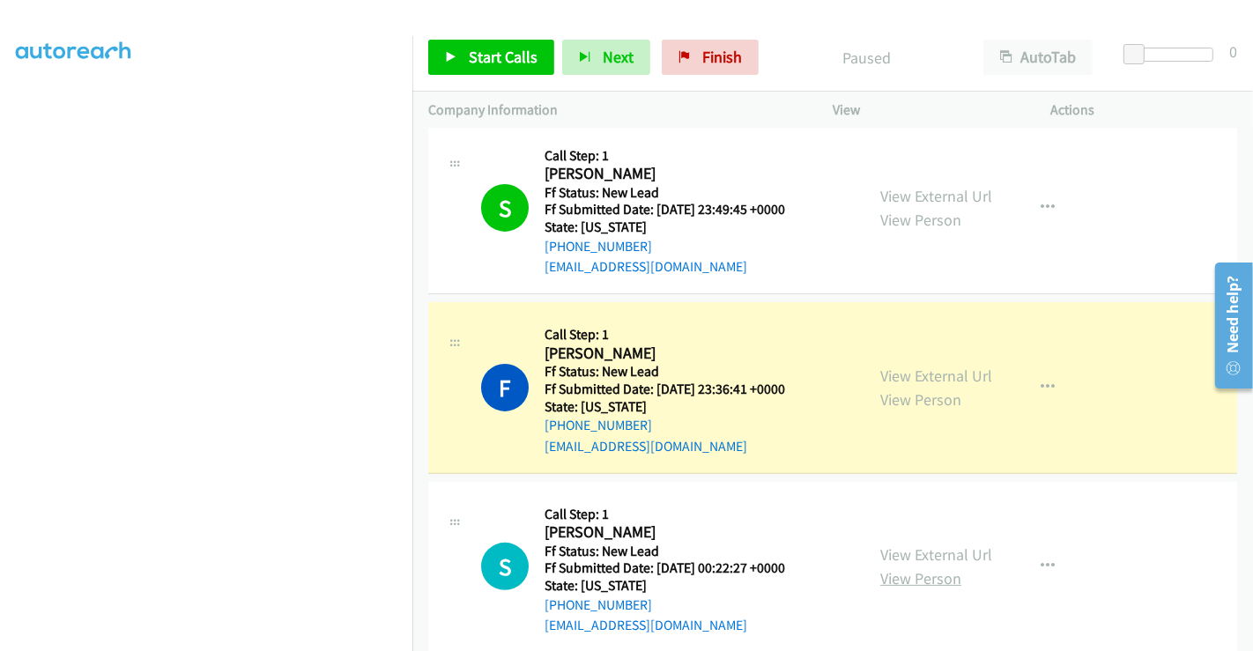
scroll to position [574, 0]
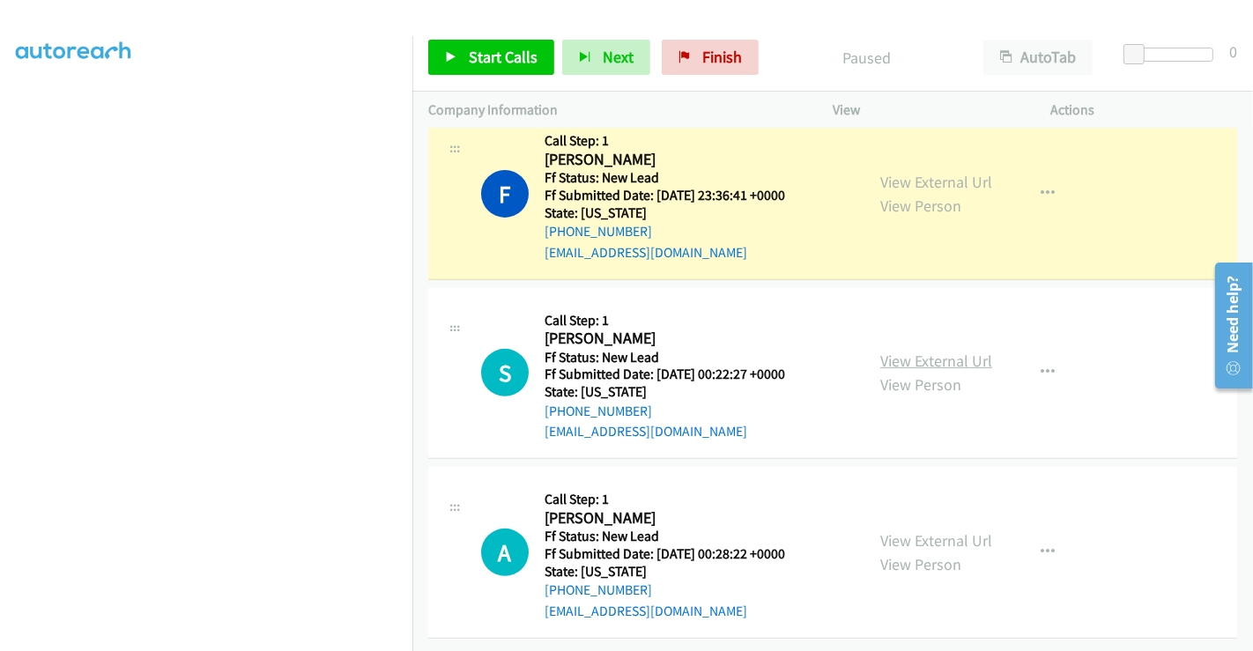
click at [927, 351] on link "View External Url" at bounding box center [936, 361] width 112 height 20
click at [927, 530] on link "View External Url" at bounding box center [936, 540] width 112 height 20
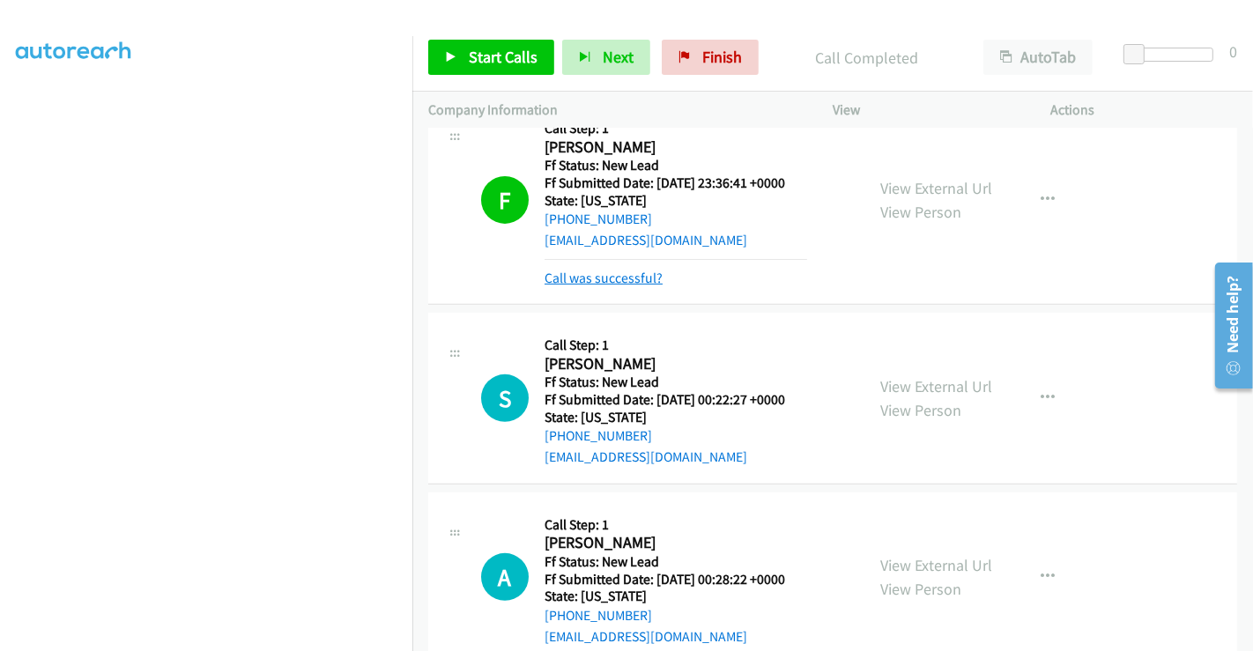
click at [606, 275] on link "Call was successful?" at bounding box center [603, 278] width 118 height 17
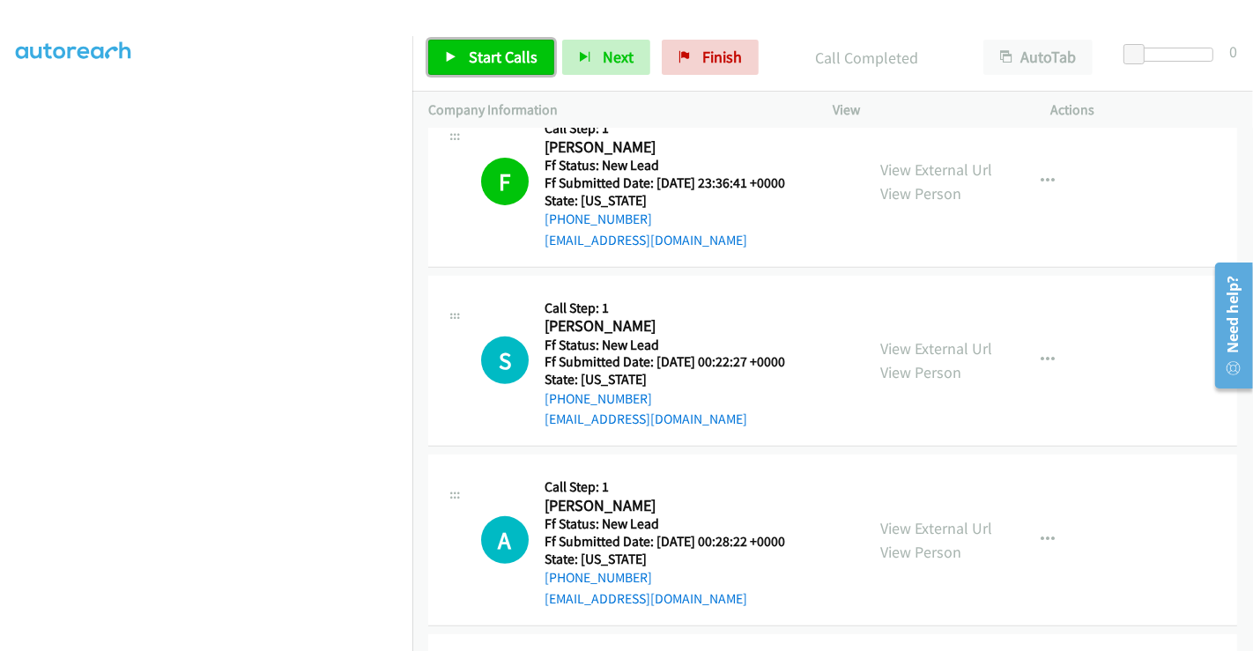
click at [477, 49] on span "Start Calls" at bounding box center [503, 57] width 69 height 20
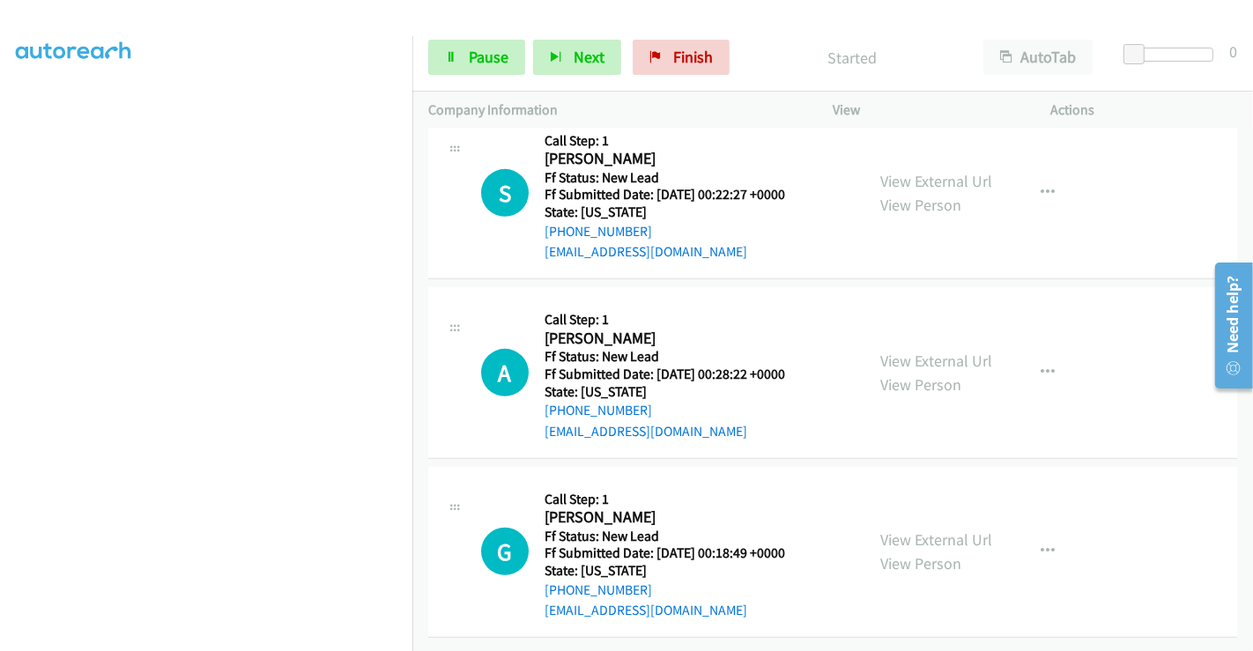
scroll to position [656, 0]
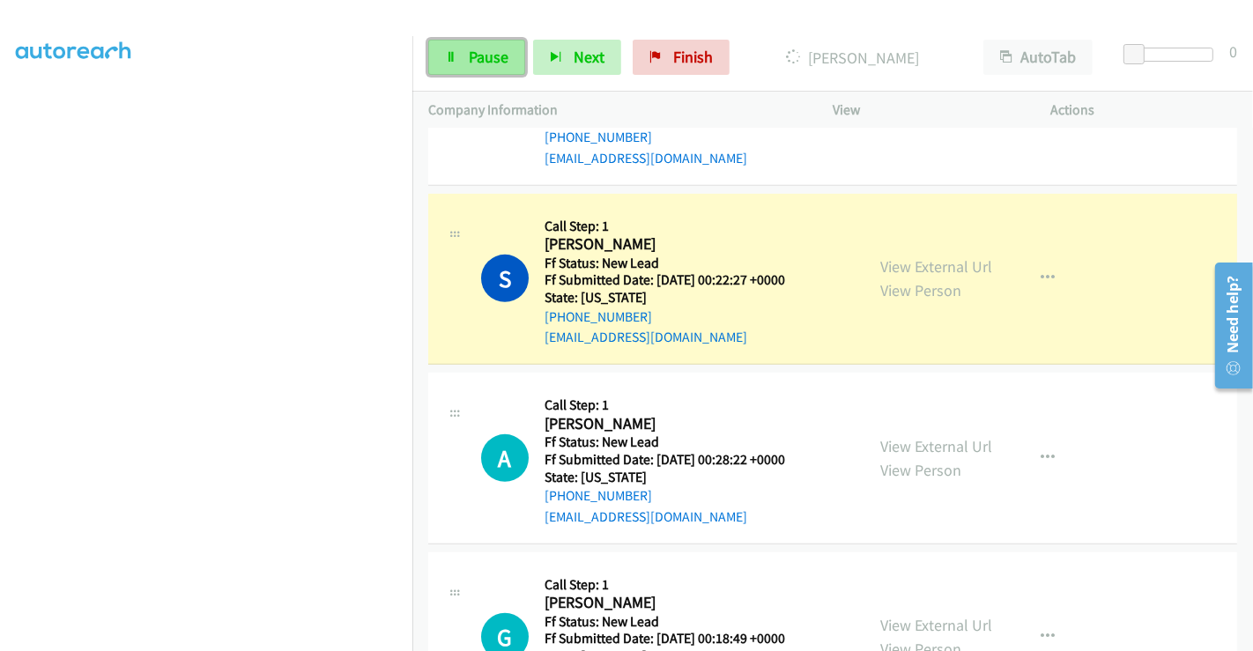
click at [485, 63] on span "Pause" at bounding box center [489, 57] width 40 height 20
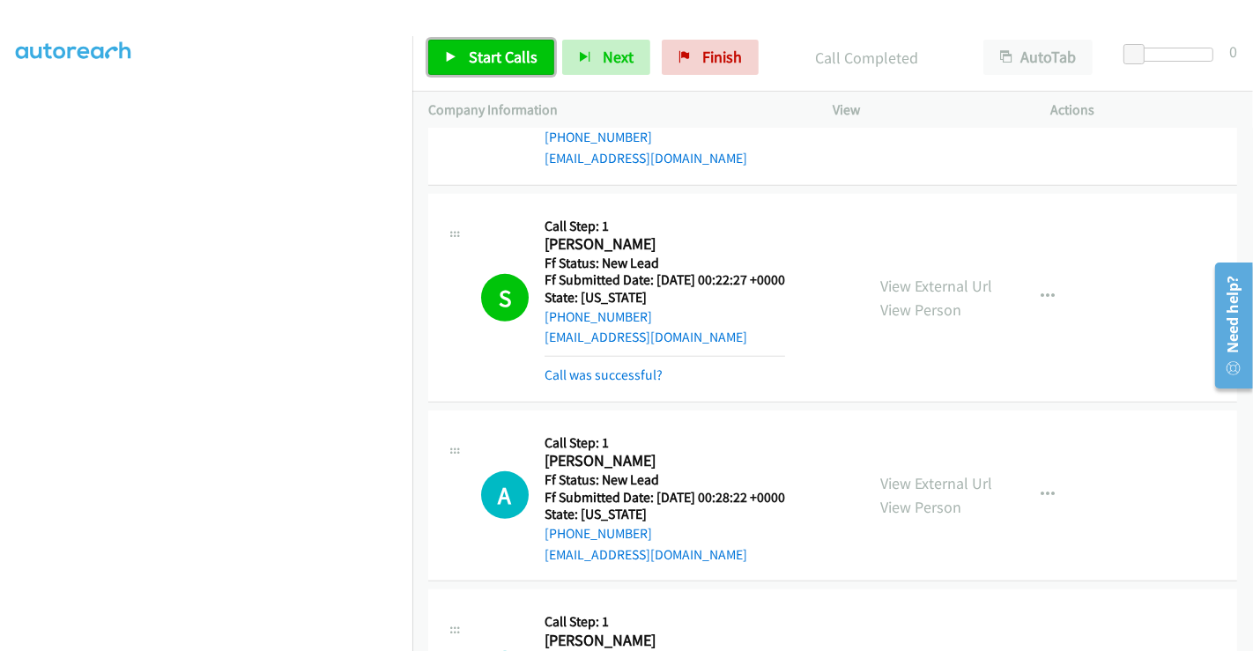
click at [505, 60] on span "Start Calls" at bounding box center [503, 57] width 69 height 20
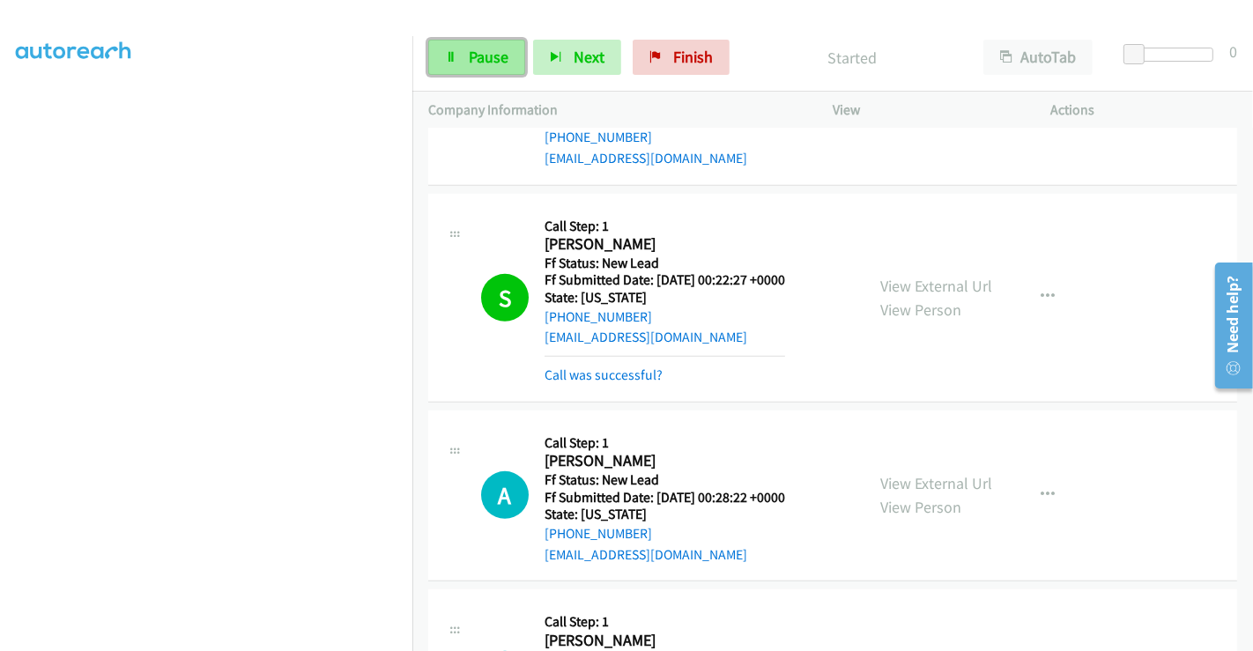
click at [460, 48] on link "Pause" at bounding box center [476, 57] width 97 height 35
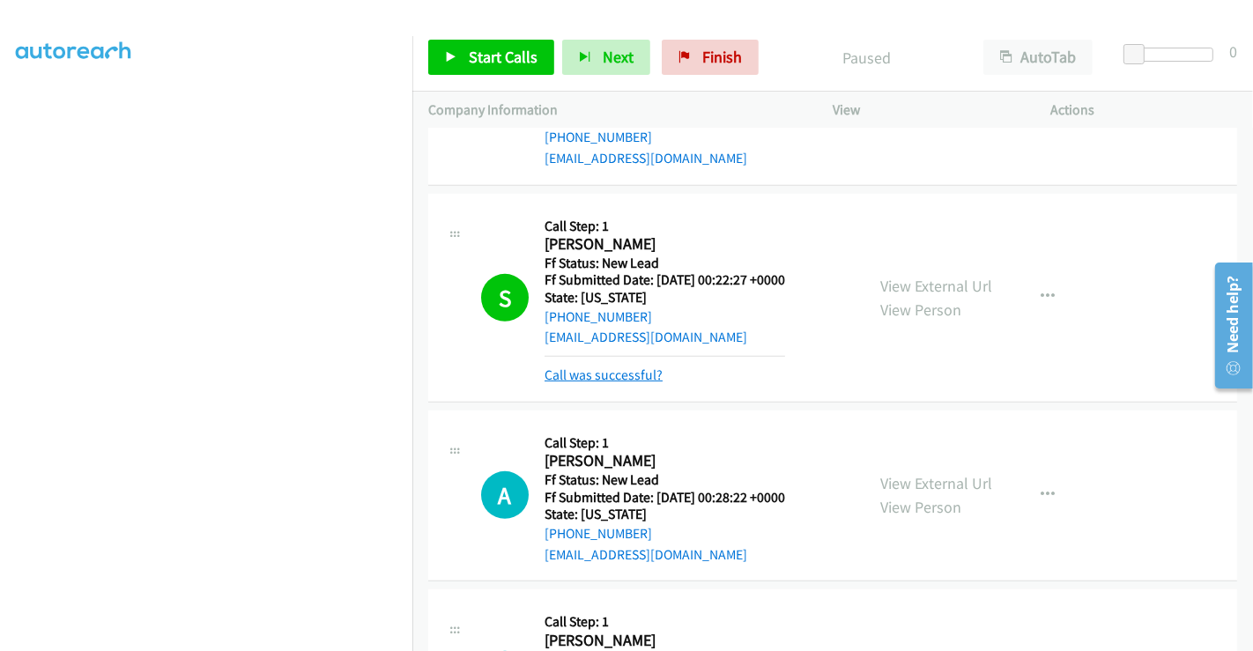
click at [649, 375] on link "Call was successful?" at bounding box center [603, 374] width 118 height 17
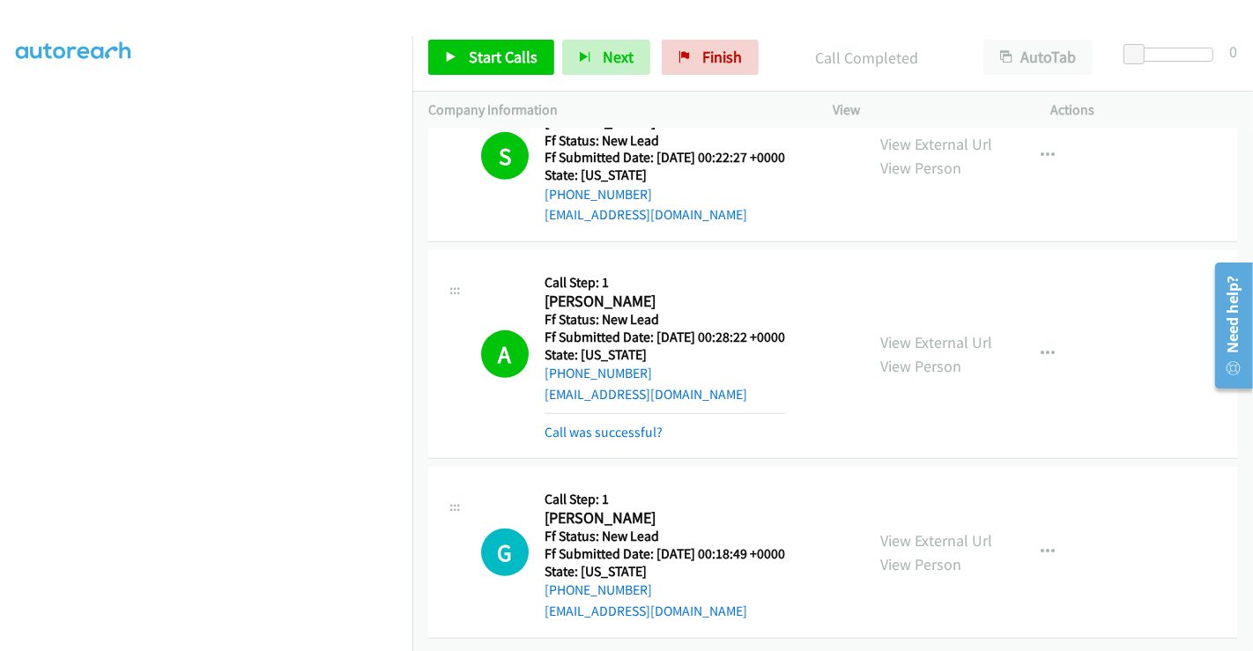
scroll to position [791, 0]
click at [632, 424] on link "Call was successful?" at bounding box center [603, 432] width 118 height 17
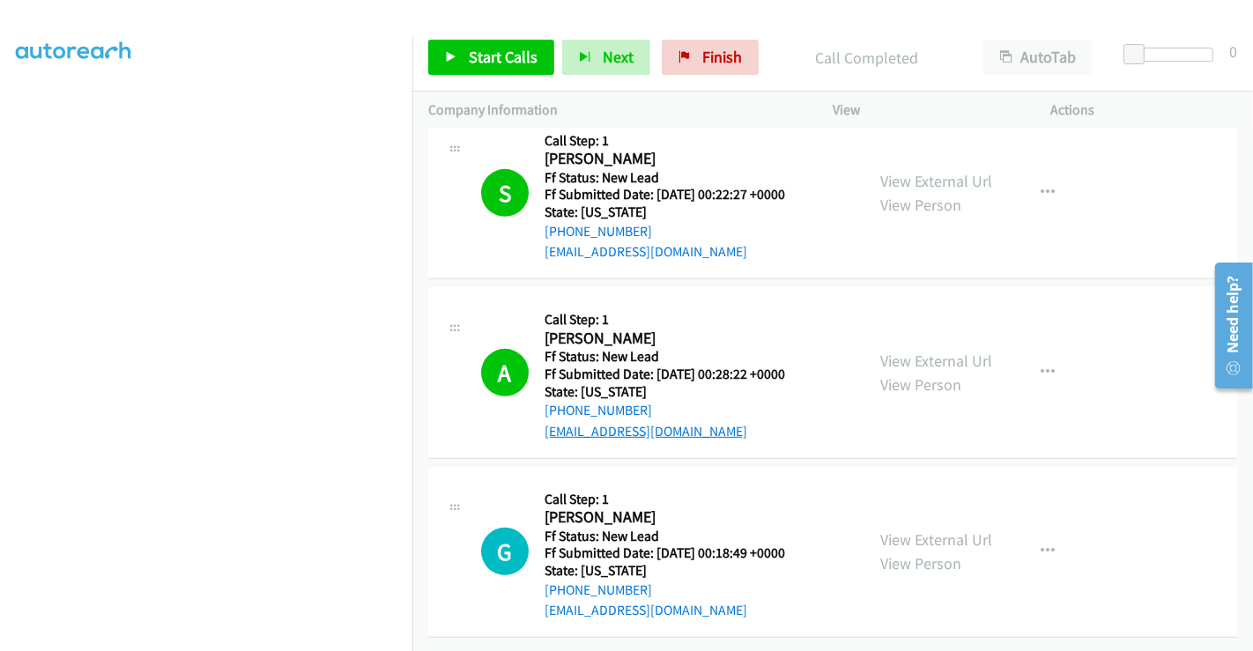
scroll to position [754, 0]
click at [908, 529] on link "View External Url" at bounding box center [936, 539] width 112 height 20
click at [486, 56] on span "Start Calls" at bounding box center [503, 57] width 69 height 20
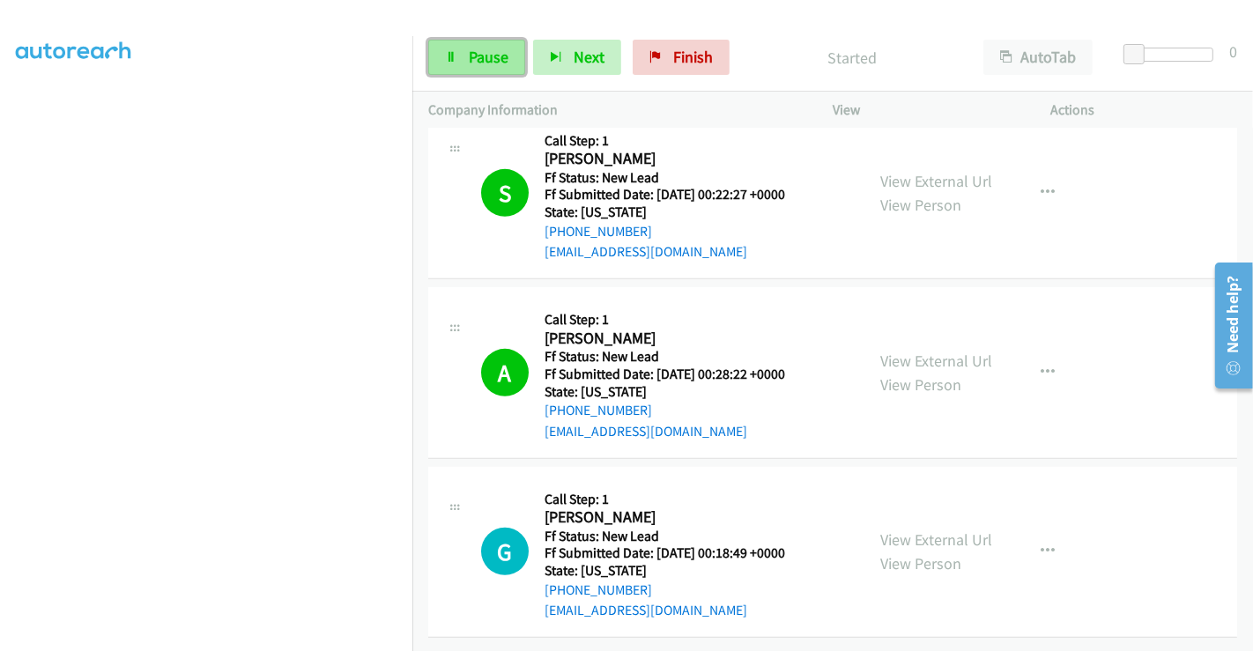
click at [462, 55] on link "Pause" at bounding box center [476, 57] width 97 height 35
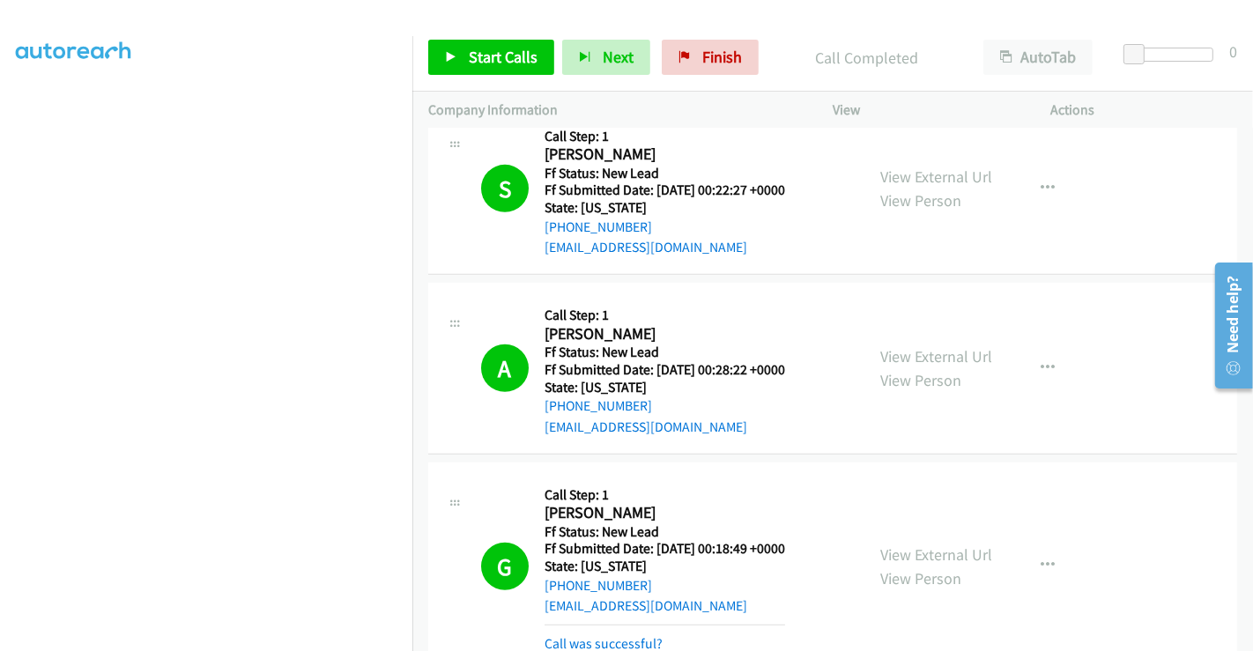
scroll to position [870, 0]
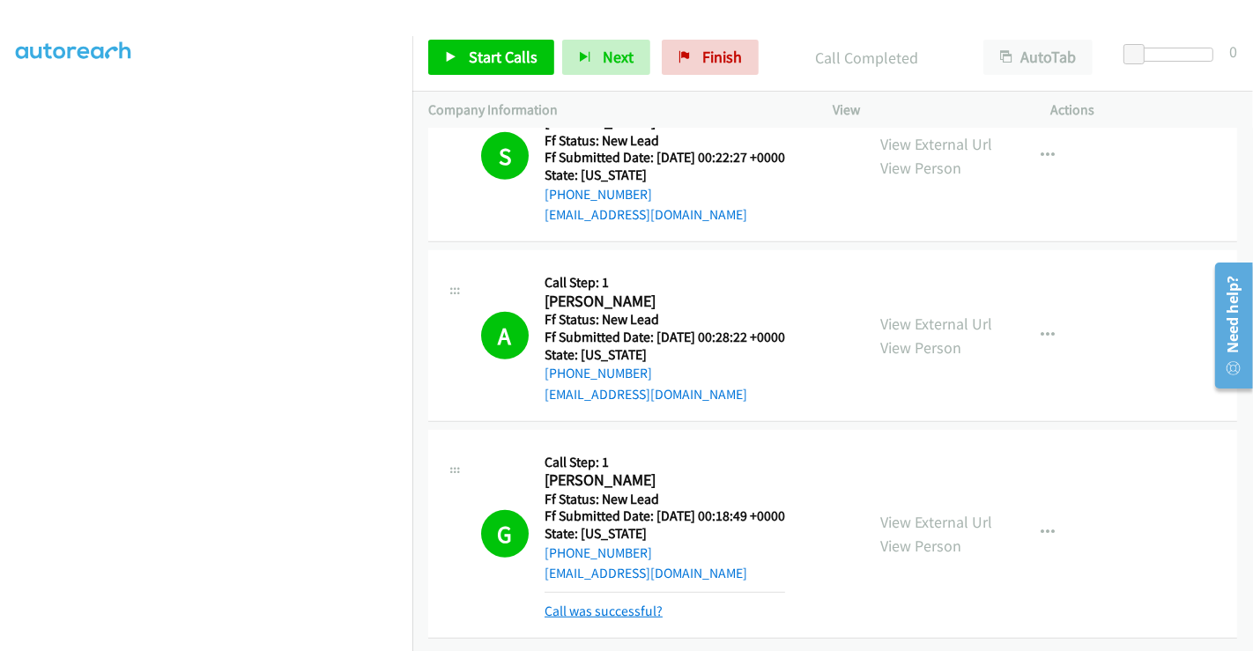
click at [640, 603] on link "Call was successful?" at bounding box center [603, 611] width 118 height 17
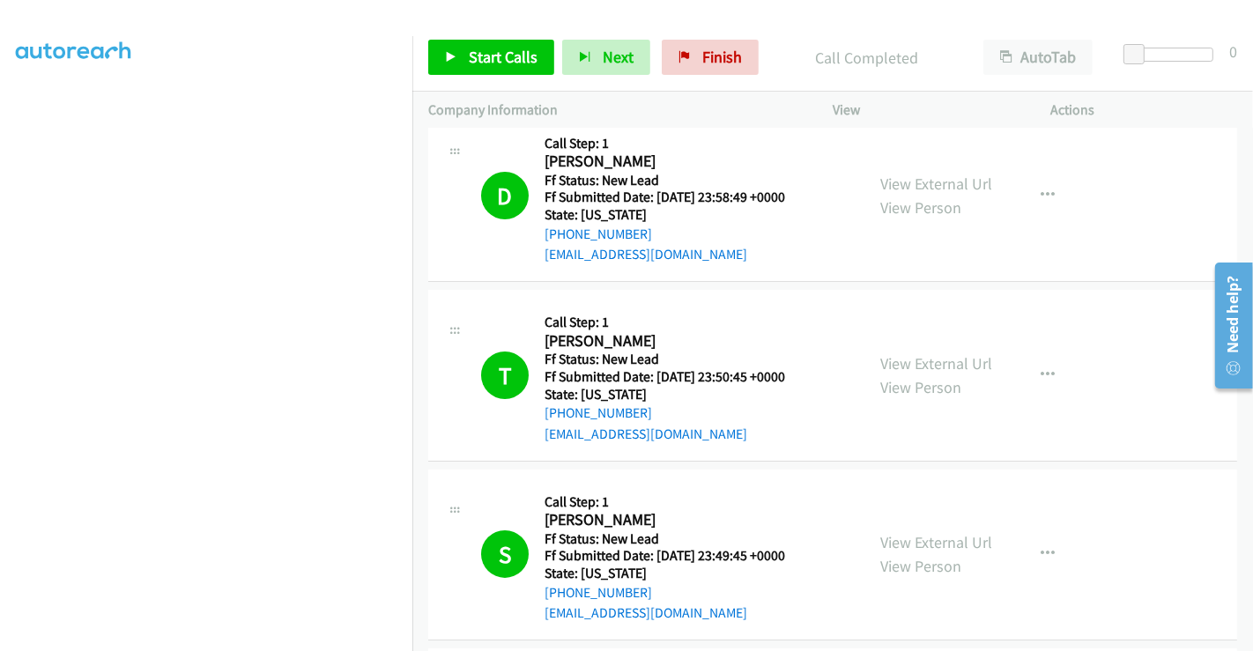
scroll to position [0, 0]
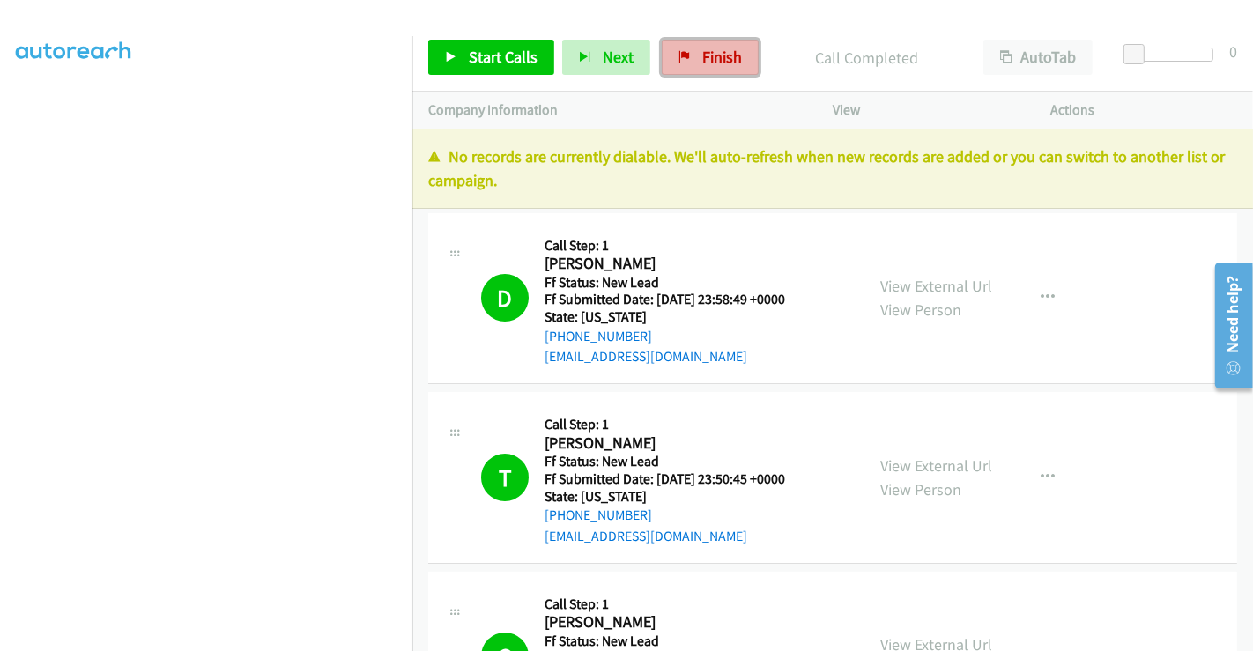
click at [702, 52] on span "Finish" at bounding box center [722, 57] width 40 height 20
